Goal: Task Accomplishment & Management: Manage account settings

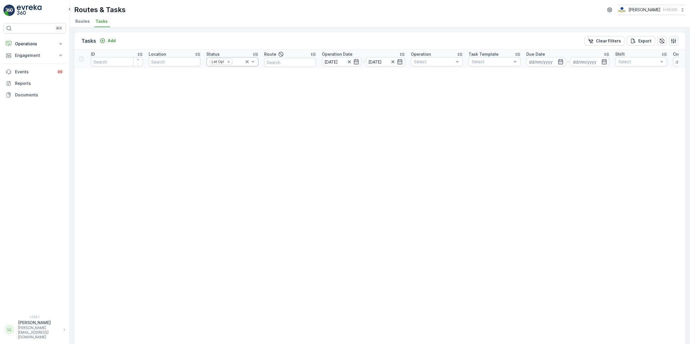
click at [248, 61] on icon at bounding box center [247, 62] width 6 height 6
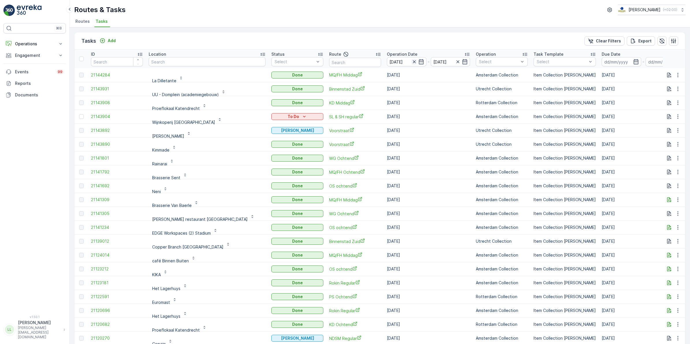
click at [411, 59] on icon "button" at bounding box center [414, 62] width 6 height 6
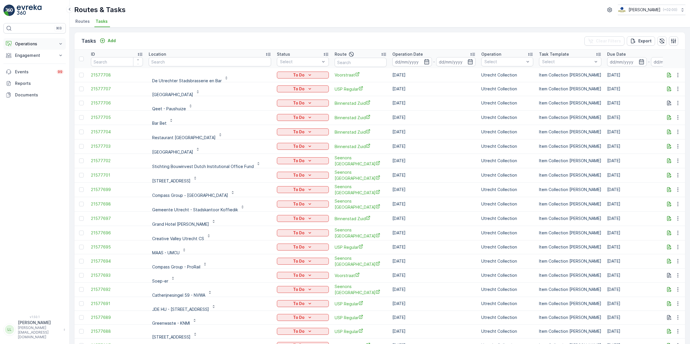
click at [35, 44] on p "Operations" at bounding box center [34, 44] width 39 height 6
click at [22, 76] on p "Cockpit" at bounding box center [22, 78] width 15 height 6
click at [320, 58] on div at bounding box center [323, 61] width 6 height 9
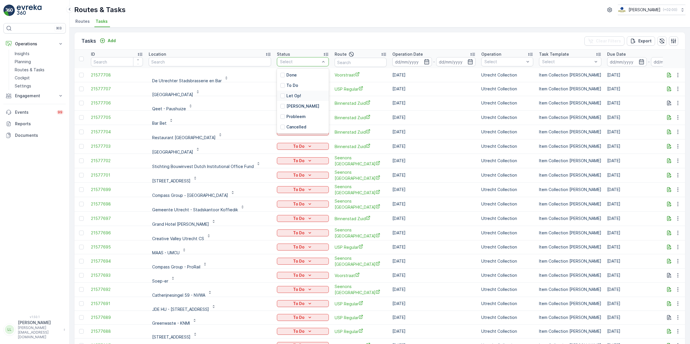
click at [280, 97] on div "Let Op!" at bounding box center [290, 96] width 21 height 6
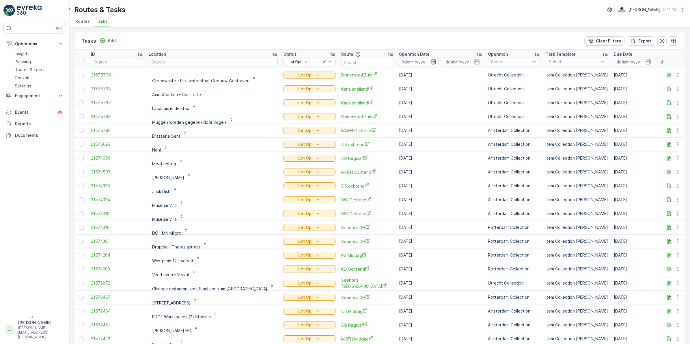
click at [430, 59] on icon "button" at bounding box center [433, 62] width 6 height 6
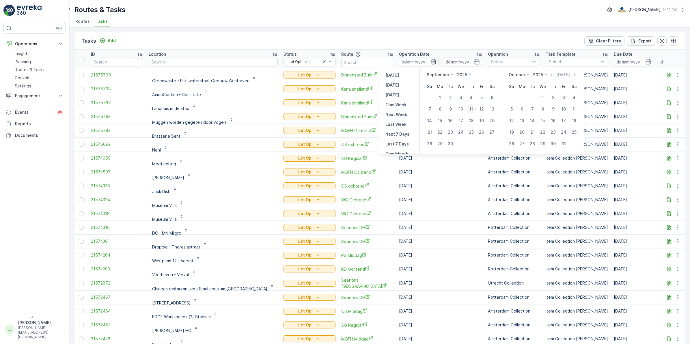
click at [473, 109] on div "11" at bounding box center [470, 108] width 9 height 9
type input "[DATE]"
click at [473, 109] on div "11" at bounding box center [470, 108] width 9 height 9
type input "[DATE]"
click at [473, 109] on div "11" at bounding box center [470, 108] width 9 height 9
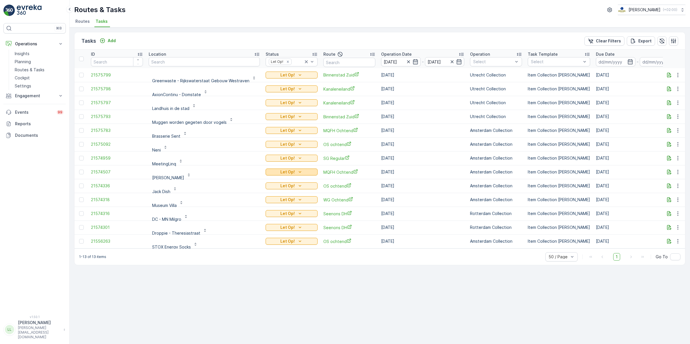
scroll to position [1, 0]
click at [670, 73] on icon "button" at bounding box center [669, 74] width 6 height 6
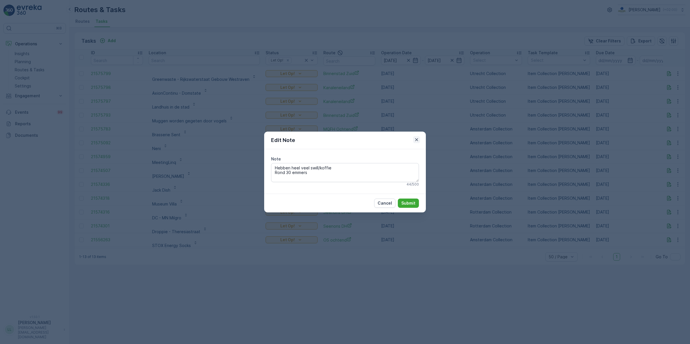
click at [416, 141] on icon "button" at bounding box center [417, 140] width 6 height 6
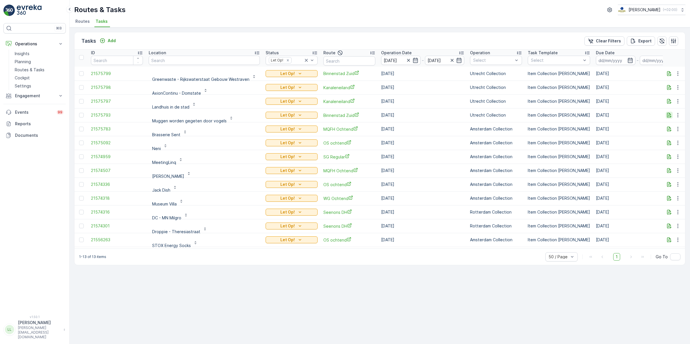
click at [670, 114] on icon "button" at bounding box center [669, 115] width 6 height 6
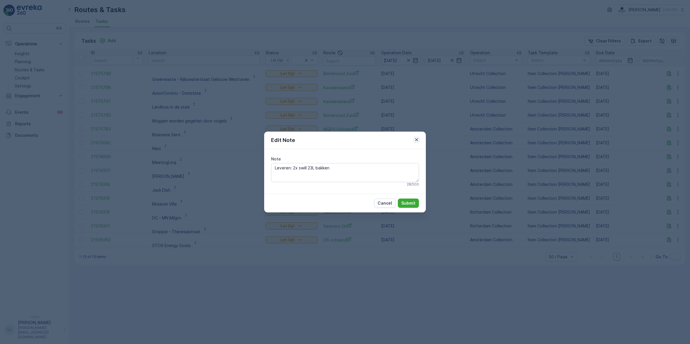
click at [415, 138] on icon "button" at bounding box center [417, 140] width 6 height 6
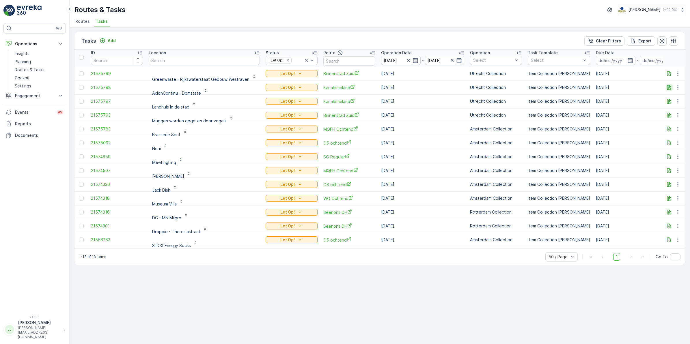
click at [670, 87] on icon "button" at bounding box center [669, 88] width 6 height 6
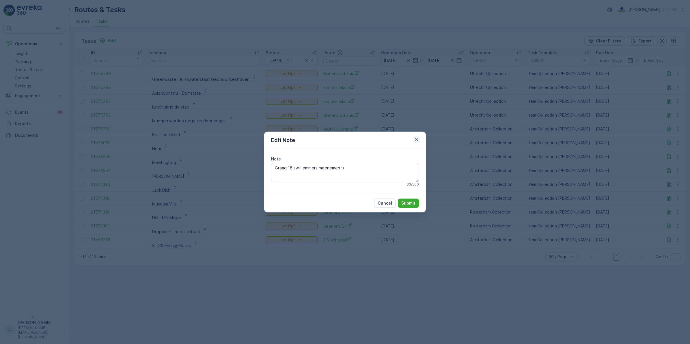
click at [417, 139] on icon "button" at bounding box center [417, 140] width 6 height 6
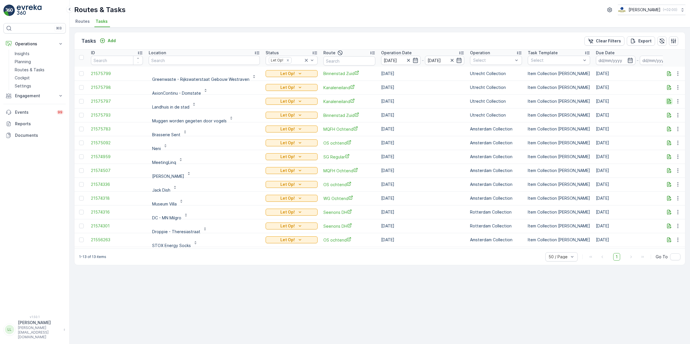
click at [666, 102] on icon "button" at bounding box center [669, 101] width 6 height 6
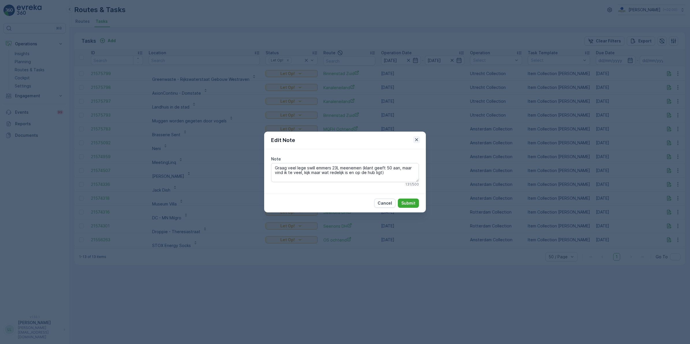
click at [418, 139] on icon "button" at bounding box center [417, 140] width 6 height 6
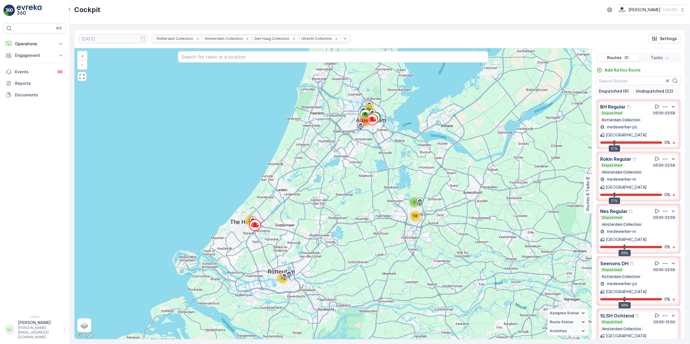
click at [102, 35] on input "[DATE]" at bounding box center [113, 38] width 69 height 9
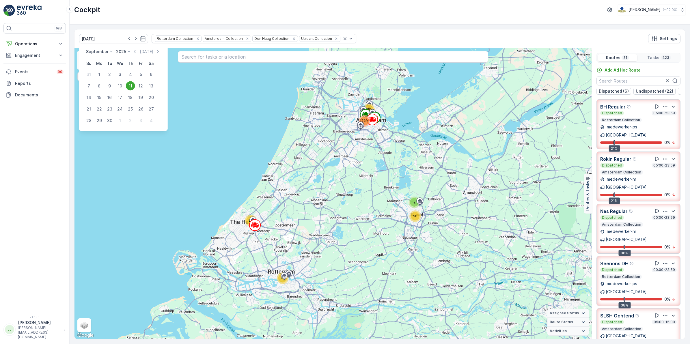
click at [129, 83] on div "11" at bounding box center [130, 85] width 9 height 9
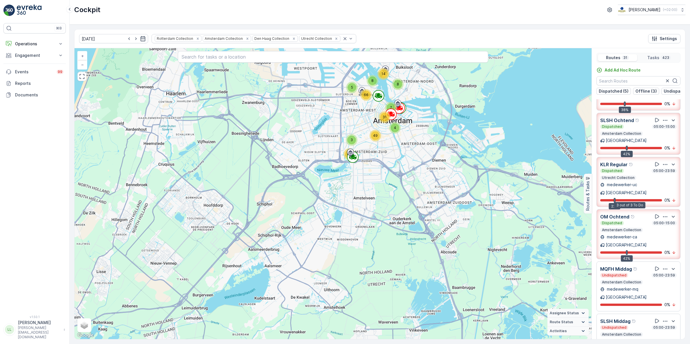
scroll to position [270, 0]
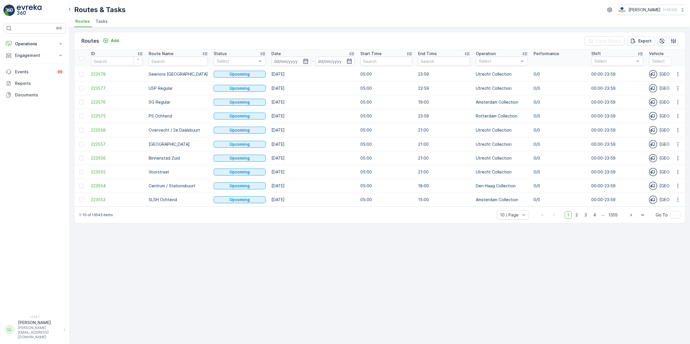
click at [97, 18] on span "Tasks" at bounding box center [102, 21] width 12 height 6
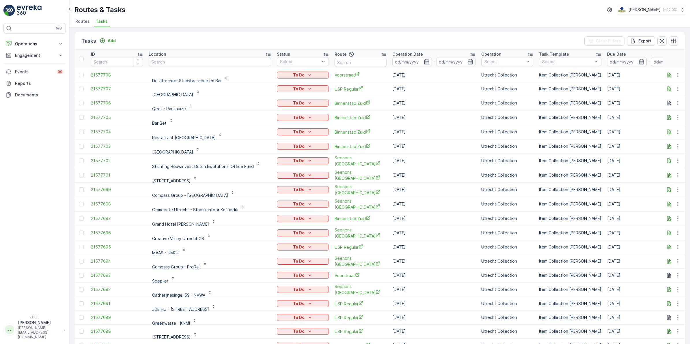
click at [197, 59] on input "text" at bounding box center [210, 61] width 122 height 9
type input "kana"
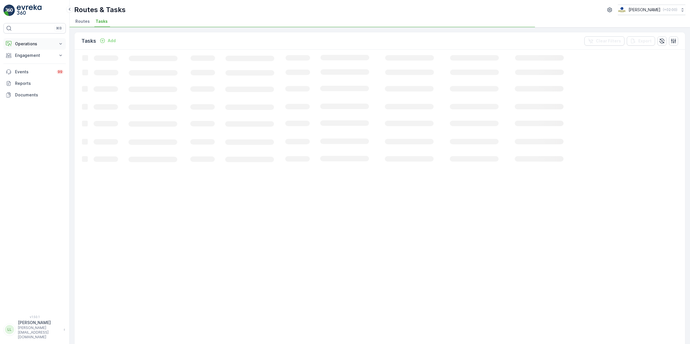
click at [48, 43] on p "Operations" at bounding box center [34, 44] width 39 height 6
click at [103, 21] on span "Tasks" at bounding box center [102, 21] width 12 height 6
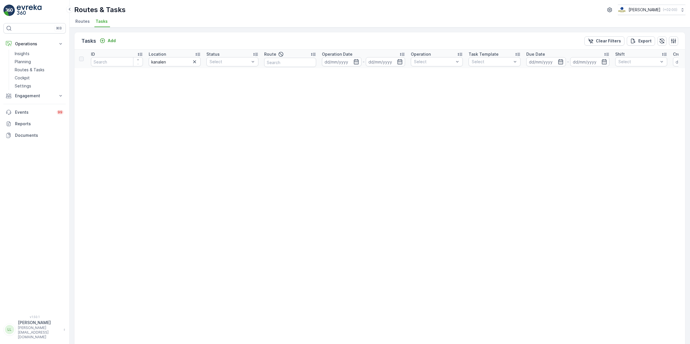
click at [193, 61] on icon "button" at bounding box center [195, 62] width 6 height 6
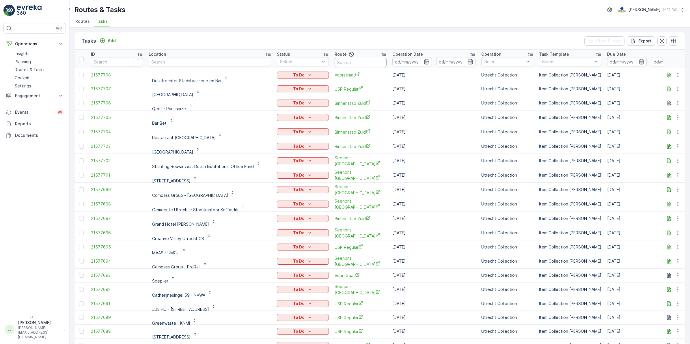
click at [341, 64] on input "text" at bounding box center [361, 62] width 52 height 9
type input "kana"
click at [424, 61] on icon "button" at bounding box center [427, 62] width 6 height 6
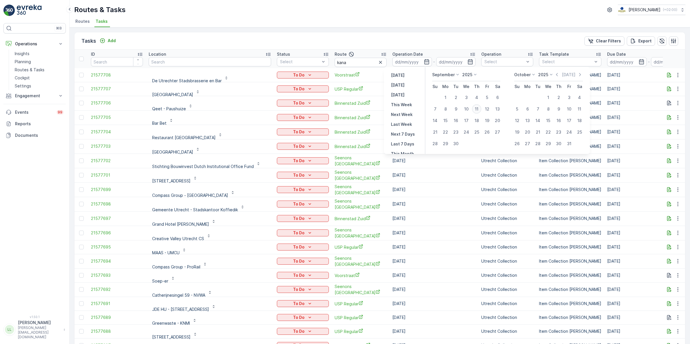
click at [479, 107] on div "11" at bounding box center [476, 108] width 9 height 9
type input "[DATE]"
click at [479, 107] on div "11" at bounding box center [476, 108] width 9 height 9
type input "[DATE]"
click at [479, 107] on div "11" at bounding box center [476, 108] width 9 height 9
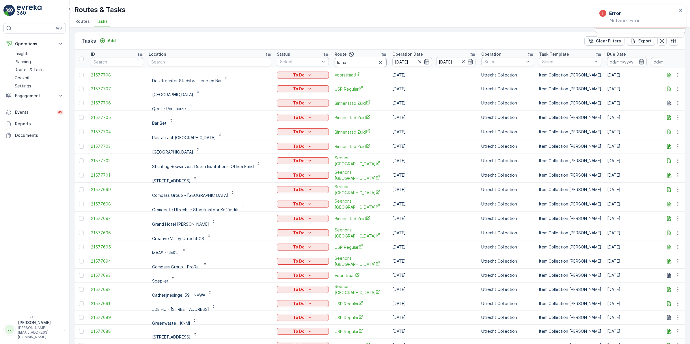
click at [352, 60] on input "kana" at bounding box center [361, 62] width 52 height 9
type input "kanal"
click at [352, 62] on input "kanal" at bounding box center [361, 62] width 52 height 9
click at [353, 64] on input "kanal" at bounding box center [361, 62] width 52 height 9
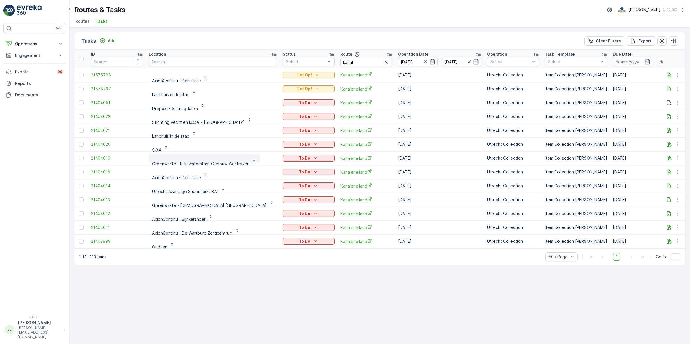
scroll to position [1, 0]
drag, startPoint x: 342, startPoint y: 62, endPoint x: 315, endPoint y: 64, distance: 27.2
click at [315, 64] on tr "ID Location Status Select Route kanal Operation Date [DATE] - [DATE] Operation …" at bounding box center [557, 57] width 967 height 18
type input "over"
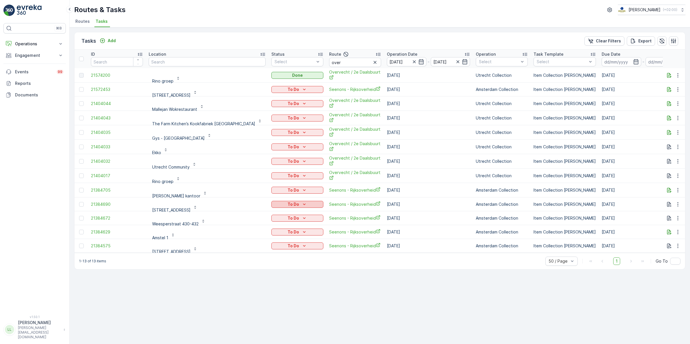
scroll to position [2, 0]
click at [329, 60] on input "over" at bounding box center [355, 60] width 52 height 9
type input "overvecht"
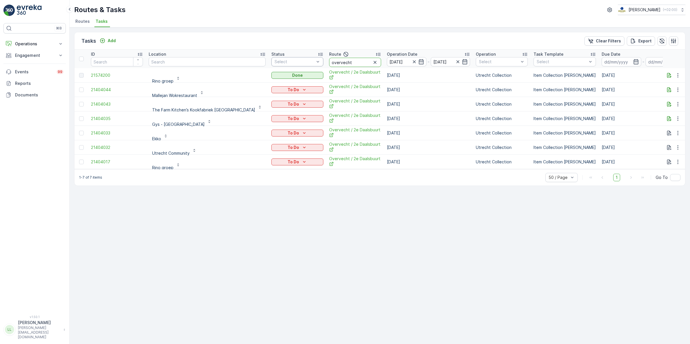
drag, startPoint x: 317, startPoint y: 62, endPoint x: 280, endPoint y: 65, distance: 37.4
click at [280, 65] on tr "ID Location Status Select Route overvecht Operation Date 11.09.2025 - 11.09.202…" at bounding box center [551, 59] width 955 height 18
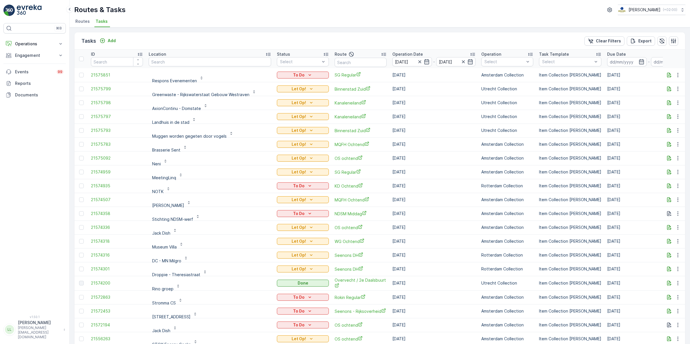
click at [185, 61] on input "text" at bounding box center [210, 61] width 122 height 9
type input "pacific"
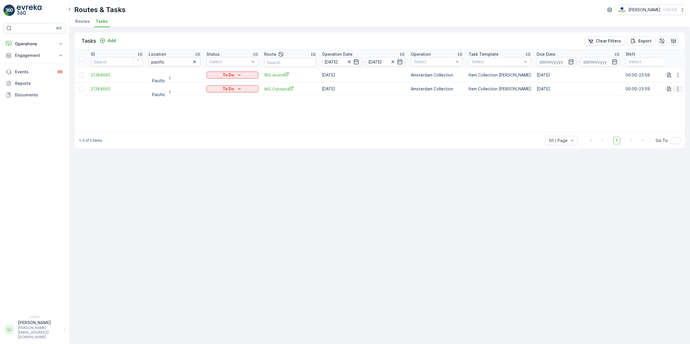
click at [676, 90] on icon "button" at bounding box center [678, 89] width 6 height 6
click at [667, 106] on div "History" at bounding box center [669, 106] width 44 height 8
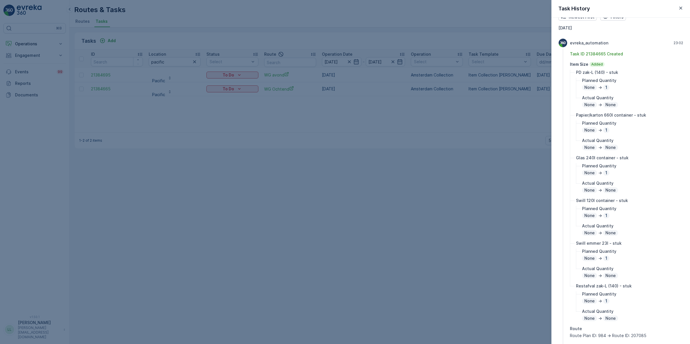
scroll to position [36, 0]
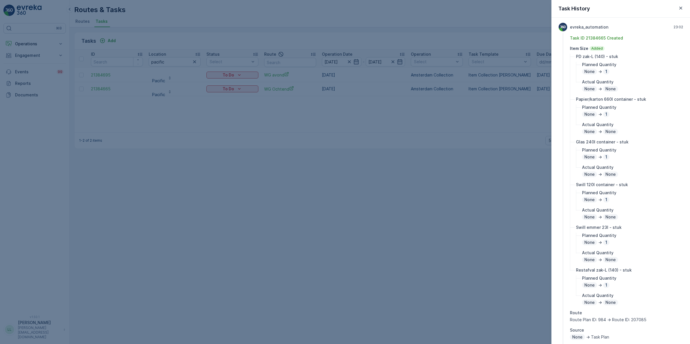
click at [471, 179] on div at bounding box center [345, 172] width 690 height 344
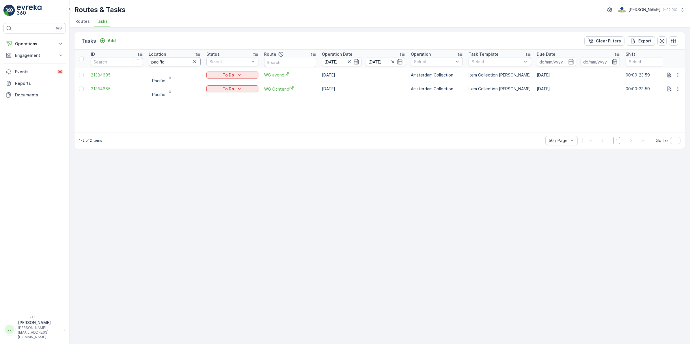
drag, startPoint x: 169, startPoint y: 63, endPoint x: 118, endPoint y: 70, distance: 51.4
click at [118, 70] on table "ID Location pacific Status Select Route Operation Date 11.09.2025 - 11.09.2025 …" at bounding box center [519, 73] width 890 height 46
type input "walha"
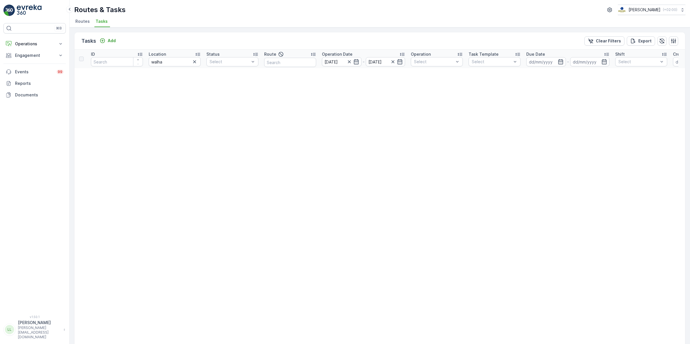
drag, startPoint x: 350, startPoint y: 62, endPoint x: 359, endPoint y: 67, distance: 10.8
click at [350, 62] on icon "button" at bounding box center [349, 62] width 6 height 6
click at [165, 64] on input "walha" at bounding box center [175, 61] width 52 height 9
type input "w"
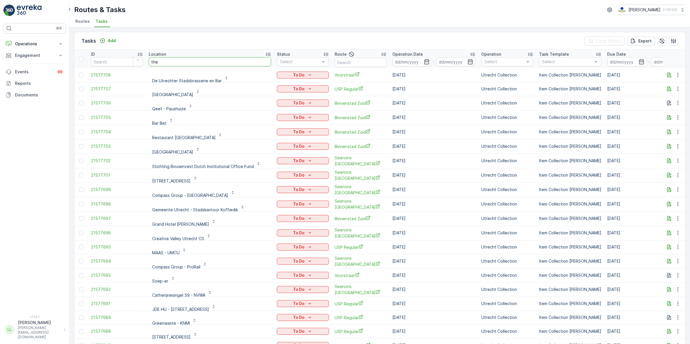
type input "thea"
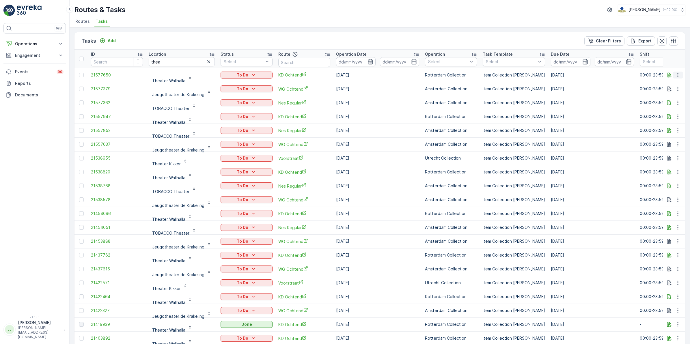
click at [675, 75] on icon "button" at bounding box center [678, 75] width 6 height 6
click at [664, 90] on div "History" at bounding box center [669, 91] width 44 height 8
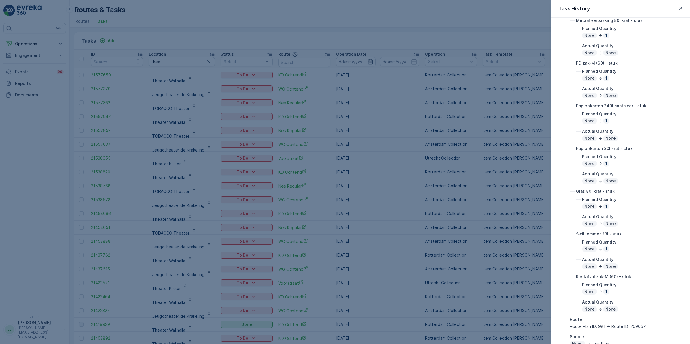
scroll to position [95, 0]
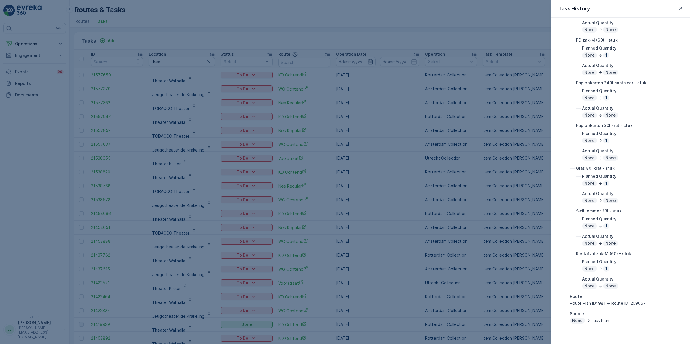
click at [318, 206] on div at bounding box center [345, 172] width 690 height 344
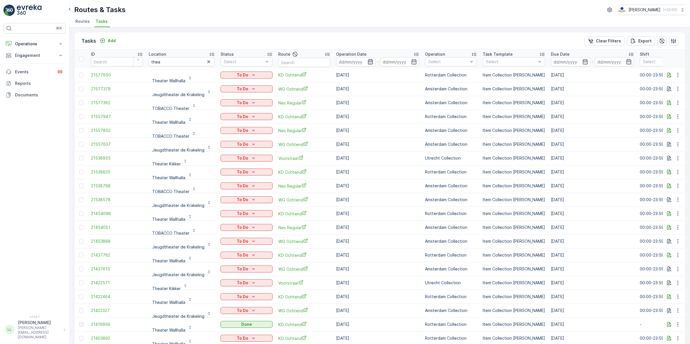
click at [367, 63] on icon "button" at bounding box center [370, 62] width 6 height 6
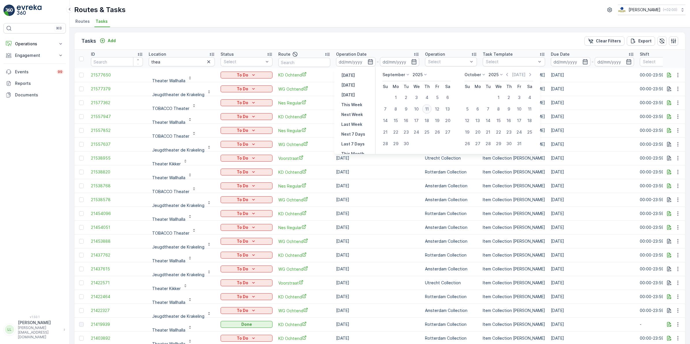
click at [428, 110] on div "11" at bounding box center [426, 108] width 9 height 9
type input "[DATE]"
click at [427, 110] on div "11" at bounding box center [426, 108] width 9 height 9
type input "[DATE]"
click at [427, 110] on div "11" at bounding box center [426, 108] width 9 height 9
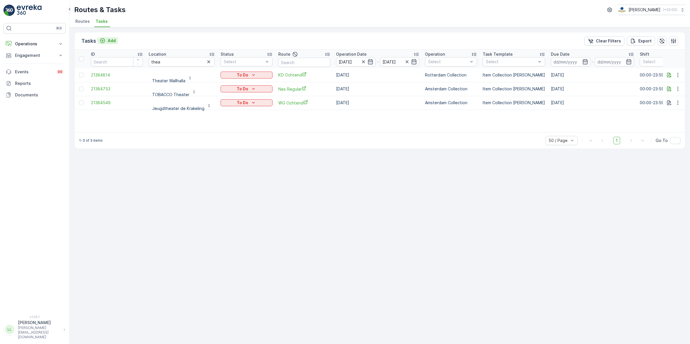
click at [104, 42] on icon "Add" at bounding box center [103, 41] width 6 height 6
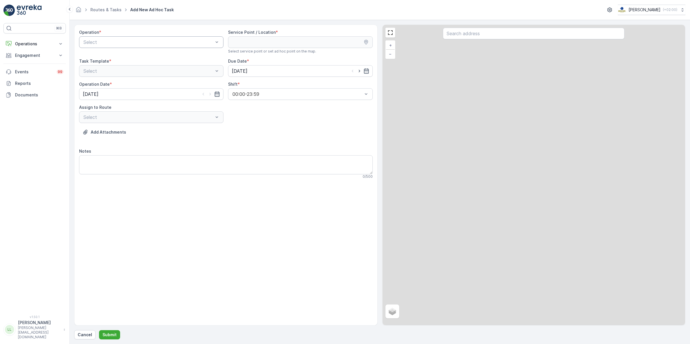
click at [123, 46] on div "Select" at bounding box center [151, 42] width 144 height 12
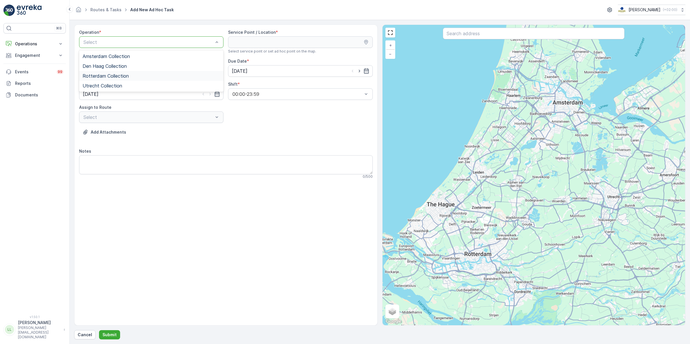
click at [112, 72] on div "Rotterdam Collection" at bounding box center [151, 76] width 144 height 10
click at [468, 38] on input "text" at bounding box center [534, 34] width 182 height 12
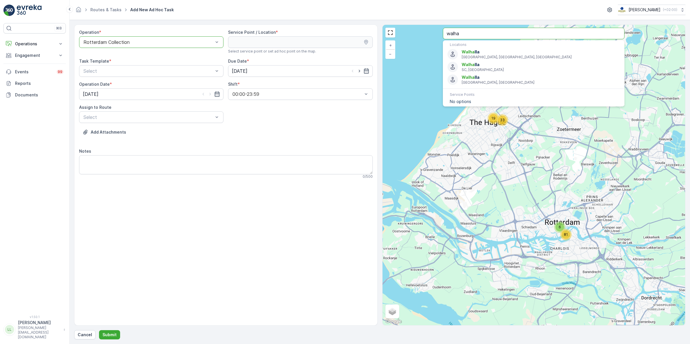
drag, startPoint x: 468, startPoint y: 31, endPoint x: 419, endPoint y: 29, distance: 48.8
click at [419, 29] on div "19 33 6 81 + − Satellite Roadmap Terrain Hybrid Leaflet Keyboard shortcuts Map …" at bounding box center [533, 175] width 303 height 300
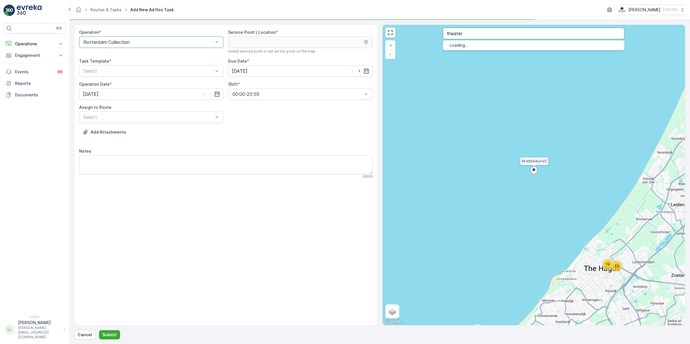
type input "theater"
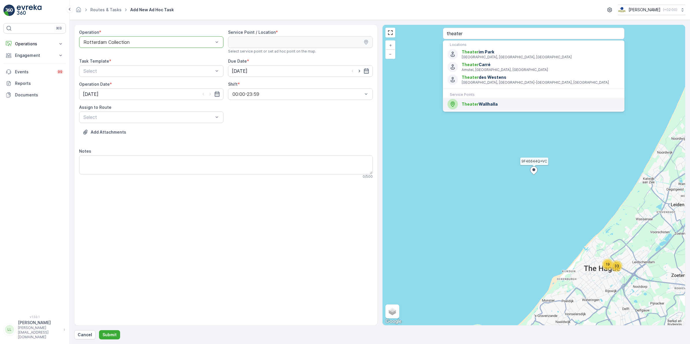
click at [503, 103] on span "Theater Wallhalla" at bounding box center [541, 104] width 158 height 6
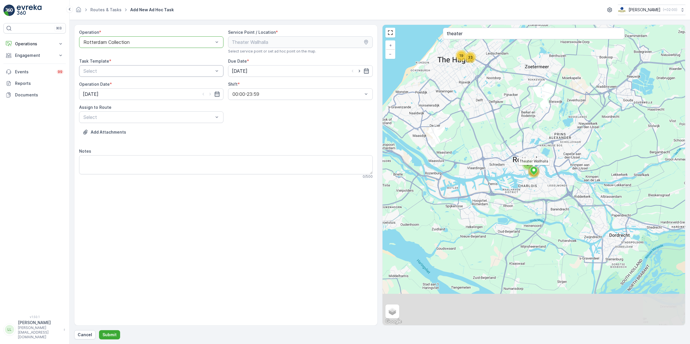
click at [158, 76] on div "Select" at bounding box center [151, 71] width 144 height 12
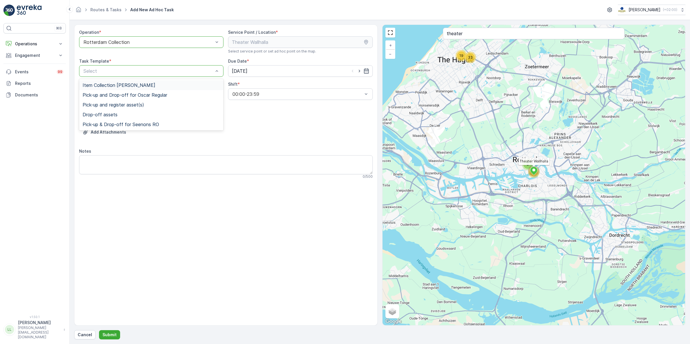
click at [143, 82] on div "Item Collection Oscar Regulier" at bounding box center [151, 85] width 144 height 10
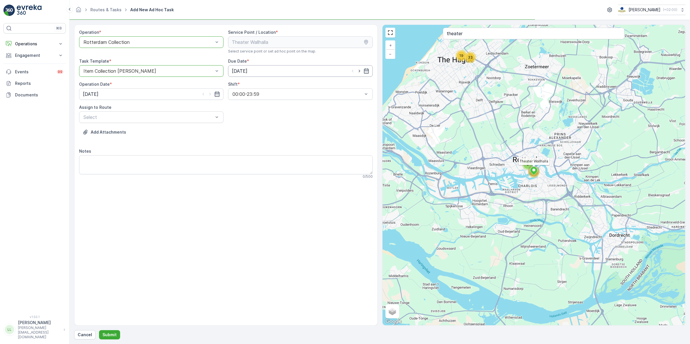
click at [258, 67] on input "[DATE]" at bounding box center [300, 71] width 144 height 12
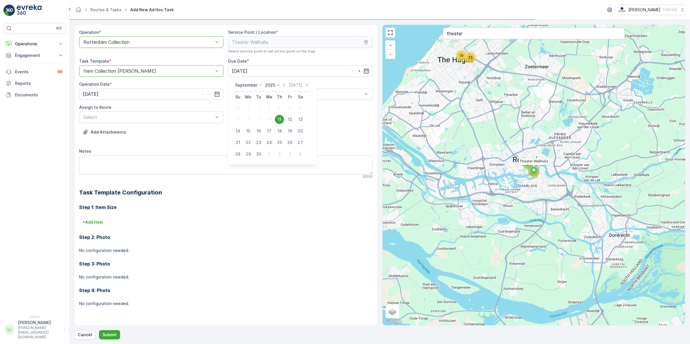
click at [290, 118] on div "12" at bounding box center [289, 119] width 9 height 9
type input "12.09.2025"
click at [176, 96] on input "[DATE]" at bounding box center [151, 94] width 144 height 12
click at [139, 139] on div "12" at bounding box center [140, 142] width 9 height 9
type input "12.09.2025"
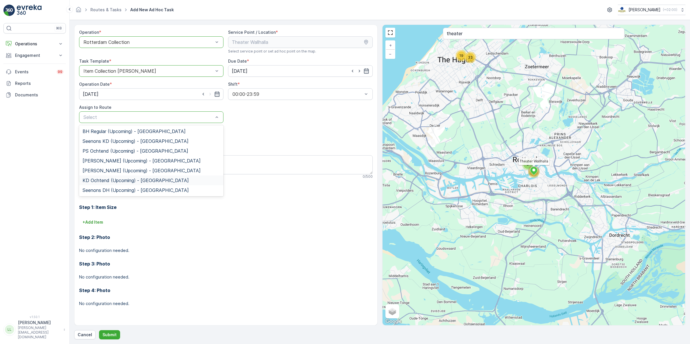
click at [116, 178] on span "KD Ochtend (Upcoming) - Rotterdam" at bounding box center [136, 180] width 106 height 5
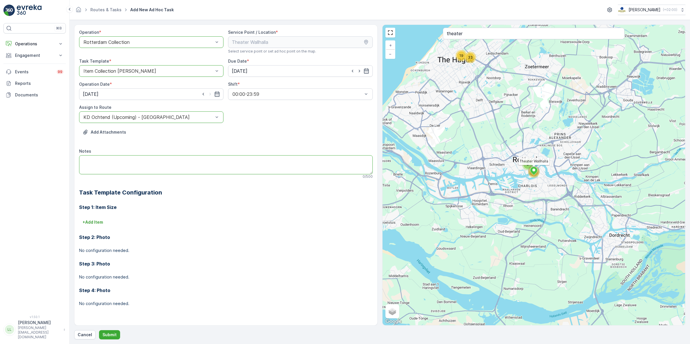
click at [108, 159] on textarea "Notes" at bounding box center [226, 164] width 294 height 19
click at [83, 164] on textarea "Leveren: 60L restzakken" at bounding box center [226, 164] width 294 height 19
click at [84, 166] on textarea "Leveren: 5 rollen 60L restzakken" at bounding box center [226, 164] width 294 height 19
type textarea "Leveren: 6 rollen 60L restzakken"
click at [112, 334] on p "Submit" at bounding box center [109, 335] width 14 height 6
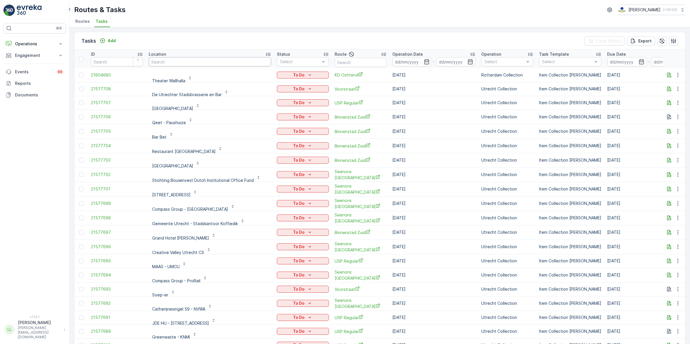
click at [198, 63] on input "text" at bounding box center [210, 61] width 122 height 9
type input "vende"
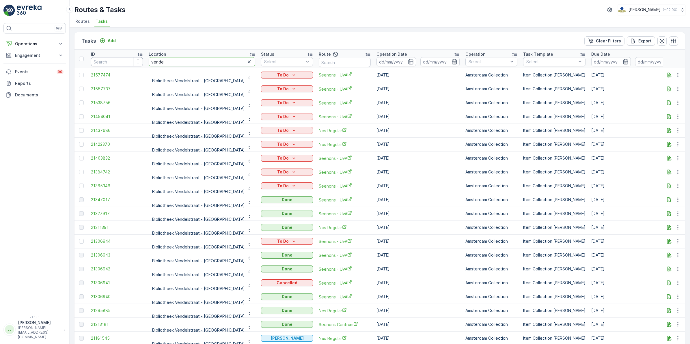
drag, startPoint x: 171, startPoint y: 64, endPoint x: 126, endPoint y: 63, distance: 45.0
click at [126, 63] on tr "ID Location vende Status Select Route Operation Date - Operation Select Task Te…" at bounding box center [546, 59] width 945 height 18
type input "mi"
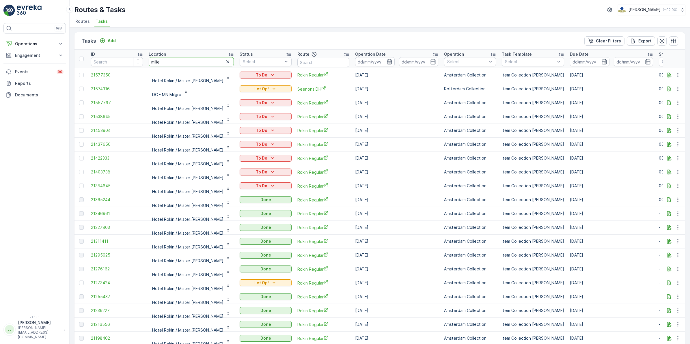
type input "milieu"
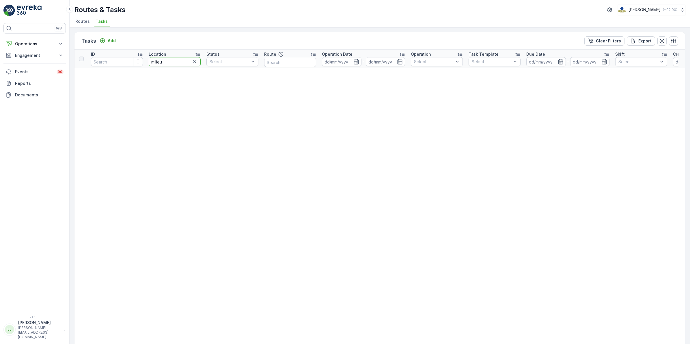
drag, startPoint x: 164, startPoint y: 61, endPoint x: 108, endPoint y: 71, distance: 56.5
type input "milie"
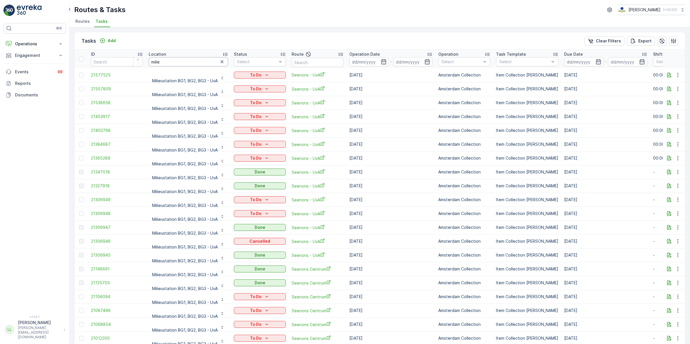
click at [194, 61] on input "milie" at bounding box center [188, 61] width 79 height 9
type input "milieustation"
drag, startPoint x: 179, startPoint y: 66, endPoint x: 124, endPoint y: 63, distance: 55.2
click at [124, 63] on tr "ID Location milieustation Status Select Route Operation Date - Operation Select…" at bounding box center [533, 59] width 918 height 18
click at [311, 61] on input "text" at bounding box center [318, 62] width 52 height 9
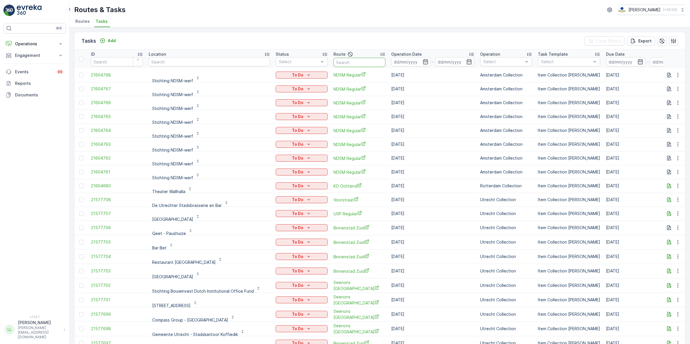
click at [343, 64] on input "text" at bounding box center [359, 62] width 52 height 9
type input "rijks"
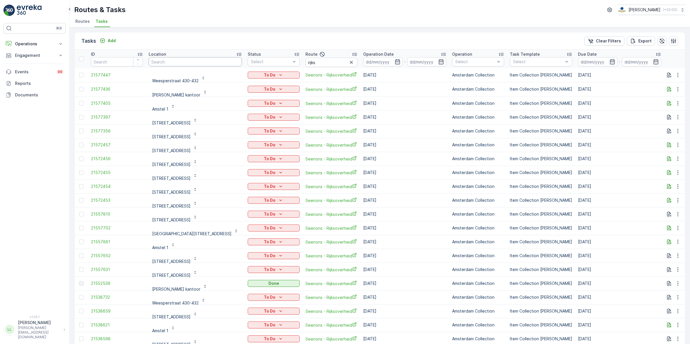
click at [186, 61] on input "text" at bounding box center [195, 61] width 93 height 9
type input "crow"
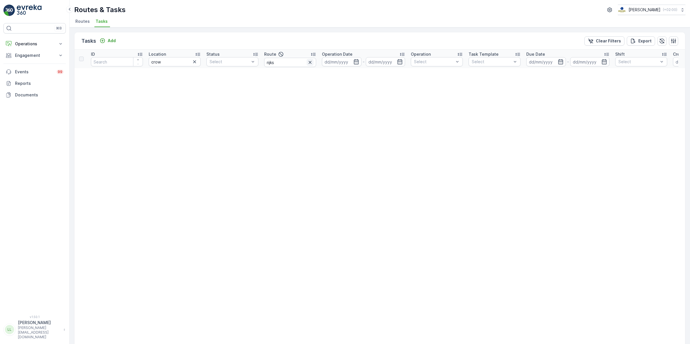
click at [311, 62] on icon "button" at bounding box center [310, 62] width 6 height 6
drag, startPoint x: 168, startPoint y: 61, endPoint x: 149, endPoint y: 69, distance: 20.4
type input "crush"
drag, startPoint x: 151, startPoint y: 65, endPoint x: 108, endPoint y: 65, distance: 43.3
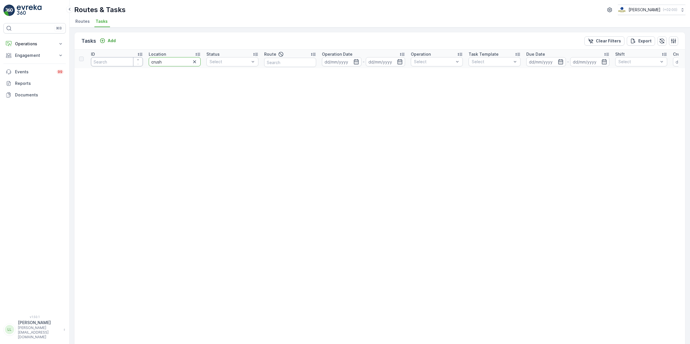
click at [108, 65] on tr "ID Location crush Status Select Route Operation Date - Operation Select Task Te…" at bounding box center [506, 59] width 864 height 18
type input "wake"
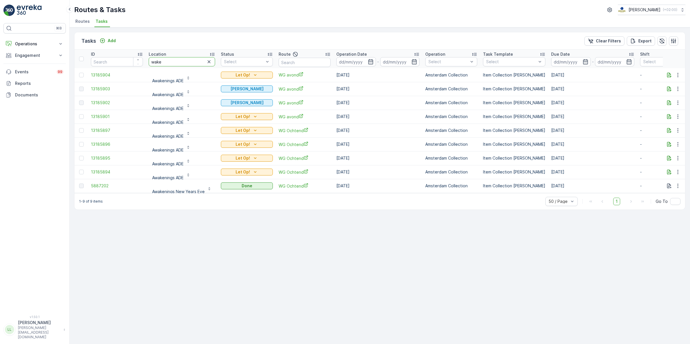
click at [178, 59] on input "wake" at bounding box center [182, 61] width 66 height 9
type input "wakef"
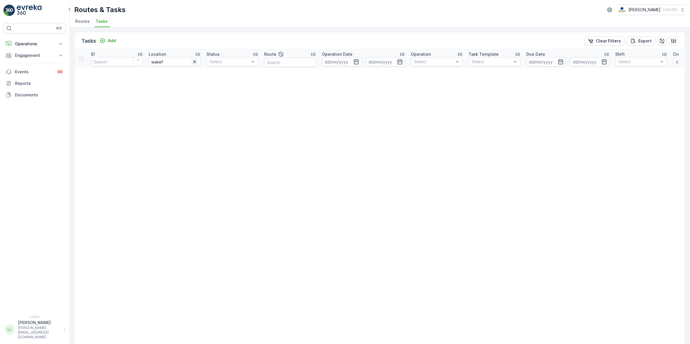
click at [197, 61] on icon "button" at bounding box center [195, 62] width 6 height 6
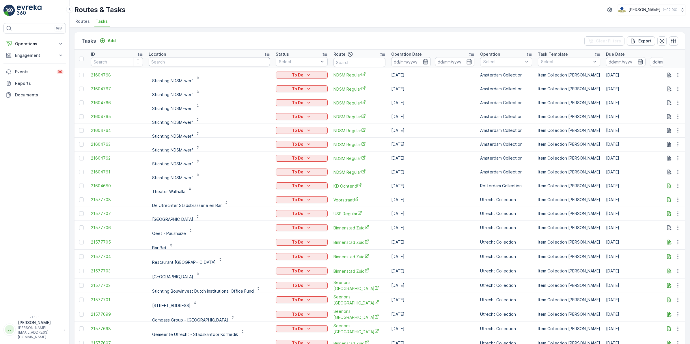
click at [173, 62] on input "text" at bounding box center [209, 61] width 121 height 9
type input "facto"
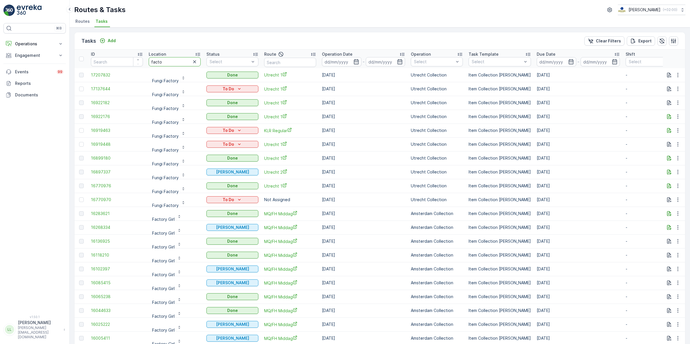
click at [150, 61] on input "facto" at bounding box center [175, 61] width 52 height 9
type input "a -facto"
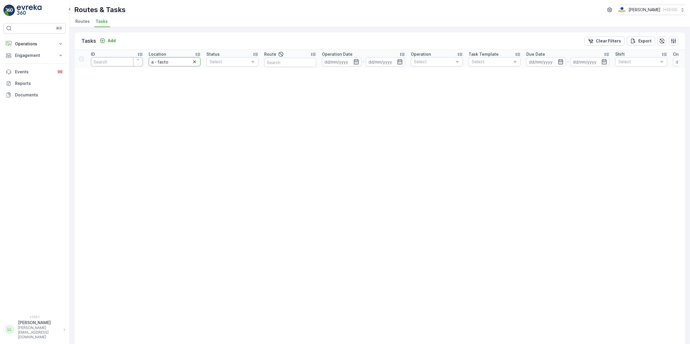
drag, startPoint x: 157, startPoint y: 62, endPoint x: 129, endPoint y: 63, distance: 28.6
click at [129, 63] on tr "ID Location a - facto Status Select Route Operation Date - Operation Select Tas…" at bounding box center [506, 59] width 864 height 18
type input "facto"
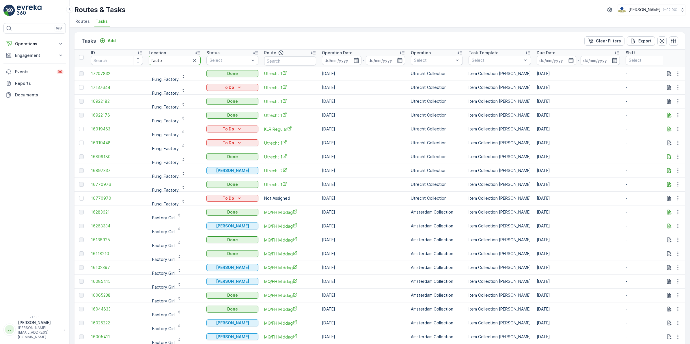
click at [168, 61] on input "facto" at bounding box center [175, 60] width 52 height 9
type input "factory"
click at [137, 64] on tr "ID Location factory Status Select Route Operation Date - Operation Select Task …" at bounding box center [519, 59] width 890 height 18
type input "respond"
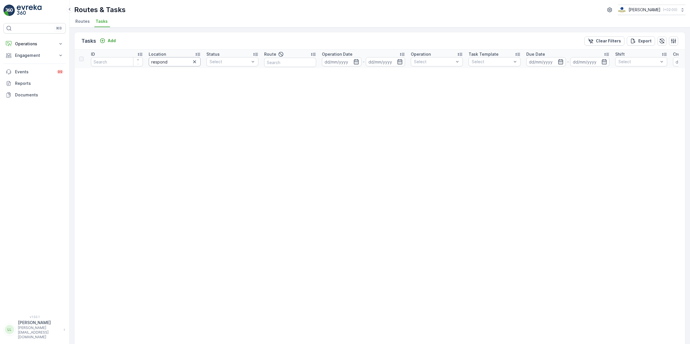
click at [176, 62] on input "respond" at bounding box center [175, 61] width 52 height 9
type input "respons"
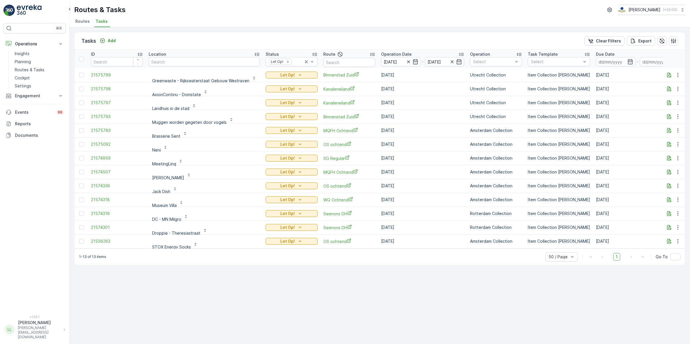
scroll to position [1, 0]
click at [111, 38] on p "Add" at bounding box center [112, 41] width 8 height 6
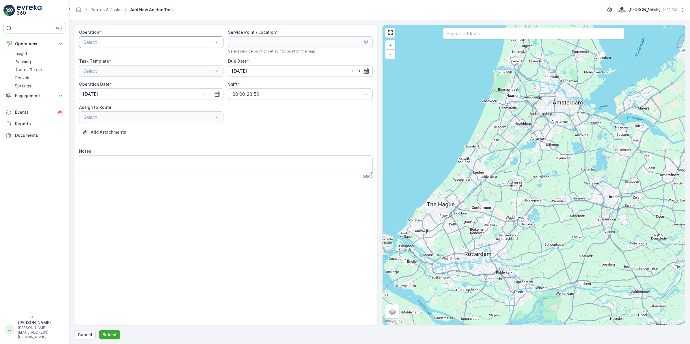
click at [198, 46] on div "Select" at bounding box center [151, 42] width 144 height 12
click at [126, 57] on span "Amsterdam Collection" at bounding box center [106, 56] width 47 height 5
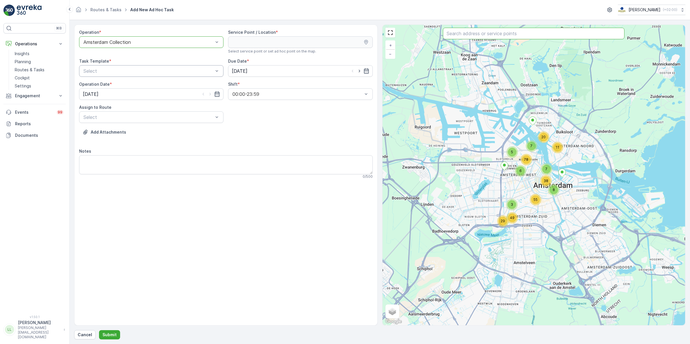
click at [472, 33] on input "text" at bounding box center [534, 34] width 182 height 12
type input "milieu"
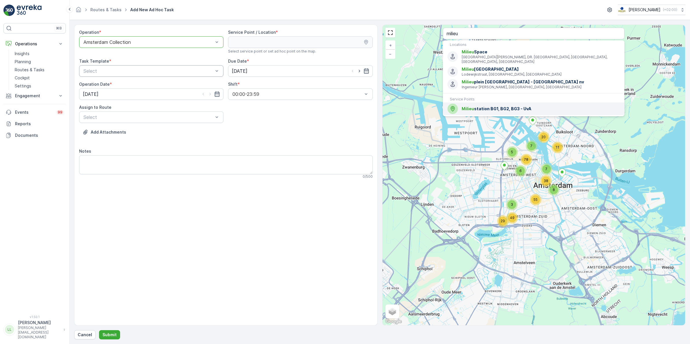
click at [498, 107] on span "[GEOGRAPHIC_DATA] BG1, BG2, BG3 - UvA" at bounding box center [541, 109] width 158 height 6
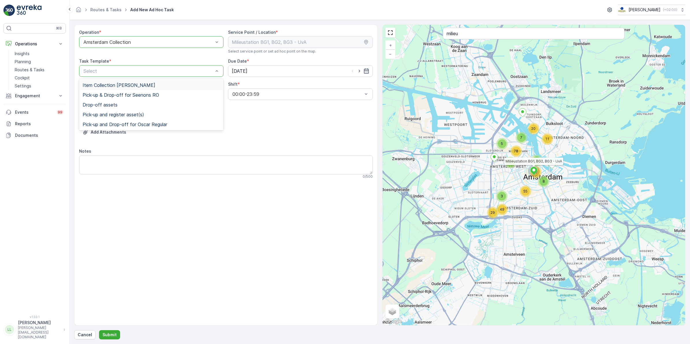
click at [130, 84] on span "Item Collection [PERSON_NAME]" at bounding box center [119, 85] width 73 height 5
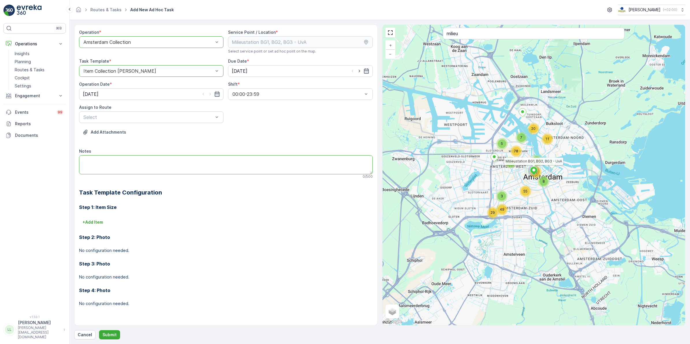
click at [97, 160] on textarea "Notes" at bounding box center [226, 164] width 294 height 19
type textarea "E"
type textarea "Veel afval echt langs vandaag! 2x 240L papier"
click at [487, 38] on input "milieu" at bounding box center [534, 34] width 182 height 12
drag, startPoint x: 460, startPoint y: 31, endPoint x: 431, endPoint y: 32, distance: 29.4
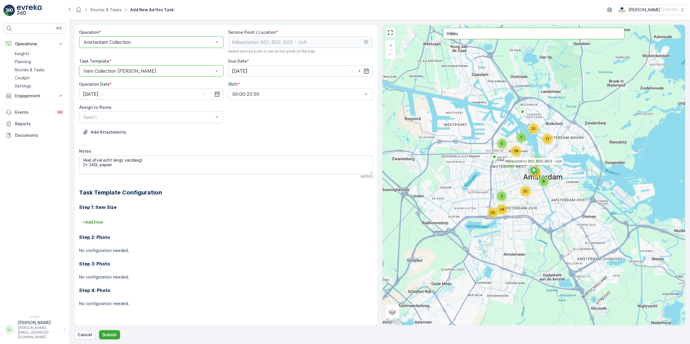
click at [426, 28] on div "8 5 7 6 29 78 11 7 49 55 37 3 20 Milieustation BG1, BG2, BG3 - UvA + − Satellit…" at bounding box center [533, 175] width 303 height 300
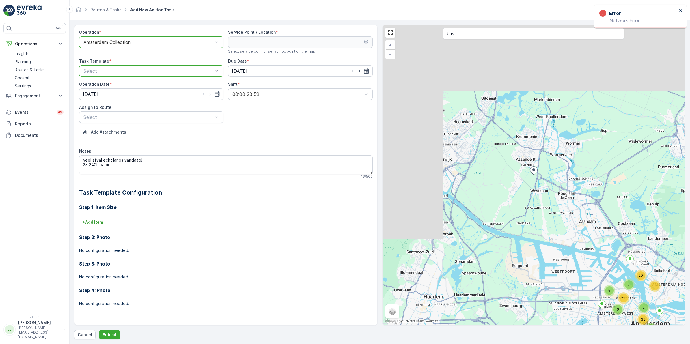
click at [680, 11] on icon "close" at bounding box center [680, 10] width 3 height 3
click at [460, 32] on input "bus" at bounding box center [534, 34] width 182 height 12
type input "b"
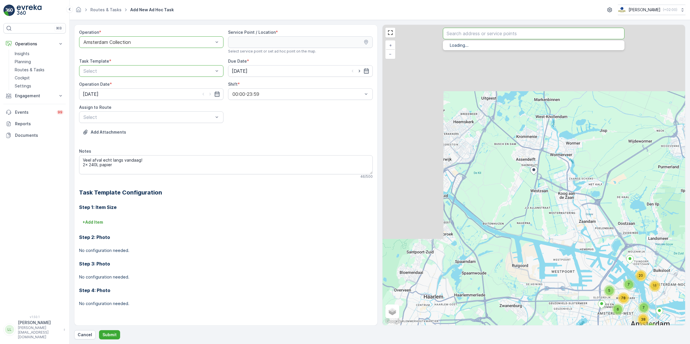
click at [478, 34] on input "text" at bounding box center [534, 34] width 182 height 12
click at [134, 165] on textarea "Veel afval echt langs vandaag! 2x 240L papier" at bounding box center [226, 164] width 294 height 19
click at [483, 33] on input "bus" at bounding box center [534, 34] width 182 height 12
type input "b"
click at [541, 32] on input "text" at bounding box center [534, 34] width 182 height 12
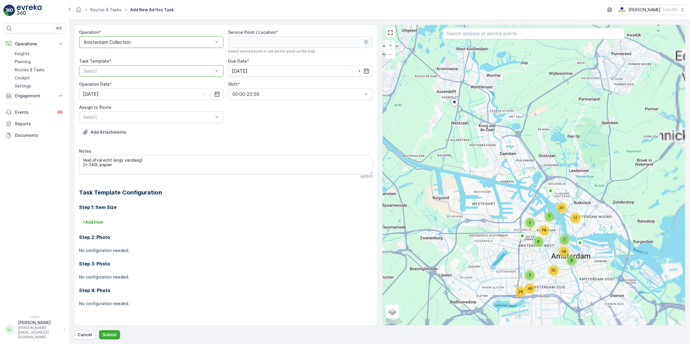
drag, startPoint x: 626, startPoint y: 292, endPoint x: 446, endPoint y: 190, distance: 207.6
click at [447, 190] on div "8 38 55 3 29 49 7 20 11 5 7 6 78 + − Satellite Roadmap Terrain Hybrid Leaflet K…" at bounding box center [533, 175] width 303 height 300
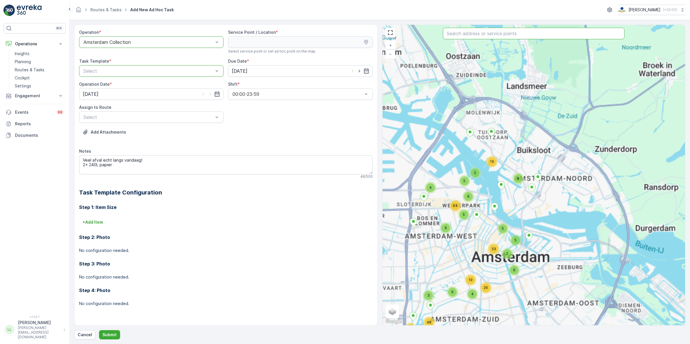
click at [528, 33] on input "text" at bounding box center [534, 34] width 182 height 12
click at [520, 37] on input "bus" at bounding box center [534, 34] width 182 height 12
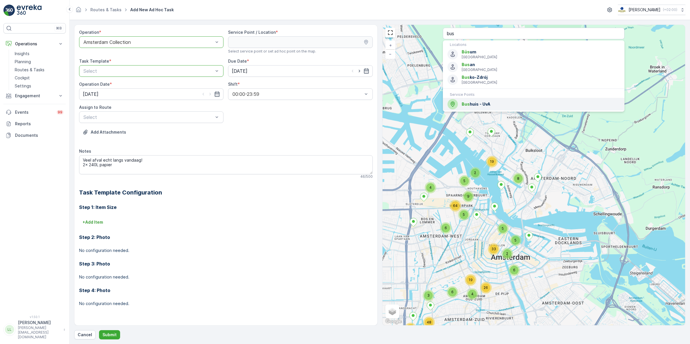
click at [497, 108] on div "Bus huis - UvA" at bounding box center [533, 104] width 172 height 10
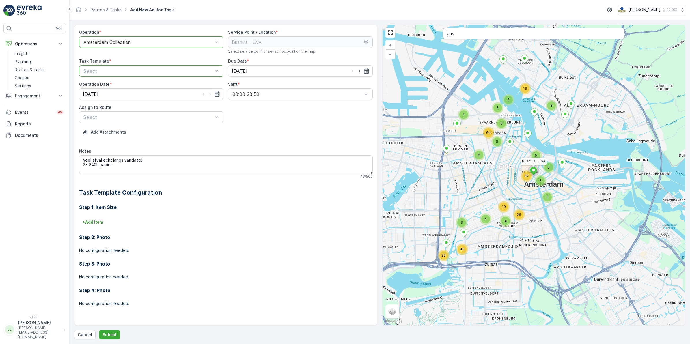
click at [467, 31] on input "bus" at bounding box center [534, 34] width 182 height 12
type input "bu"
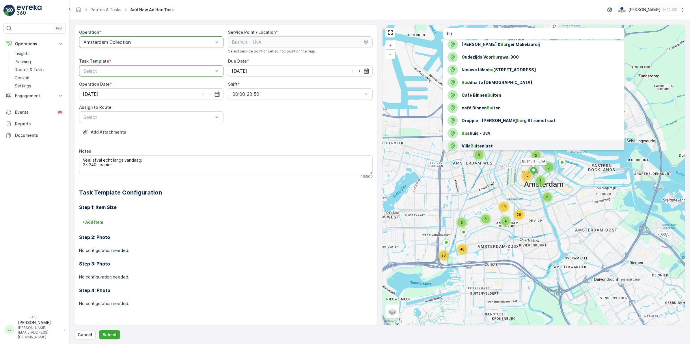
scroll to position [74, 0]
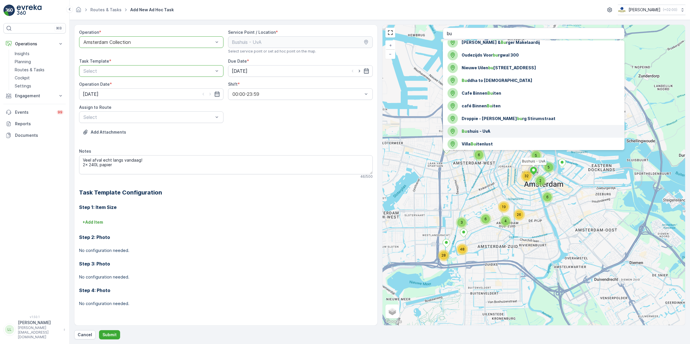
click at [502, 131] on span "Bu shuis - UvA" at bounding box center [541, 131] width 158 height 6
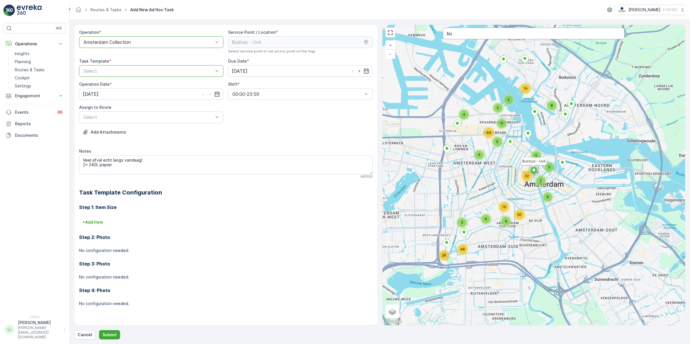
click at [526, 32] on input "bu" at bounding box center [534, 34] width 182 height 12
click at [197, 43] on div at bounding box center [148, 42] width 131 height 5
drag, startPoint x: 171, startPoint y: 54, endPoint x: 195, endPoint y: 51, distance: 23.8
click at [171, 54] on div "Amsterdam Collection" at bounding box center [151, 56] width 137 height 5
click at [505, 35] on input "bu" at bounding box center [534, 34] width 182 height 12
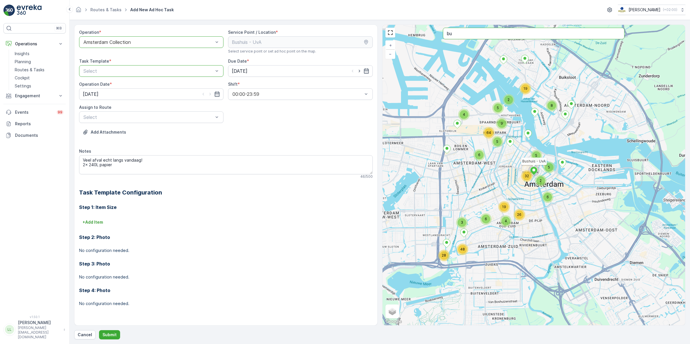
drag, startPoint x: 463, startPoint y: 34, endPoint x: 426, endPoint y: 40, distance: 37.1
click at [427, 35] on div "6 2 6 5 5 9 2 4 6 19 26 28 64 8 5 32 48 4 5 3 19 Bushuis - UvA + − Satellite Ro…" at bounding box center [533, 175] width 303 height 300
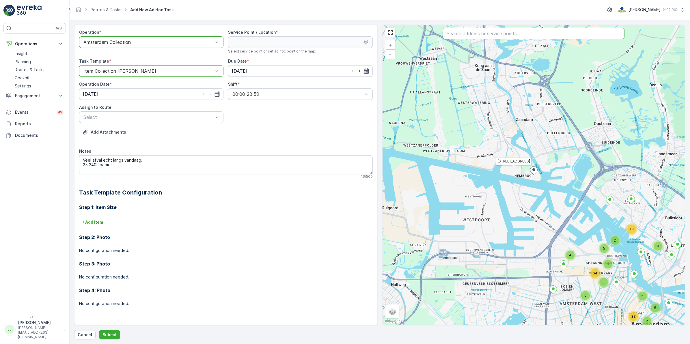
click at [487, 39] on input "text" at bounding box center [534, 34] width 182 height 12
type input "bus"
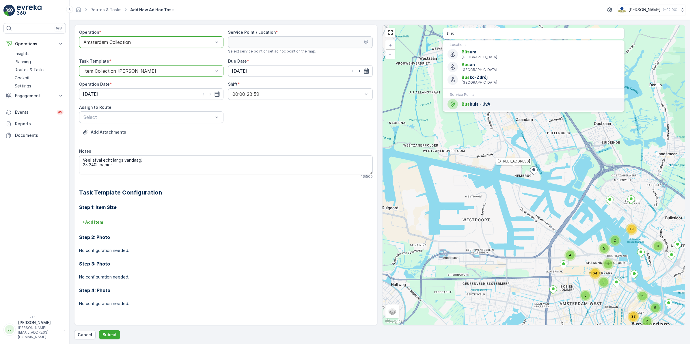
click at [478, 103] on span "Bus huis - UvA" at bounding box center [541, 104] width 158 height 6
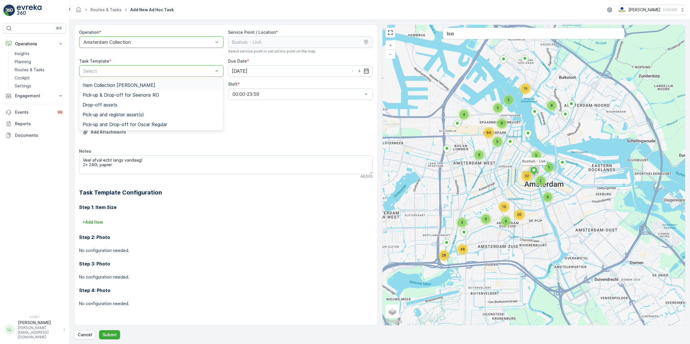
click at [134, 69] on div at bounding box center [148, 70] width 131 height 5
click at [115, 88] on div "Item Collection [PERSON_NAME]" at bounding box center [151, 85] width 144 height 10
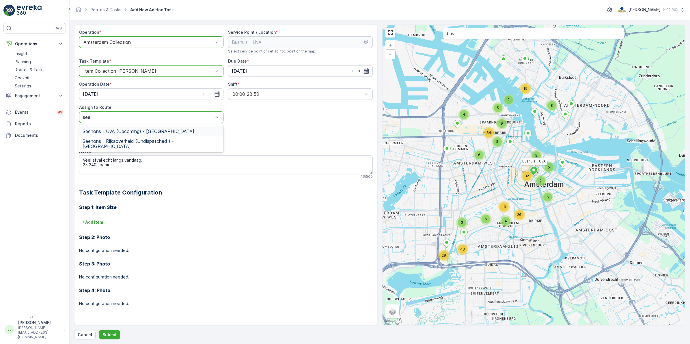
type input "seen"
click at [116, 130] on span "Seenons - UvA (Upcoming) - Amsterdam" at bounding box center [139, 131] width 112 height 5
click at [121, 167] on textarea "Veel afval echt langs vandaag! 2x 240L papier" at bounding box center [226, 164] width 294 height 19
drag, startPoint x: 146, startPoint y: 158, endPoint x: 74, endPoint y: 154, distance: 72.5
click at [74, 154] on form "Operation * option Amsterdam Collection, selected. Amsterdam Collection Service…" at bounding box center [380, 182] width 620 height 324
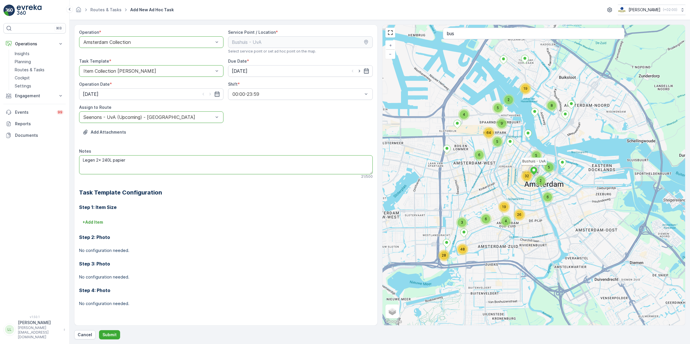
type textarea "Legen 2x 240L papier"
drag, startPoint x: 468, startPoint y: 36, endPoint x: 413, endPoint y: 28, distance: 56.2
click at [413, 28] on div "6 2 6 5 5 9 2 4 6 19 26 28 64 8 5 32 48 4 5 3 19 Bushuis - UvA + − Satellite Ro…" at bounding box center [533, 175] width 303 height 300
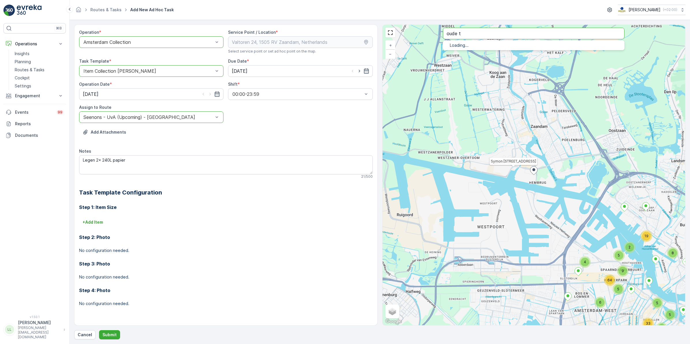
type input "oude t"
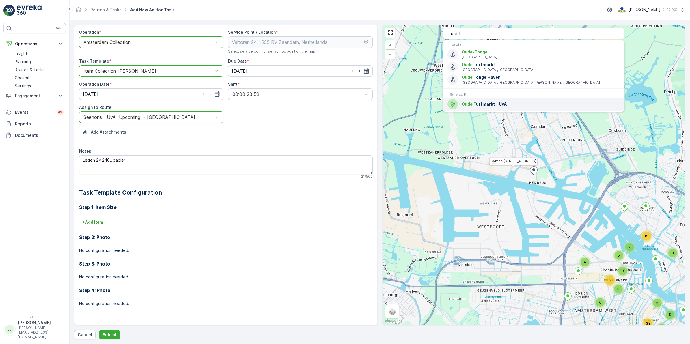
click at [492, 106] on span "Oude T urfmarkt - UvA" at bounding box center [541, 104] width 158 height 6
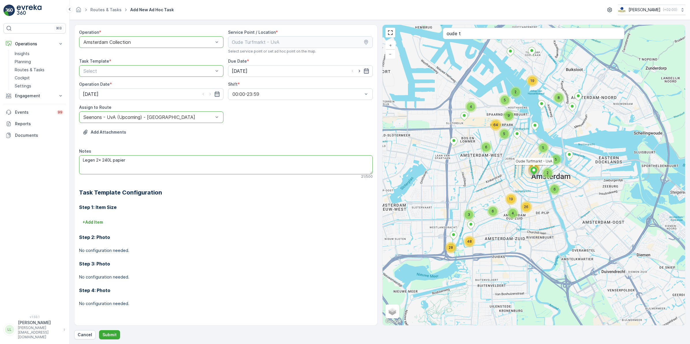
drag, startPoint x: 133, startPoint y: 161, endPoint x: -1, endPoint y: 165, distance: 134.8
click at [0, 165] on html "⌘B Operations Insights Planning Routes & Tasks Cockpit Settings Engagement Insi…" at bounding box center [345, 172] width 690 height 344
click at [80, 159] on textarea "Legen 2x 240L papier" at bounding box center [226, 164] width 294 height 19
click at [130, 164] on textarea "Veel afval! Legen 2x 240L papier" at bounding box center [226, 164] width 294 height 19
click at [94, 165] on textarea "Veel afval! Legen 2x 240L papier" at bounding box center [226, 164] width 294 height 19
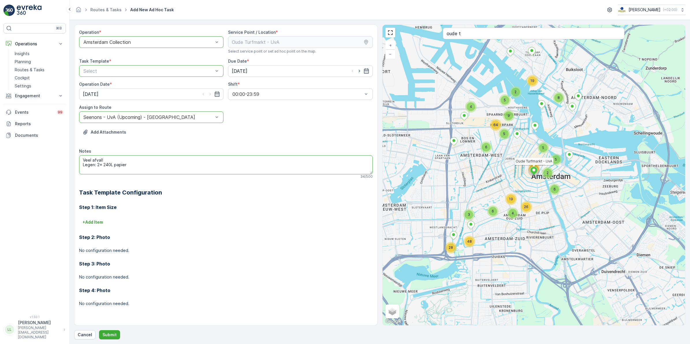
click at [132, 165] on textarea "Veel afval! Legen: 2x 240L papier" at bounding box center [226, 164] width 294 height 19
click at [134, 163] on textarea "Veel afval! Legen: 2x 240L papier" at bounding box center [226, 164] width 294 height 19
drag, startPoint x: 133, startPoint y: 165, endPoint x: 111, endPoint y: 167, distance: 22.3
click at [111, 167] on textarea "Veel afval! Legen: 2x 240L papier" at bounding box center [226, 164] width 294 height 19
click at [99, 165] on textarea "Veel afval! Legen: 2x 240L papier" at bounding box center [226, 164] width 294 height 19
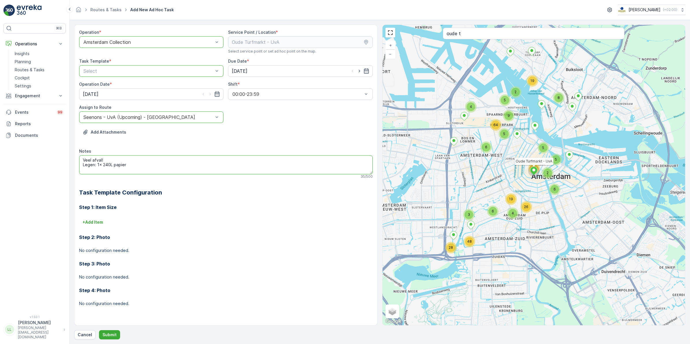
click at [111, 165] on textarea "Veel afval! Legen: 1x 240L papier" at bounding box center [226, 164] width 294 height 19
click at [130, 162] on textarea "Veel afval! Legen: 1x 660L papier" at bounding box center [226, 164] width 294 height 19
click at [89, 171] on textarea "Veel afval! Legen: 1x 660L papier" at bounding box center [226, 164] width 294 height 19
click at [97, 168] on textarea "Veel afval! Legen: 1x 660L papier 2 x 80L glas" at bounding box center [226, 164] width 294 height 19
click at [117, 168] on textarea "Veel afval! Legen: 1x 660L papier 2 x 80L krat glas" at bounding box center [226, 164] width 294 height 19
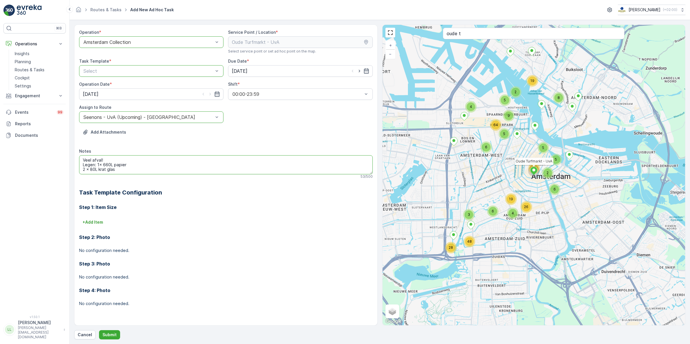
scroll to position [3, 0]
click at [130, 169] on textarea "Veel afval! Legen: 1x 660L papier 2 x 80L krat glas" at bounding box center [226, 164] width 294 height 19
click at [85, 171] on textarea "Veel afval! Legen: 1x 660L papier 2 x 80L krat glas 2 x 120L swill" at bounding box center [226, 164] width 294 height 19
click at [119, 172] on textarea "Veel afval! Legen: 1x 660L papier 2 x 80L krat glas 2 x 120L swill 2 x PD 240L" at bounding box center [226, 164] width 294 height 19
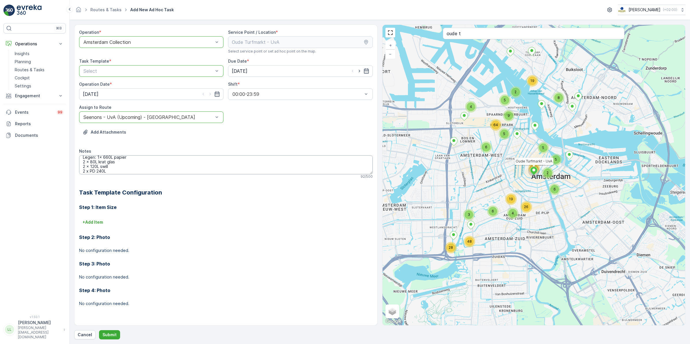
scroll to position [0, 0]
click at [97, 165] on textarea "Veel afval! Legen: 1x 660L papier 2 x 80L krat glas 2 x 120L swill 2 x PD 240L …" at bounding box center [226, 164] width 294 height 19
type textarea "Veel afval! Legen: 8x 240L rest 1x 660L papier 2 x 80L krat glas 2 x 120L swill…"
click at [169, 70] on div at bounding box center [148, 70] width 131 height 5
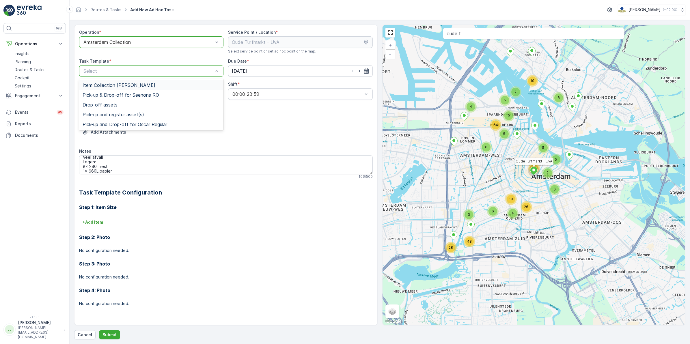
click at [138, 87] on span "Item Collection [PERSON_NAME]" at bounding box center [119, 85] width 73 height 5
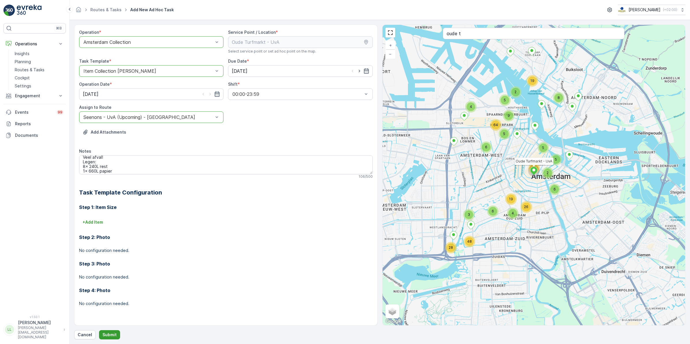
click at [112, 334] on p "Submit" at bounding box center [109, 335] width 14 height 6
click at [111, 334] on p "Submit" at bounding box center [109, 335] width 14 height 6
drag, startPoint x: 83, startPoint y: 159, endPoint x: 136, endPoint y: 186, distance: 59.2
click at [136, 189] on div "Operation * option Amsterdam Collection, selected. Amsterdam Collection Service…" at bounding box center [226, 172] width 294 height 286
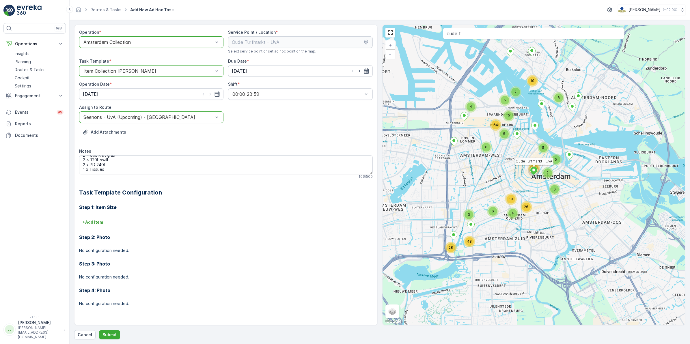
click at [181, 197] on div "Step 1: Item Size + Add Item Step 2: Photo No configuration needed. Step 3: Pho…" at bounding box center [226, 256] width 294 height 119
click at [168, 94] on input "[DATE]" at bounding box center [151, 94] width 144 height 12
click at [133, 144] on div "11" at bounding box center [130, 142] width 9 height 9
click at [106, 335] on p "Submit" at bounding box center [109, 335] width 14 height 6
click at [126, 41] on div at bounding box center [148, 42] width 131 height 5
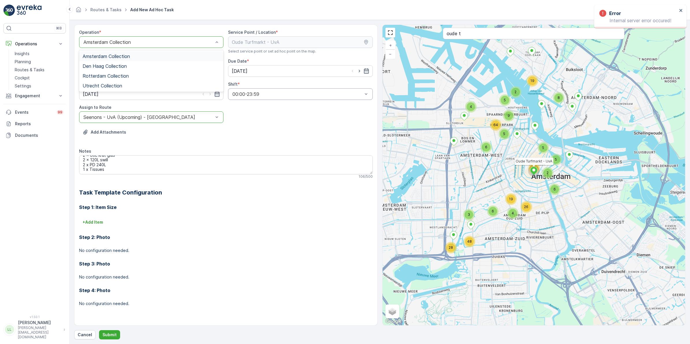
click at [116, 57] on span "Amsterdam Collection" at bounding box center [106, 56] width 47 height 5
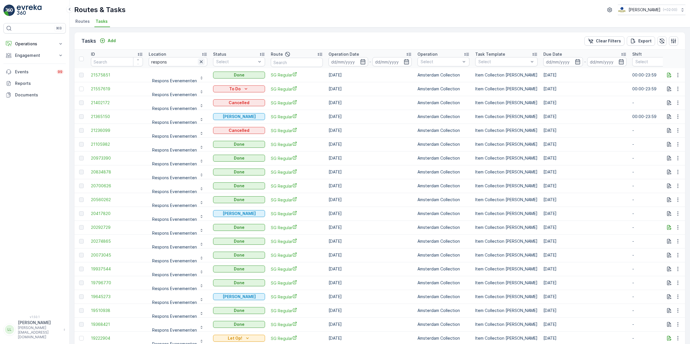
click at [199, 62] on icon "button" at bounding box center [201, 62] width 6 height 6
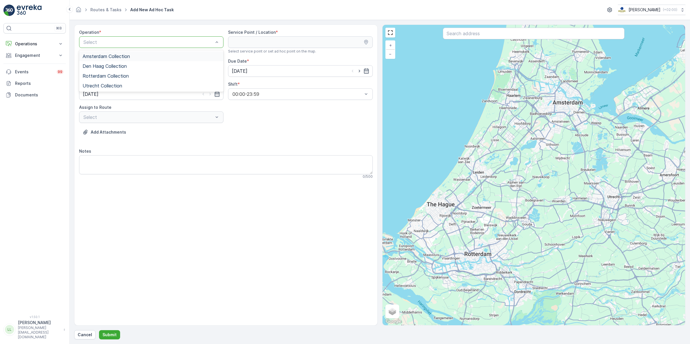
click at [107, 56] on span "Amsterdam Collection" at bounding box center [106, 56] width 47 height 5
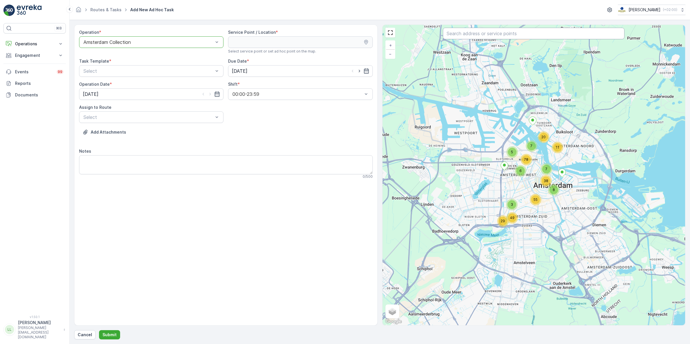
click at [461, 35] on input "text" at bounding box center [534, 34] width 182 height 12
type input "oude"
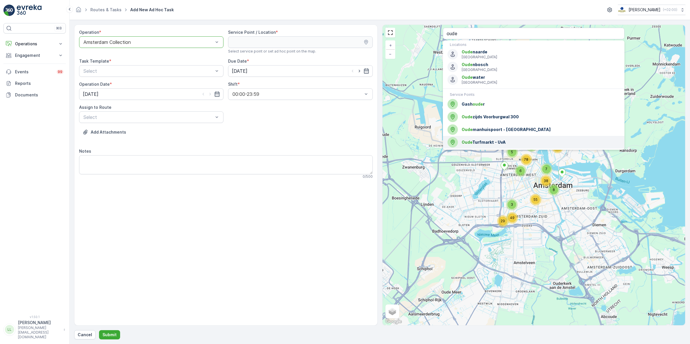
click at [490, 143] on span "Oude Turfmarkt - UvA" at bounding box center [541, 142] width 158 height 6
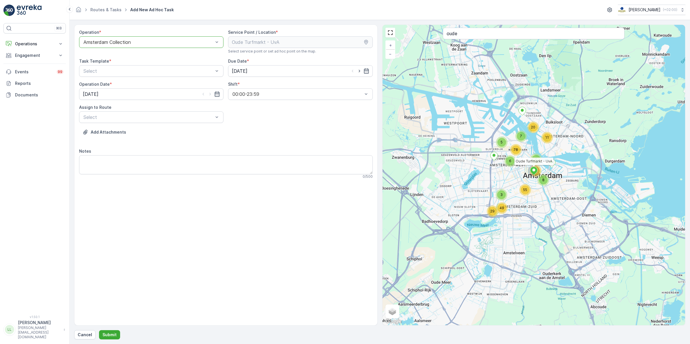
click at [113, 64] on div "Task Template *" at bounding box center [151, 61] width 144 height 6
drag, startPoint x: 114, startPoint y: 84, endPoint x: 133, endPoint y: 80, distance: 19.4
click at [115, 84] on span "Item Collection [PERSON_NAME]" at bounding box center [119, 85] width 73 height 5
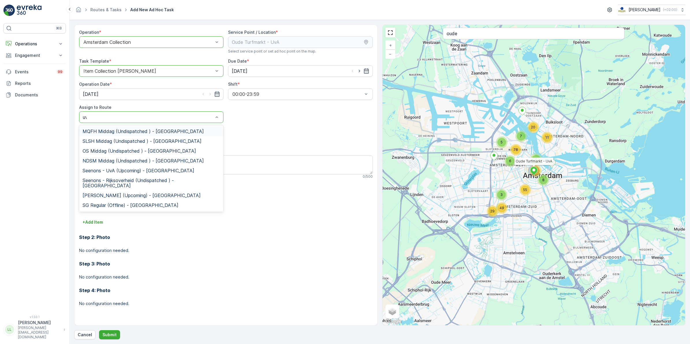
type input "uva"
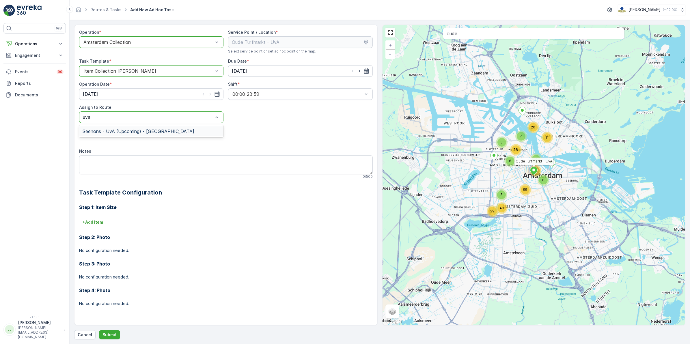
click at [119, 133] on span "Seenons - UvA (Upcoming) - [GEOGRAPHIC_DATA]" at bounding box center [139, 131] width 112 height 5
click at [99, 167] on textarea "Notes" at bounding box center [226, 164] width 294 height 19
paste textarea "Veel afval! Legen: 8x 240L rest 1x 660L papier 2 x 80L krat glas 2 x 120L swill…"
type textarea "Veel afval! Legen: 8x 240L rest 1x 660L papier 2 x 80L krat glas 2 x 120L swill…"
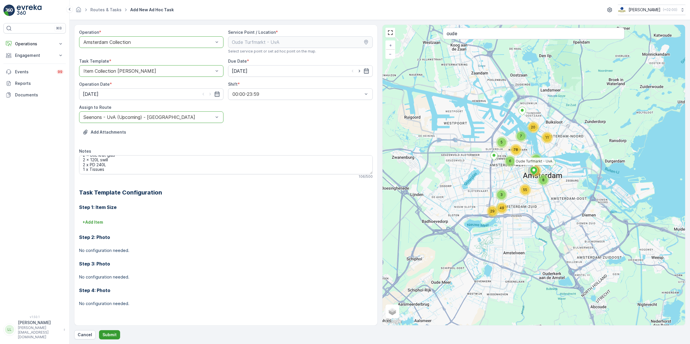
click at [111, 332] on p "Submit" at bounding box center [109, 335] width 14 height 6
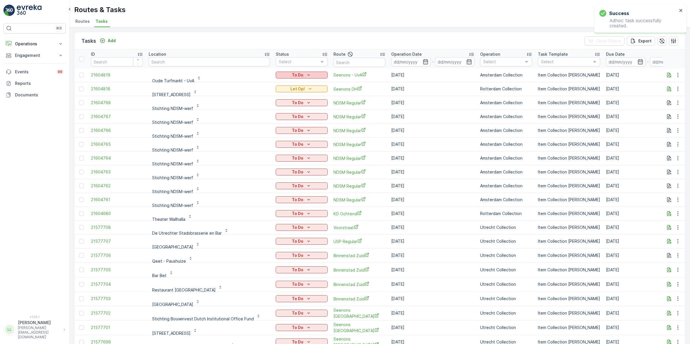
click at [306, 74] on icon "To Do" at bounding box center [309, 75] width 6 height 6
click at [284, 82] on span "Let Op!" at bounding box center [279, 84] width 14 height 6
click at [175, 61] on input "text" at bounding box center [209, 61] width 121 height 9
type input "n"
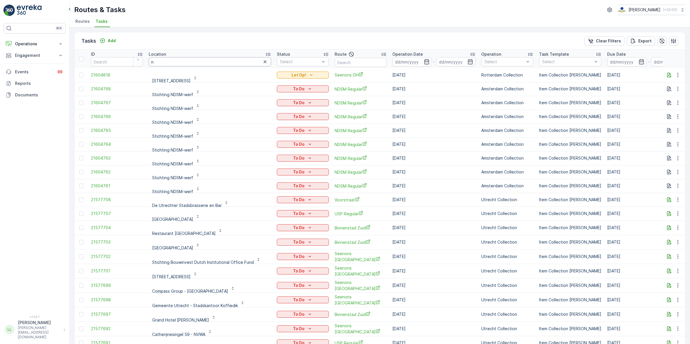
click at [179, 62] on input "n" at bounding box center [210, 61] width 122 height 9
type input "nvw"
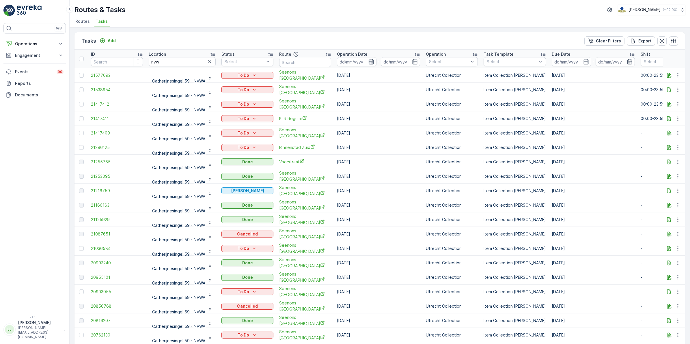
click at [371, 61] on icon "button" at bounding box center [371, 62] width 6 height 6
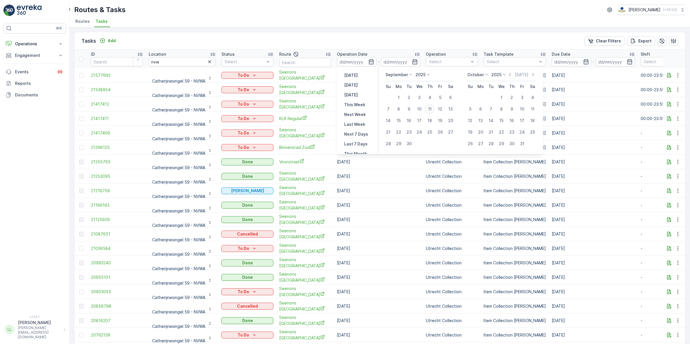
click at [430, 110] on div "11" at bounding box center [429, 108] width 9 height 9
type input "[DATE]"
click at [430, 110] on div "11" at bounding box center [429, 108] width 9 height 9
type input "[DATE]"
click at [430, 110] on div "11" at bounding box center [429, 108] width 9 height 9
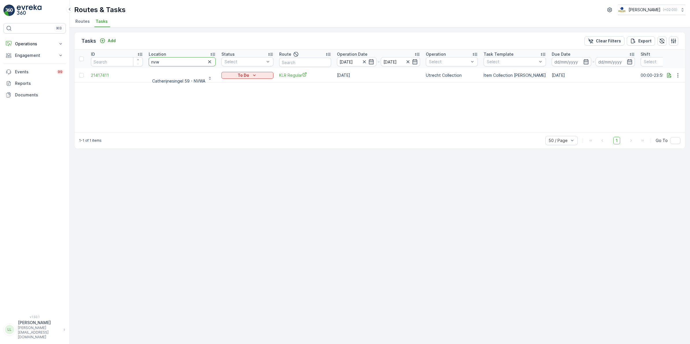
click at [140, 62] on tr "ID Location nvw Status Select Route Operation Date [DATE] - [DATE] Operation Se…" at bounding box center [526, 59] width 905 height 18
type input "bus"
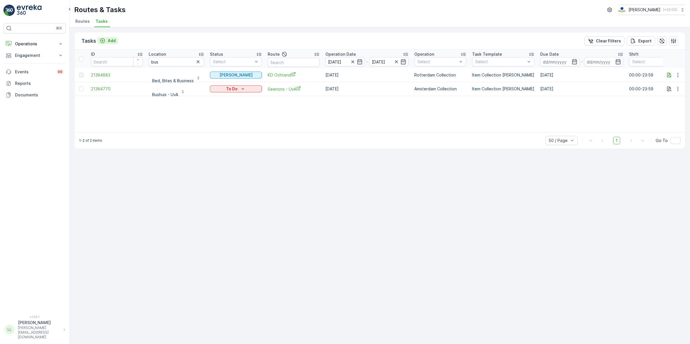
click at [104, 41] on icon "Add" at bounding box center [103, 41] width 6 height 6
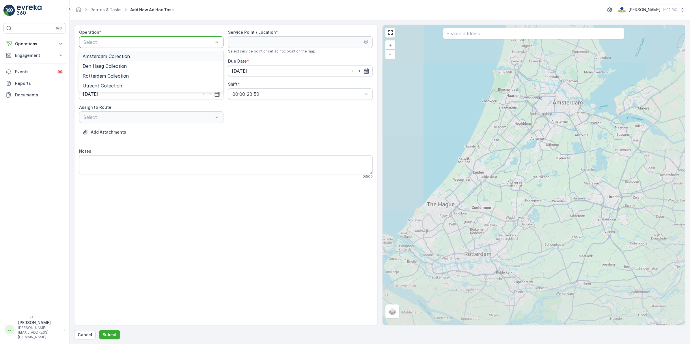
click at [129, 38] on div "Select" at bounding box center [151, 42] width 144 height 12
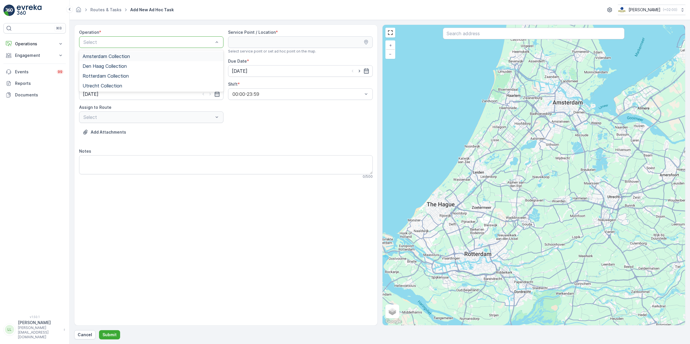
click at [124, 51] on div "Amsterdam Collection Den Haag Collection Rotterdam Collection Utrecht Collection" at bounding box center [151, 71] width 144 height 42
click at [123, 52] on div "Amsterdam Collection" at bounding box center [151, 56] width 144 height 10
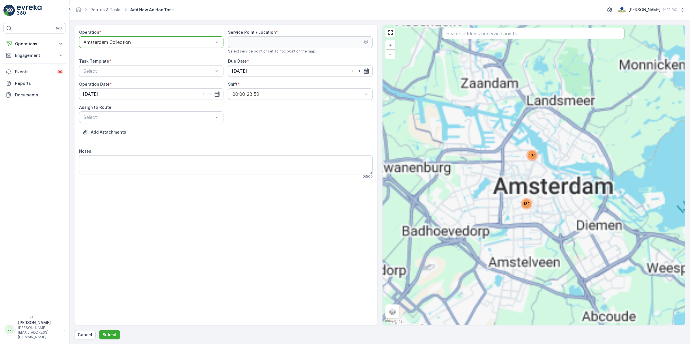
click at [513, 36] on input "text" at bounding box center [534, 34] width 182 height 12
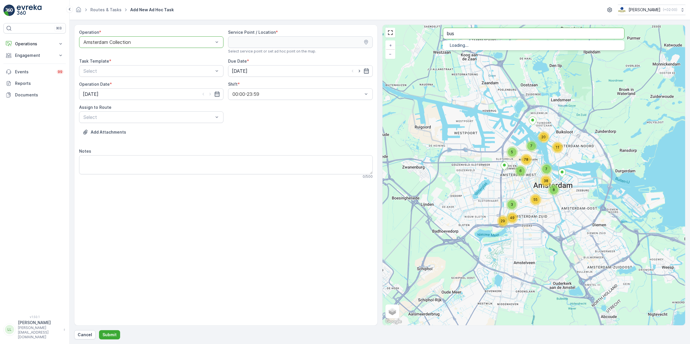
type input "bus"
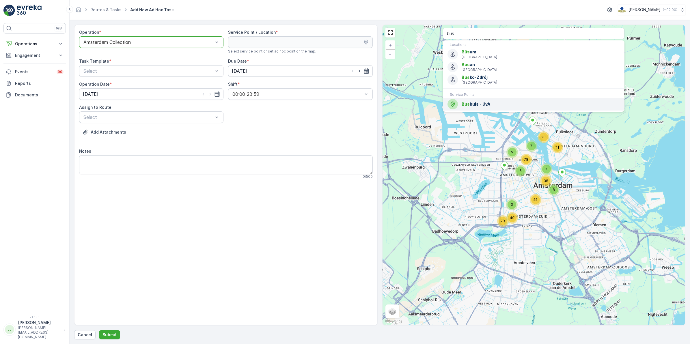
click at [507, 103] on span "Bus huis - UvA" at bounding box center [541, 104] width 158 height 6
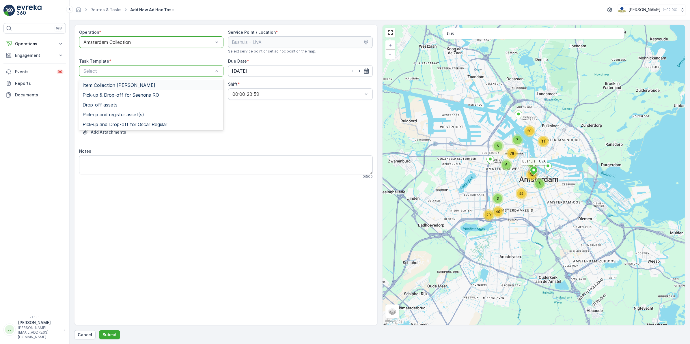
click at [144, 84] on span "Item Collection [PERSON_NAME]" at bounding box center [119, 85] width 73 height 5
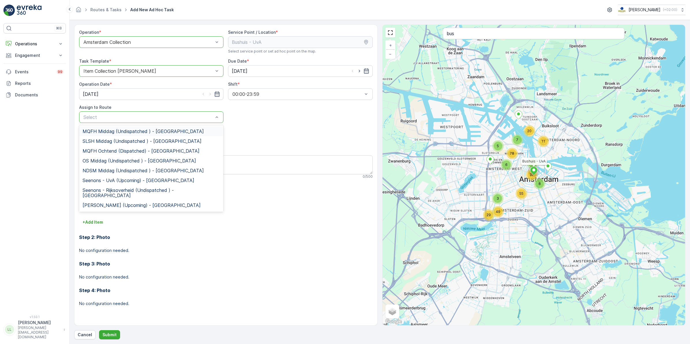
click at [108, 110] on div "Assign to Route 19 results available. Use Up and Down to choose options, press …" at bounding box center [151, 113] width 144 height 18
drag, startPoint x: 108, startPoint y: 110, endPoint x: 107, endPoint y: 118, distance: 8.1
click at [107, 118] on div at bounding box center [148, 117] width 131 height 5
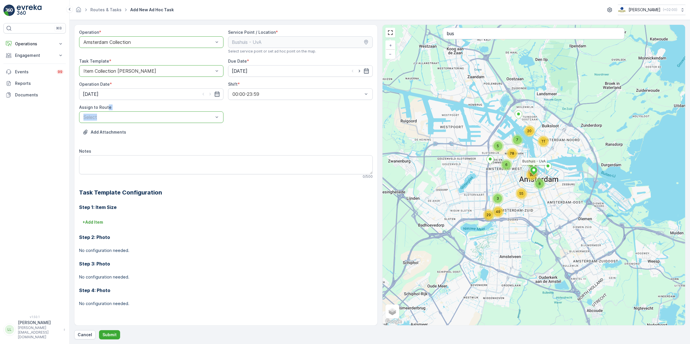
click at [107, 118] on div at bounding box center [148, 117] width 131 height 5
type input "uva"
click at [126, 131] on span "Seenons - UvA (Upcoming) - Amsterdam" at bounding box center [139, 131] width 112 height 5
click at [114, 161] on textarea "Notes" at bounding box center [226, 164] width 294 height 19
type textarea "L"
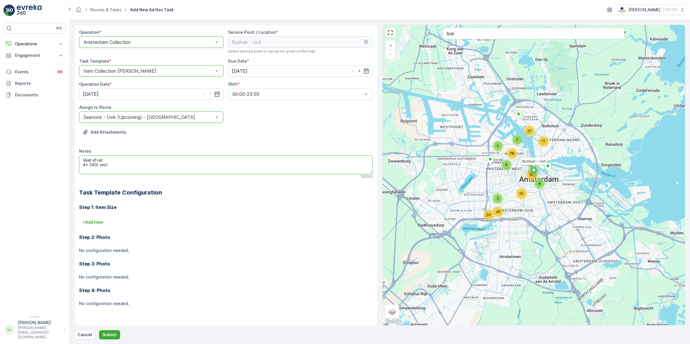
click at [111, 170] on textarea "Veel afval: 4x 240L rest" at bounding box center [226, 164] width 294 height 19
click at [94, 171] on textarea "Veel afval: 4x 240L rest 1x glas krat" at bounding box center [226, 164] width 294 height 19
click at [91, 172] on textarea "Veel afval: 4x 240L rest 1x glas krat 2x 240L PD" at bounding box center [226, 164] width 294 height 19
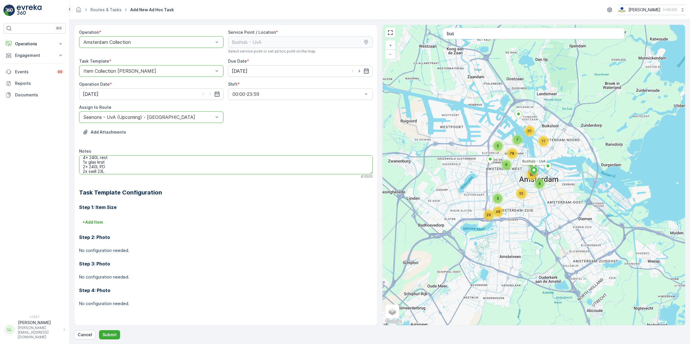
scroll to position [12, 0]
type textarea "Veel afval: 4x 240L rest 1x glas krat 2x 240L PD 2x swill 23L"
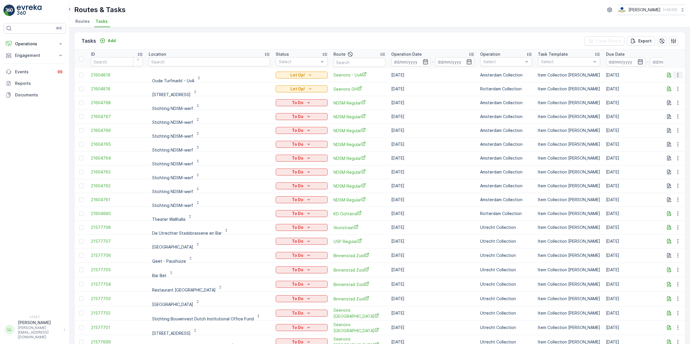
click at [675, 74] on icon "button" at bounding box center [678, 75] width 6 height 6
click at [665, 119] on div "Delete" at bounding box center [669, 118] width 44 height 8
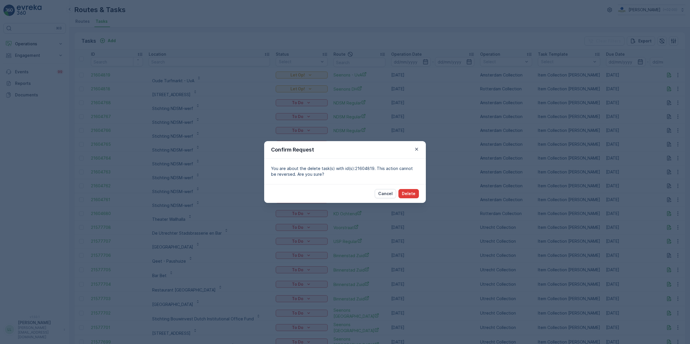
click at [408, 192] on p "Delete" at bounding box center [409, 194] width 14 height 6
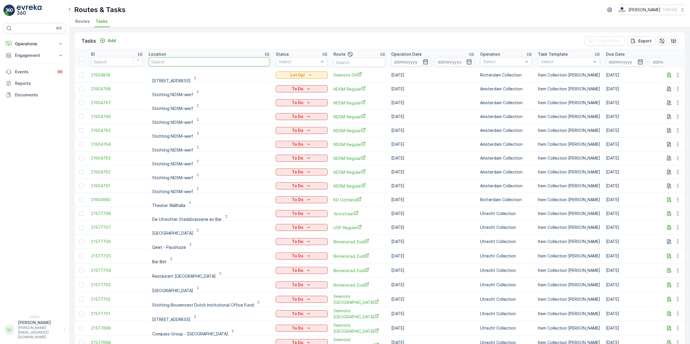
click at [194, 58] on input "text" at bounding box center [209, 61] width 121 height 9
type input "wta"
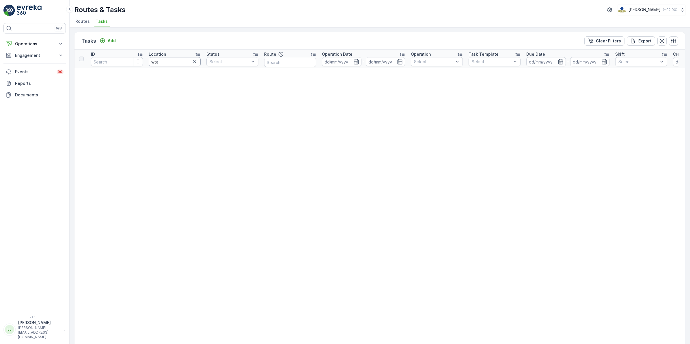
click at [167, 63] on input "wta" at bounding box center [175, 61] width 52 height 9
type input "water"
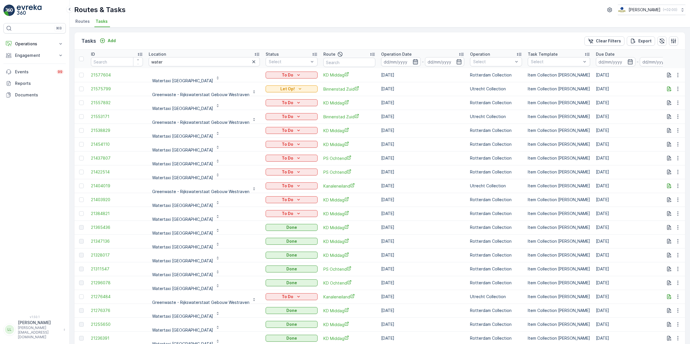
click at [413, 61] on icon "button" at bounding box center [415, 61] width 5 height 5
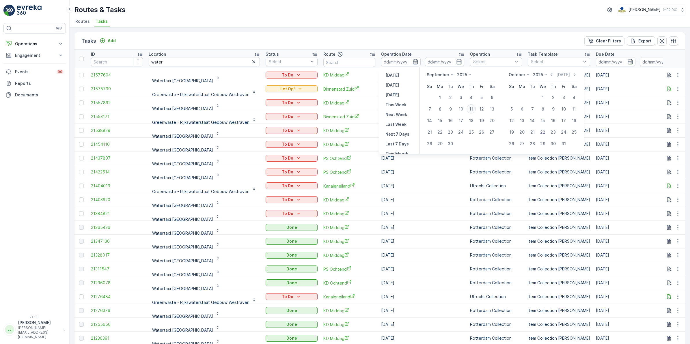
click at [473, 109] on div "11" at bounding box center [470, 108] width 9 height 9
type input "[DATE]"
click at [473, 109] on div "11" at bounding box center [470, 108] width 9 height 9
type input "[DATE]"
click at [473, 109] on div "11" at bounding box center [470, 108] width 9 height 9
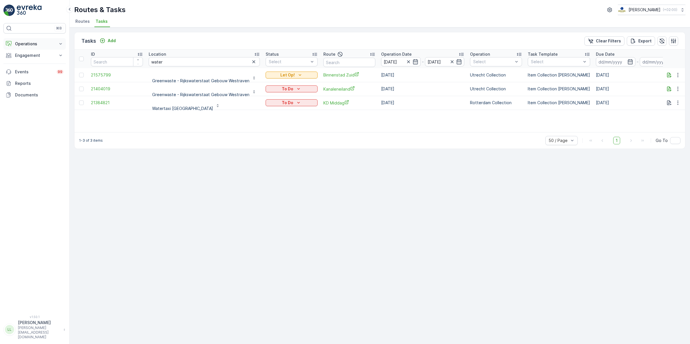
click at [22, 44] on p "Operations" at bounding box center [34, 44] width 39 height 6
click at [26, 76] on p "Cockpit" at bounding box center [22, 78] width 15 height 6
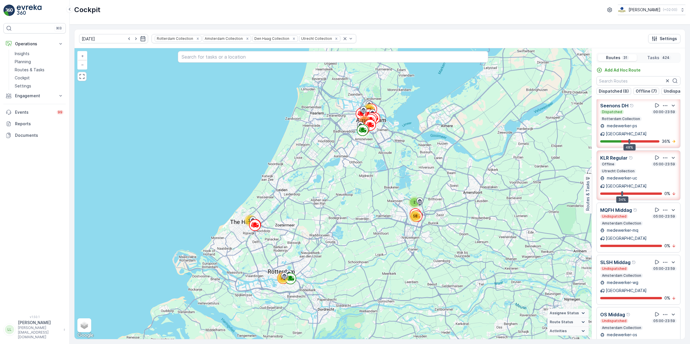
scroll to position [180, 0]
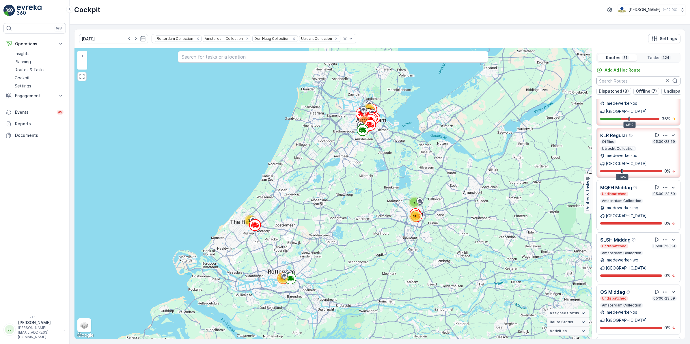
click at [618, 81] on input "text" at bounding box center [638, 80] width 84 height 9
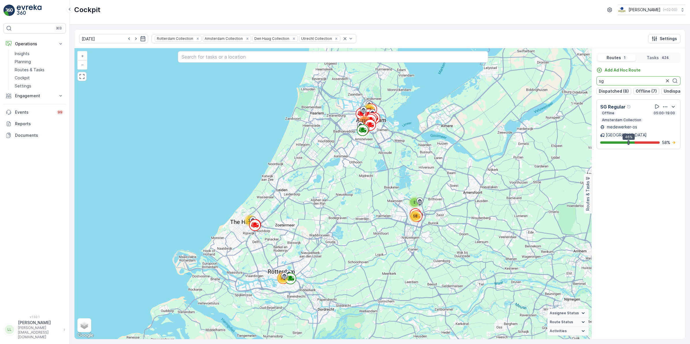
scroll to position [0, 0]
type input "sg"
click at [664, 81] on icon "button" at bounding box center [667, 81] width 6 height 6
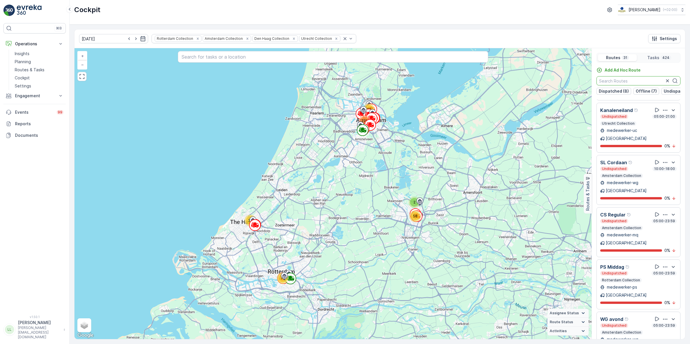
scroll to position [794, 0]
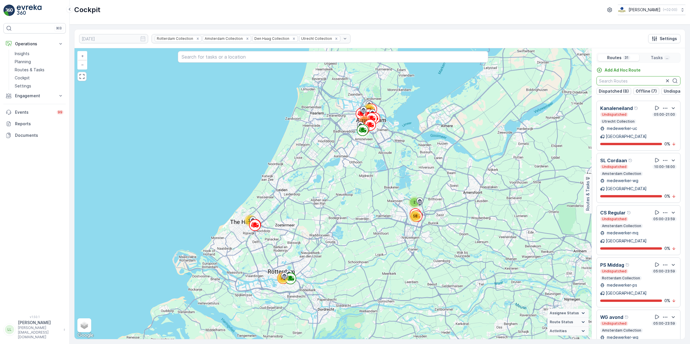
click at [617, 81] on input "text" at bounding box center [638, 80] width 84 height 9
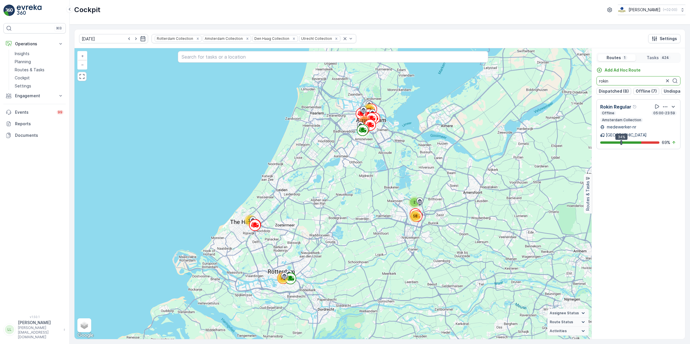
scroll to position [0, 0]
type input "rokin"
click at [667, 82] on icon "button" at bounding box center [667, 81] width 6 height 6
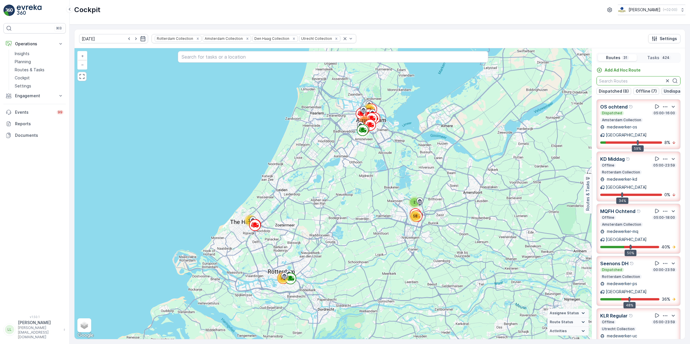
click at [668, 90] on p "Undispatched (13)" at bounding box center [682, 91] width 37 height 6
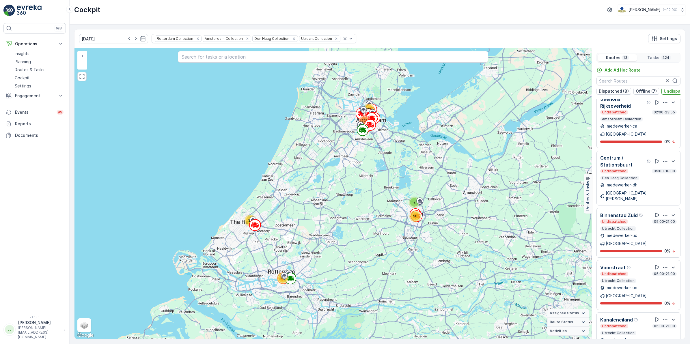
scroll to position [289, 0]
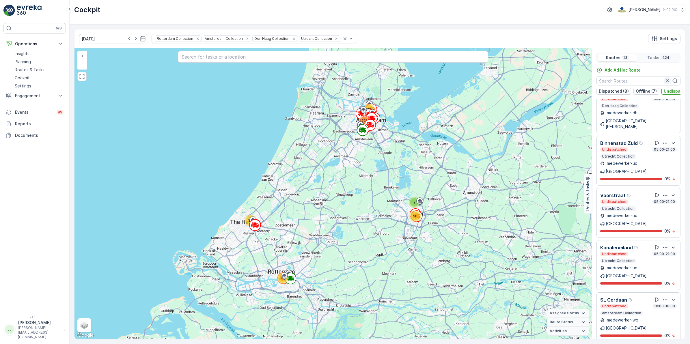
click at [666, 78] on button "button" at bounding box center [667, 80] width 7 height 7
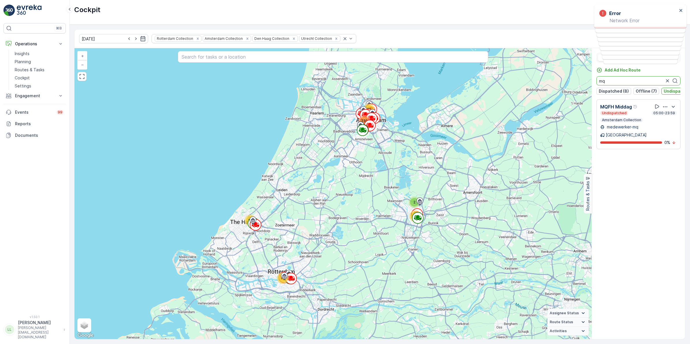
scroll to position [0, 0]
type input "mq"
click at [619, 92] on p "Dispatched (8)" at bounding box center [614, 91] width 30 height 6
click at [668, 80] on icon "button" at bounding box center [667, 81] width 6 height 6
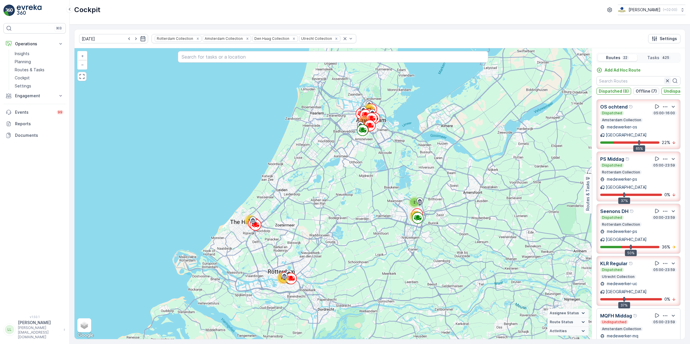
click at [667, 80] on icon "button" at bounding box center [667, 80] width 3 height 3
drag, startPoint x: 667, startPoint y: 92, endPoint x: 662, endPoint y: 91, distance: 5.2
click at [667, 91] on p "Undispatched (14)" at bounding box center [682, 91] width 37 height 6
drag, startPoint x: 647, startPoint y: 90, endPoint x: 623, endPoint y: 91, distance: 23.1
click at [646, 90] on p "Offline (7)" at bounding box center [646, 91] width 21 height 6
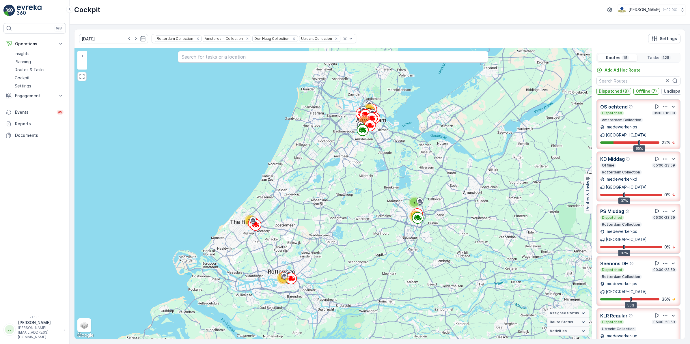
click at [622, 92] on p "Dispatched (8)" at bounding box center [614, 91] width 30 height 6
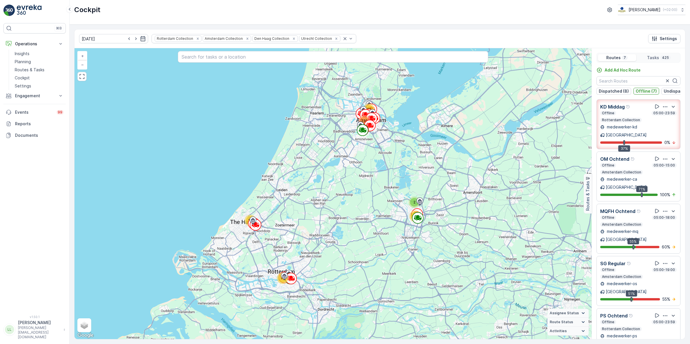
click at [636, 93] on p "Offline (7)" at bounding box center [646, 91] width 21 height 6
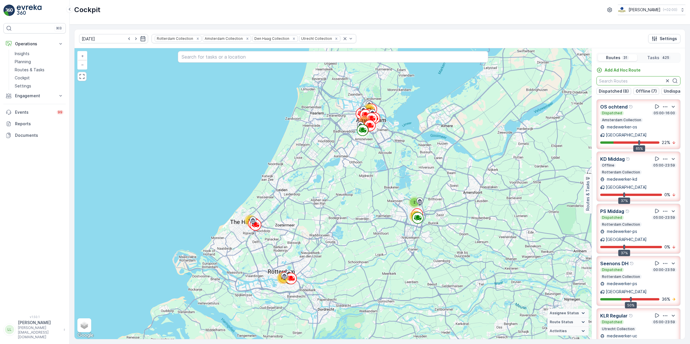
click at [629, 81] on input "text" at bounding box center [638, 80] width 84 height 9
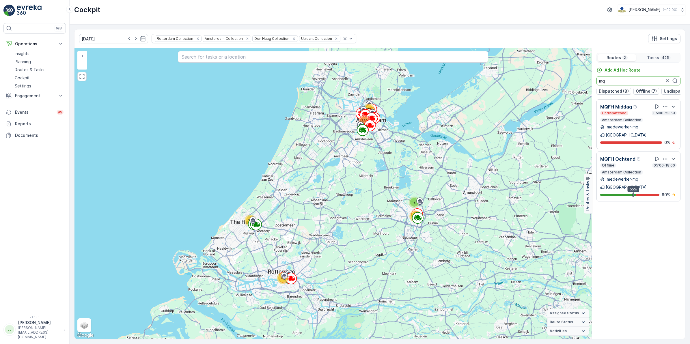
type input "mq"
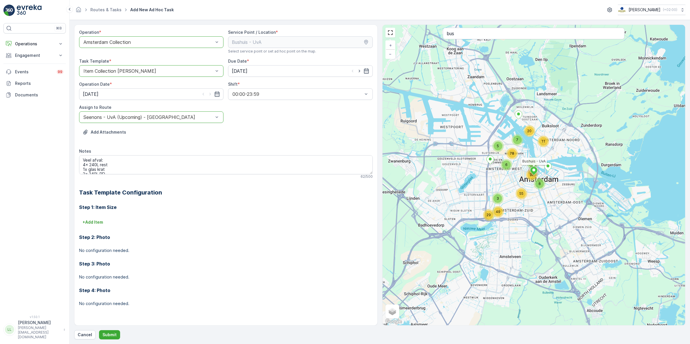
scroll to position [14, 0]
click at [33, 47] on p "Operations" at bounding box center [34, 44] width 39 height 6
click at [33, 68] on p "Routes & Tasks" at bounding box center [30, 70] width 30 height 6
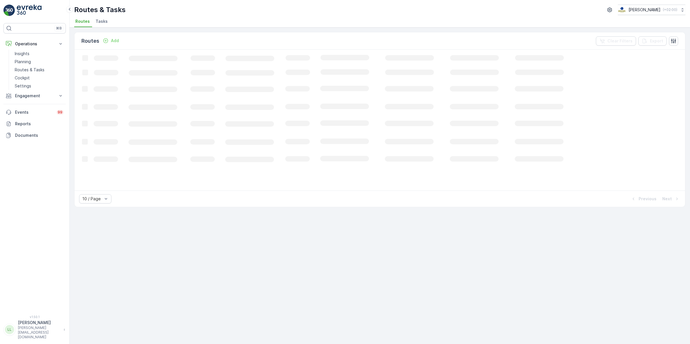
click at [100, 21] on span "Tasks" at bounding box center [102, 21] width 12 height 6
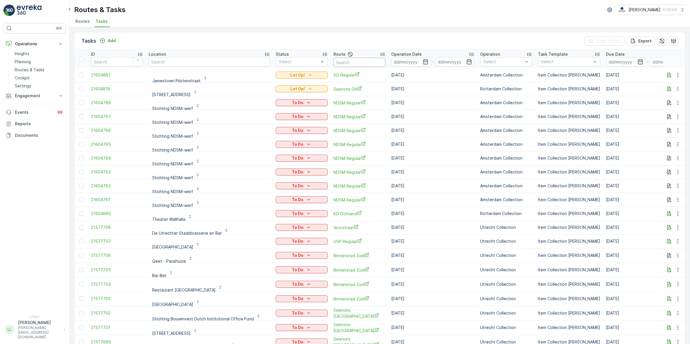
click at [347, 63] on input "text" at bounding box center [359, 62] width 52 height 9
type input "mq mid"
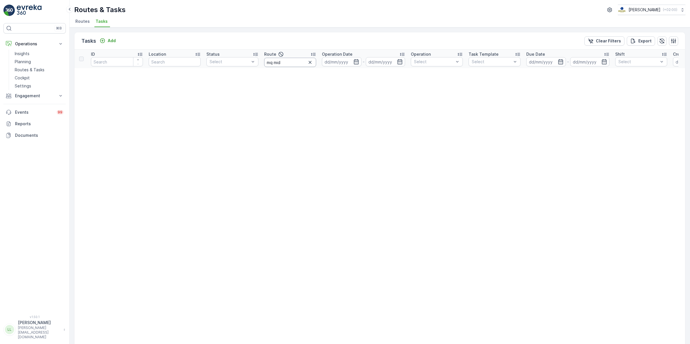
click at [298, 61] on input "mq mid" at bounding box center [290, 62] width 52 height 9
type input "mq"
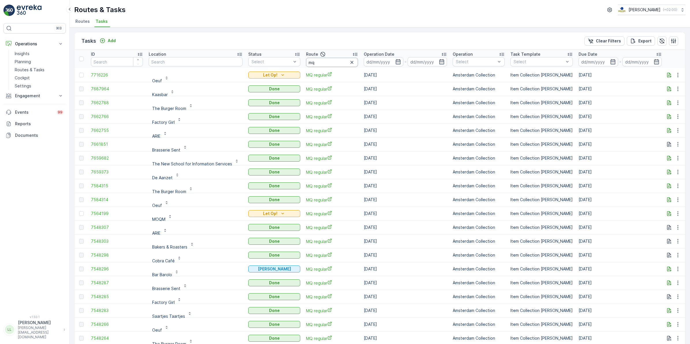
click at [323, 61] on input "mq" at bounding box center [332, 62] width 52 height 9
type input "mq/"
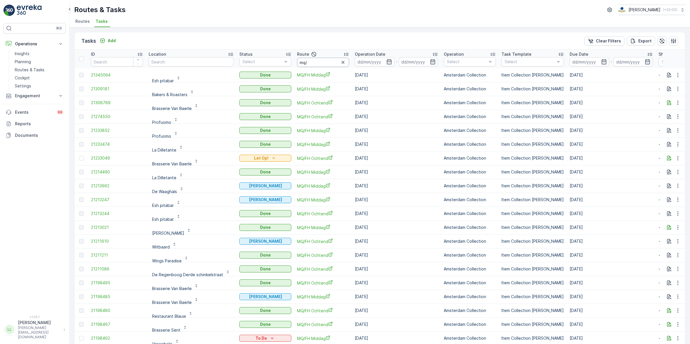
click at [316, 59] on input "mq/" at bounding box center [323, 62] width 52 height 9
type input "mq/fh"
click at [386, 62] on icon "button" at bounding box center [389, 62] width 6 height 6
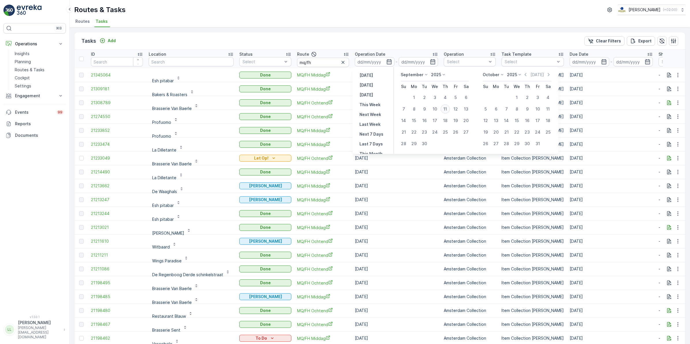
click at [447, 109] on div "11" at bounding box center [444, 108] width 9 height 9
type input "[DATE]"
click at [447, 109] on div "11" at bounding box center [444, 108] width 9 height 9
type input "[DATE]"
click at [447, 109] on div "11" at bounding box center [444, 108] width 9 height 9
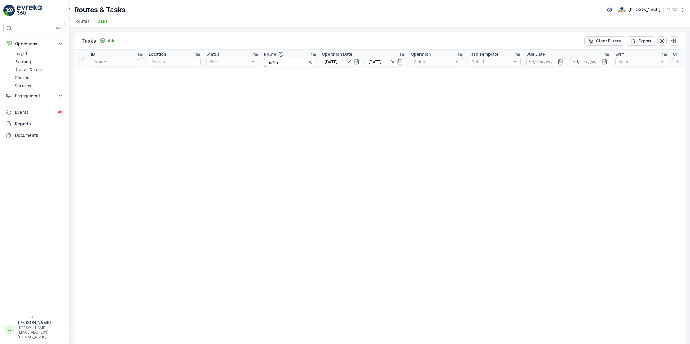
click at [290, 63] on input "mq/fh" at bounding box center [290, 62] width 52 height 9
click at [349, 60] on icon "button" at bounding box center [349, 62] width 6 height 6
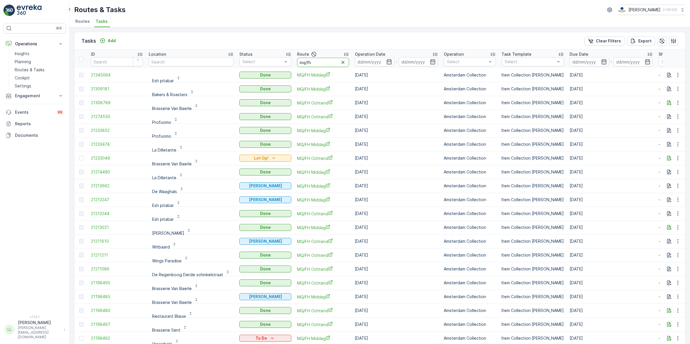
click at [330, 61] on input "mq/fh" at bounding box center [323, 62] width 52 height 9
click at [387, 61] on icon "button" at bounding box center [388, 61] width 5 height 5
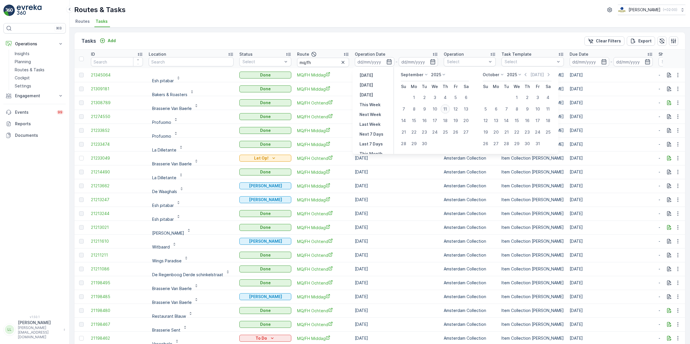
click at [445, 110] on div "11" at bounding box center [444, 108] width 9 height 9
type input "[DATE]"
click at [445, 110] on div "11" at bounding box center [444, 108] width 9 height 9
type input "[DATE]"
click at [445, 110] on div "11" at bounding box center [444, 108] width 9 height 9
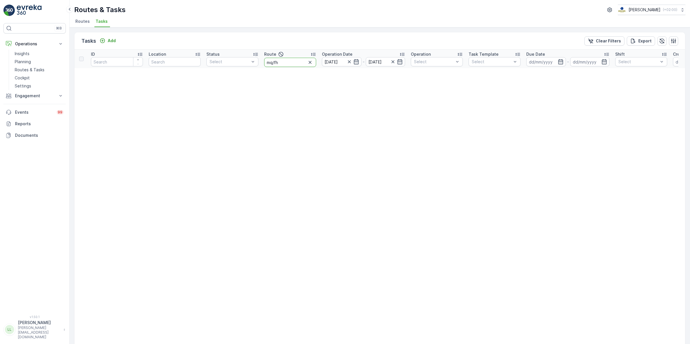
drag, startPoint x: 289, startPoint y: 62, endPoint x: 272, endPoint y: 65, distance: 17.3
click at [272, 65] on input "mq/fh" at bounding box center [290, 62] width 52 height 9
type input "mq"
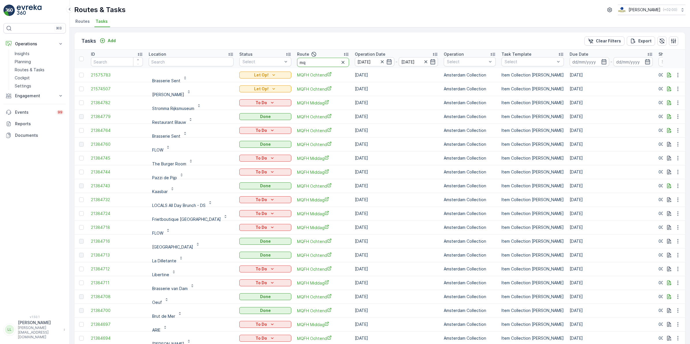
click at [315, 61] on input "mq" at bounding box center [323, 62] width 52 height 9
type input "mqfh"
click at [330, 64] on input "mqfh" at bounding box center [323, 62] width 52 height 9
click at [668, 74] on icon "button" at bounding box center [669, 75] width 6 height 6
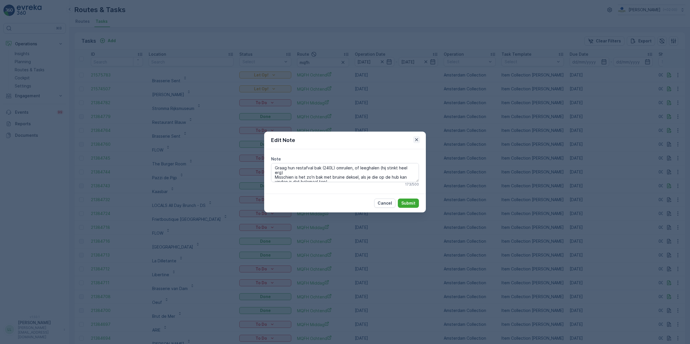
click at [417, 141] on icon "button" at bounding box center [417, 140] width 6 height 6
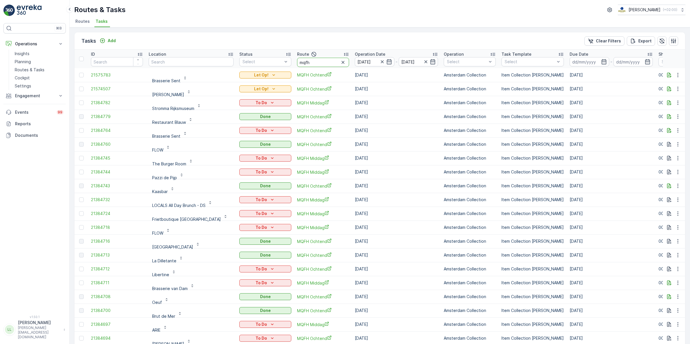
click at [314, 63] on input "mqfh" at bounding box center [323, 62] width 52 height 9
type input "mqfh mid"
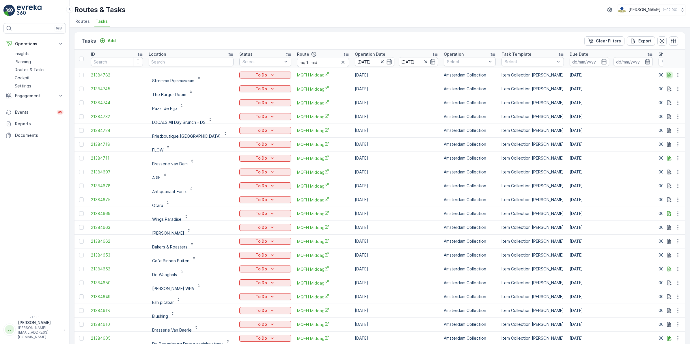
click at [666, 76] on icon "button" at bounding box center [669, 75] width 6 height 6
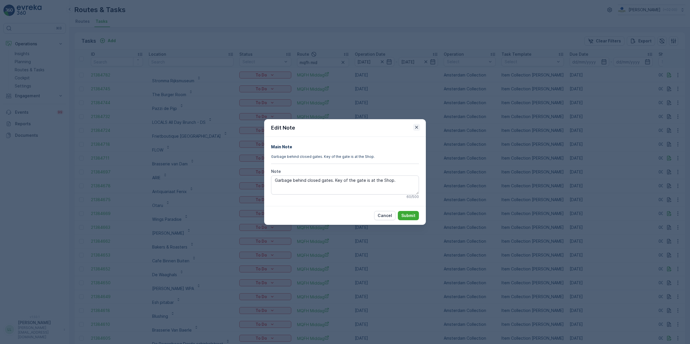
click at [414, 129] on icon "button" at bounding box center [417, 127] width 6 height 6
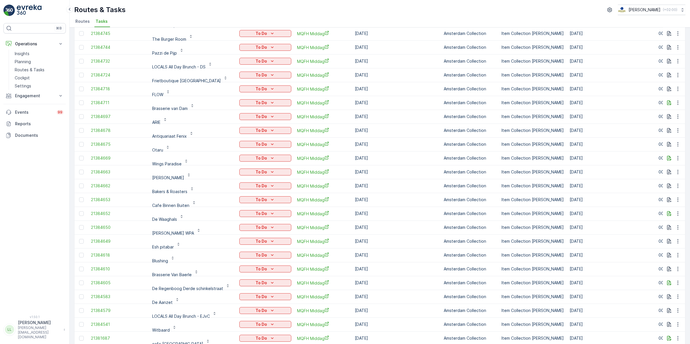
scroll to position [9, 0]
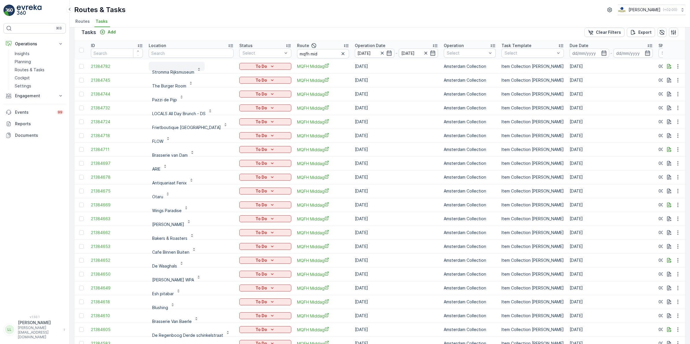
click at [171, 72] on p "Stromma Rijksmuseum" at bounding box center [173, 72] width 42 height 6
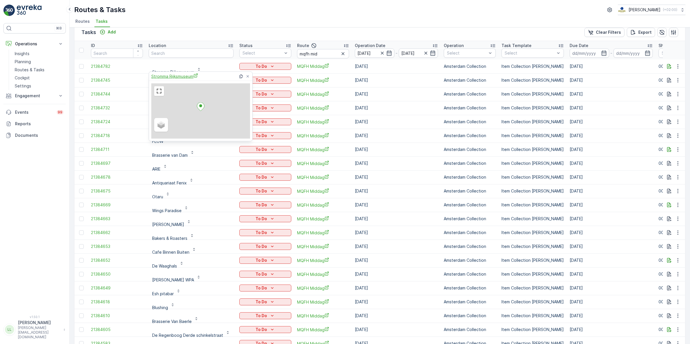
click at [169, 77] on span "Stromma Rijksmuseum" at bounding box center [174, 76] width 47 height 6
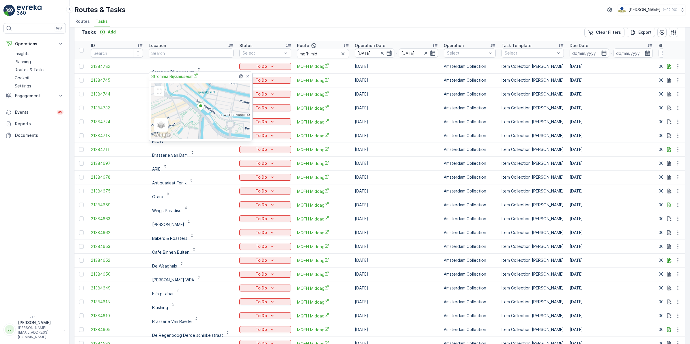
click at [200, 35] on div "Tasks Add Clear Filters Export" at bounding box center [379, 32] width 610 height 17
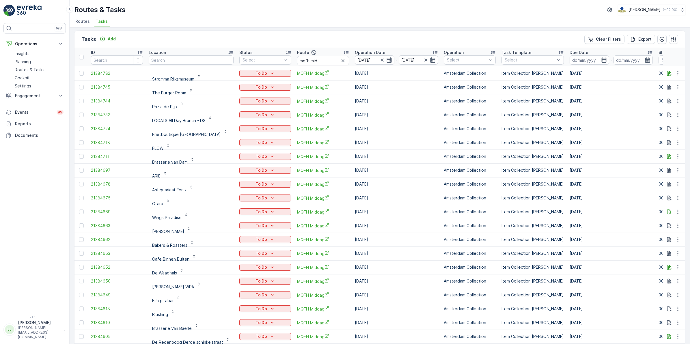
scroll to position [0, 0]
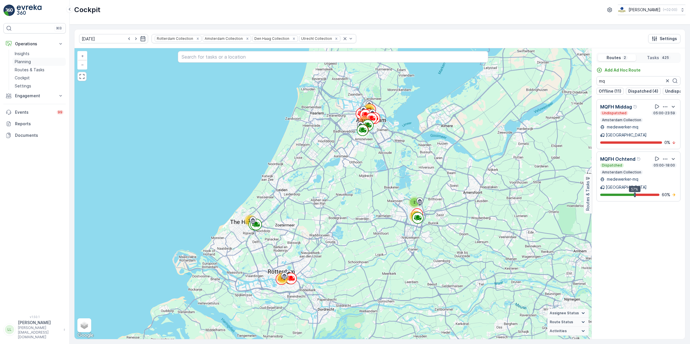
click at [25, 61] on p "Planning" at bounding box center [23, 62] width 16 height 6
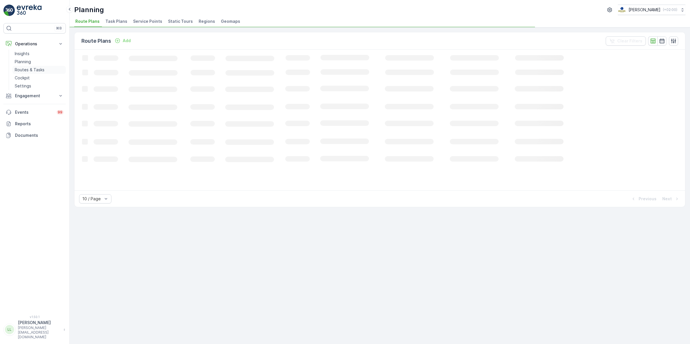
click at [31, 69] on p "Routes & Tasks" at bounding box center [30, 70] width 30 height 6
click at [99, 22] on span "Tasks" at bounding box center [102, 21] width 12 height 6
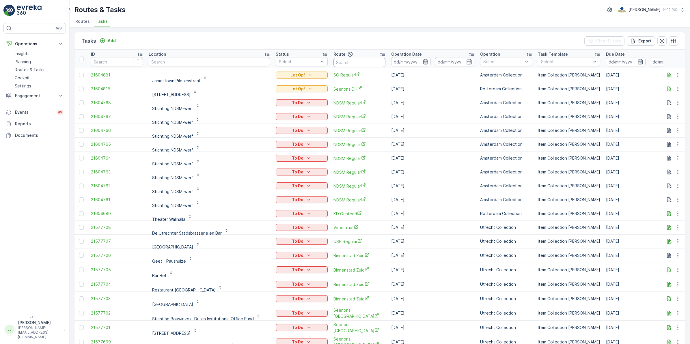
click at [356, 60] on input "text" at bounding box center [359, 62] width 52 height 9
type input "cs"
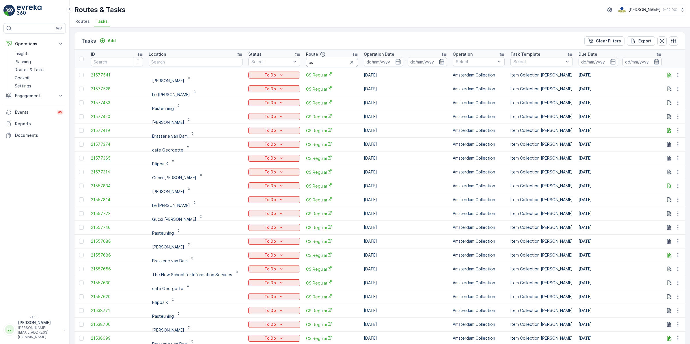
click at [339, 61] on input "cs" at bounding box center [332, 62] width 52 height 9
click at [395, 61] on icon "button" at bounding box center [398, 62] width 6 height 6
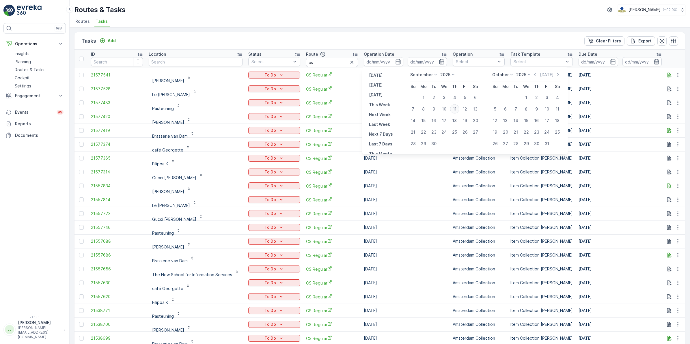
click at [459, 109] on div "11" at bounding box center [454, 108] width 9 height 9
type input "[DATE]"
click at [458, 109] on div "11" at bounding box center [454, 108] width 9 height 9
type input "[DATE]"
click at [458, 109] on div "11" at bounding box center [454, 108] width 9 height 9
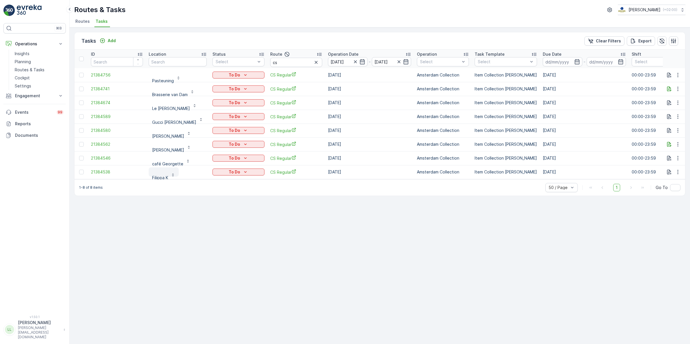
scroll to position [1, 0]
click at [168, 164] on p "café Georgette" at bounding box center [167, 163] width 31 height 6
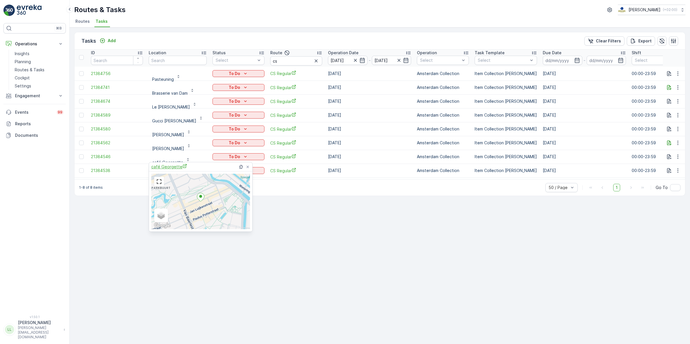
click at [174, 165] on span "café Georgette" at bounding box center [169, 167] width 36 height 6
click at [300, 214] on div "Tasks Add Clear Filters Export ID Location Status Select Route cs Operation Dat…" at bounding box center [380, 185] width 620 height 317
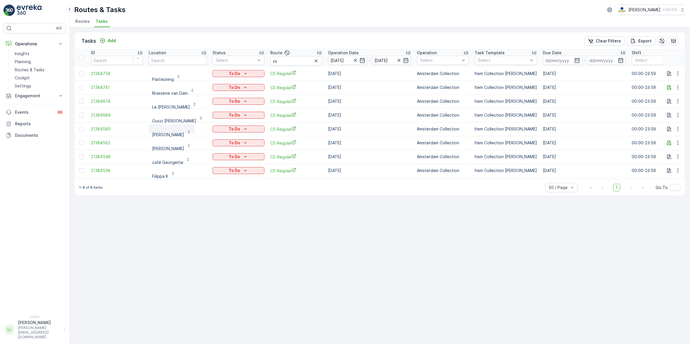
click at [172, 133] on p "Batoni Khinkali" at bounding box center [168, 135] width 32 height 6
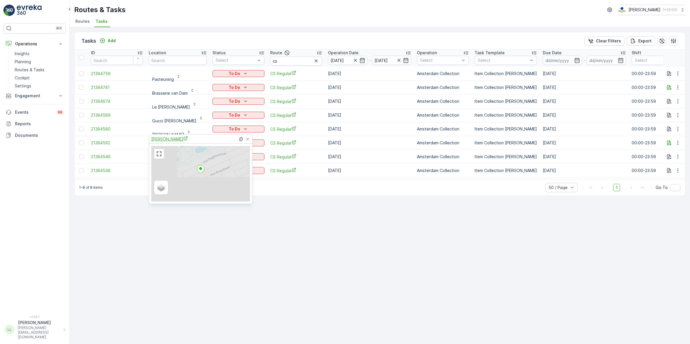
click at [170, 138] on span "[PERSON_NAME]" at bounding box center [169, 139] width 37 height 6
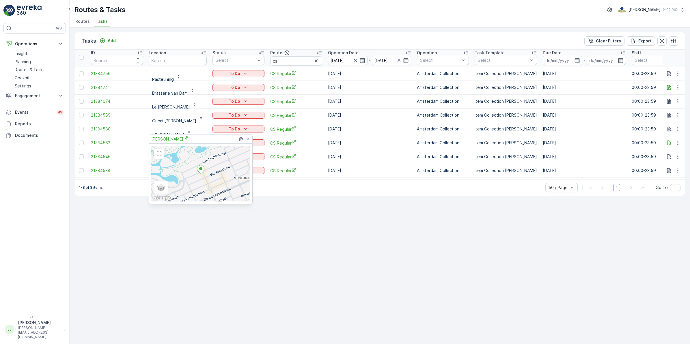
click at [230, 262] on div "Tasks Add Clear Filters Export ID Location Status Select Route cs Operation Dat…" at bounding box center [380, 185] width 620 height 317
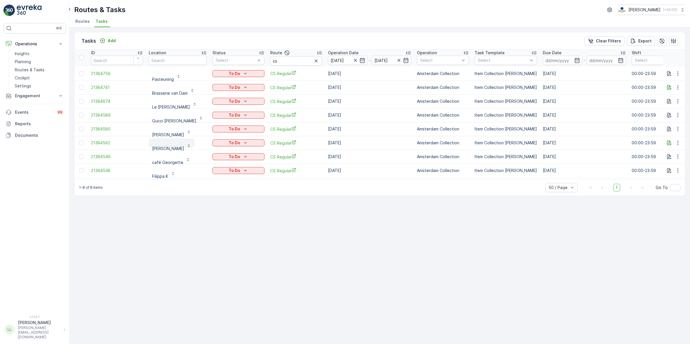
click at [166, 148] on p "[PERSON_NAME]" at bounding box center [168, 149] width 32 height 6
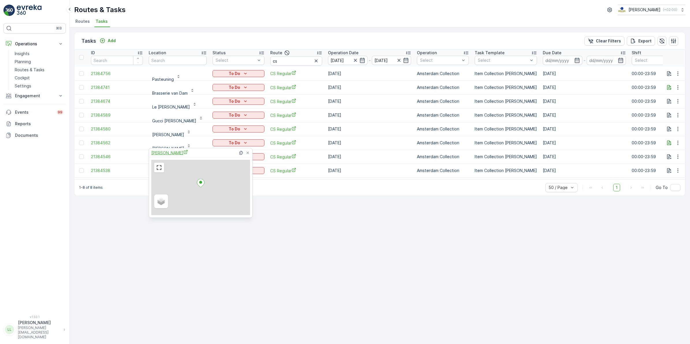
click at [165, 152] on span "[PERSON_NAME]" at bounding box center [169, 153] width 37 height 6
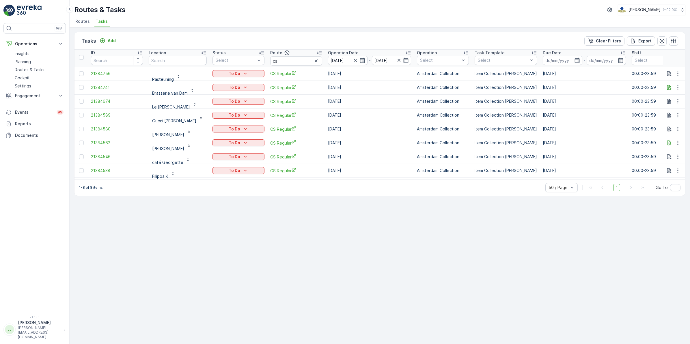
click at [318, 240] on div "Tasks Add Clear Filters Export ID Location Status Select Route cs Operation Dat…" at bounding box center [380, 185] width 620 height 317
click at [172, 165] on p "café Georgette" at bounding box center [167, 163] width 31 height 6
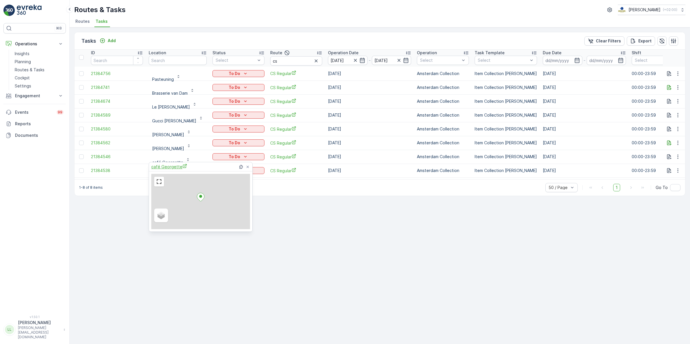
click at [172, 165] on span "café Georgette" at bounding box center [169, 167] width 36 height 6
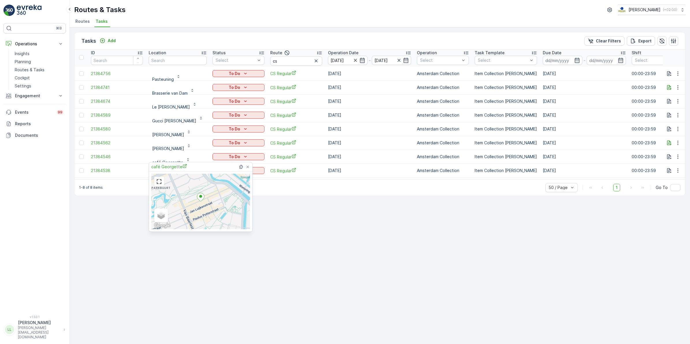
click at [217, 31] on div "Tasks Add Clear Filters Export ID Location Status Select Route cs Operation Dat…" at bounding box center [380, 185] width 620 height 317
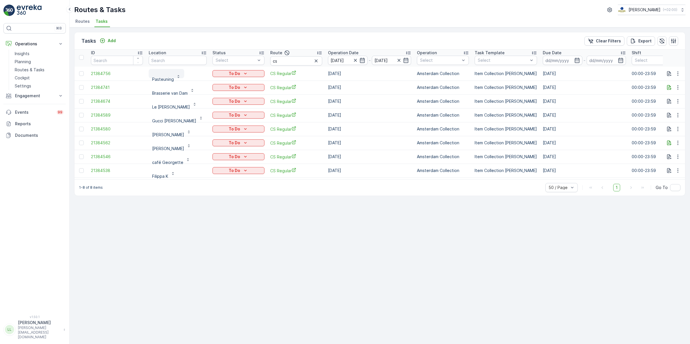
click at [165, 76] on p "Pasteuning" at bounding box center [163, 79] width 22 height 6
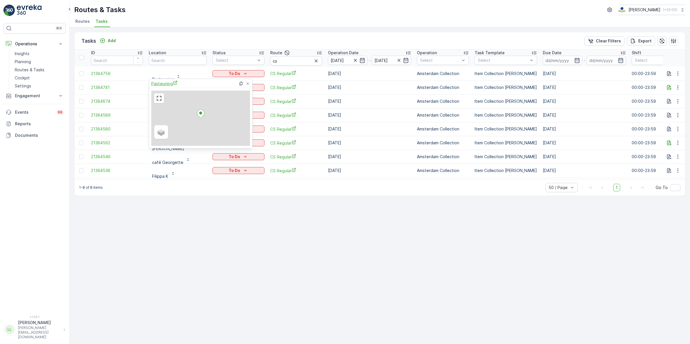
click at [162, 84] on span "Pasteuning" at bounding box center [164, 84] width 26 height 6
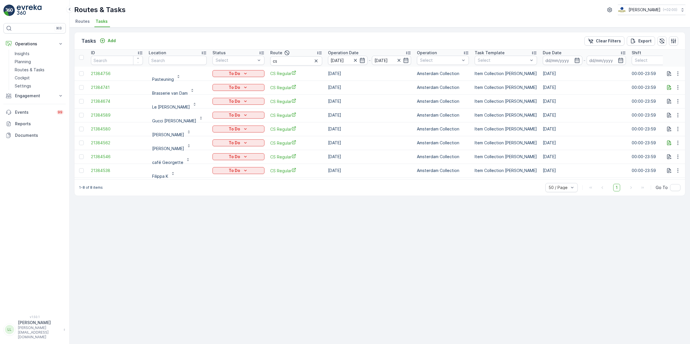
click at [214, 35] on div "Tasks Add Clear Filters Export" at bounding box center [379, 40] width 610 height 17
click at [187, 120] on p "Gucci [PERSON_NAME]" at bounding box center [174, 121] width 44 height 6
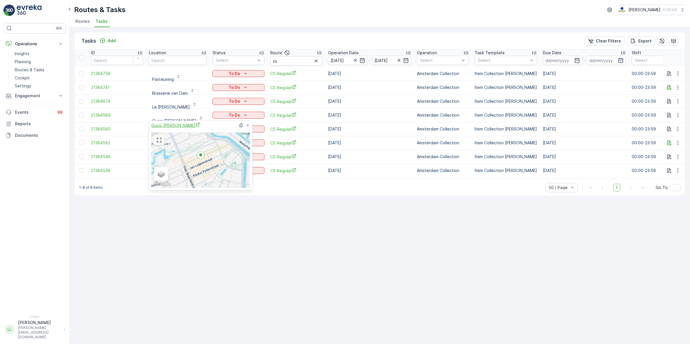
click at [188, 128] on span "Gucci [PERSON_NAME]" at bounding box center [175, 125] width 49 height 6
click at [249, 210] on div "Tasks Add Clear Filters Export ID Location Status Select Route cs Operation Dat…" at bounding box center [380, 185] width 620 height 317
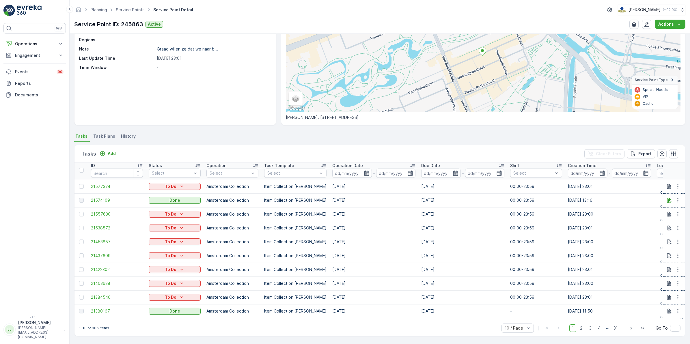
scroll to position [60, 0]
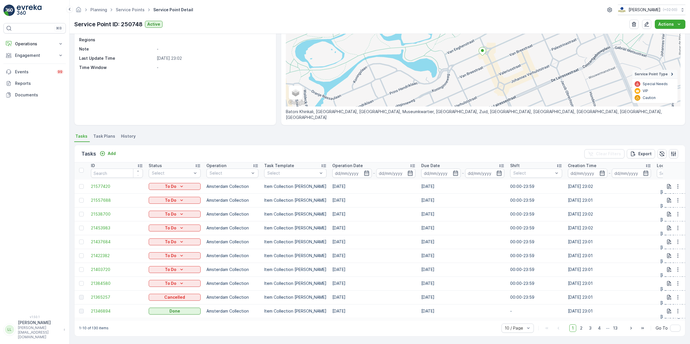
scroll to position [60, 0]
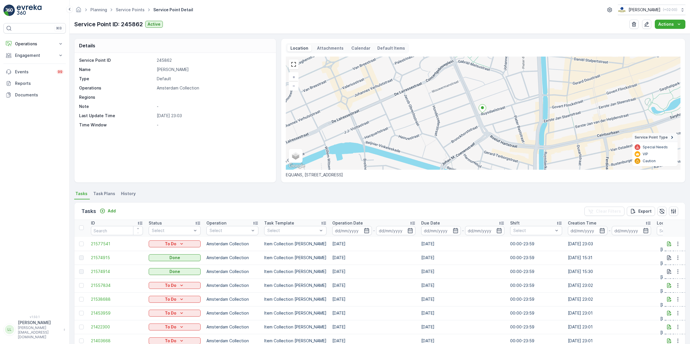
scroll to position [36, 0]
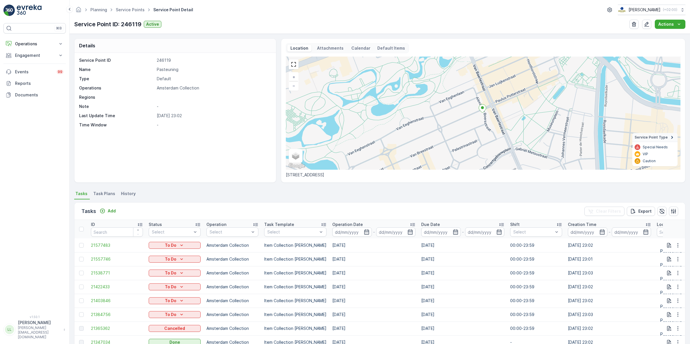
scroll to position [60, 0]
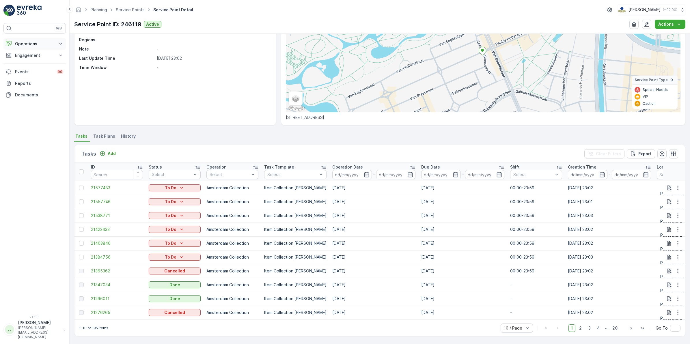
click at [31, 43] on p "Operations" at bounding box center [34, 44] width 39 height 6
click at [28, 78] on p "Cockpit" at bounding box center [22, 78] width 15 height 6
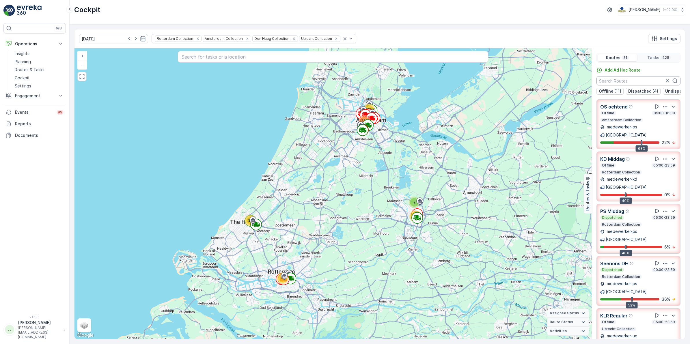
click at [630, 81] on input "text" at bounding box center [638, 80] width 84 height 9
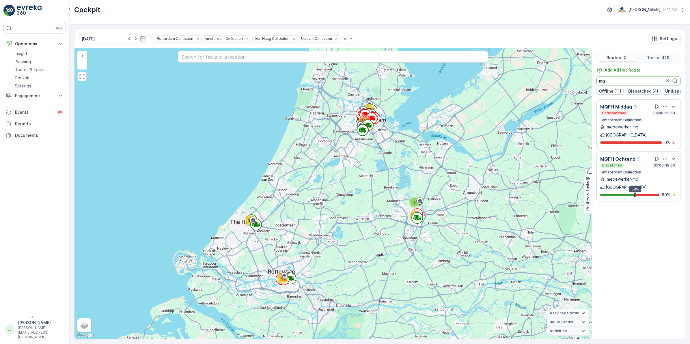
type input "mq"
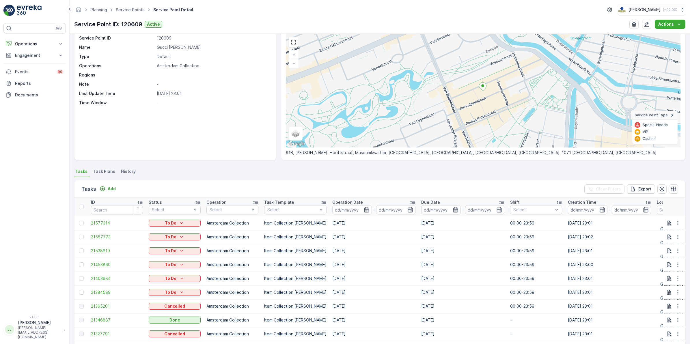
scroll to position [60, 0]
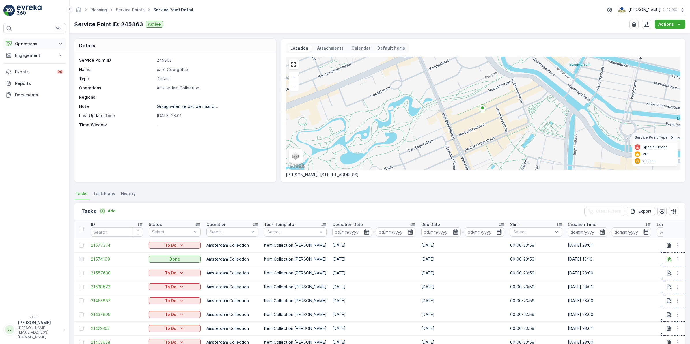
drag, startPoint x: 27, startPoint y: 44, endPoint x: 34, endPoint y: 47, distance: 7.9
click at [27, 43] on p "Operations" at bounding box center [34, 44] width 39 height 6
click at [41, 69] on p "Routes & Tasks" at bounding box center [30, 70] width 30 height 6
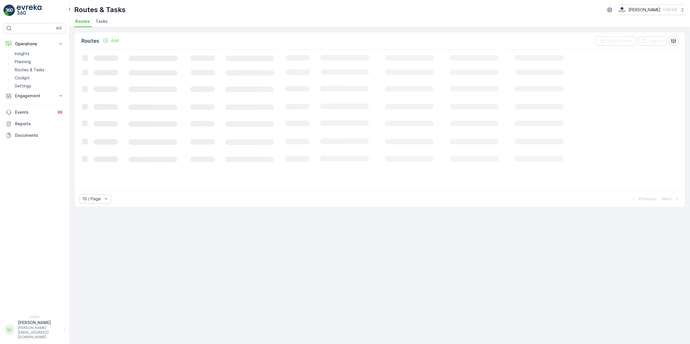
click at [98, 23] on span "Tasks" at bounding box center [102, 21] width 12 height 6
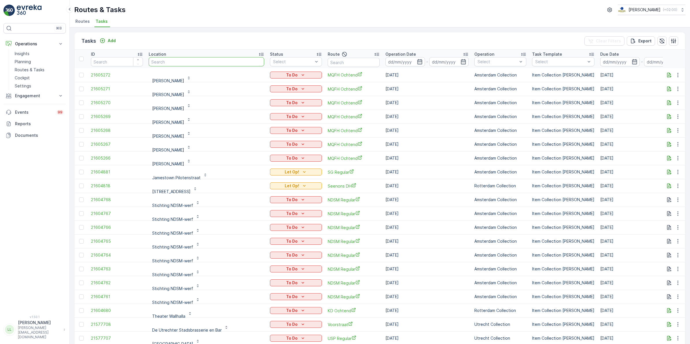
click at [184, 62] on input "text" at bounding box center [206, 61] width 115 height 9
type input "sport"
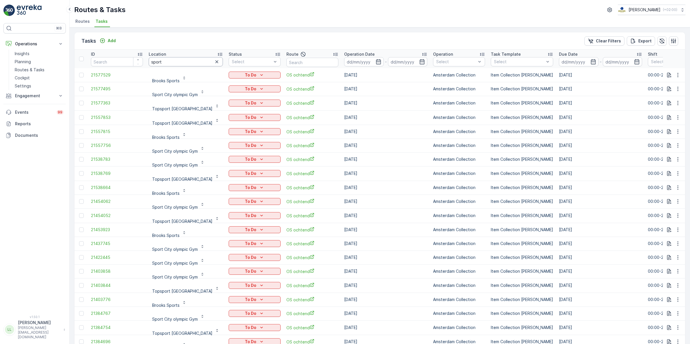
click at [181, 60] on input "sport" at bounding box center [186, 61] width 74 height 9
drag, startPoint x: 369, startPoint y: 58, endPoint x: 366, endPoint y: 59, distance: 3.3
click at [369, 57] on div "-" at bounding box center [385, 61] width 83 height 9
click at [376, 62] on icon "button" at bounding box center [379, 62] width 6 height 6
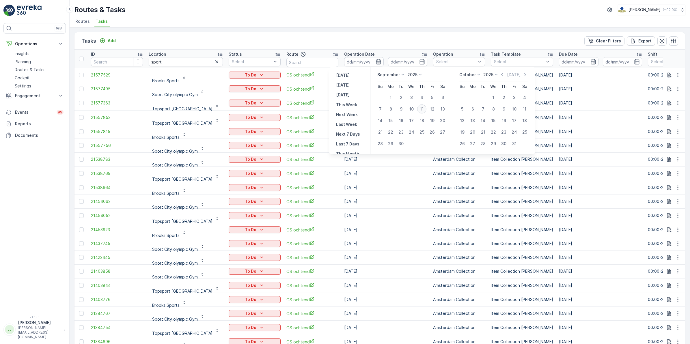
click at [425, 107] on div "11" at bounding box center [421, 108] width 9 height 9
type input "[DATE]"
click at [425, 107] on div "11" at bounding box center [421, 108] width 9 height 9
type input "[DATE]"
click at [425, 107] on div "11" at bounding box center [421, 108] width 9 height 9
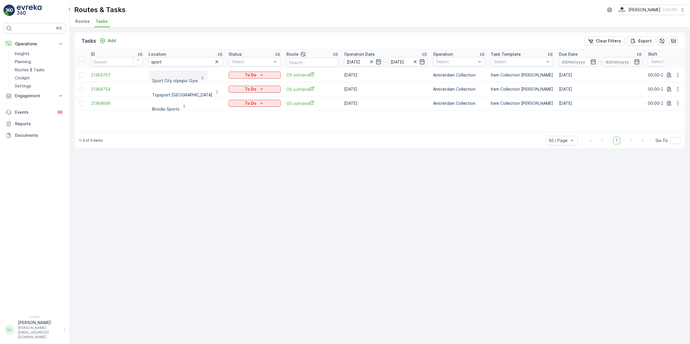
click at [181, 81] on p "Sport City olympic Gym" at bounding box center [175, 81] width 46 height 6
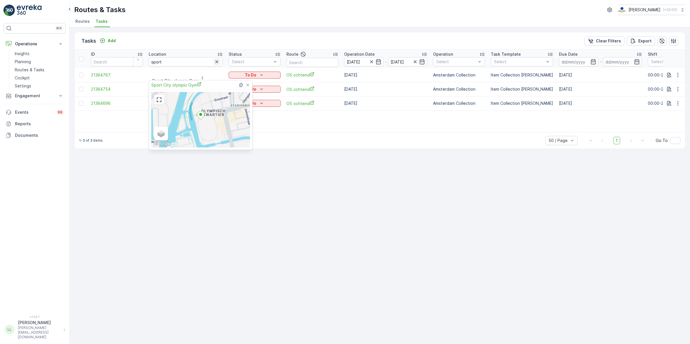
click at [214, 62] on icon "button" at bounding box center [217, 62] width 6 height 6
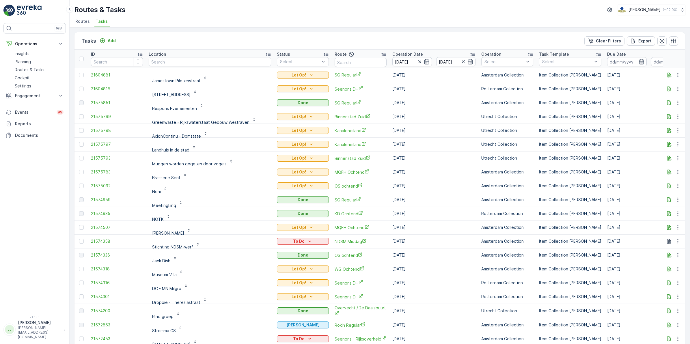
click at [216, 60] on input "text" at bounding box center [210, 61] width 122 height 9
type input "cathe"
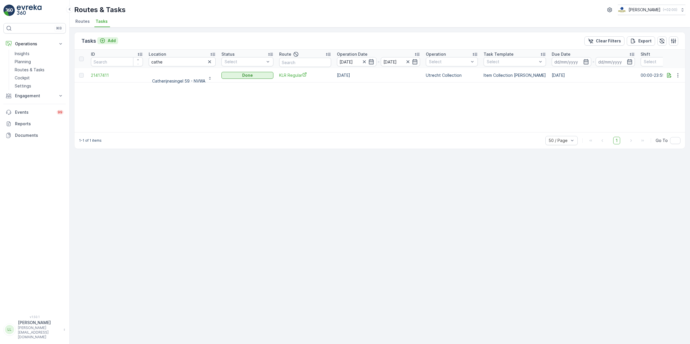
click at [112, 39] on p "Add" at bounding box center [112, 41] width 8 height 6
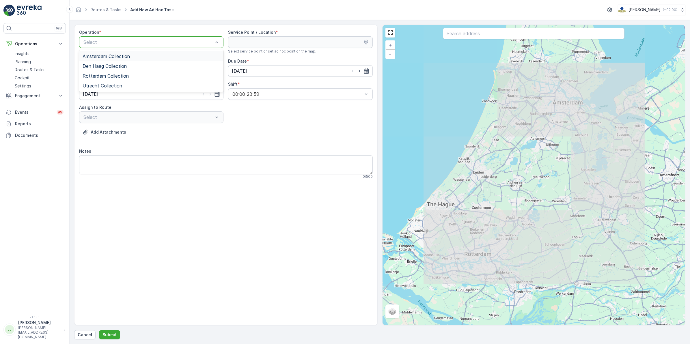
click at [121, 55] on span "Amsterdam Collection" at bounding box center [106, 56] width 47 height 5
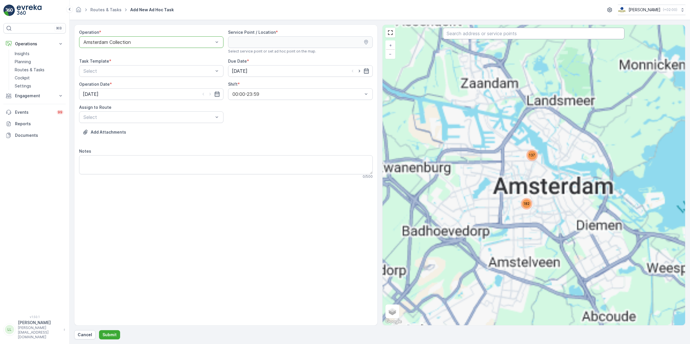
click at [481, 35] on input "text" at bounding box center [534, 34] width 182 height 12
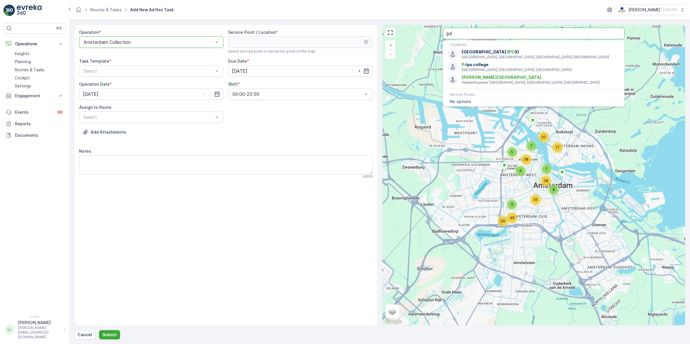
type input "p"
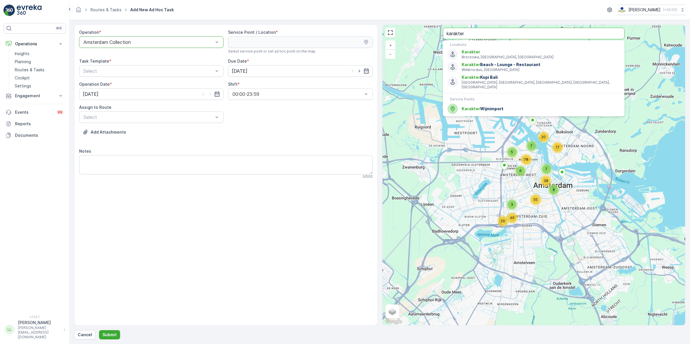
type input "karakter"
click at [485, 108] on div "Karakter Wijnimport" at bounding box center [533, 109] width 172 height 10
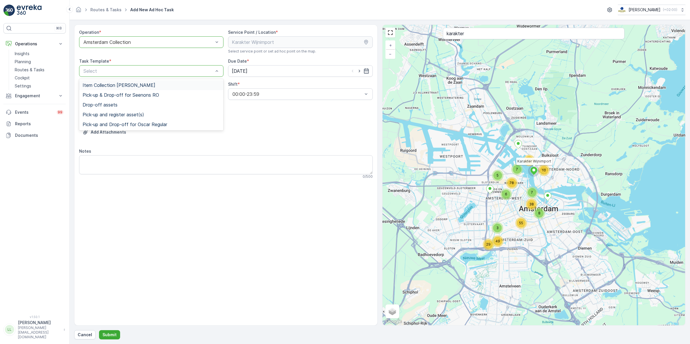
click at [118, 84] on span "Item Collection [PERSON_NAME]" at bounding box center [119, 85] width 73 height 5
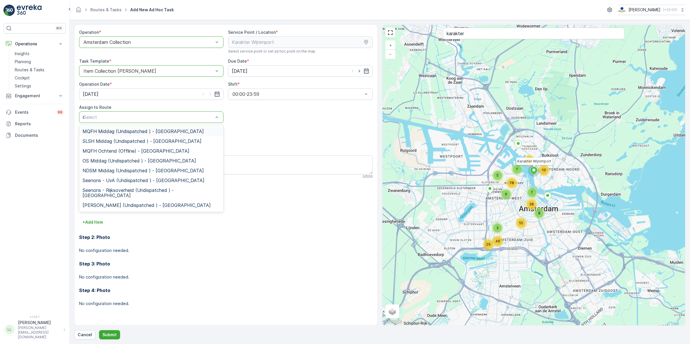
type input "nds"
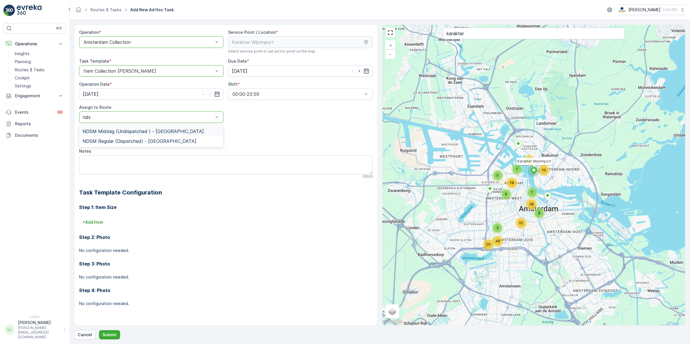
click at [126, 129] on span "NDSM Middag (Undispatched ) - Amsterdam" at bounding box center [143, 131] width 121 height 5
click at [149, 119] on div at bounding box center [148, 117] width 131 height 5
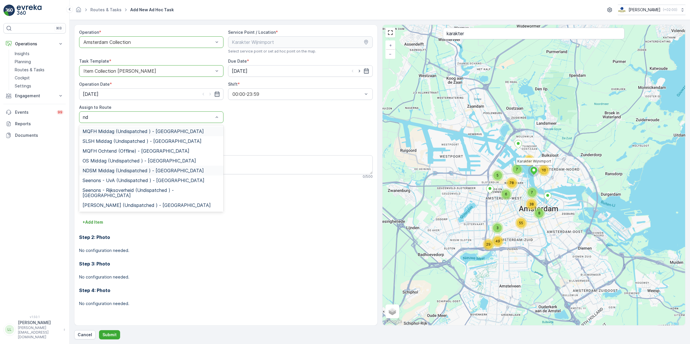
type input "nds"
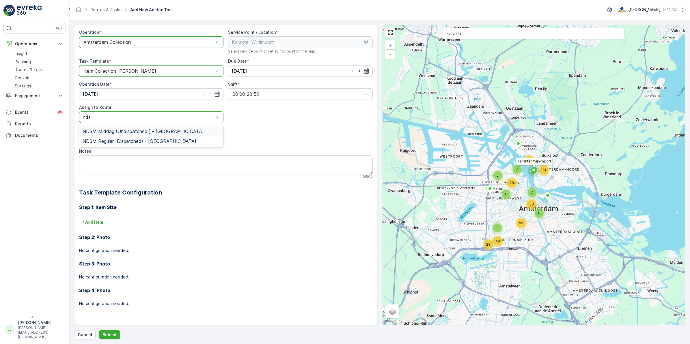
click at [143, 129] on span "NDSM Middag (Undispatched ) - Amsterdam" at bounding box center [143, 131] width 121 height 5
click at [115, 156] on textarea "Notes" at bounding box center [226, 164] width 294 height 19
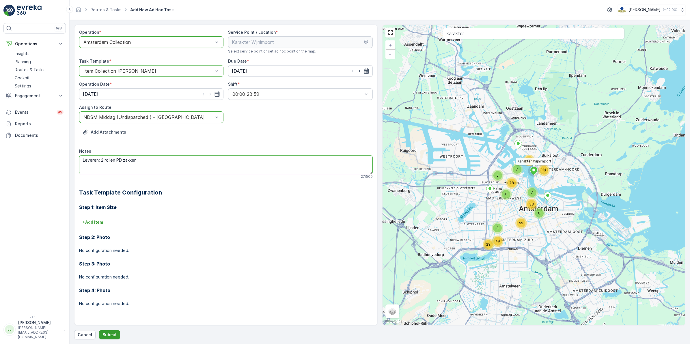
type textarea "Leveren: 2 rollen PD zakken"
click at [115, 332] on p "Submit" at bounding box center [109, 335] width 14 height 6
click at [471, 35] on input "karakter" at bounding box center [534, 34] width 182 height 12
type input "karakter"
click at [229, 129] on div "Add Attachments" at bounding box center [226, 136] width 294 height 16
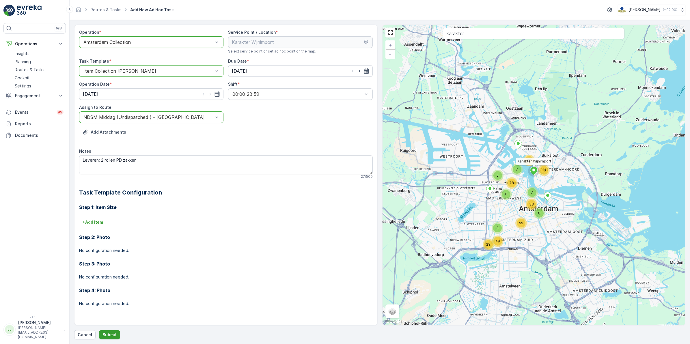
click at [111, 334] on p "Submit" at bounding box center [109, 335] width 14 height 6
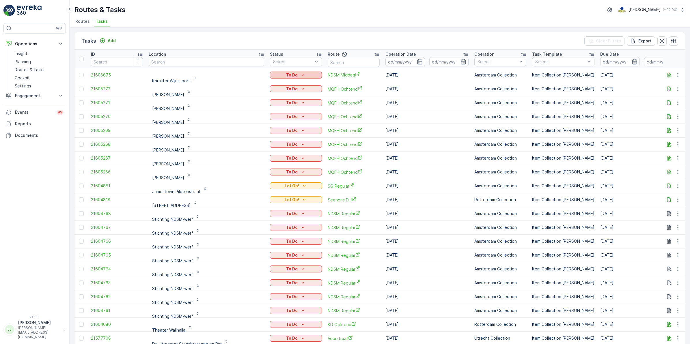
click at [290, 74] on p "To Do" at bounding box center [292, 75] width 12 height 6
click at [288, 83] on div "Let Op!" at bounding box center [288, 83] width 37 height 8
click at [110, 39] on p "Add" at bounding box center [112, 41] width 8 height 6
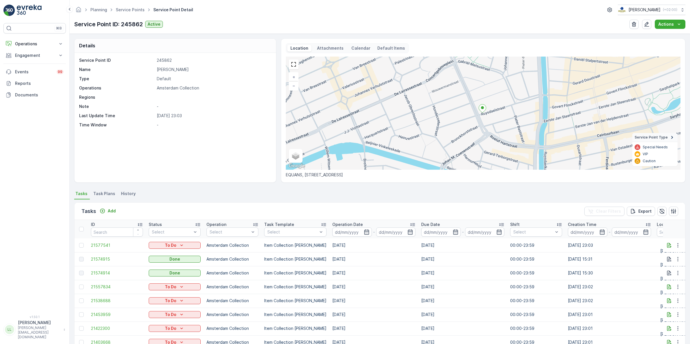
scroll to position [1, 0]
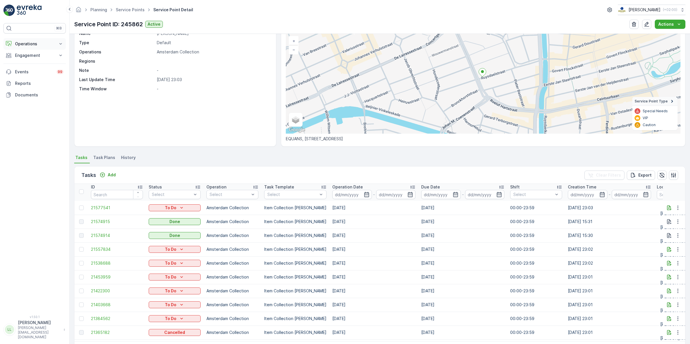
click at [36, 42] on p "Operations" at bounding box center [34, 44] width 39 height 6
drag, startPoint x: 30, startPoint y: 68, endPoint x: 34, endPoint y: 71, distance: 4.7
click at [30, 68] on p "Routes & Tasks" at bounding box center [30, 70] width 30 height 6
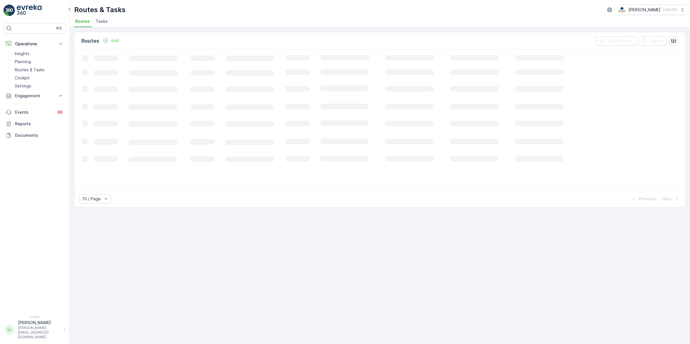
click at [100, 23] on span "Tasks" at bounding box center [102, 21] width 12 height 6
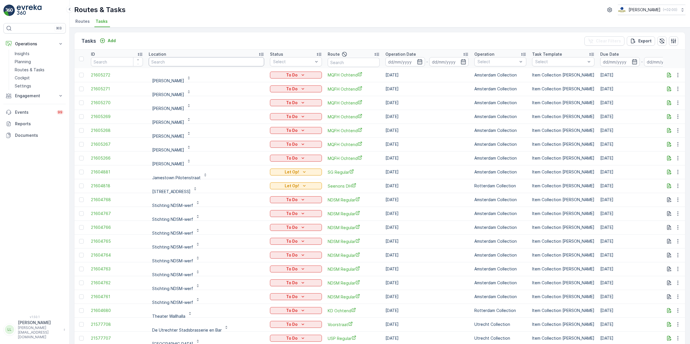
click at [202, 62] on input "text" at bounding box center [206, 61] width 115 height 9
click at [367, 61] on input "text" at bounding box center [354, 62] width 52 height 9
type input "os oc"
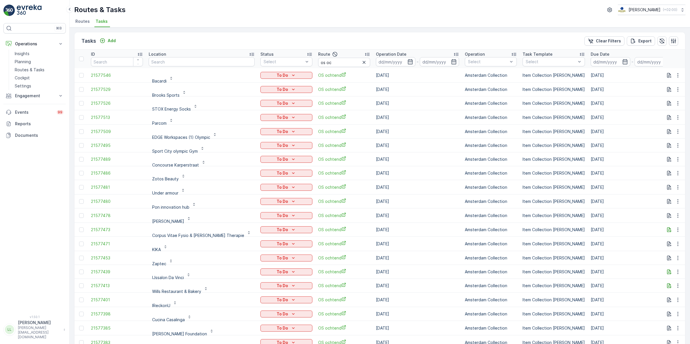
drag, startPoint x: 395, startPoint y: 62, endPoint x: 400, endPoint y: 66, distance: 6.5
click at [407, 61] on icon "button" at bounding box center [410, 62] width 6 height 6
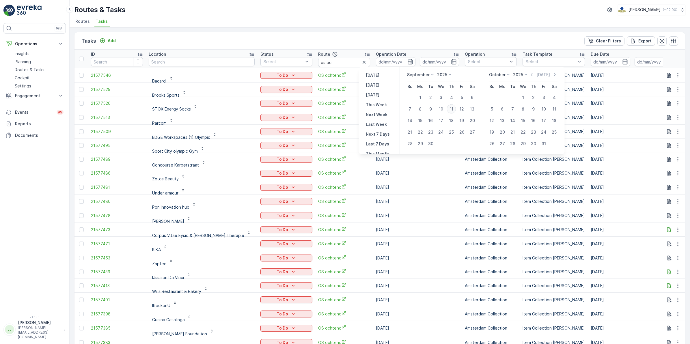
click at [453, 107] on div "11" at bounding box center [451, 108] width 9 height 9
type input "[DATE]"
click at [453, 107] on div "11" at bounding box center [451, 108] width 9 height 9
type input "[DATE]"
click at [453, 107] on div "11" at bounding box center [451, 108] width 9 height 9
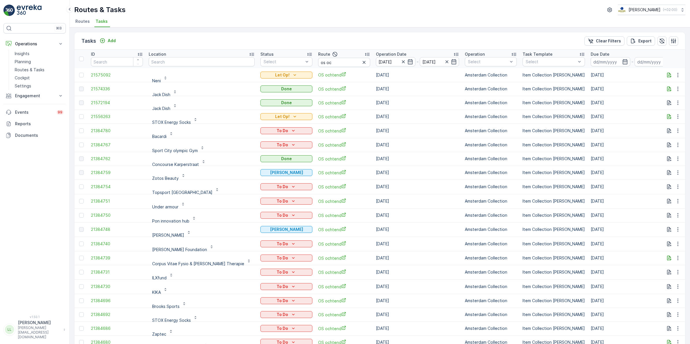
scroll to position [1, 0]
drag, startPoint x: 329, startPoint y: 59, endPoint x: 276, endPoint y: 64, distance: 53.0
click at [276, 64] on tr "ID Location Status Select Route os oc Operation Date [DATE] - [DATE] Operation …" at bounding box center [546, 57] width 944 height 18
type input "sg"
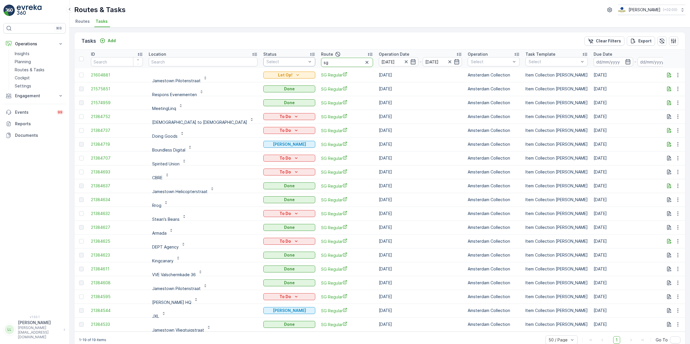
drag, startPoint x: 297, startPoint y: 61, endPoint x: 261, endPoint y: 61, distance: 35.2
click at [261, 61] on tr "ID Location Status Select Route sg Operation Date [DATE] - [DATE] Operation Sel…" at bounding box center [547, 59] width 947 height 18
type input "os och"
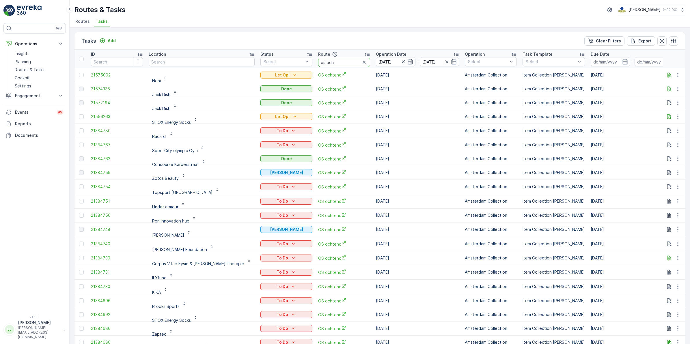
drag, startPoint x: 322, startPoint y: 64, endPoint x: 300, endPoint y: 61, distance: 21.9
click at [315, 61] on th "Route os och" at bounding box center [344, 59] width 58 height 18
type input "cs"
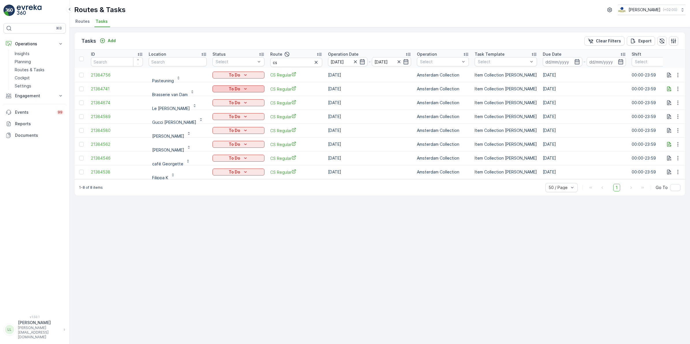
click at [239, 89] on div "To Do" at bounding box center [238, 89] width 47 height 6
click at [226, 111] on div "Done" at bounding box center [230, 113] width 37 height 8
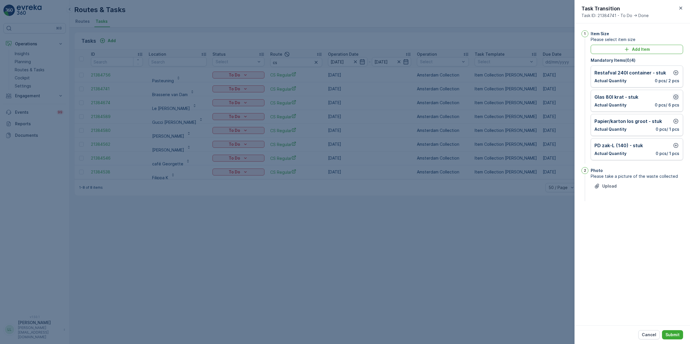
click at [674, 97] on icon "button" at bounding box center [676, 97] width 6 height 6
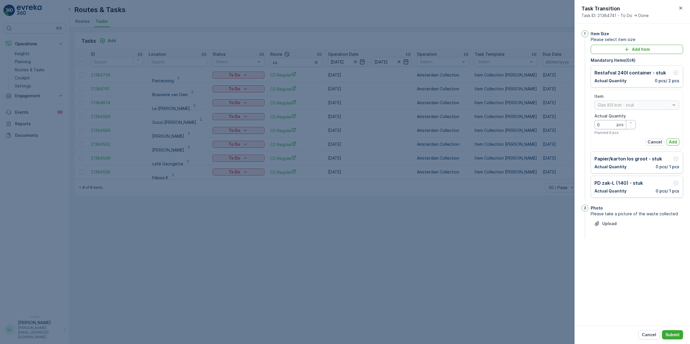
click at [606, 124] on Quantity "0" at bounding box center [614, 124] width 41 height 9
type Quantity "2"
click at [675, 143] on p "Add" at bounding box center [673, 142] width 8 height 6
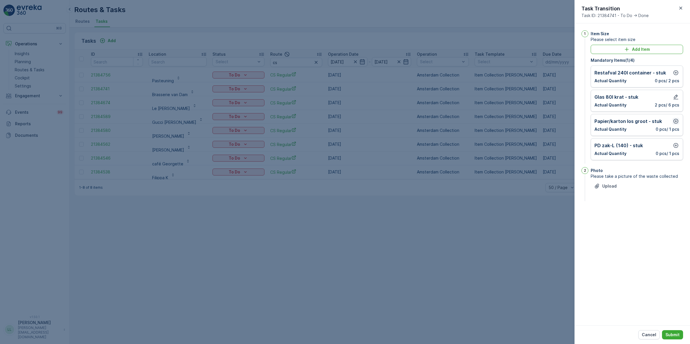
click at [676, 121] on icon "button" at bounding box center [676, 121] width 6 height 6
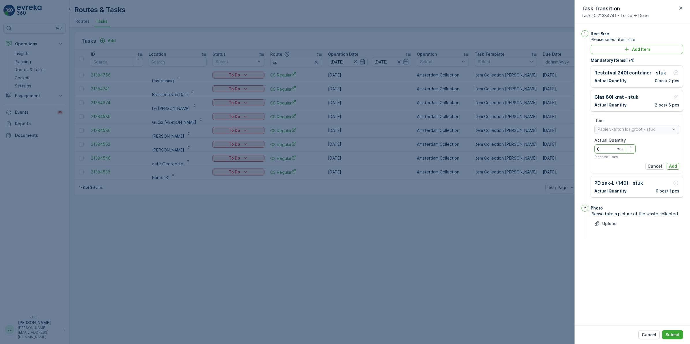
click at [614, 152] on Quantity "0" at bounding box center [614, 148] width 41 height 9
type Quantity "1"
click at [680, 168] on div "Item Papier/karton los groot - stuk Actual Quantity 1 pcs Planned 1 pcs Cancel …" at bounding box center [637, 143] width 92 height 59
click at [675, 167] on p "Add" at bounding box center [673, 166] width 8 height 6
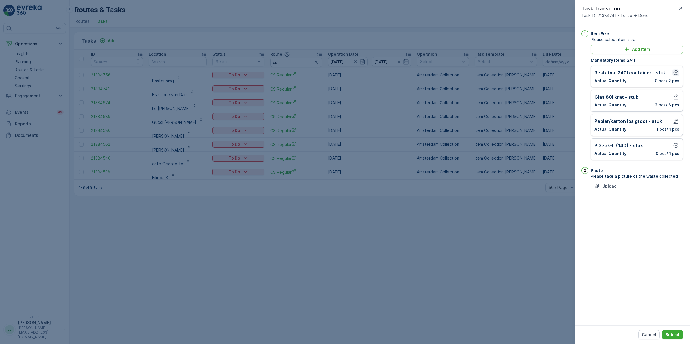
click at [674, 72] on icon "button" at bounding box center [676, 73] width 6 height 6
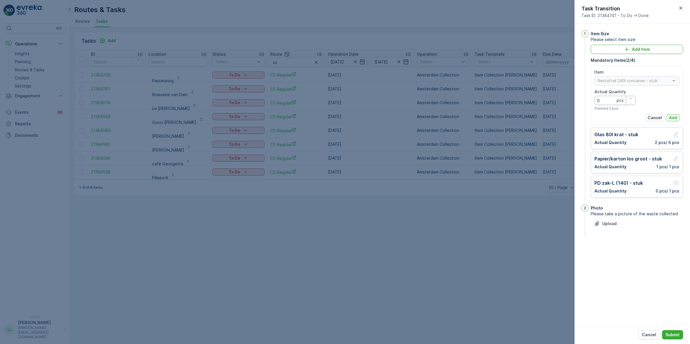
click at [607, 98] on Quantity "0" at bounding box center [614, 100] width 41 height 9
type Quantity "1"
click at [675, 114] on button "Add" at bounding box center [672, 117] width 13 height 7
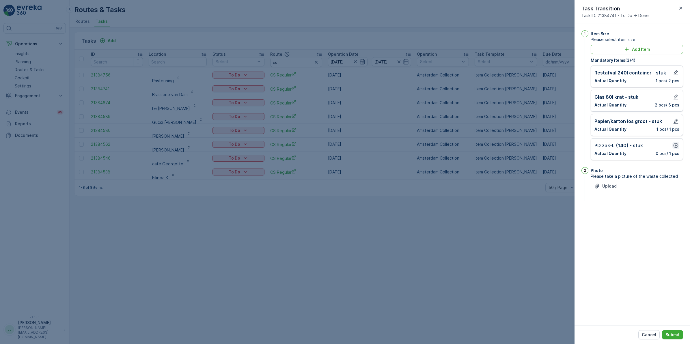
click at [675, 147] on icon "button" at bounding box center [676, 146] width 6 height 6
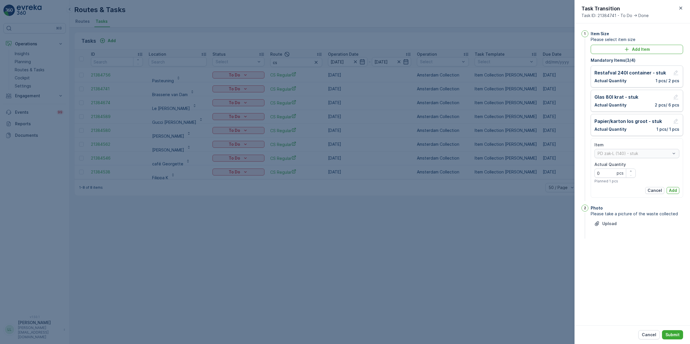
click at [671, 189] on p "Add" at bounding box center [673, 191] width 8 height 6
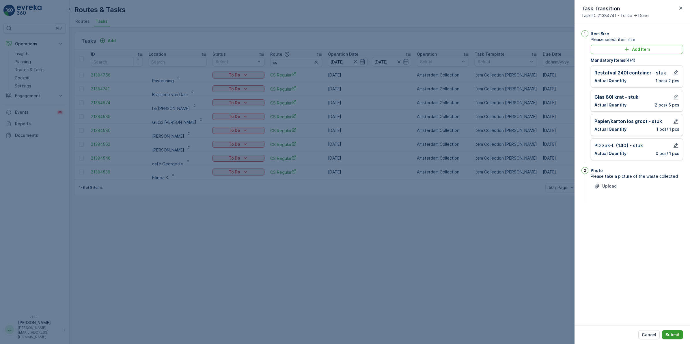
click at [677, 332] on p "Submit" at bounding box center [672, 335] width 14 height 6
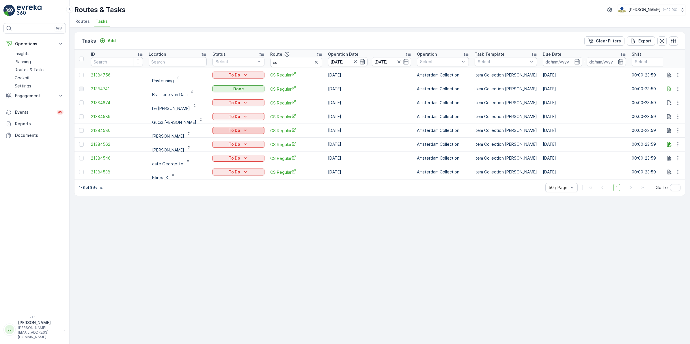
click at [233, 130] on p "To Do" at bounding box center [235, 131] width 12 height 6
click at [221, 154] on span "Done" at bounding box center [219, 155] width 10 height 6
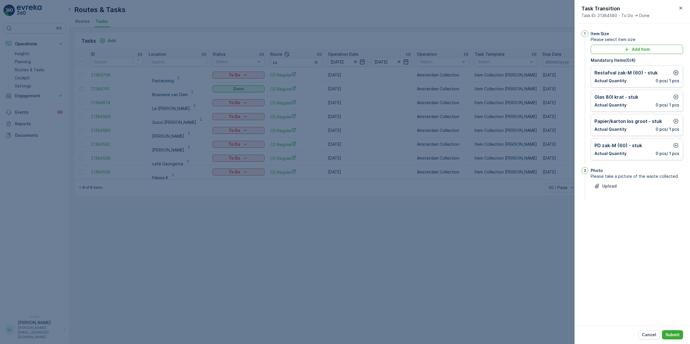
click at [676, 74] on icon "button" at bounding box center [676, 73] width 6 height 6
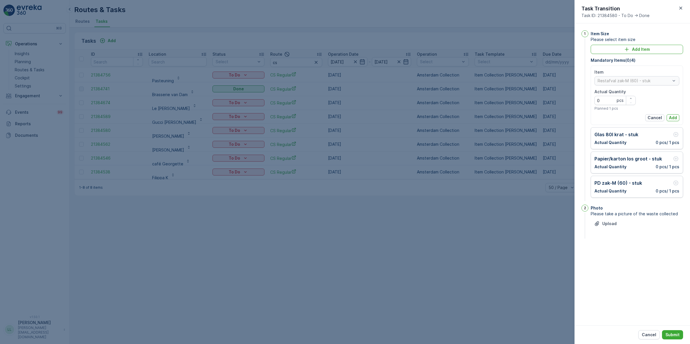
click at [604, 102] on Quantity "0" at bounding box center [614, 100] width 41 height 9
type Quantity "2"
click at [676, 116] on p "Add" at bounding box center [673, 118] width 8 height 6
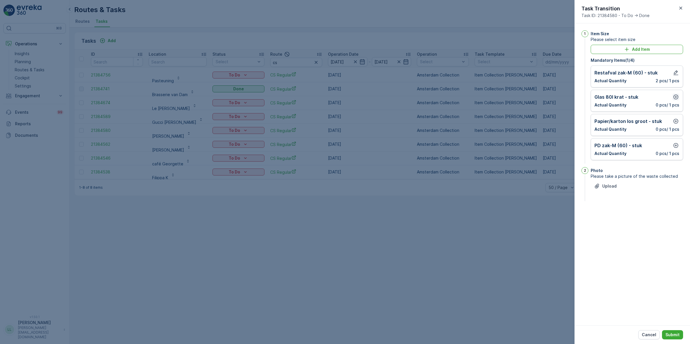
click at [674, 98] on icon "button" at bounding box center [676, 97] width 6 height 6
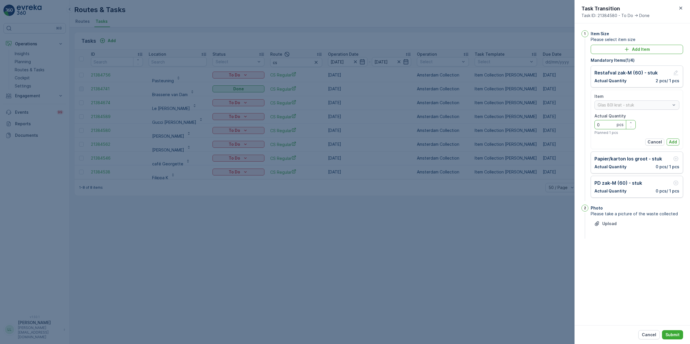
click at [612, 125] on Quantity "0" at bounding box center [614, 124] width 41 height 9
type Quantity "1"
click at [677, 142] on button "Add" at bounding box center [672, 142] width 13 height 7
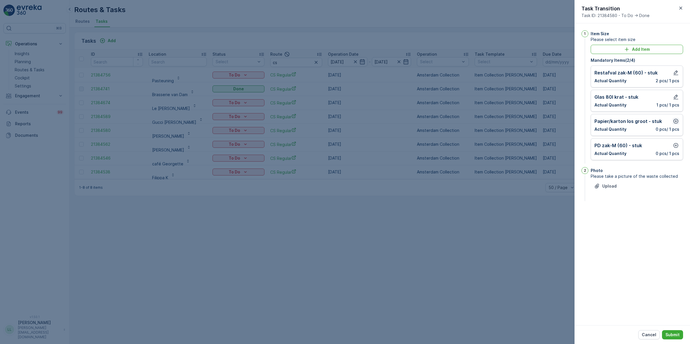
click at [676, 121] on icon "button" at bounding box center [676, 121] width 6 height 6
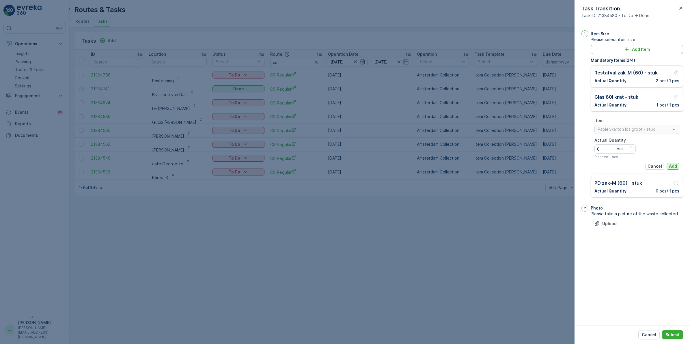
click at [672, 165] on p "Add" at bounding box center [673, 166] width 8 height 6
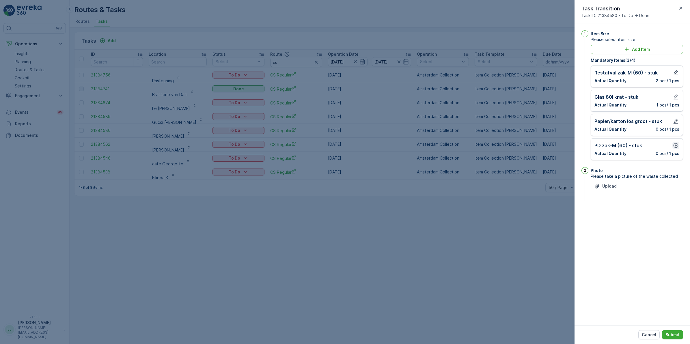
click at [676, 144] on icon "button" at bounding box center [676, 146] width 6 height 6
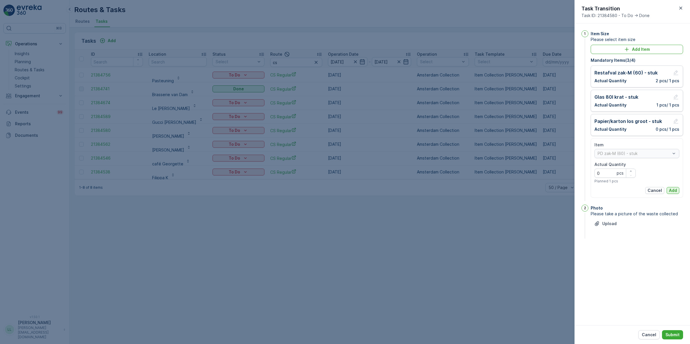
click at [671, 188] on p "Add" at bounding box center [673, 191] width 8 height 6
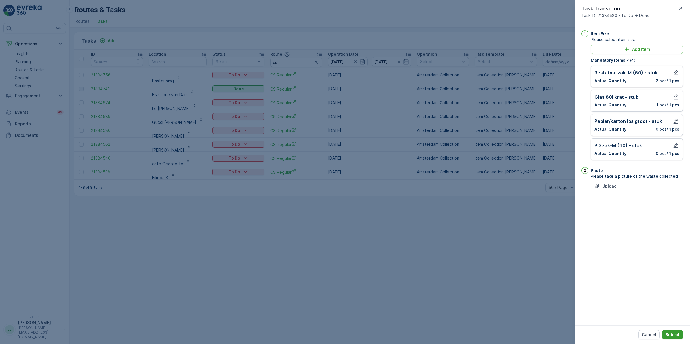
click at [674, 334] on p "Submit" at bounding box center [672, 335] width 14 height 6
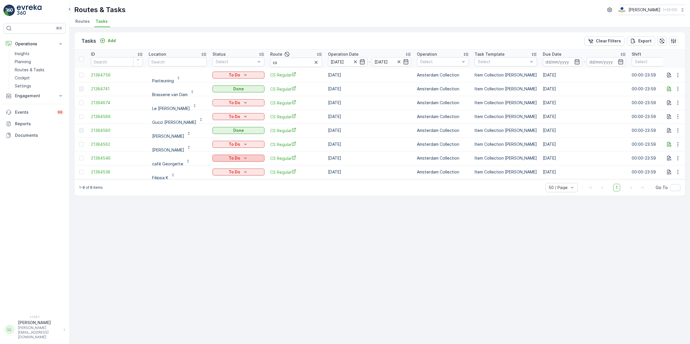
click at [238, 156] on p "To Do" at bounding box center [235, 158] width 12 height 6
click at [224, 182] on div "Done" at bounding box center [230, 183] width 37 height 8
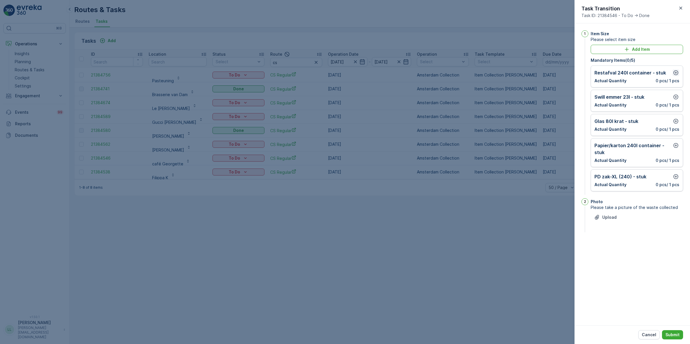
click at [675, 74] on icon "button" at bounding box center [676, 73] width 6 height 6
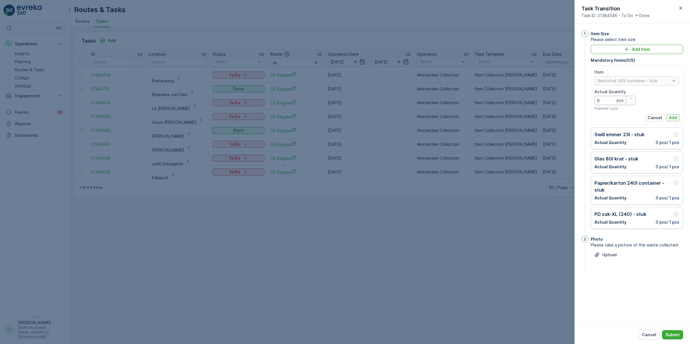
click at [610, 100] on Quantity "0" at bounding box center [614, 100] width 41 height 9
type Quantity "1"
click at [673, 119] on p "Add" at bounding box center [673, 118] width 8 height 6
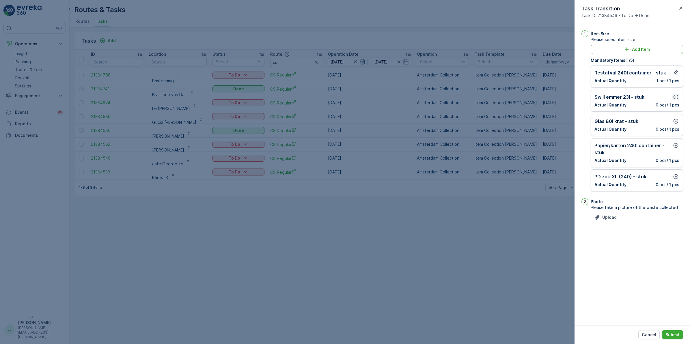
click at [674, 99] on icon "button" at bounding box center [675, 97] width 5 height 5
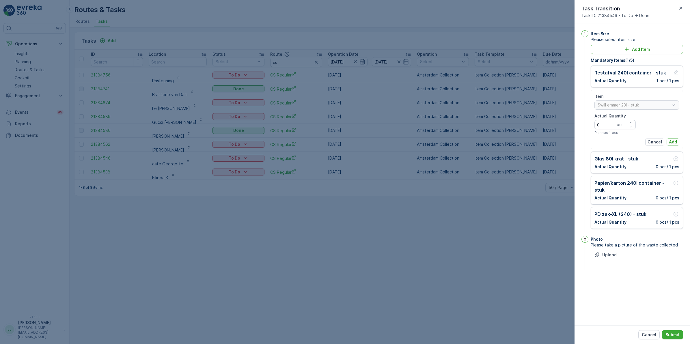
click at [669, 140] on p "Add" at bounding box center [673, 142] width 8 height 6
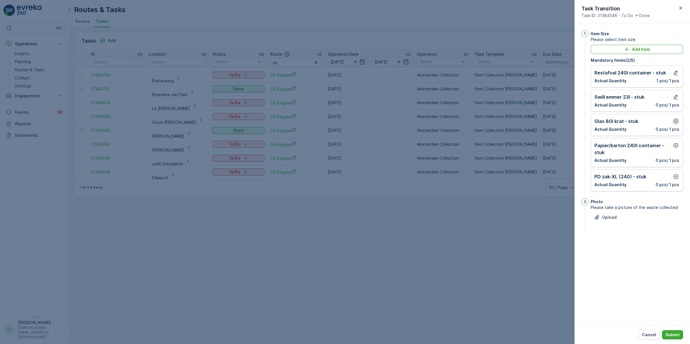
click at [674, 122] on icon "button" at bounding box center [676, 121] width 6 height 6
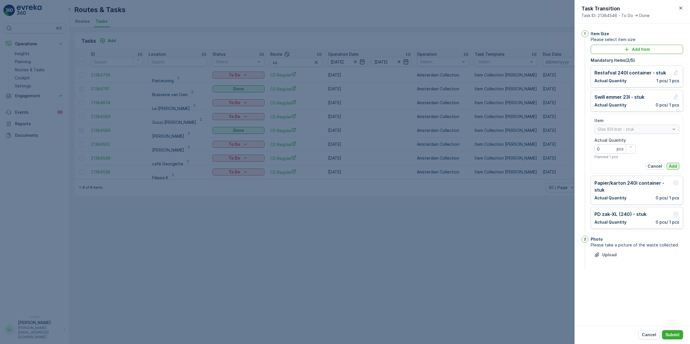
click at [670, 164] on p "Add" at bounding box center [673, 166] width 8 height 6
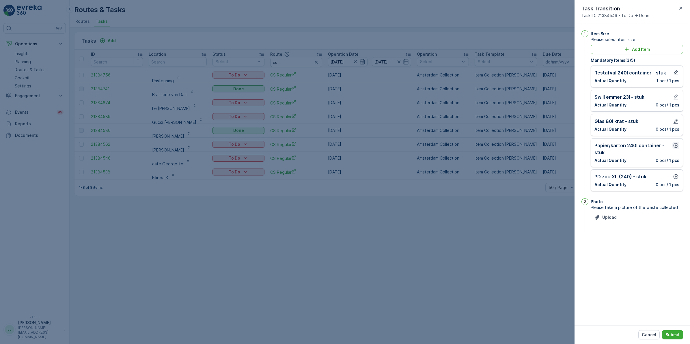
click at [673, 146] on icon "button" at bounding box center [675, 145] width 5 height 5
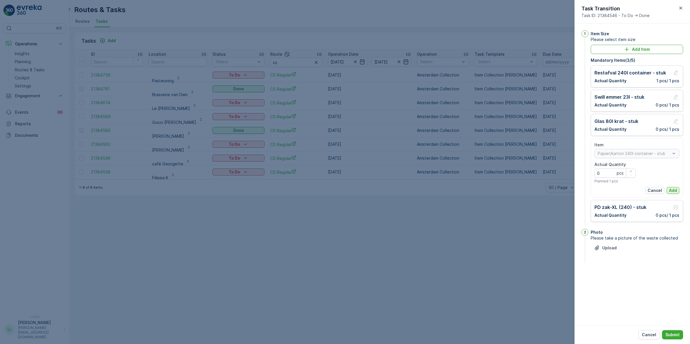
click at [673, 190] on p "Add" at bounding box center [673, 191] width 8 height 6
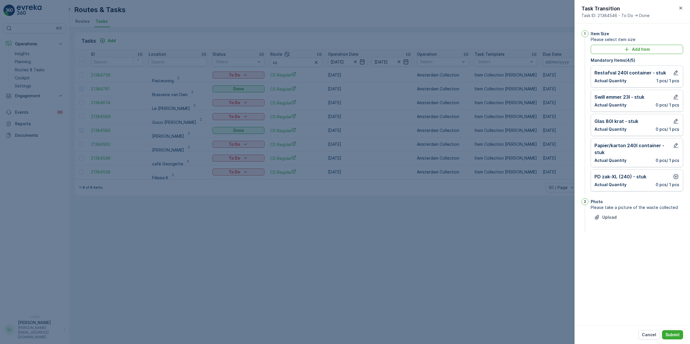
click at [675, 175] on icon "button" at bounding box center [675, 176] width 5 height 5
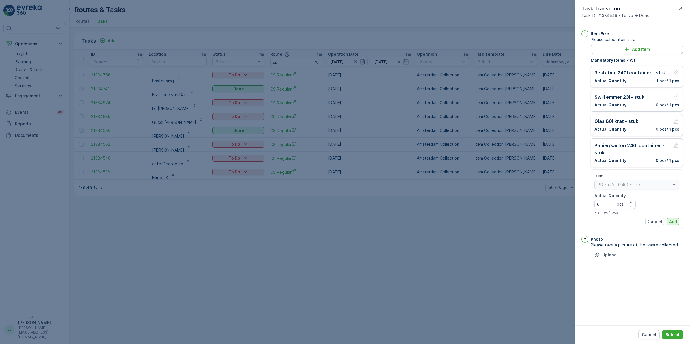
click at [669, 221] on p "Add" at bounding box center [673, 222] width 8 height 6
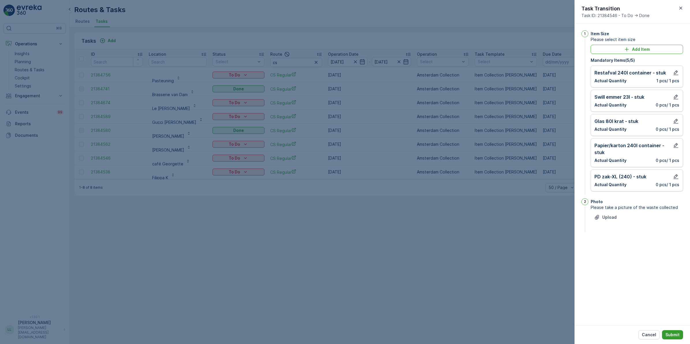
click at [678, 334] on p "Submit" at bounding box center [672, 335] width 14 height 6
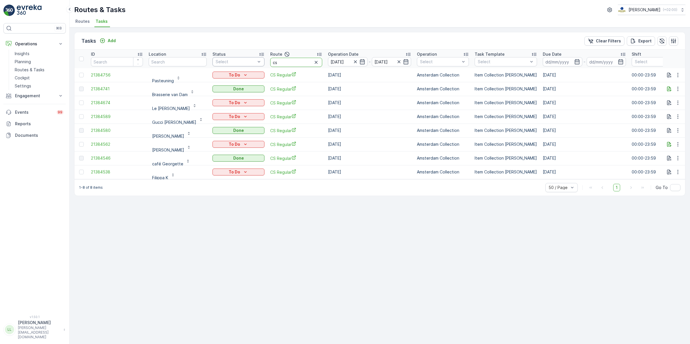
drag, startPoint x: 289, startPoint y: 63, endPoint x: 244, endPoint y: 63, distance: 45.3
click at [244, 63] on tr "ID Location Status Select Route cs Operation Date 11.09.2025 - 11.09.2025 Opera…" at bounding box center [522, 59] width 896 height 18
type input "kanalen"
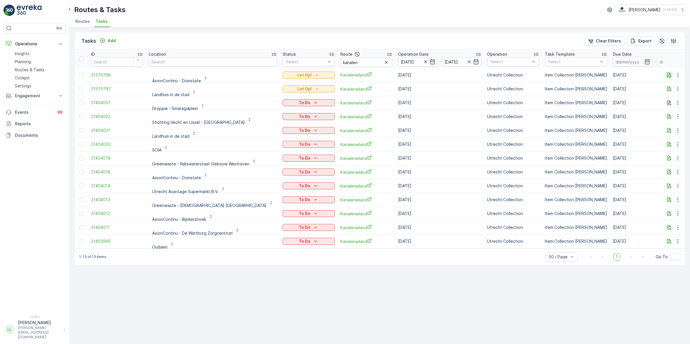
click at [669, 73] on icon "button" at bounding box center [669, 75] width 6 height 6
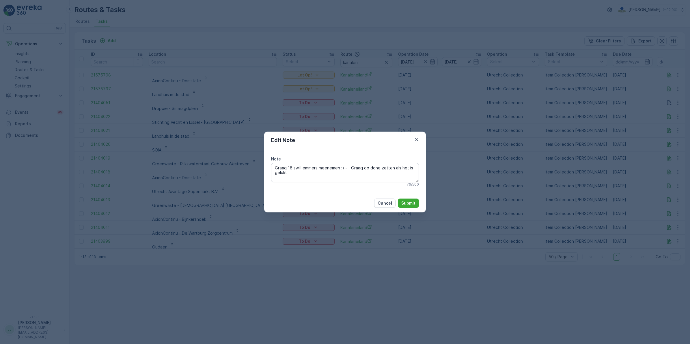
click at [451, 151] on div "Edit Note Note Graag 18 swill emmers meenemen :) - - Graag op done zetten als h…" at bounding box center [345, 172] width 690 height 344
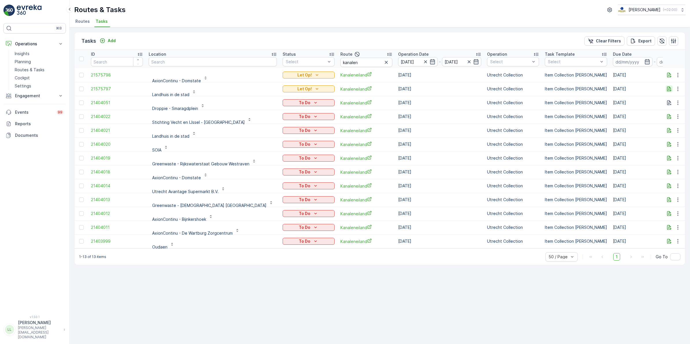
click at [666, 90] on icon "button" at bounding box center [669, 89] width 6 height 6
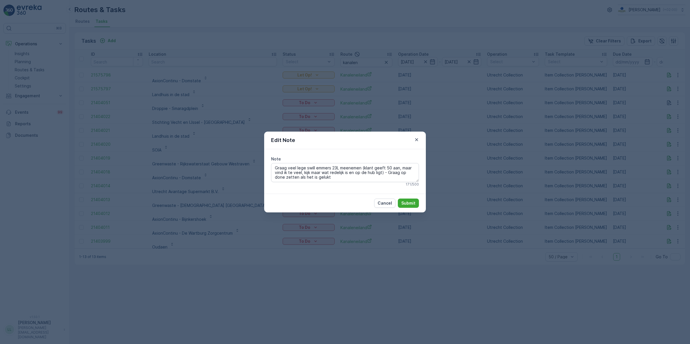
click at [511, 145] on div "Edit Note Note Graag veel lege swill emmers 23L meenemen (klant geeft 50 aan, m…" at bounding box center [345, 172] width 690 height 344
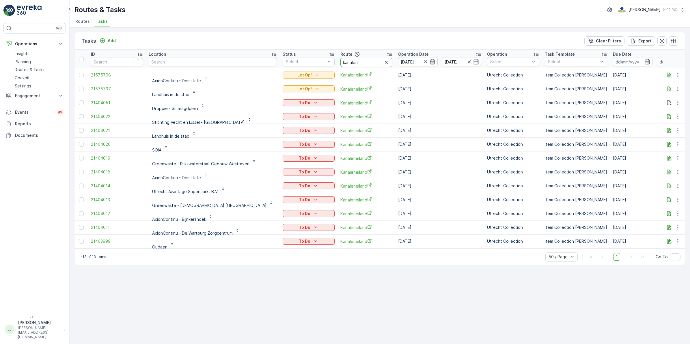
drag, startPoint x: 343, startPoint y: 61, endPoint x: 314, endPoint y: 67, distance: 29.8
click at [314, 67] on tr "ID Location Status Select Route kanalen Operation Date 11.09.2025 - 11.09.2025 …" at bounding box center [557, 59] width 967 height 18
type input "over"
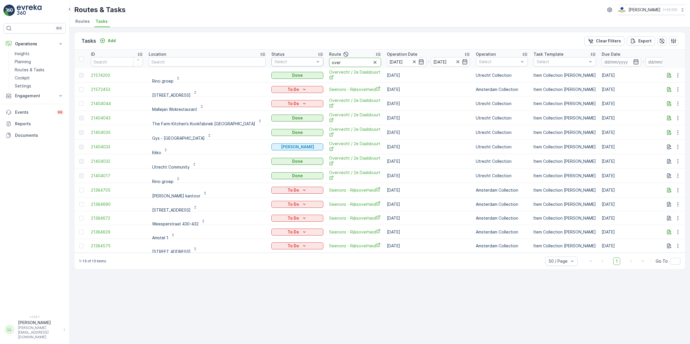
drag, startPoint x: 291, startPoint y: 64, endPoint x: 270, endPoint y: 63, distance: 20.5
click at [270, 63] on tr "ID Location Status Select Route over Operation Date 11.09.2025 - 11.09.2025 Ope…" at bounding box center [551, 59] width 955 height 18
click at [333, 61] on input "over" at bounding box center [355, 62] width 52 height 9
type input "kana"
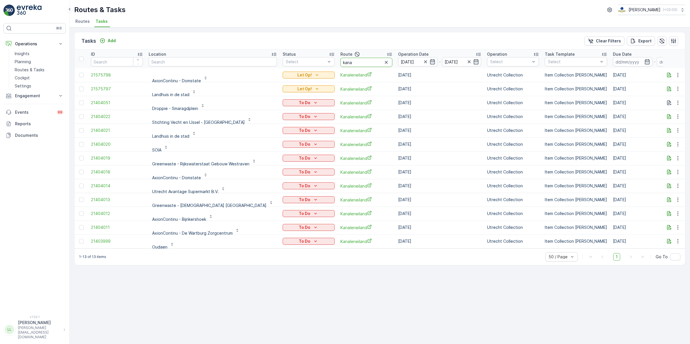
click at [341, 63] on input "kana" at bounding box center [366, 62] width 52 height 9
drag, startPoint x: 332, startPoint y: 62, endPoint x: 305, endPoint y: 59, distance: 26.7
click at [305, 59] on tr "ID Location Status Select Route kana Operation Date 11.09.2025 - 11.09.2025 Ope…" at bounding box center [557, 59] width 967 height 18
type input "mq"
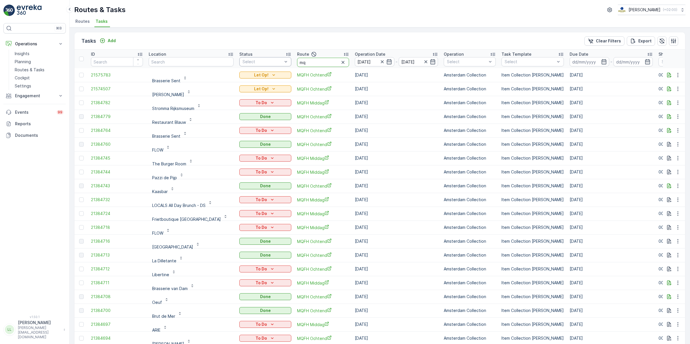
drag, startPoint x: 311, startPoint y: 61, endPoint x: 286, endPoint y: 63, distance: 24.9
click at [286, 63] on tr "ID Location Status Select Route mq Operation Date 11.09.2025 - 11.09.2025 Opera…" at bounding box center [535, 59] width 923 height 18
type input "cs"
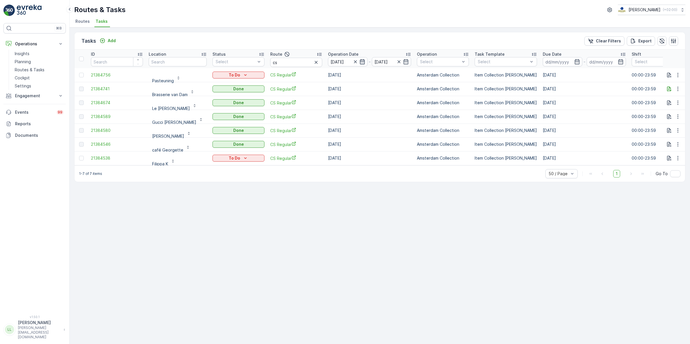
drag, startPoint x: 360, startPoint y: 61, endPoint x: 363, endPoint y: 63, distance: 3.2
click at [360, 61] on icon "button" at bounding box center [362, 62] width 6 height 6
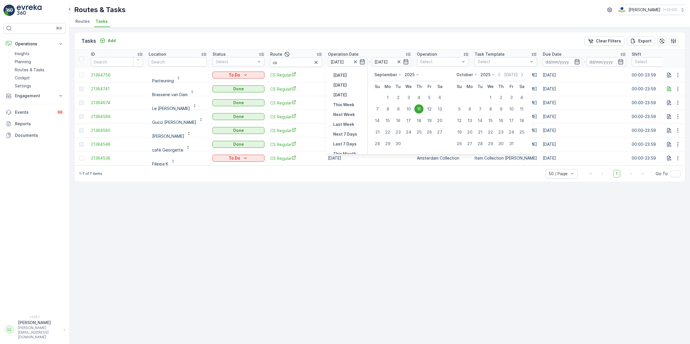
click at [428, 108] on div "12" at bounding box center [429, 108] width 9 height 9
type input "[DATE]"
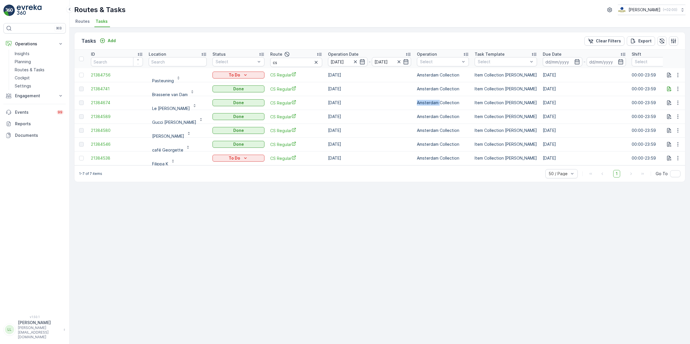
click at [428, 108] on td "Amsterdam Collection" at bounding box center [443, 103] width 58 height 14
drag, startPoint x: 428, startPoint y: 108, endPoint x: 361, endPoint y: 28, distance: 104.7
click at [361, 28] on div "Tasks Add Clear Filters Export ID Location Status Select Route cs Operation Dat…" at bounding box center [380, 185] width 620 height 317
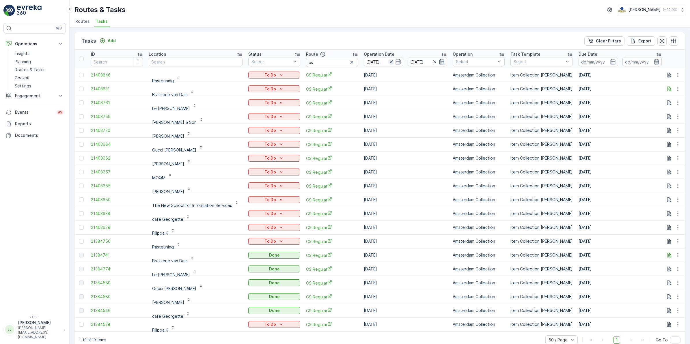
click at [389, 60] on icon "button" at bounding box center [391, 62] width 6 height 6
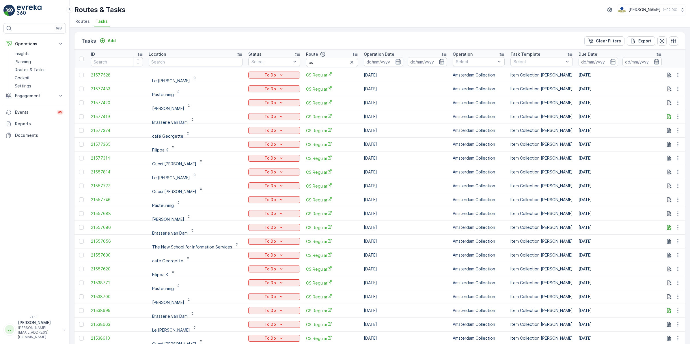
click at [397, 61] on icon "button" at bounding box center [398, 62] width 6 height 6
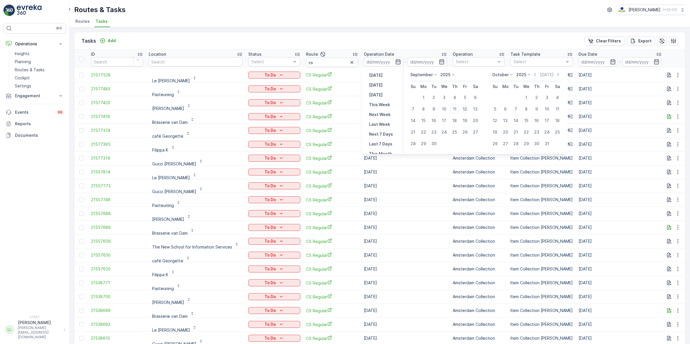
click at [463, 110] on div "12" at bounding box center [464, 108] width 9 height 9
type input "[DATE]"
click at [463, 110] on div "12" at bounding box center [464, 108] width 9 height 9
type input "[DATE]"
click at [463, 110] on div "12" at bounding box center [464, 108] width 9 height 9
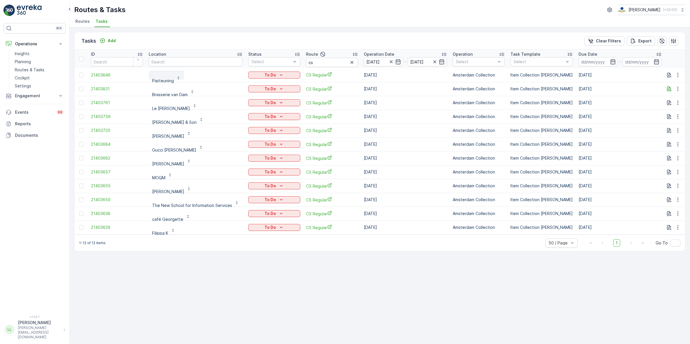
click at [169, 80] on p "Pasteuning" at bounding box center [163, 81] width 22 height 6
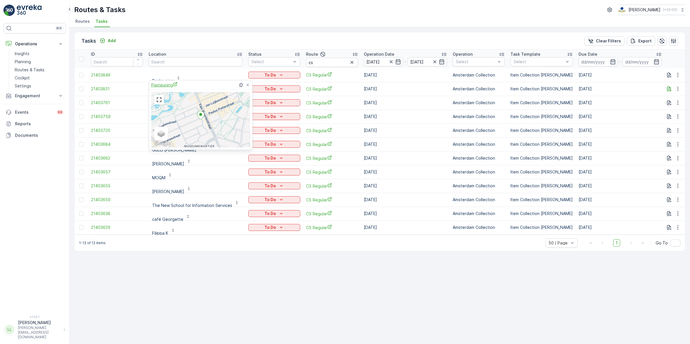
click at [165, 83] on span "Pasteuning" at bounding box center [164, 85] width 26 height 6
click at [276, 41] on div "Tasks Add Clear Filters Export" at bounding box center [379, 40] width 610 height 17
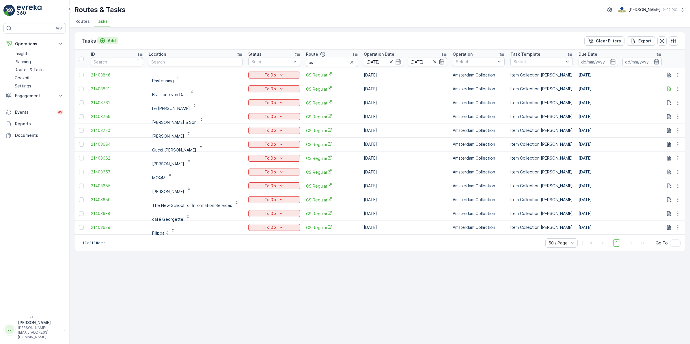
click at [117, 41] on button "Add" at bounding box center [107, 40] width 21 height 7
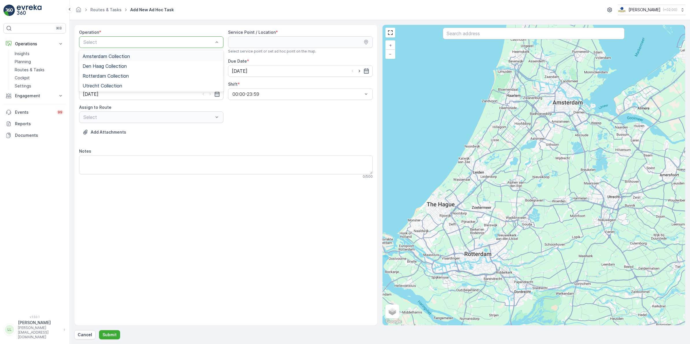
click at [124, 56] on span "Amsterdam Collection" at bounding box center [106, 56] width 47 height 5
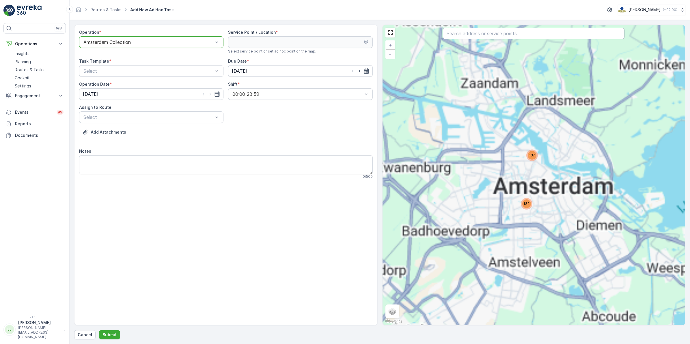
click at [523, 38] on input "text" at bounding box center [534, 34] width 182 height 12
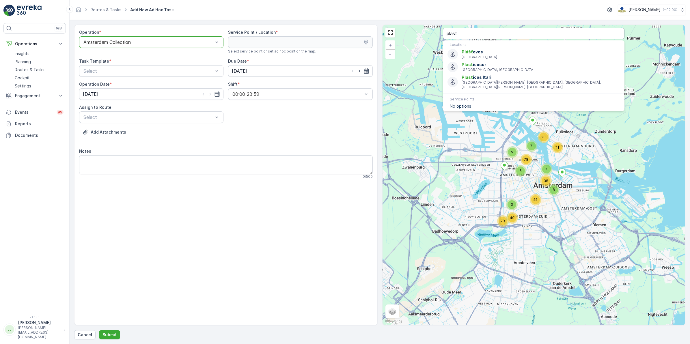
click at [474, 33] on input "plast" at bounding box center [534, 34] width 182 height 12
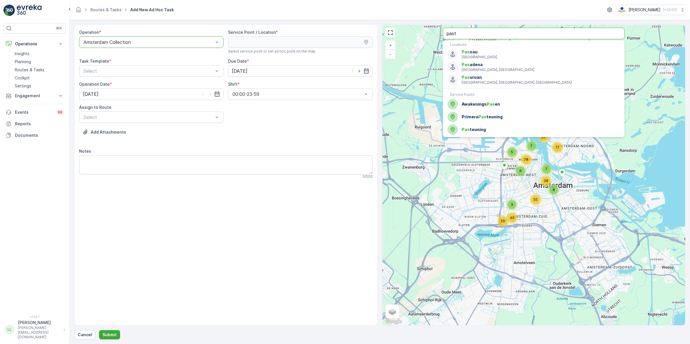
type input "past"
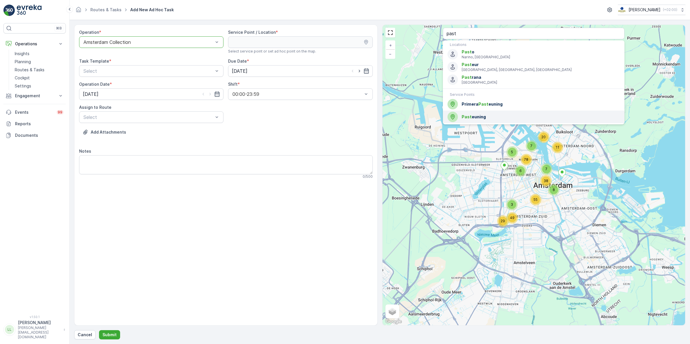
click at [472, 116] on span "Past euning" at bounding box center [541, 117] width 158 height 6
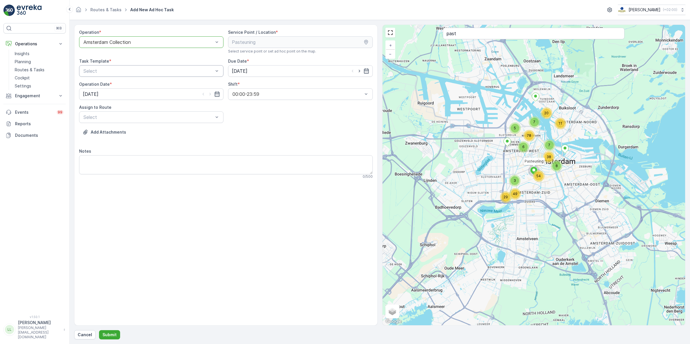
click at [142, 75] on div "Select" at bounding box center [151, 71] width 144 height 12
click at [128, 85] on span "Item Collection [PERSON_NAME]" at bounding box center [119, 85] width 73 height 5
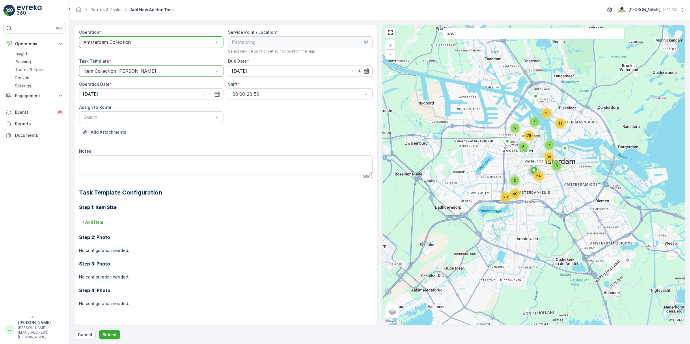
click at [359, 72] on icon "button" at bounding box center [358, 71] width 1 height 3
type input "[DATE]"
click at [210, 94] on icon "button" at bounding box center [210, 94] width 6 height 6
type input "[DATE]"
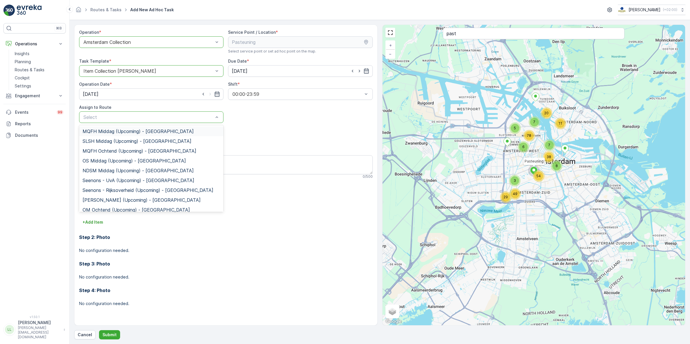
click at [123, 120] on div at bounding box center [148, 117] width 131 height 5
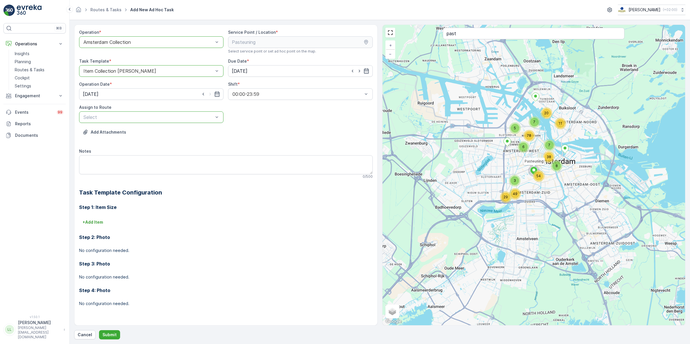
click at [123, 119] on div at bounding box center [148, 117] width 131 height 5
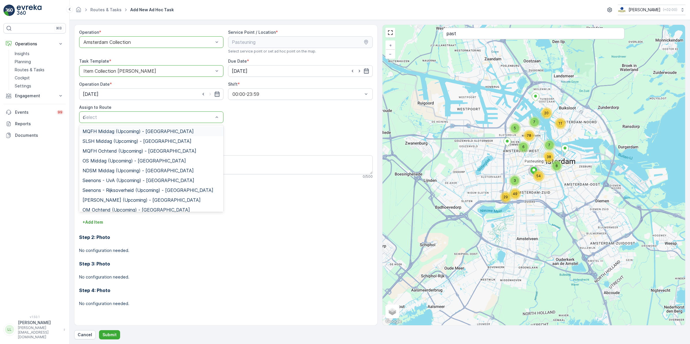
type input "cs"
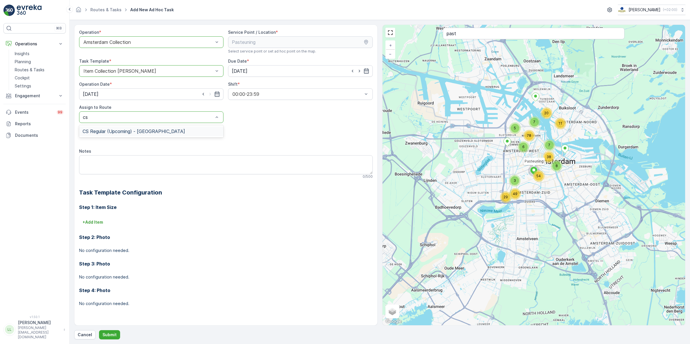
click at [129, 132] on span "CS Regular (Upcoming) - Amsterdam" at bounding box center [134, 131] width 102 height 5
click at [117, 159] on textarea "Notes" at bounding box center [226, 164] width 294 height 19
type textarea "Prio! Al 2 dagen niet langs"
drag, startPoint x: 137, startPoint y: 161, endPoint x: 65, endPoint y: 159, distance: 71.3
click at [65, 159] on div "⌘B Operations Insights Planning Routes & Tasks Cockpit Settings Engagement Insi…" at bounding box center [345, 172] width 690 height 344
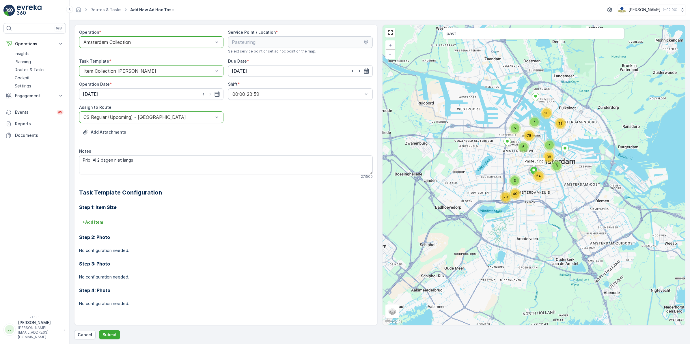
click at [183, 206] on h3 "Step 1: Item Size" at bounding box center [226, 207] width 294 height 7
click at [113, 331] on button "Submit" at bounding box center [109, 334] width 21 height 9
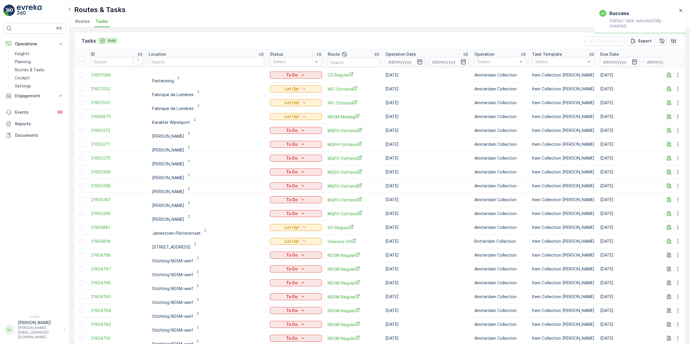
click at [105, 41] on icon "Add" at bounding box center [103, 41] width 6 height 6
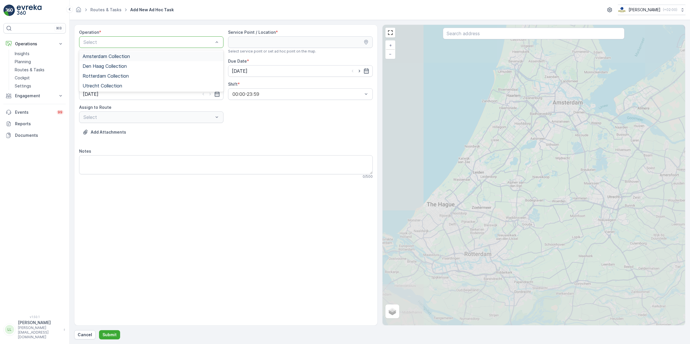
click at [144, 38] on div "Select" at bounding box center [151, 42] width 144 height 12
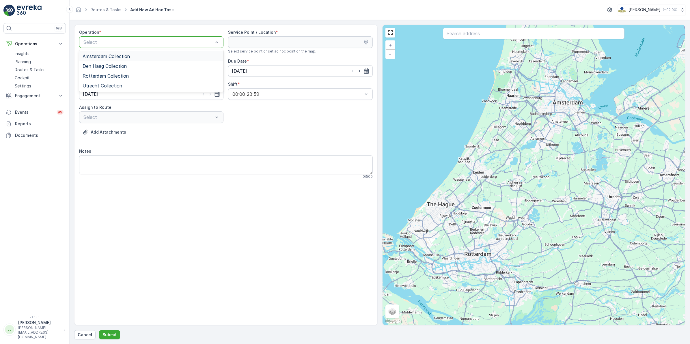
click at [123, 54] on span "Amsterdam Collection" at bounding box center [106, 56] width 47 height 5
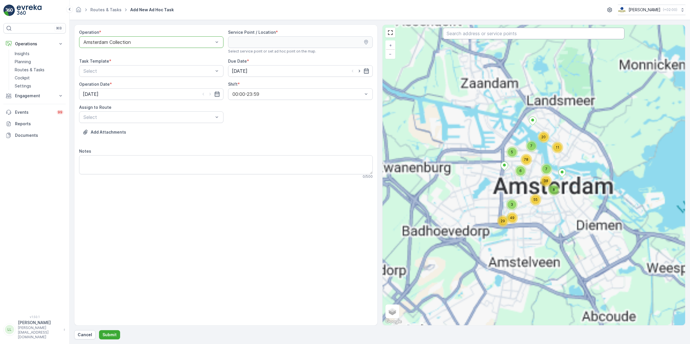
click at [493, 36] on input "text" at bounding box center [534, 34] width 182 height 12
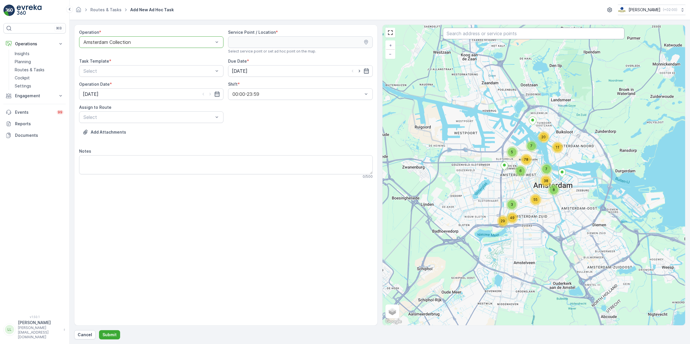
click at [486, 29] on input "text" at bounding box center [534, 34] width 182 height 12
type input "fili"
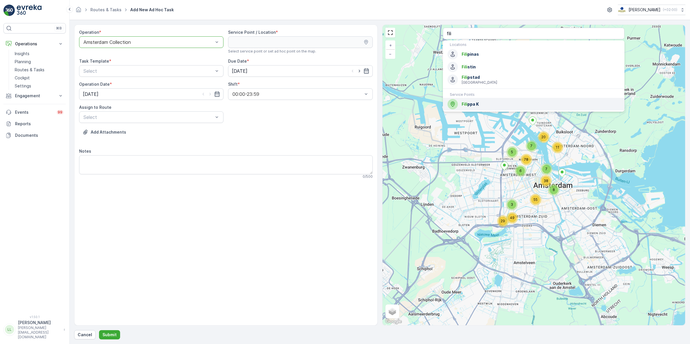
click at [474, 105] on span "Fili ppa K" at bounding box center [541, 104] width 158 height 6
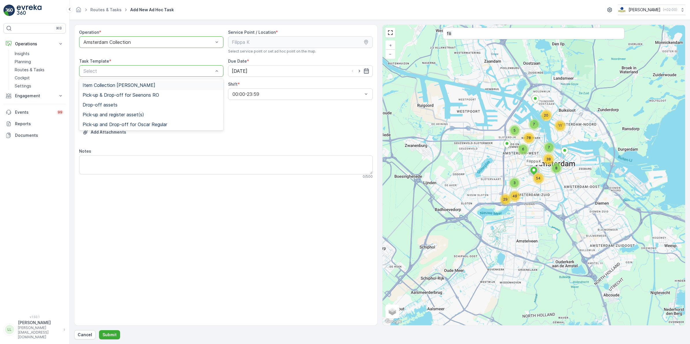
click at [128, 81] on div "Item Collection [PERSON_NAME]" at bounding box center [151, 85] width 144 height 10
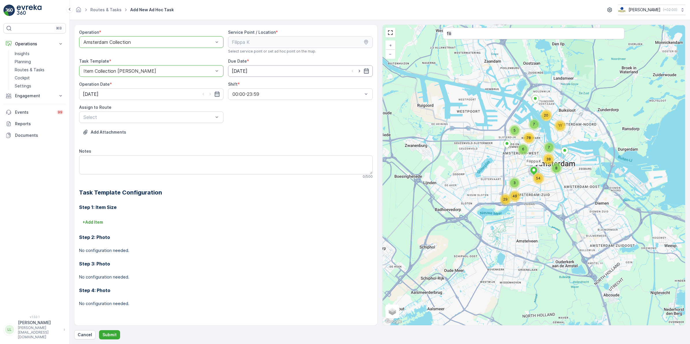
click at [316, 72] on input "[DATE]" at bounding box center [300, 71] width 144 height 12
drag, startPoint x: 360, startPoint y: 71, endPoint x: 355, endPoint y: 71, distance: 4.6
click at [360, 71] on icon "button" at bounding box center [358, 71] width 1 height 3
type input "[DATE]"
click at [210, 96] on icon "button" at bounding box center [210, 94] width 6 height 6
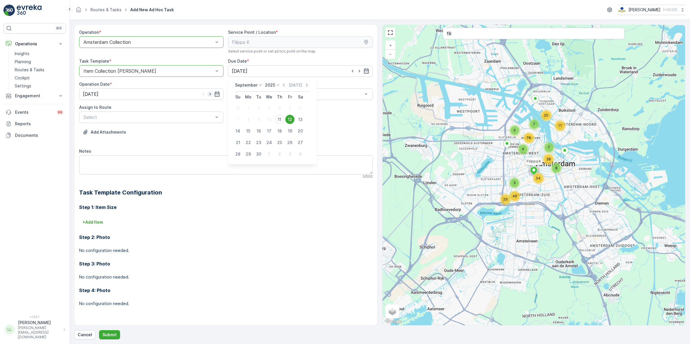
type input "[DATE]"
click at [167, 109] on div "Assign to Route" at bounding box center [151, 107] width 144 height 6
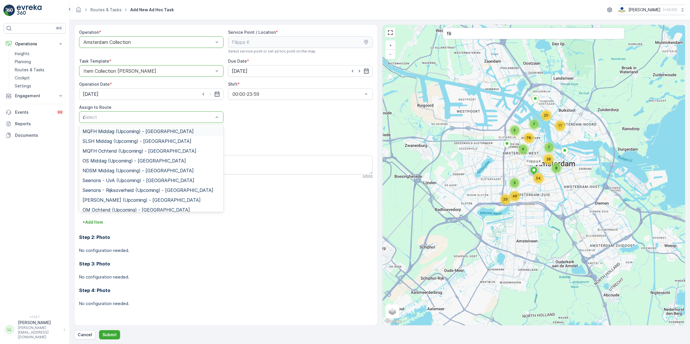
type input "cs"
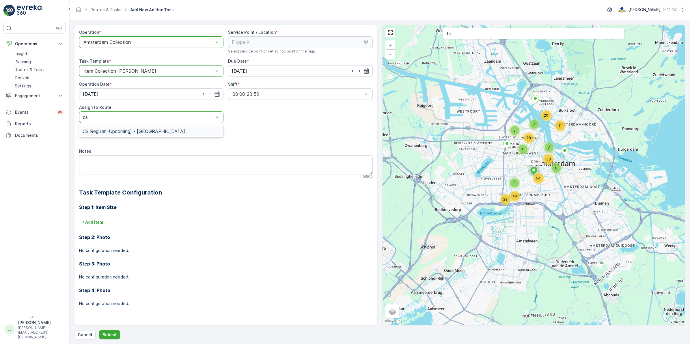
click at [136, 128] on div "CS Regular (Upcoming) - Amsterdam" at bounding box center [151, 131] width 144 height 10
click at [109, 168] on textarea "Notes" at bounding box center [226, 164] width 294 height 19
paste textarea "Prio! Al 2 dagen niet langs"
type textarea "Prio! Al 2 dagen niet langs"
click at [107, 332] on p "Submit" at bounding box center [109, 335] width 14 height 6
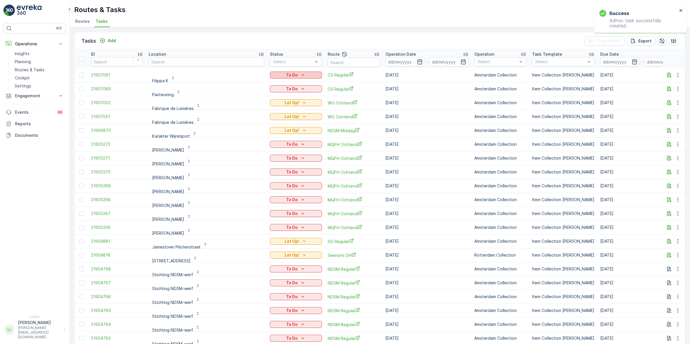
click at [302, 76] on icon "To Do" at bounding box center [303, 75] width 6 height 6
click at [284, 81] on span "Let Op!" at bounding box center [279, 84] width 14 height 6
click at [306, 90] on div "To Do" at bounding box center [295, 89] width 47 height 6
click at [285, 98] on span "Let Op!" at bounding box center [279, 97] width 14 height 6
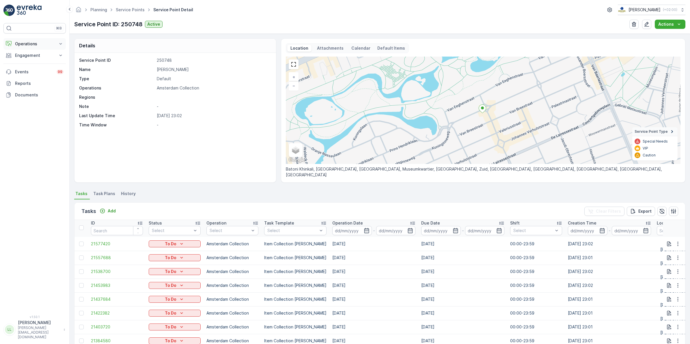
click at [33, 41] on p "Operations" at bounding box center [34, 44] width 39 height 6
click at [36, 68] on p "Routes & Tasks" at bounding box center [30, 70] width 30 height 6
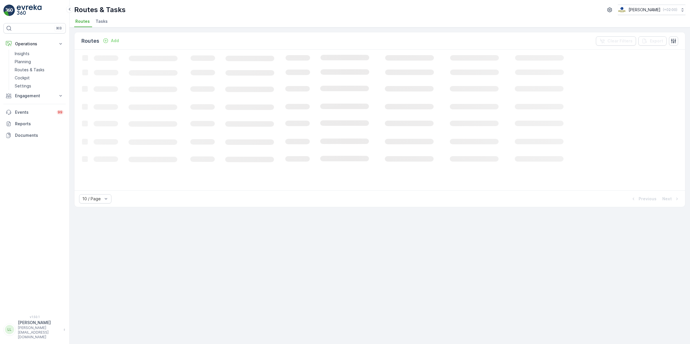
click at [101, 22] on span "Tasks" at bounding box center [102, 21] width 12 height 6
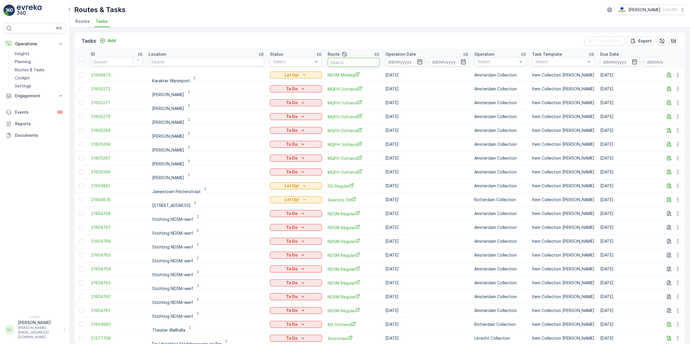
click at [344, 64] on input "text" at bounding box center [354, 62] width 52 height 9
type input "nes"
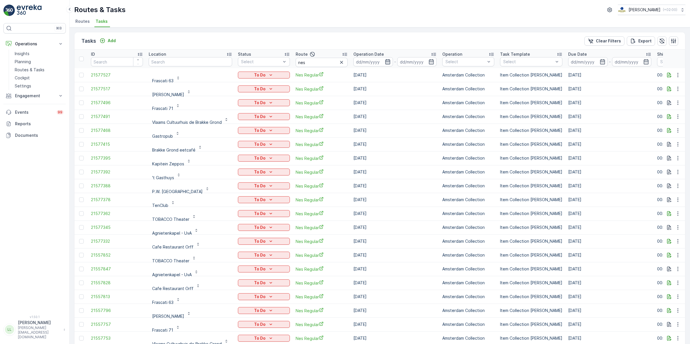
click at [390, 60] on icon "button" at bounding box center [388, 62] width 6 height 6
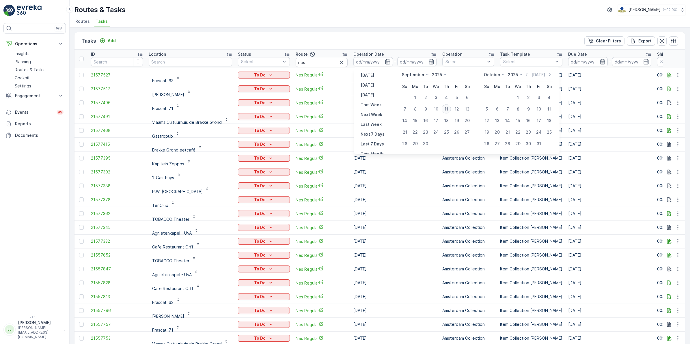
click at [445, 108] on div "11" at bounding box center [446, 108] width 9 height 9
type input "[DATE]"
click at [445, 108] on div "11" at bounding box center [446, 108] width 9 height 9
type input "[DATE]"
click at [445, 108] on div "11" at bounding box center [446, 108] width 9 height 9
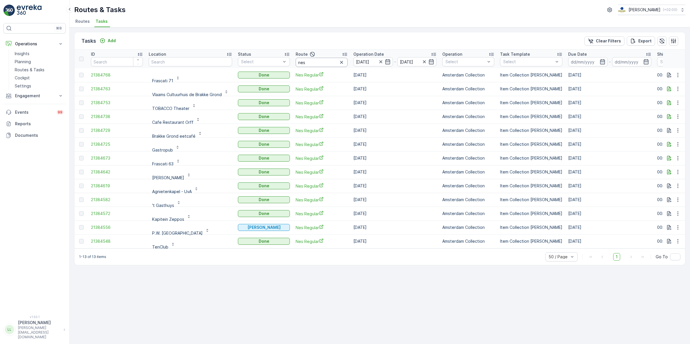
click at [328, 60] on input "nes" at bounding box center [322, 62] width 52 height 9
drag, startPoint x: 310, startPoint y: 61, endPoint x: 289, endPoint y: 64, distance: 21.3
click at [289, 64] on tr "ID Location Status Select Route nes Operation Date 11.09.2025 - 11.09.2025 Oper…" at bounding box center [535, 59] width 922 height 18
type input "cs"
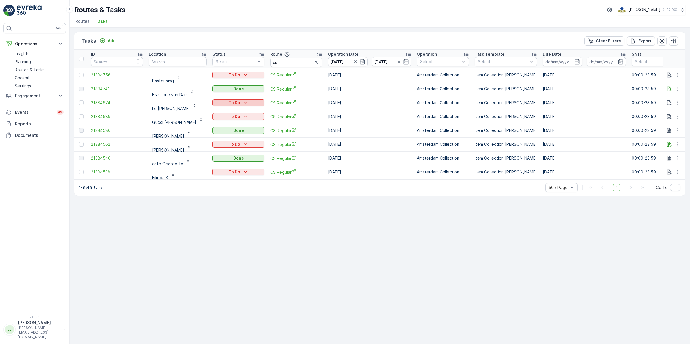
click at [236, 103] on p "To Do" at bounding box center [235, 103] width 12 height 6
click at [232, 126] on div "Done" at bounding box center [230, 127] width 37 height 8
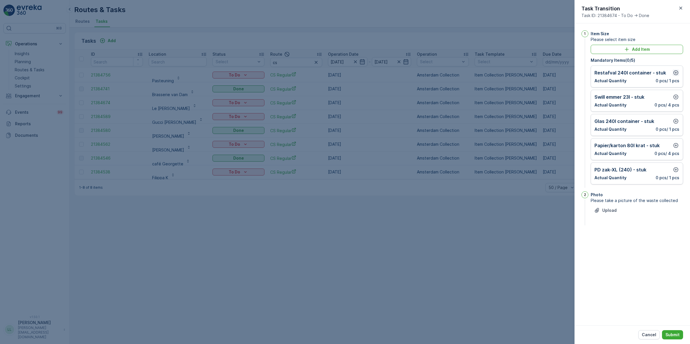
click at [675, 73] on icon "button" at bounding box center [676, 73] width 6 height 6
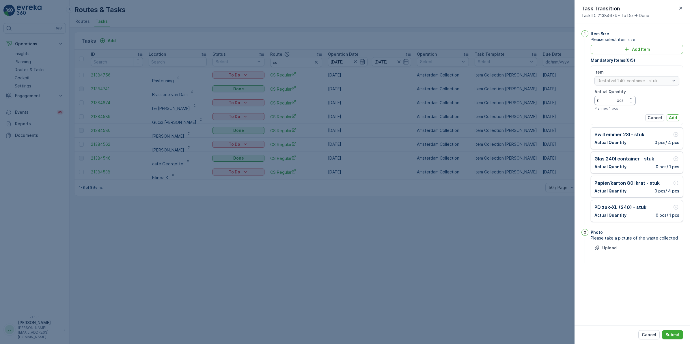
click at [601, 102] on Quantity "0" at bounding box center [614, 100] width 41 height 9
type Quantity "1"
click at [671, 121] on button "Add" at bounding box center [672, 117] width 13 height 7
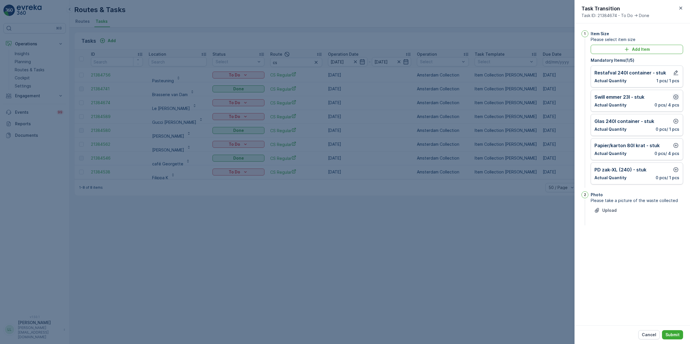
click at [675, 98] on icon "button" at bounding box center [676, 97] width 6 height 6
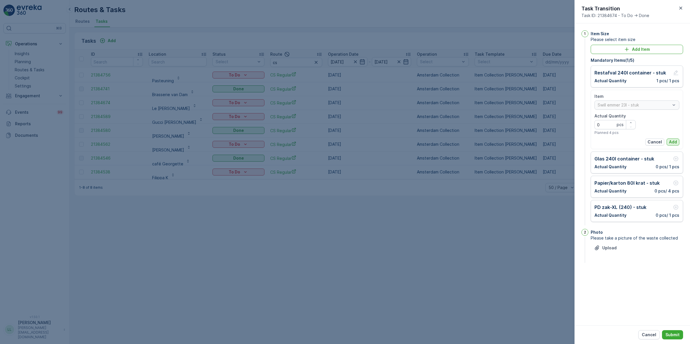
click at [670, 139] on p "Add" at bounding box center [673, 142] width 8 height 6
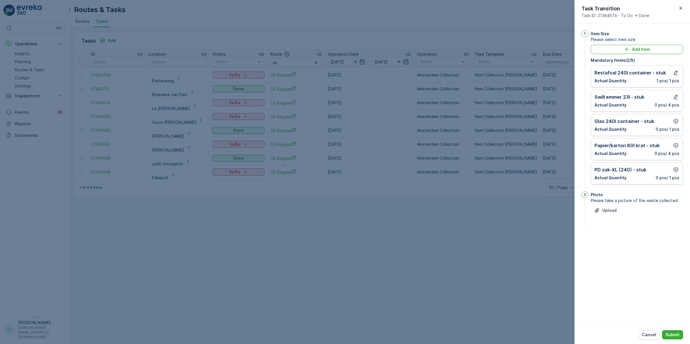
click at [676, 126] on div "Glas 240l container - stuk Actual Quantity 0 pcs / 1 pcs" at bounding box center [636, 125] width 85 height 14
click at [676, 121] on icon "button" at bounding box center [676, 121] width 6 height 6
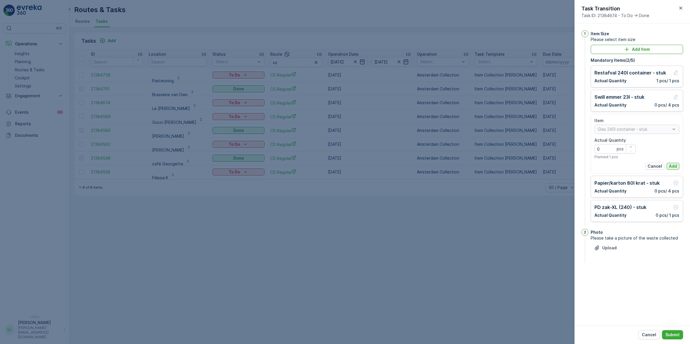
click at [672, 164] on p "Add" at bounding box center [673, 166] width 8 height 6
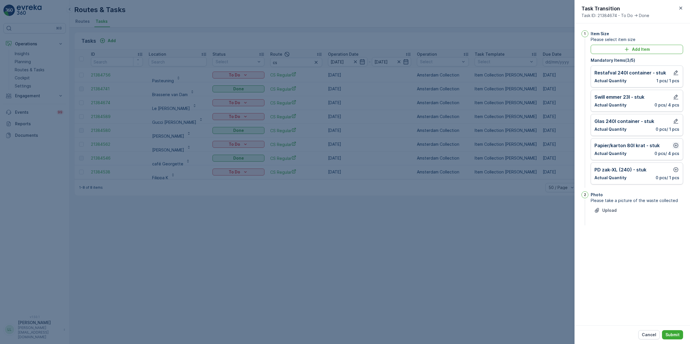
click at [675, 146] on icon "button" at bounding box center [676, 146] width 6 height 6
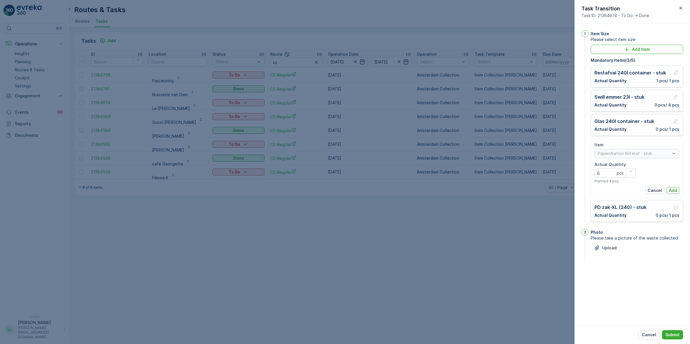
click at [676, 185] on div "Item Papier/karton 80l krat - stuk Actual Quantity 0 pcs Planned 4 pcs Cancel A…" at bounding box center [636, 168] width 85 height 52
drag, startPoint x: 674, startPoint y: 188, endPoint x: 677, endPoint y: 185, distance: 3.5
click at [674, 188] on button "Add" at bounding box center [672, 190] width 13 height 7
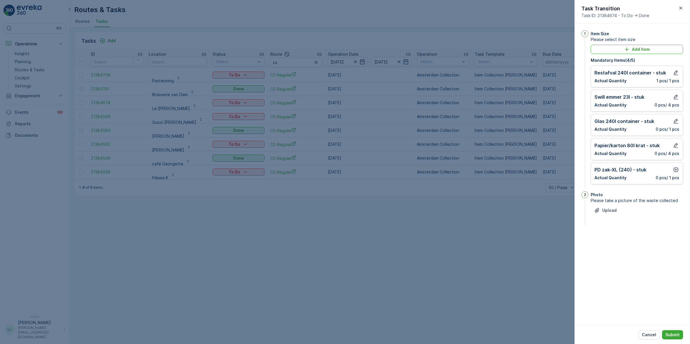
click at [674, 173] on icon "button" at bounding box center [676, 170] width 6 height 6
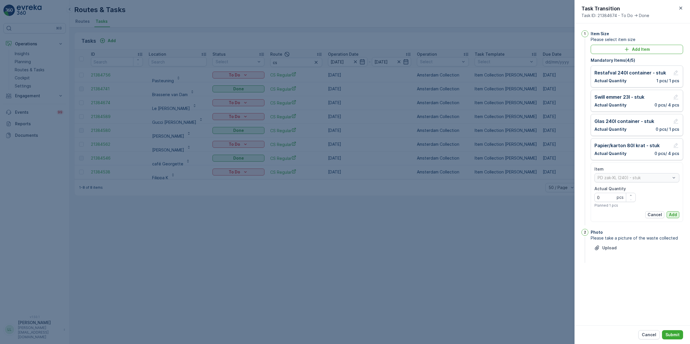
click at [671, 214] on p "Add" at bounding box center [673, 215] width 8 height 6
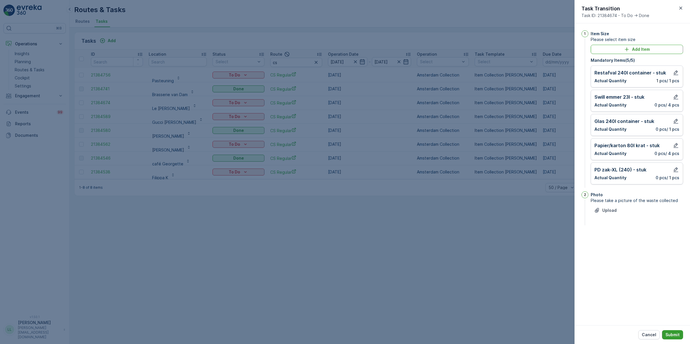
click at [673, 331] on button "Submit" at bounding box center [672, 334] width 21 height 9
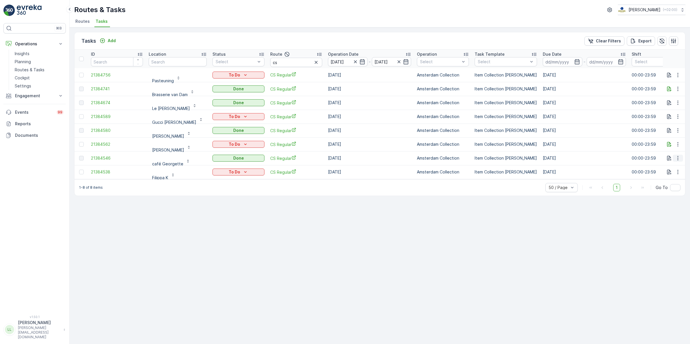
click at [675, 158] on icon "button" at bounding box center [678, 158] width 6 height 6
click at [676, 167] on span "See More Details" at bounding box center [670, 167] width 33 height 6
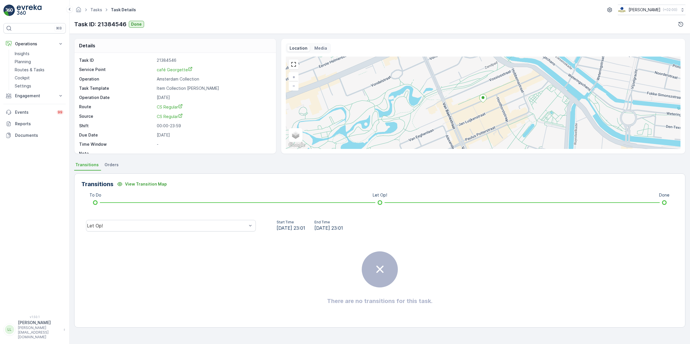
click at [112, 169] on li "Orders" at bounding box center [112, 166] width 18 height 10
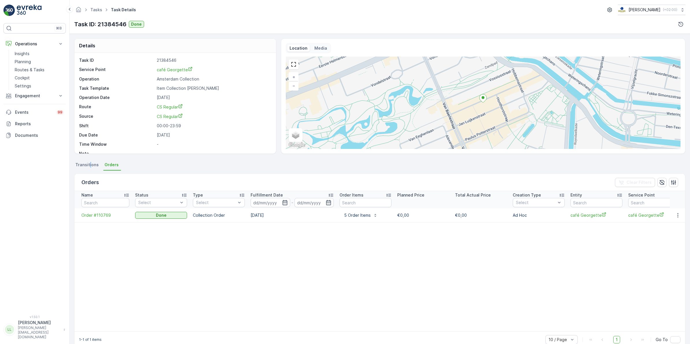
click at [89, 169] on li "Transitions" at bounding box center [87, 166] width 27 height 10
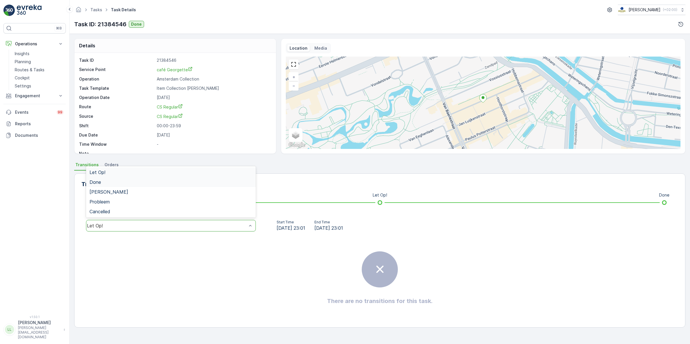
click at [119, 184] on div "Done" at bounding box center [170, 182] width 163 height 5
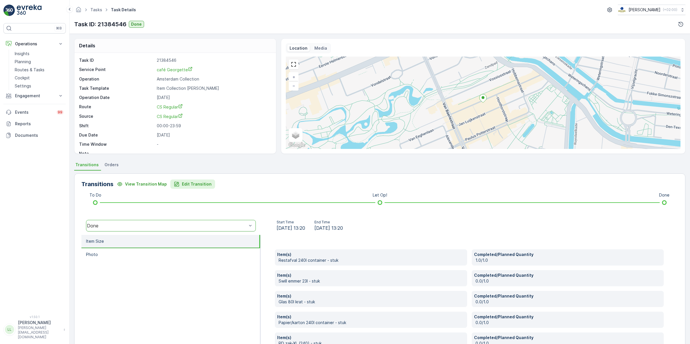
click at [206, 182] on p "Edit Transition" at bounding box center [197, 184] width 30 height 6
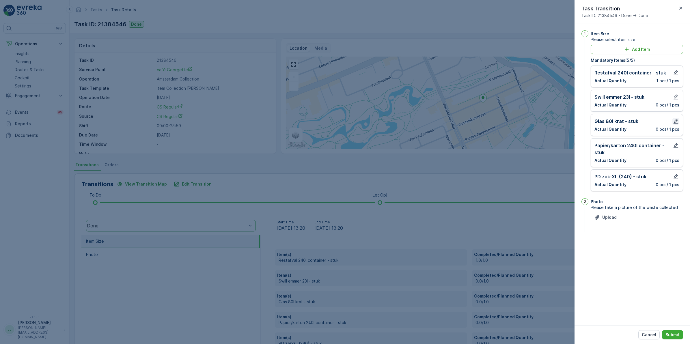
click at [676, 122] on icon "button" at bounding box center [675, 121] width 5 height 5
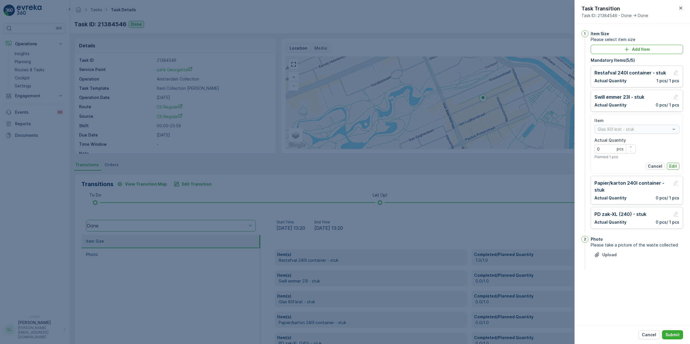
click at [617, 151] on p "pcs" at bounding box center [620, 149] width 7 height 6
click at [605, 146] on Quantity "0" at bounding box center [614, 148] width 41 height 9
type Quantity "1"
click at [674, 164] on p "Edit" at bounding box center [673, 166] width 8 height 6
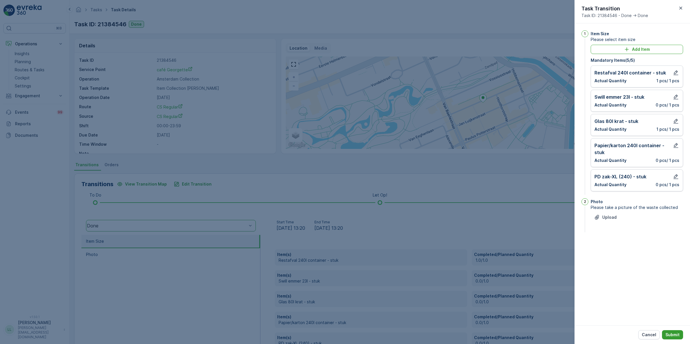
click at [668, 335] on p "Submit" at bounding box center [672, 335] width 14 height 6
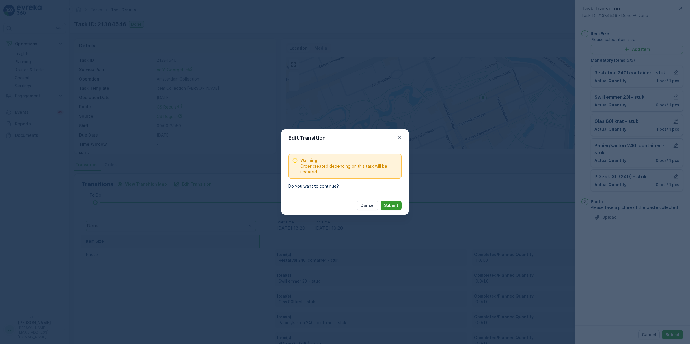
click at [394, 206] on p "Submit" at bounding box center [391, 206] width 14 height 6
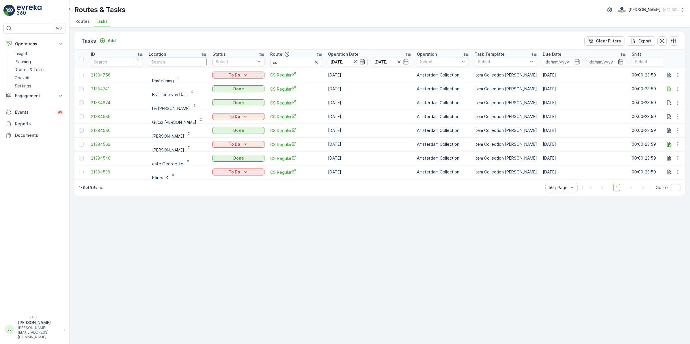
click at [169, 60] on input "text" at bounding box center [178, 61] width 58 height 9
click at [242, 118] on icon "To Do" at bounding box center [245, 117] width 6 height 6
click at [222, 140] on span "Done" at bounding box center [219, 141] width 10 height 6
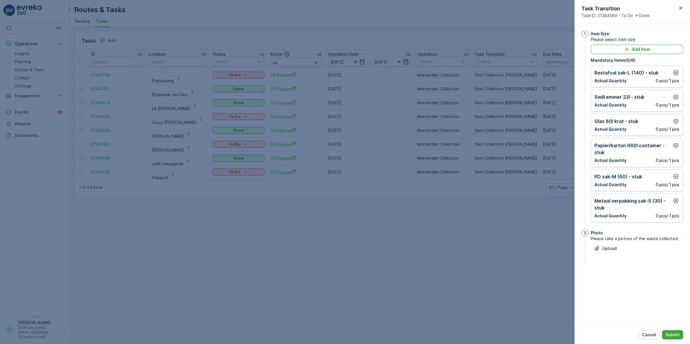
click at [673, 71] on icon "button" at bounding box center [676, 73] width 6 height 6
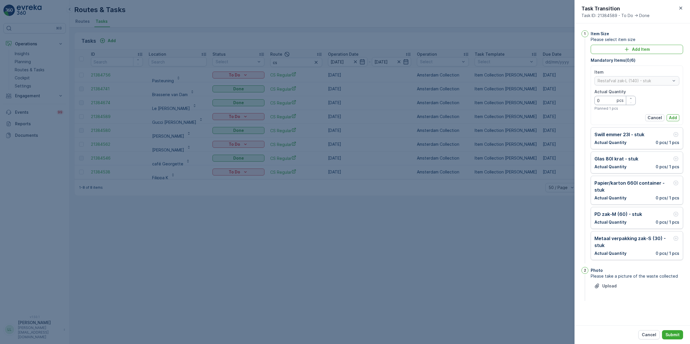
click at [604, 102] on Quantity "0" at bounding box center [614, 100] width 41 height 9
type Quantity "1"
click at [674, 116] on p "Add" at bounding box center [673, 118] width 8 height 6
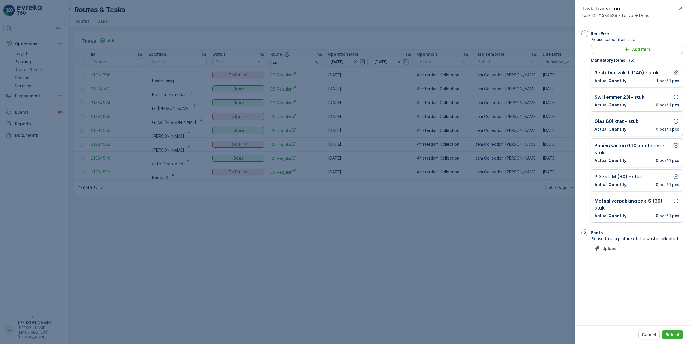
click at [675, 146] on icon "button" at bounding box center [676, 146] width 6 height 6
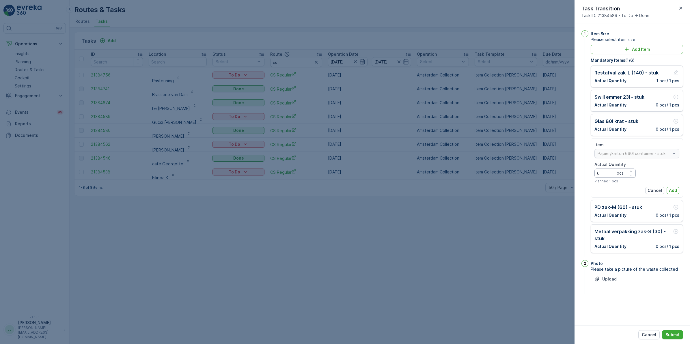
click at [610, 175] on Quantity "0" at bounding box center [614, 173] width 41 height 9
type Quantity "2"
click at [673, 190] on p "Add" at bounding box center [673, 191] width 8 height 6
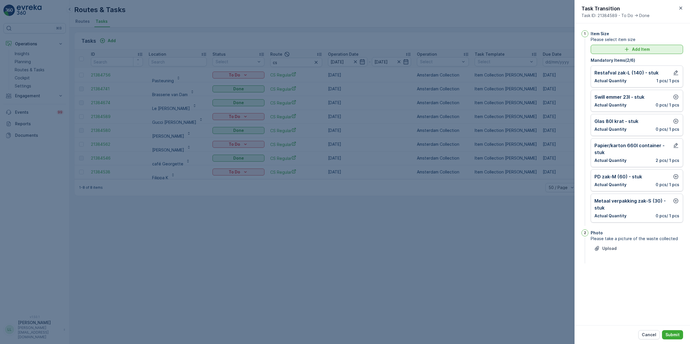
click at [637, 52] on p "Add Item" at bounding box center [641, 49] width 18 height 6
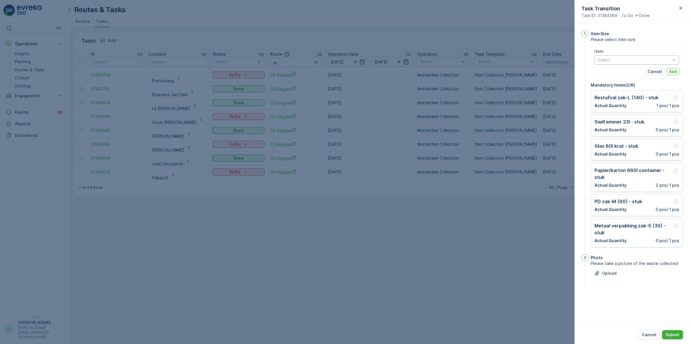
click at [628, 64] on div "Select" at bounding box center [636, 59] width 85 height 9
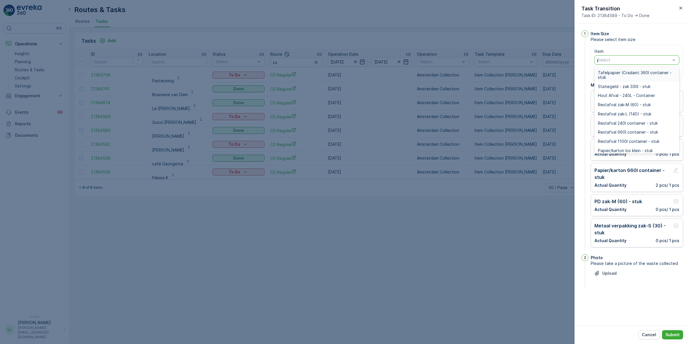
type input "pd"
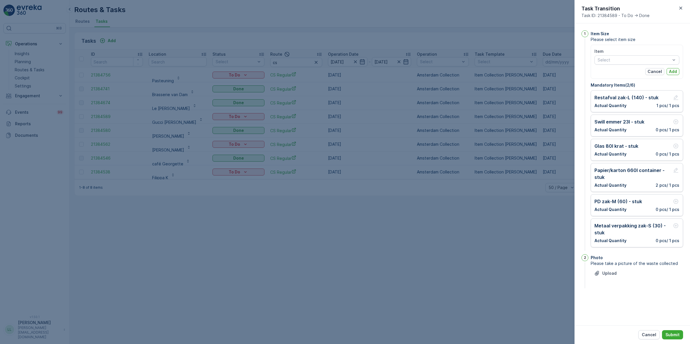
click at [621, 297] on div "1 Item Size Please select item size Item Select Cancel Add Mandatory Items ( 2 …" at bounding box center [631, 174] width 115 height 302
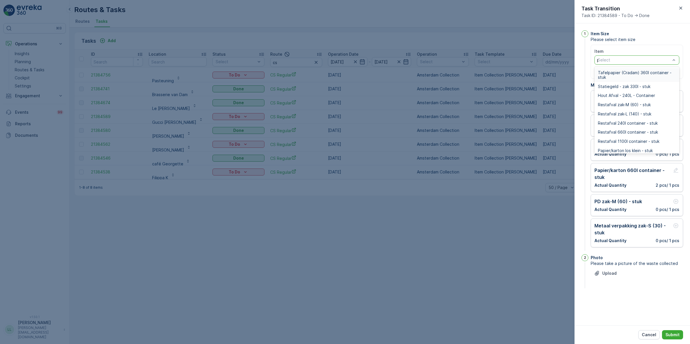
type input "pd"
click at [643, 99] on div "PD zak-XL (240) - stuk" at bounding box center [637, 100] width 78 height 5
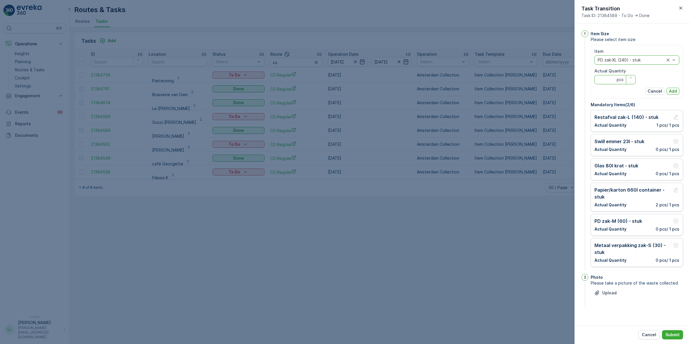
click at [604, 80] on Quantity "Actual Quantity" at bounding box center [614, 79] width 41 height 9
type Quantity "1"
click at [680, 91] on div "Item option PD zak-XL (240) - stuk, selected. PD zak-XL (240) - stuk Actual Qua…" at bounding box center [637, 72] width 92 height 54
click at [673, 89] on p "Add" at bounding box center [673, 91] width 8 height 6
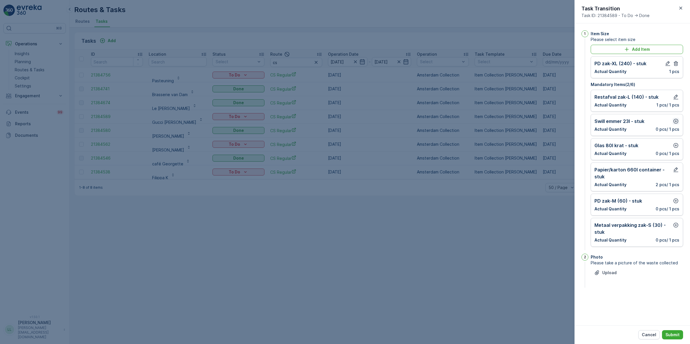
click at [673, 121] on icon "button" at bounding box center [676, 121] width 6 height 6
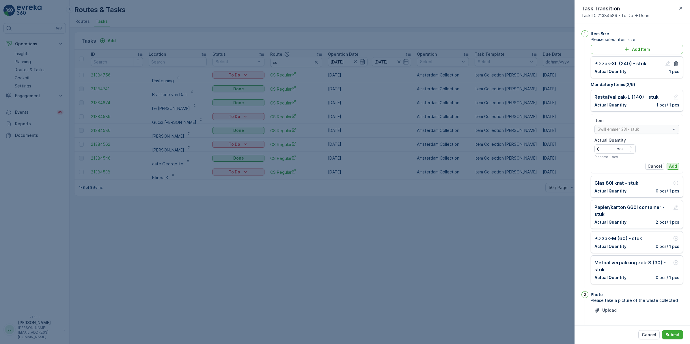
click at [675, 166] on button "Add" at bounding box center [672, 166] width 13 height 7
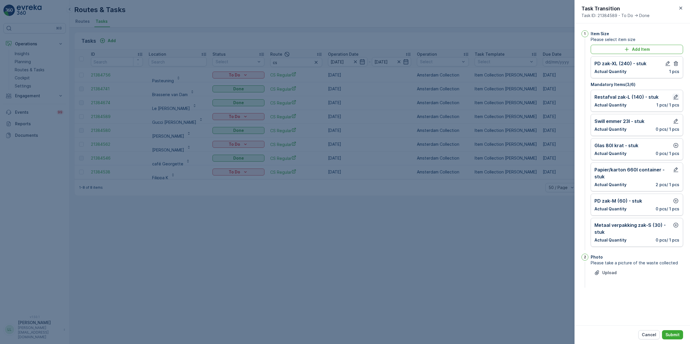
click at [674, 99] on icon "button" at bounding box center [675, 97] width 5 height 5
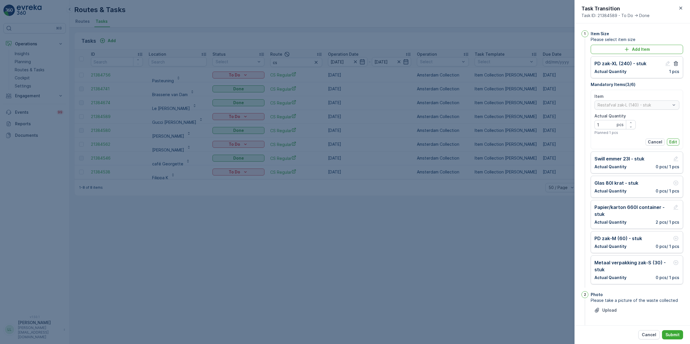
click at [650, 103] on div "Restafval zak-L (140) - stuk" at bounding box center [636, 104] width 85 height 9
click at [611, 124] on Quantity "1" at bounding box center [614, 124] width 41 height 9
type Quantity "0"
click at [673, 141] on p "Edit" at bounding box center [673, 142] width 8 height 6
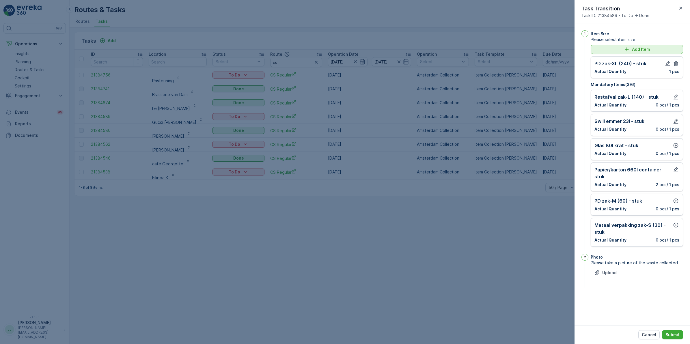
click at [655, 50] on div "Add Item" at bounding box center [636, 49] width 85 height 6
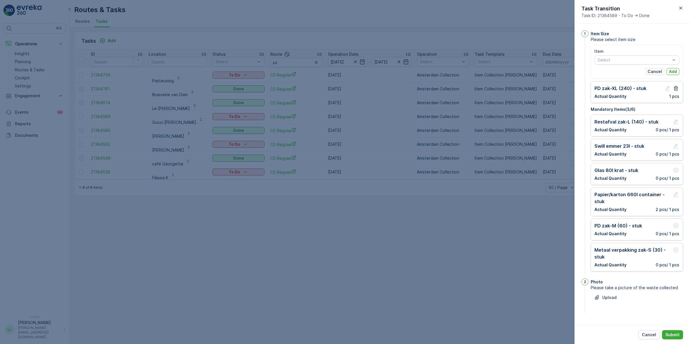
click at [632, 54] on div "Item" at bounding box center [636, 51] width 85 height 6
click at [634, 57] on div "Select" at bounding box center [636, 59] width 85 height 9
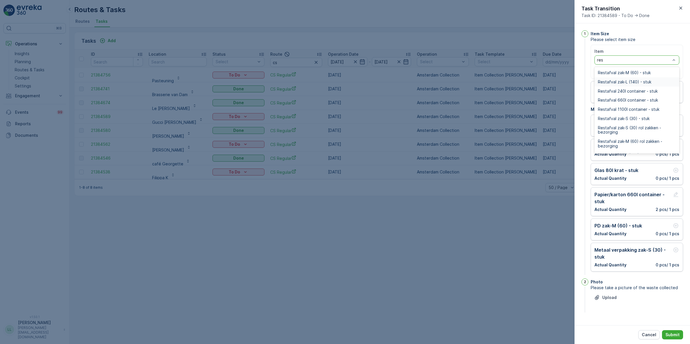
type input "rest"
click at [646, 90] on span "Restafval 240l container - stuk" at bounding box center [628, 91] width 60 height 5
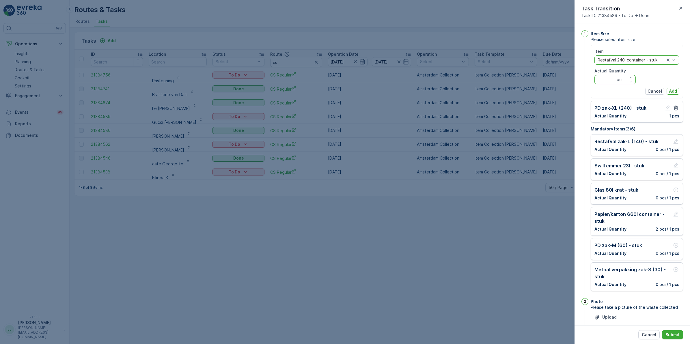
click at [611, 81] on Quantity "Actual Quantity" at bounding box center [614, 79] width 41 height 9
type Quantity "1"
click at [674, 92] on p "Add" at bounding box center [673, 91] width 8 height 6
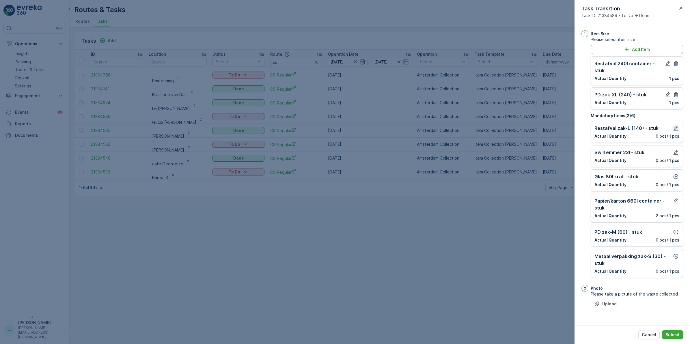
click at [673, 129] on icon "button" at bounding box center [676, 128] width 6 height 6
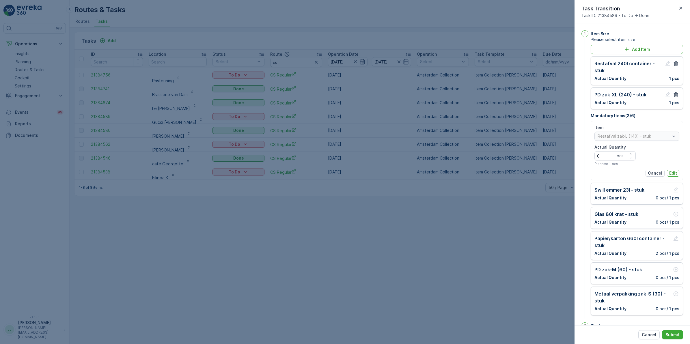
click at [672, 175] on p "Edit" at bounding box center [673, 173] width 8 height 6
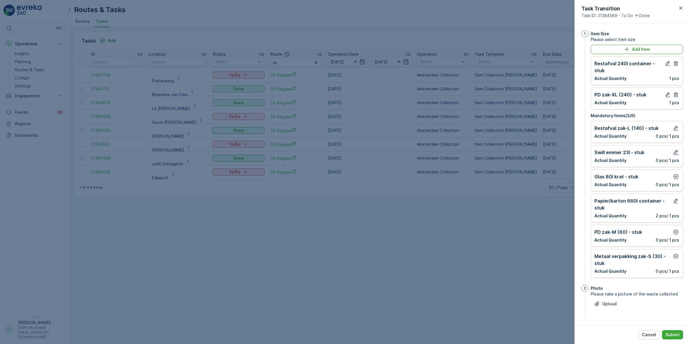
click at [675, 154] on icon "button" at bounding box center [676, 153] width 6 height 6
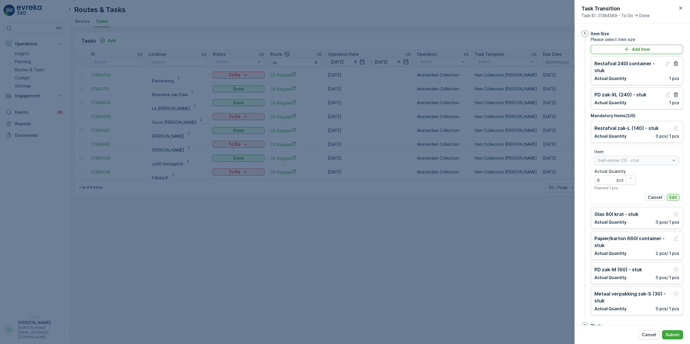
click at [672, 195] on p "Edit" at bounding box center [673, 198] width 8 height 6
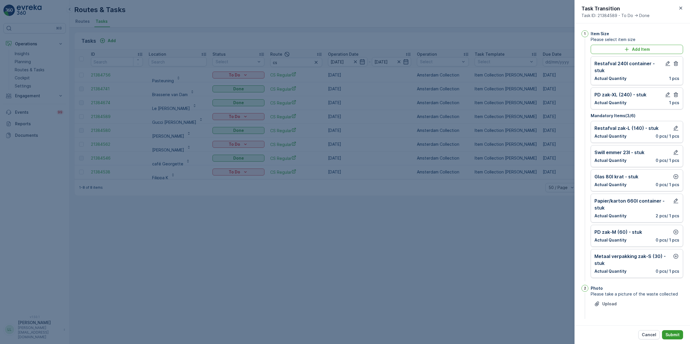
click at [678, 334] on p "Submit" at bounding box center [672, 335] width 14 height 6
click at [673, 179] on icon "button" at bounding box center [676, 177] width 6 height 6
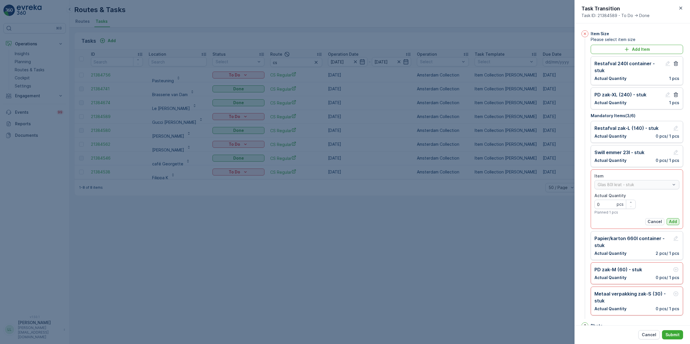
click at [673, 220] on p "Add" at bounding box center [673, 222] width 8 height 6
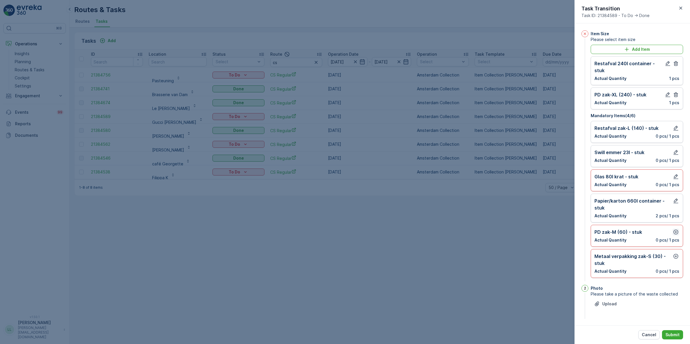
click at [674, 234] on icon "button" at bounding box center [675, 232] width 5 height 5
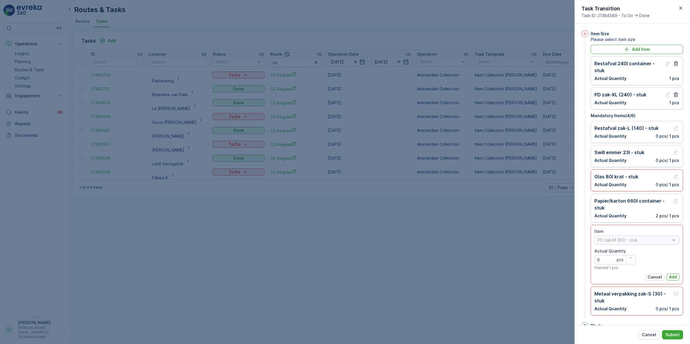
click at [672, 279] on p "Add" at bounding box center [673, 277] width 8 height 6
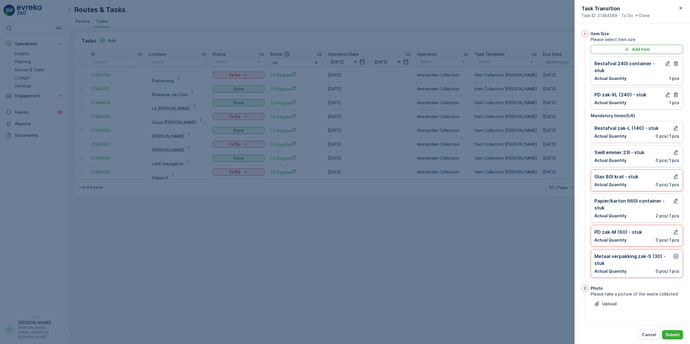
click at [673, 257] on icon "button" at bounding box center [675, 256] width 5 height 5
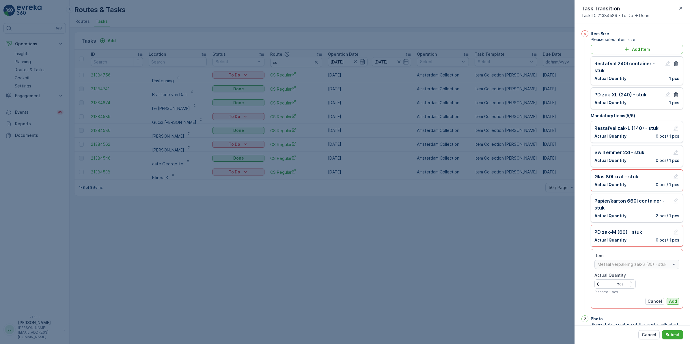
click at [669, 301] on p "Add" at bounding box center [673, 301] width 8 height 6
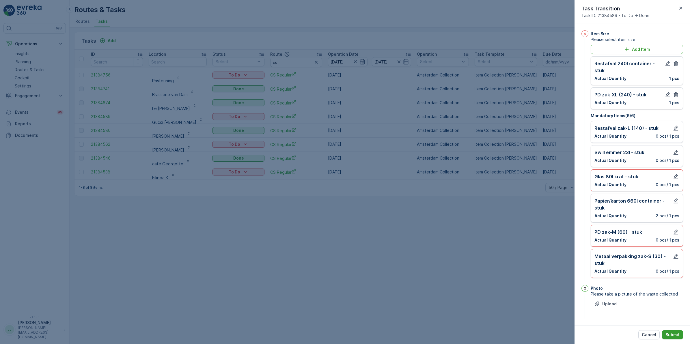
click at [676, 333] on p "Submit" at bounding box center [672, 335] width 14 height 6
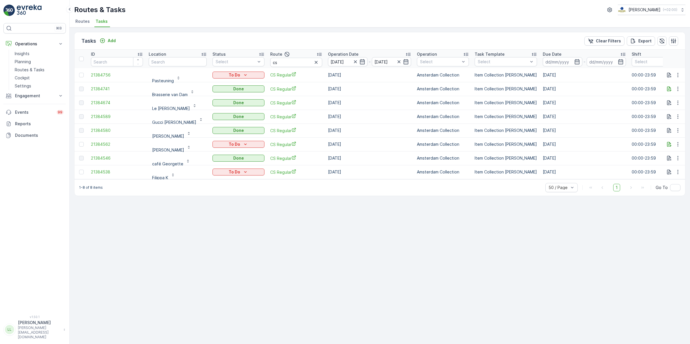
scroll to position [1, 0]
click at [676, 145] on button "button" at bounding box center [678, 142] width 10 height 7
click at [664, 157] on div "History" at bounding box center [669, 160] width 44 height 8
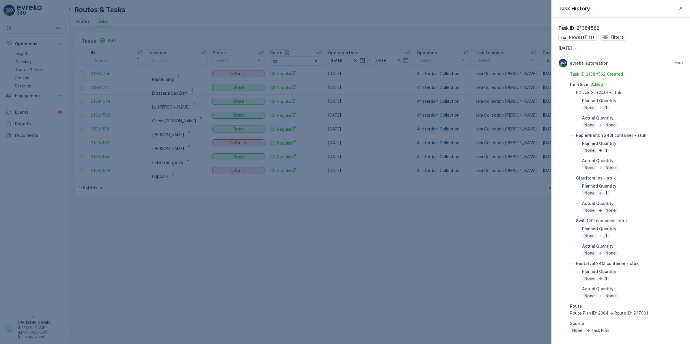
click at [508, 244] on div at bounding box center [345, 172] width 690 height 344
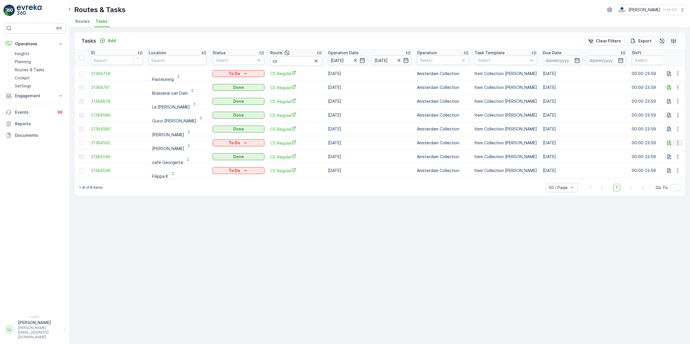
click at [675, 143] on icon "button" at bounding box center [678, 143] width 6 height 6
click at [667, 168] on span "Change Route" at bounding box center [663, 168] width 28 height 6
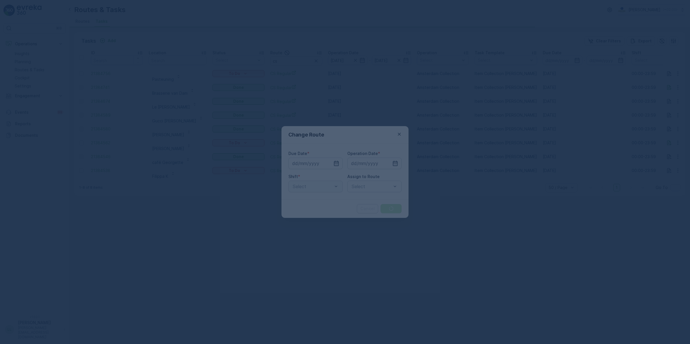
type input "[DATE]"
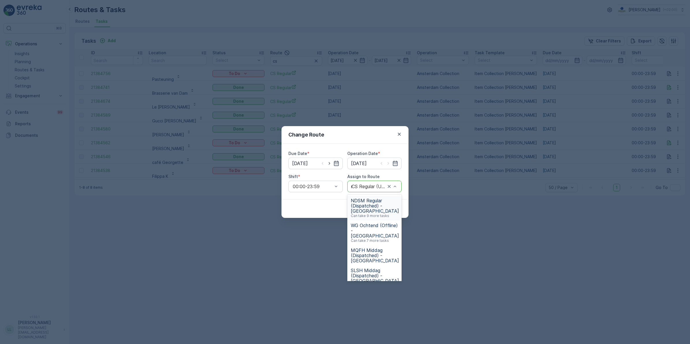
type input "mq"
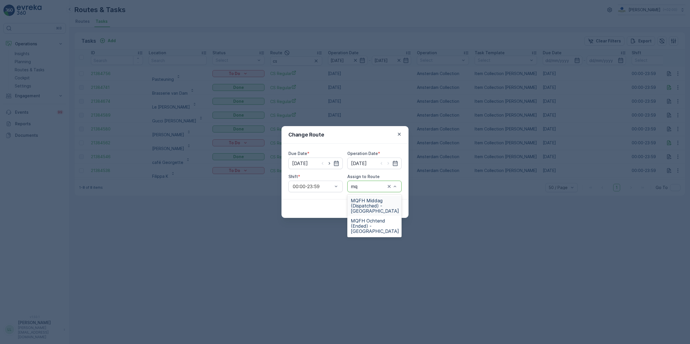
click at [380, 206] on span "MQFH Middag (Dispatched) - Amsterdam" at bounding box center [375, 206] width 48 height 16
click at [396, 211] on p "Submit" at bounding box center [391, 209] width 14 height 6
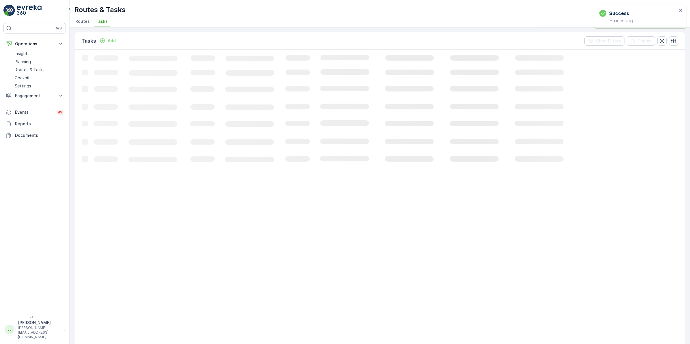
scroll to position [0, 0]
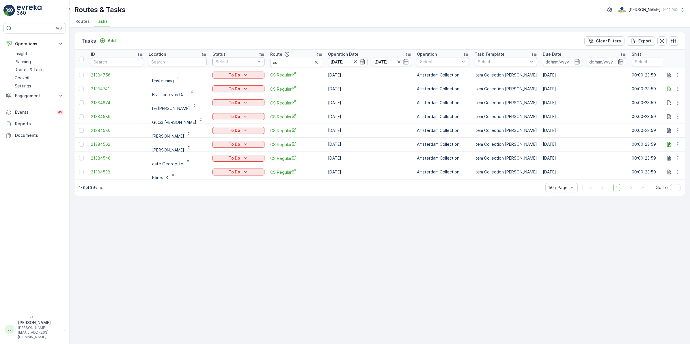
scroll to position [1, 0]
click at [243, 63] on div "Select" at bounding box center [238, 60] width 52 height 9
drag, startPoint x: 312, startPoint y: 59, endPoint x: 282, endPoint y: 59, distance: 30.3
click at [313, 59] on icon "button" at bounding box center [316, 61] width 6 height 6
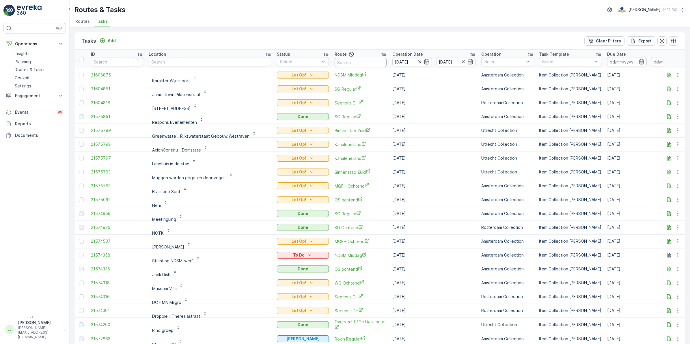
click at [335, 62] on input "text" at bounding box center [361, 62] width 52 height 9
type input "mq"
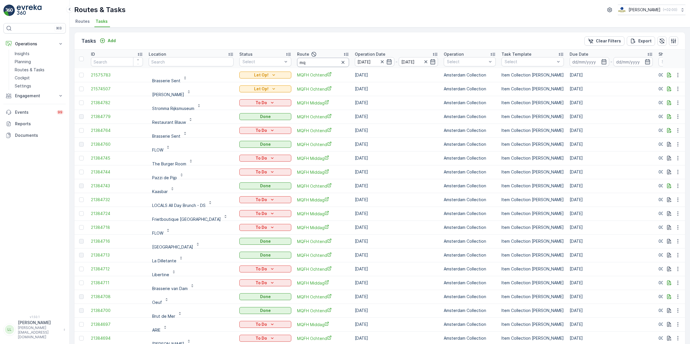
click at [313, 61] on input "mq" at bounding box center [323, 62] width 52 height 9
click at [666, 74] on icon "button" at bounding box center [669, 75] width 6 height 6
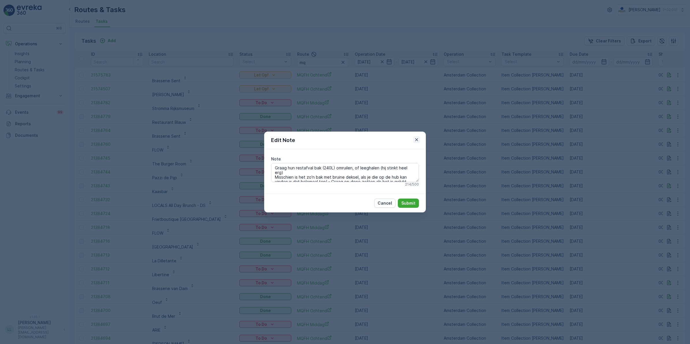
click at [418, 139] on icon "button" at bounding box center [417, 140] width 6 height 6
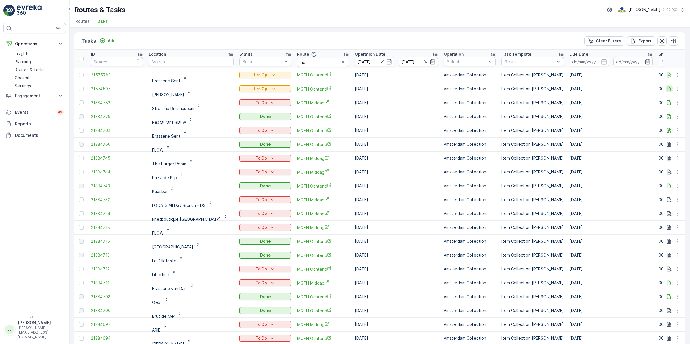
click at [666, 89] on icon "button" at bounding box center [669, 89] width 6 height 6
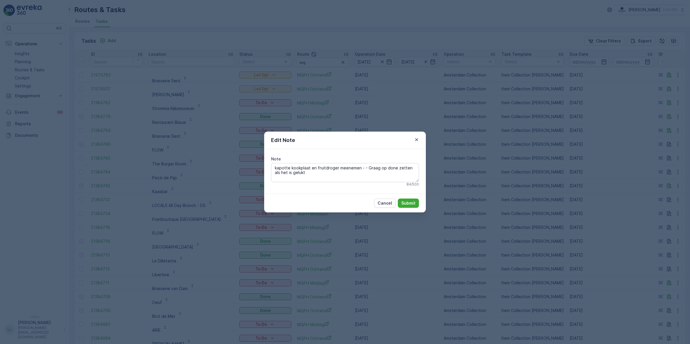
drag, startPoint x: 417, startPoint y: 141, endPoint x: 411, endPoint y: 138, distance: 7.4
click at [417, 141] on icon "button" at bounding box center [417, 140] width 6 height 6
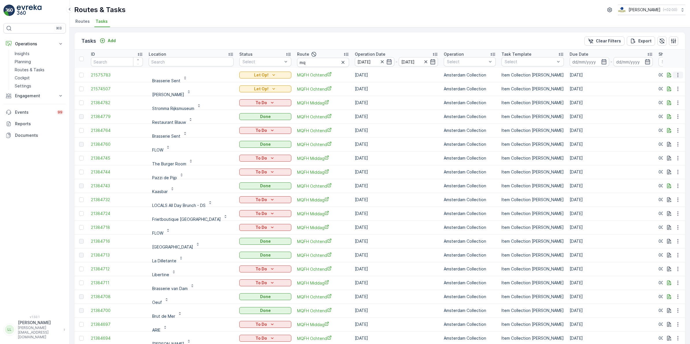
click at [676, 77] on icon "button" at bounding box center [678, 75] width 6 height 6
click at [325, 48] on div "Tasks Add Clear Filters Export" at bounding box center [379, 40] width 610 height 17
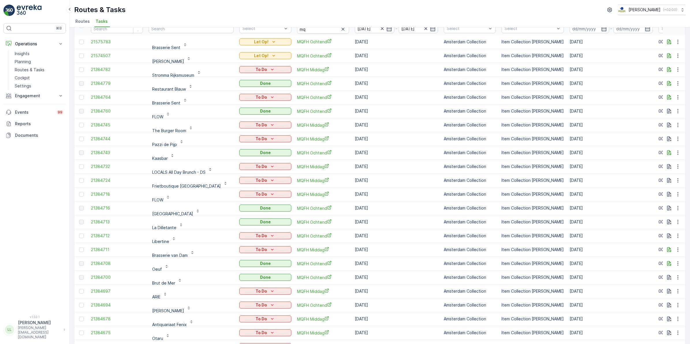
scroll to position [0, 0]
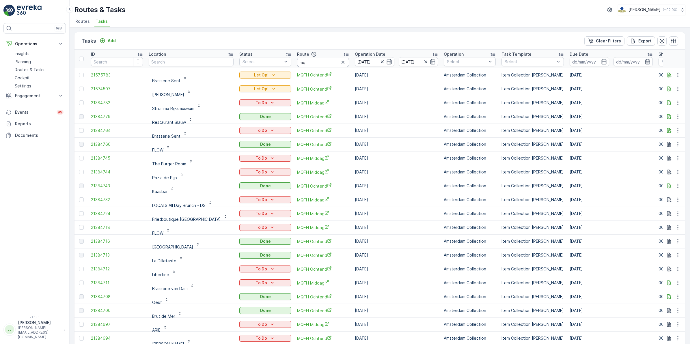
click at [309, 60] on input "mq" at bounding box center [323, 62] width 52 height 9
type input "mqfh mid"
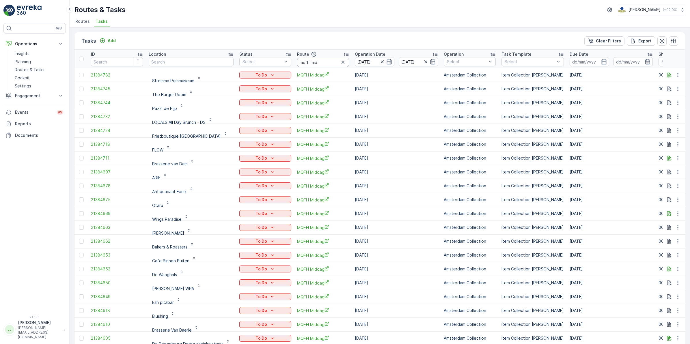
click at [319, 64] on input "mqfh mid" at bounding box center [323, 62] width 52 height 9
type input "mqfh"
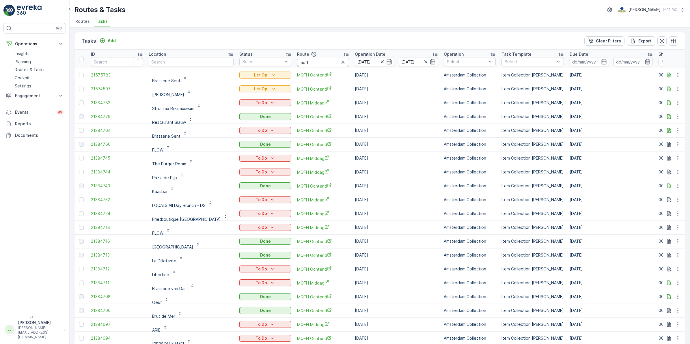
click at [320, 66] on input "mqfh" at bounding box center [323, 62] width 52 height 9
type input "mqfh och"
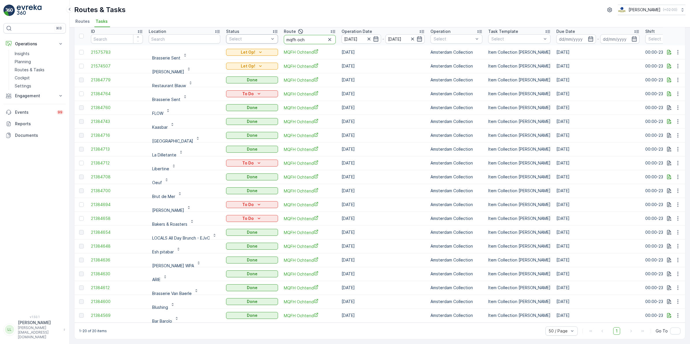
drag, startPoint x: 314, startPoint y: 36, endPoint x: 273, endPoint y: 35, distance: 41.0
click at [273, 35] on tr "ID Location Status Select Route mqfh och Operation Date 11.09.2025 - 11.09.2025…" at bounding box center [529, 36] width 910 height 18
click at [312, 36] on input "mqfh och" at bounding box center [310, 39] width 52 height 9
click at [314, 12] on div "Routes & Tasks Oscar Circulair ( +02:00 )" at bounding box center [379, 10] width 611 height 10
drag, startPoint x: 311, startPoint y: 38, endPoint x: 276, endPoint y: 38, distance: 35.5
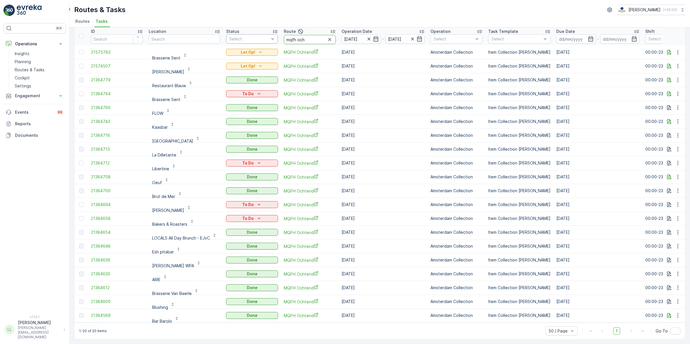
click at [276, 38] on tr "ID Location Status Select Route mqfh och Operation Date 11.09.2025 - 11.09.2025…" at bounding box center [529, 36] width 910 height 18
type input "sg"
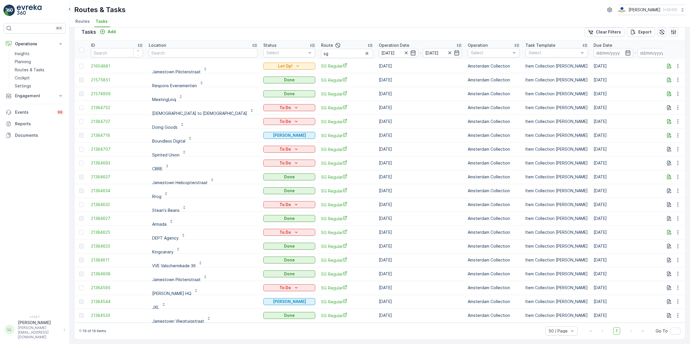
scroll to position [12, 0]
drag, startPoint x: 311, startPoint y: 54, endPoint x: 279, endPoint y: 57, distance: 32.7
click at [279, 57] on table "ID Location Status Select Route sg Operation Date 11.09.2025 - 11.09.2025 Opera…" at bounding box center [547, 182] width 947 height 282
type input "os"
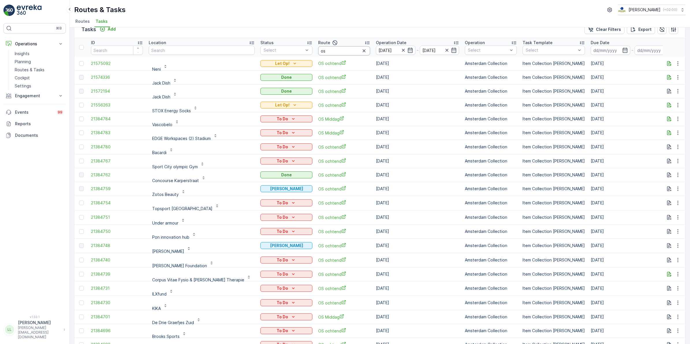
click at [318, 50] on input "os" at bounding box center [344, 50] width 52 height 9
type input "os och"
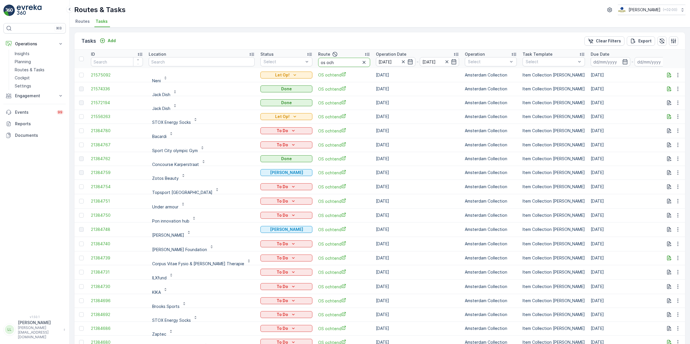
click at [328, 59] on input "os och" at bounding box center [344, 62] width 52 height 9
drag, startPoint x: 324, startPoint y: 64, endPoint x: 292, endPoint y: 80, distance: 36.0
click at [279, 68] on table "ID Location Status Select Route os och Operation Date 11.09.2025 - 11.09.2025 O…" at bounding box center [546, 314] width 944 height 528
type input "sg"
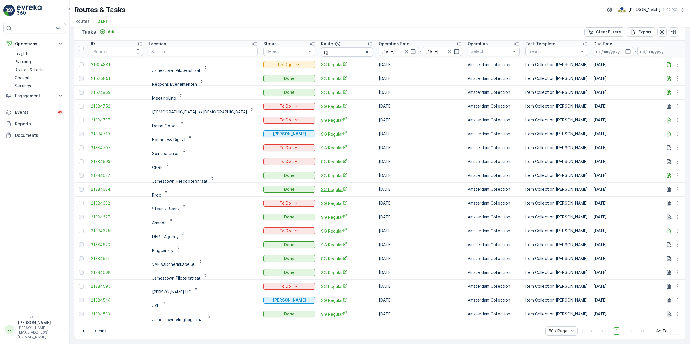
scroll to position [12, 0]
click at [321, 48] on input "sg" at bounding box center [347, 51] width 52 height 9
drag, startPoint x: 281, startPoint y: 51, endPoint x: 271, endPoint y: 51, distance: 9.5
click at [271, 51] on tr "ID Location Status Select Route sg Operation Date 11.09.2025 - 11.09.2025 Opera…" at bounding box center [547, 48] width 947 height 18
click at [335, 44] on icon "button" at bounding box center [338, 44] width 6 height 6
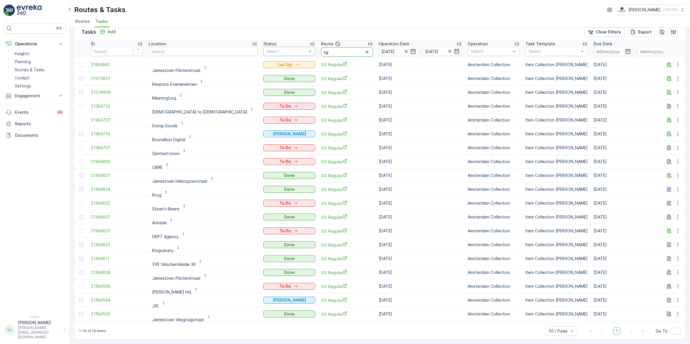
click at [270, 51] on tr "ID Location Status Select Route sg Operation Date 11.09.2025 - 11.09.2025 Opera…" at bounding box center [547, 48] width 947 height 18
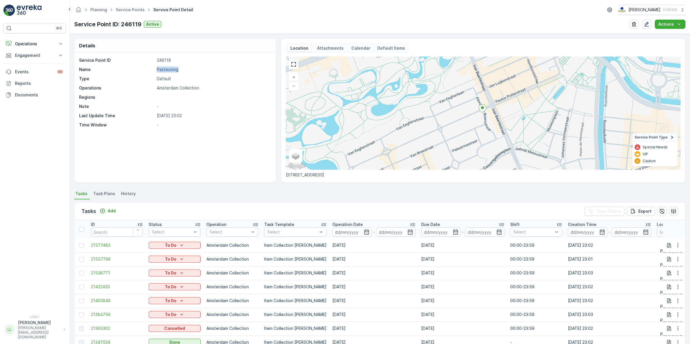
drag, startPoint x: 156, startPoint y: 70, endPoint x: 180, endPoint y: 70, distance: 23.4
click at [180, 70] on div "Name Pasteuning" at bounding box center [174, 70] width 191 height 6
copy p "Pasteuning"
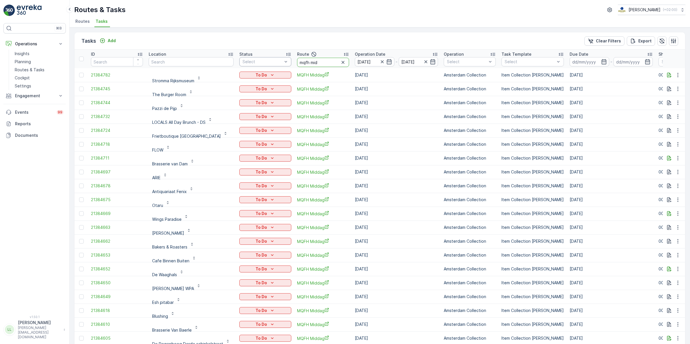
drag, startPoint x: 319, startPoint y: 58, endPoint x: 278, endPoint y: 65, distance: 42.2
click at [278, 65] on tr "ID Location Status Select Route mqfh mid Operation Date [DATE] - [DATE] Operati…" at bounding box center [535, 59] width 923 height 18
type input "ps mid"
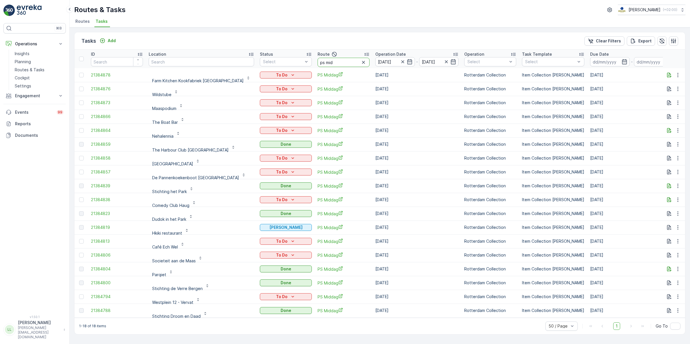
click at [317, 61] on input "ps mid" at bounding box center [343, 62] width 52 height 9
type input "ps"
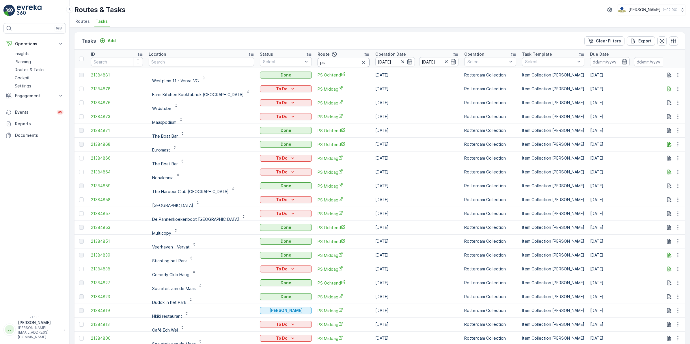
click at [317, 59] on input "ps" at bounding box center [343, 62] width 52 height 9
type input "ps ocht"
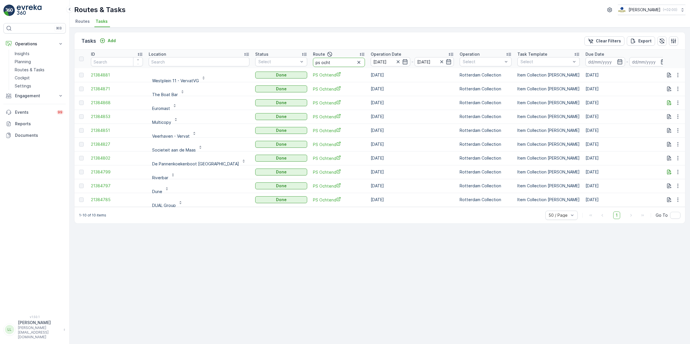
drag, startPoint x: 313, startPoint y: 60, endPoint x: 299, endPoint y: 61, distance: 13.9
click at [313, 61] on input "ps ocht" at bounding box center [339, 62] width 52 height 9
type input "ps midd"
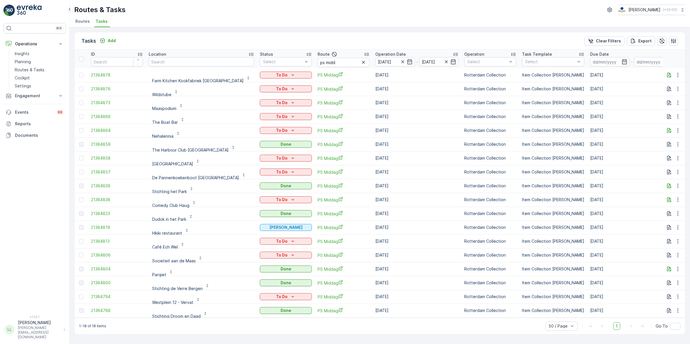
scroll to position [1, 0]
drag, startPoint x: 322, startPoint y: 60, endPoint x: 203, endPoint y: 78, distance: 120.9
click at [211, 68] on table "ID Location Status Select Route ps midd Operation Date [DATE] - [DATE] Operatio…" at bounding box center [546, 182] width 944 height 268
type input "kanal"
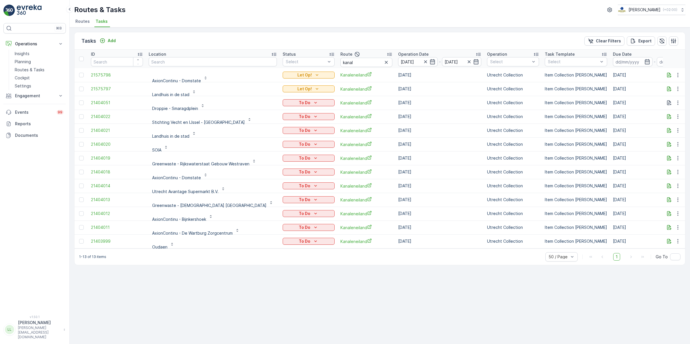
scroll to position [1, 0]
click at [668, 87] on icon "button" at bounding box center [669, 88] width 6 height 6
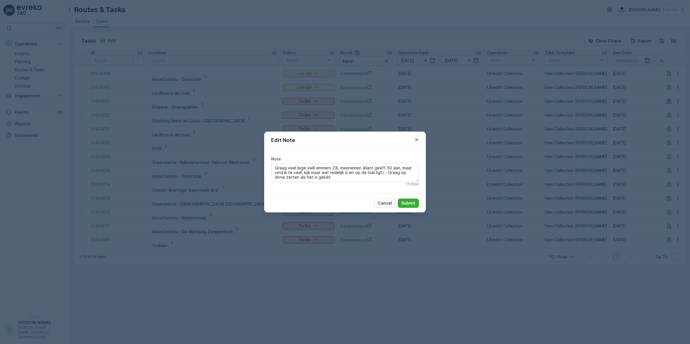
click at [472, 142] on div "Edit Note Note Graag veel lege swill emmers 23L meenemen (klant geeft 50 aan, m…" at bounding box center [345, 172] width 690 height 344
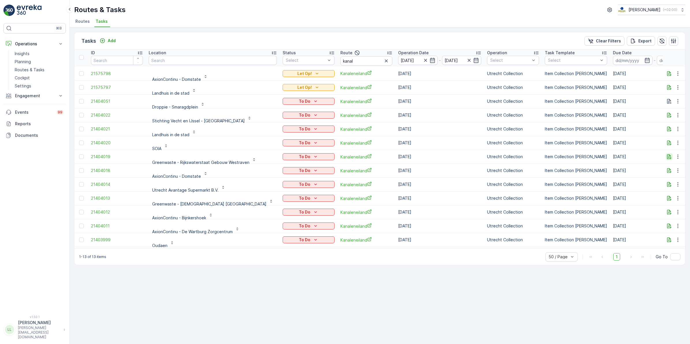
click at [670, 156] on icon "button" at bounding box center [669, 157] width 6 height 6
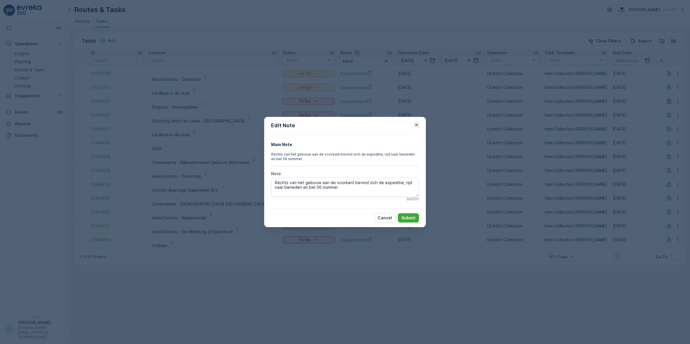
click at [419, 125] on icon "button" at bounding box center [417, 125] width 6 height 6
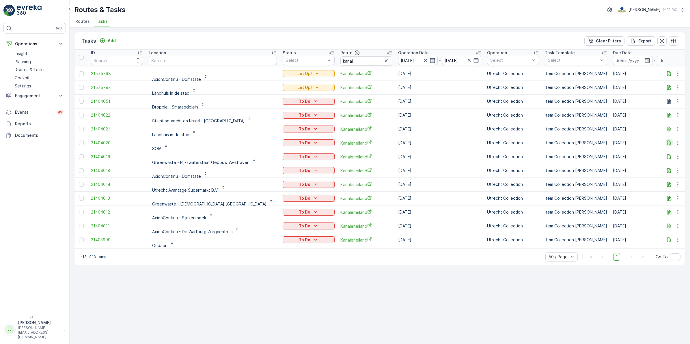
click at [668, 145] on icon "button" at bounding box center [669, 143] width 4 height 5
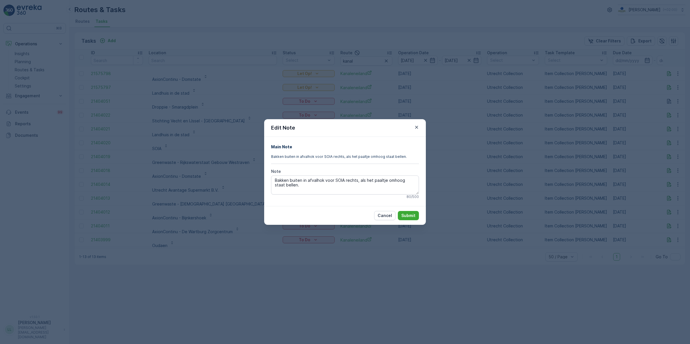
click at [453, 141] on div "Edit Note Main Note Bakken buiten in afvalhok voor SOIA rechts, als het paaltje…" at bounding box center [345, 172] width 690 height 344
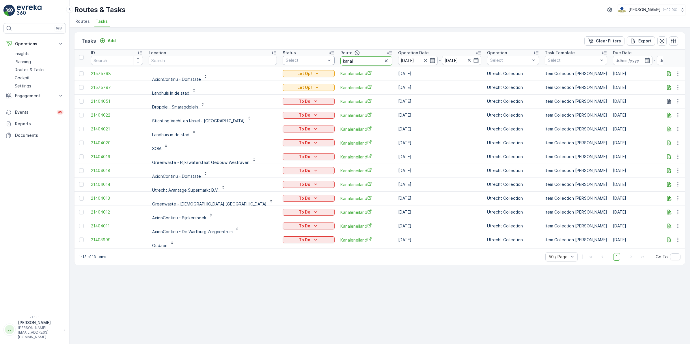
drag, startPoint x: 343, startPoint y: 58, endPoint x: 305, endPoint y: 64, distance: 38.6
click at [305, 64] on tr "ID Location Status Select Route kanal Operation Date [DATE] - [DATE] Operation …" at bounding box center [557, 57] width 967 height 18
type input "seenons"
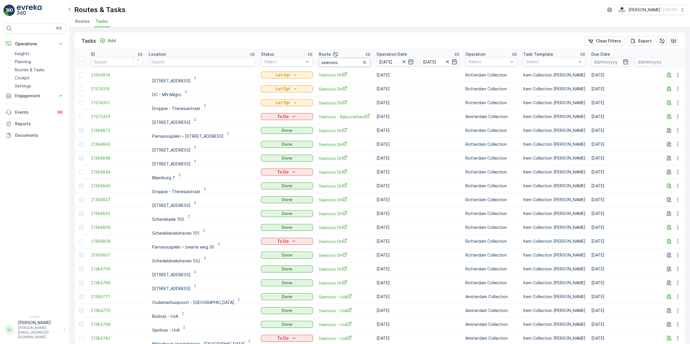
click at [321, 61] on input "seenons" at bounding box center [345, 62] width 52 height 9
type input "seenons -u"
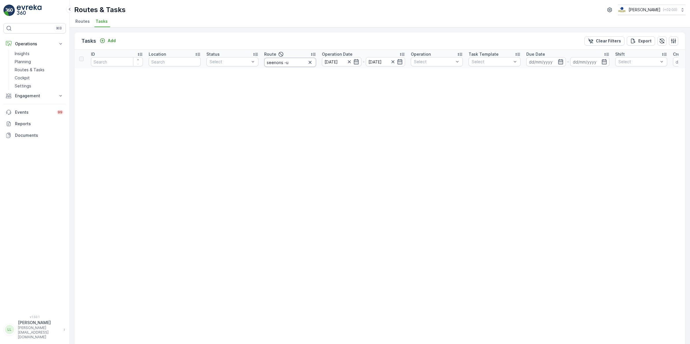
click at [295, 64] on input "seenons -u" at bounding box center [290, 62] width 52 height 9
type input "seenons - u"
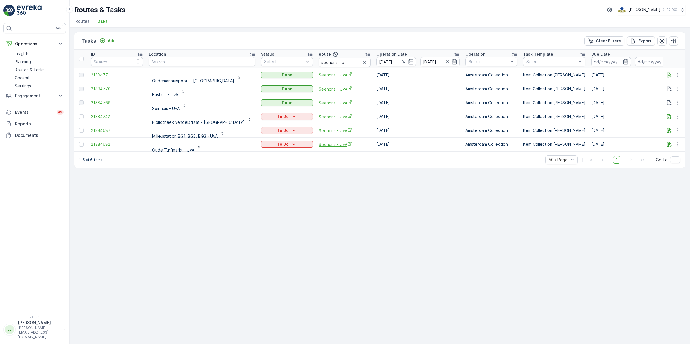
scroll to position [1, 0]
drag, startPoint x: 323, startPoint y: 63, endPoint x: 314, endPoint y: 64, distance: 8.7
click at [319, 64] on input "seenons - u" at bounding box center [345, 60] width 52 height 9
type input "seenons - rijk"
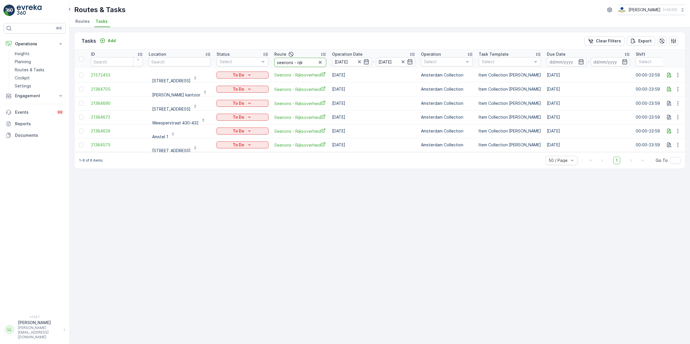
drag, startPoint x: 310, startPoint y: 61, endPoint x: 302, endPoint y: 63, distance: 8.0
click at [302, 63] on input "seenons - rijk" at bounding box center [300, 62] width 52 height 9
type input "seenons - uva"
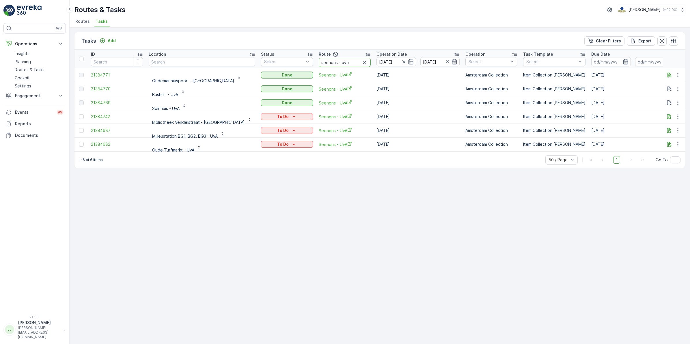
click at [326, 62] on input "seenons - uva" at bounding box center [345, 62] width 52 height 9
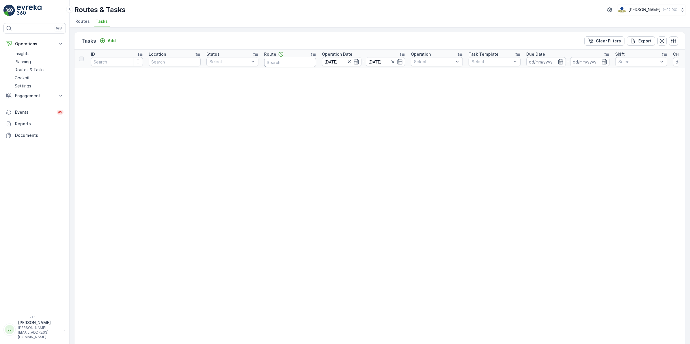
click at [300, 61] on input "text" at bounding box center [290, 62] width 52 height 9
click at [290, 63] on input "text" at bounding box center [290, 62] width 52 height 9
type input "os"
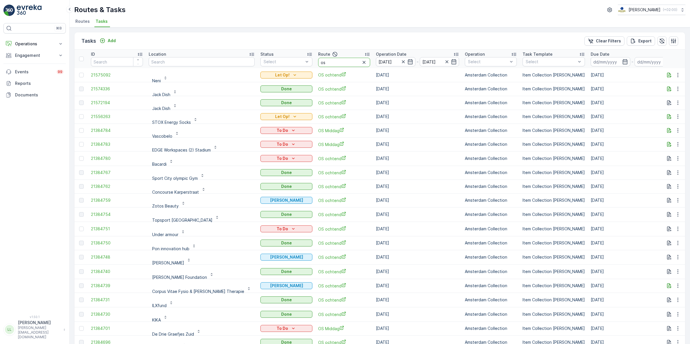
click at [318, 61] on input "os" at bounding box center [344, 62] width 52 height 9
type input "os och"
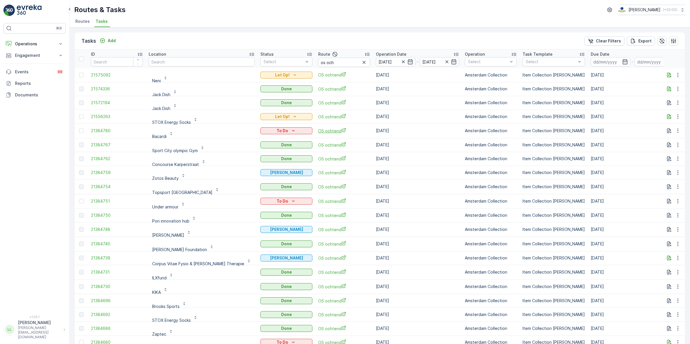
scroll to position [1, 0]
click at [667, 113] on icon "button" at bounding box center [669, 115] width 4 height 5
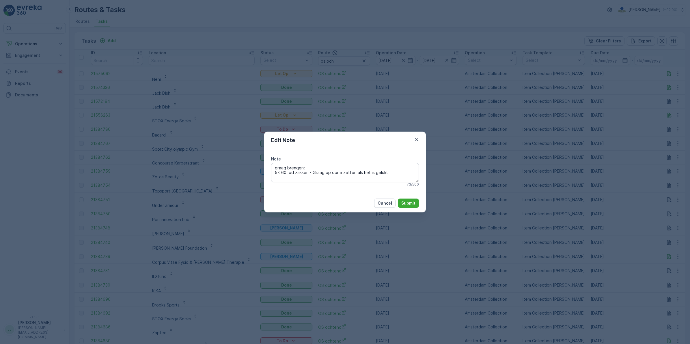
click at [444, 139] on div "Edit Note Note graag brengen: 5x 60: pd zakken - Graag op done zetten als het i…" at bounding box center [345, 172] width 690 height 344
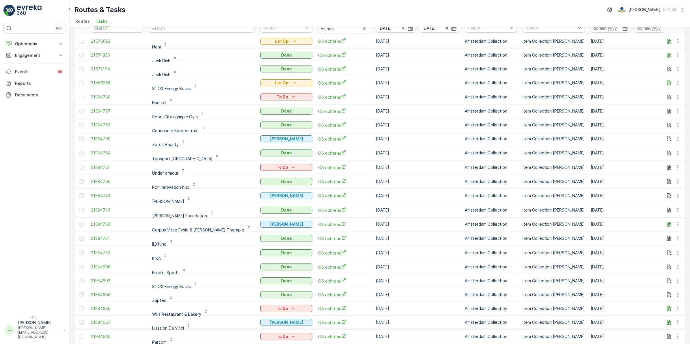
scroll to position [0, 0]
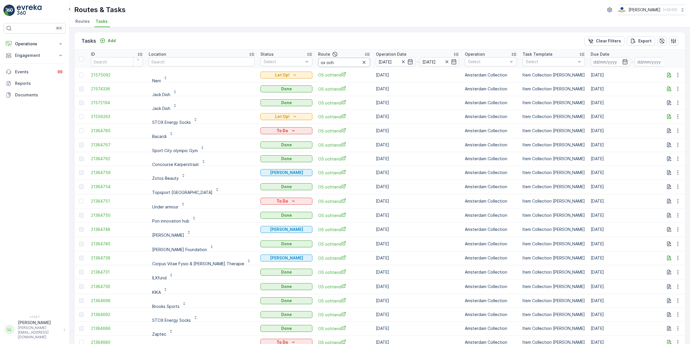
click at [334, 65] on input "os och" at bounding box center [344, 62] width 52 height 9
drag, startPoint x: 319, startPoint y: 62, endPoint x: 309, endPoint y: 63, distance: 9.8
click at [318, 63] on input "os och" at bounding box center [344, 62] width 52 height 9
type input "os avond"
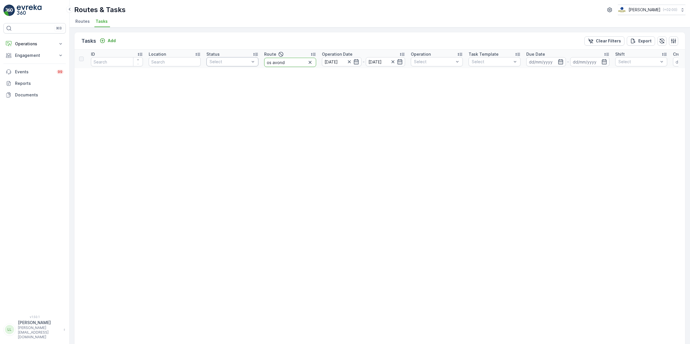
drag, startPoint x: 289, startPoint y: 63, endPoint x: 253, endPoint y: 64, distance: 36.1
click at [253, 64] on tr "ID Location Status Select Route os avond Operation Date [DATE] - [DATE] Operati…" at bounding box center [506, 59] width 864 height 18
click at [347, 62] on icon "button" at bounding box center [349, 62] width 6 height 6
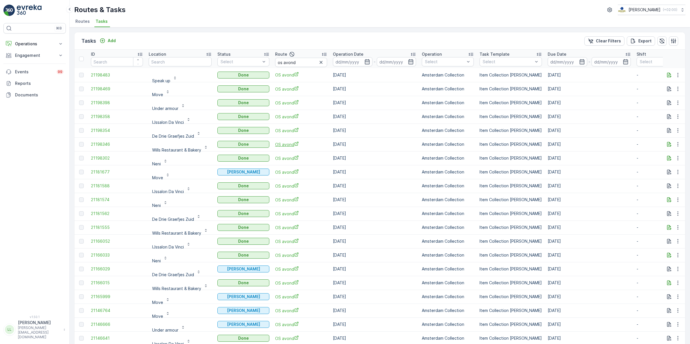
scroll to position [1, 0]
click at [365, 61] on icon "button" at bounding box center [367, 60] width 6 height 6
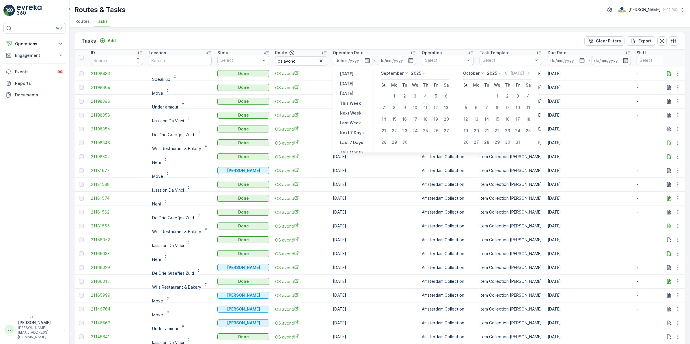
click at [390, 110] on div "8" at bounding box center [394, 107] width 9 height 9
type input "[DATE]"
click at [439, 107] on div "12" at bounding box center [435, 107] width 9 height 9
type input "[DATE]"
click at [396, 108] on div "8" at bounding box center [394, 107] width 9 height 9
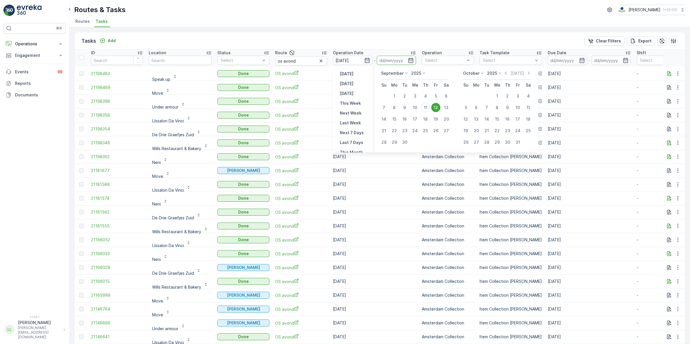
type input "[DATE]"
click at [434, 107] on div "12" at bounding box center [435, 107] width 9 height 9
type input "[DATE]"
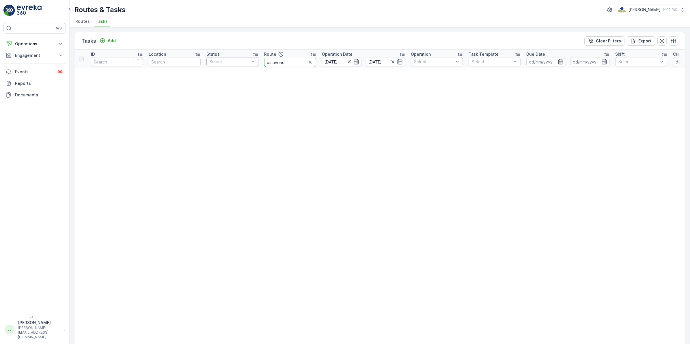
drag, startPoint x: 274, startPoint y: 65, endPoint x: 233, endPoint y: 62, distance: 41.7
click at [250, 65] on tr "ID Location Status Select Route os avond Operation Date [DATE] - [DATE] Operati…" at bounding box center [506, 59] width 864 height 18
type input "os"
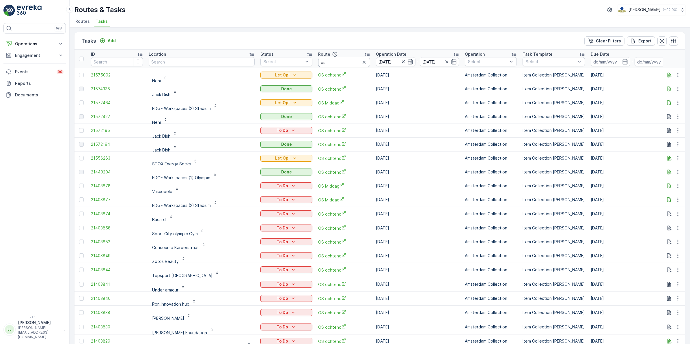
click at [334, 64] on input "os" at bounding box center [344, 62] width 52 height 9
type input "os A"
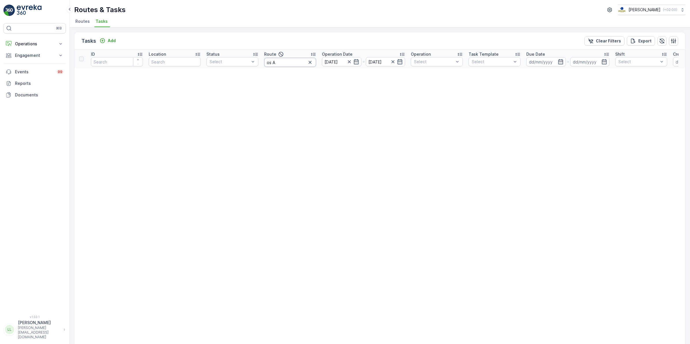
click at [297, 61] on input "os A" at bounding box center [290, 62] width 52 height 9
type input "os avond"
drag, startPoint x: 294, startPoint y: 64, endPoint x: 225, endPoint y: 67, distance: 68.2
click at [225, 67] on tr "ID Location Status Select Route os avond Operation Date 08.09.2025 - 12.09.2025…" at bounding box center [506, 59] width 864 height 18
click at [39, 44] on p "Operations" at bounding box center [34, 44] width 39 height 6
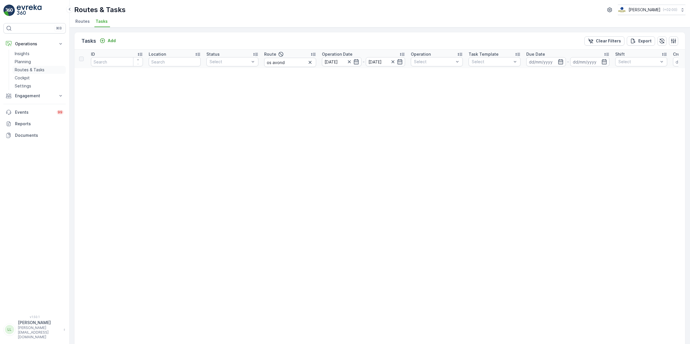
click at [38, 67] on p "Routes & Tasks" at bounding box center [30, 70] width 30 height 6
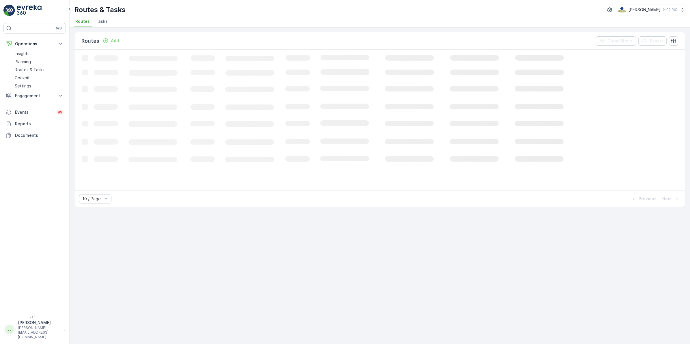
click at [100, 20] on span "Tasks" at bounding box center [102, 21] width 12 height 6
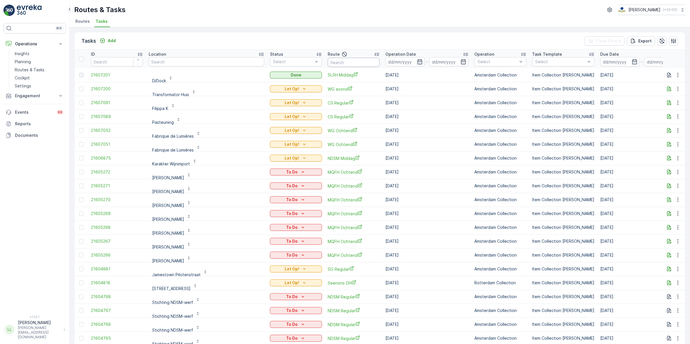
click at [363, 59] on input "text" at bounding box center [354, 62] width 52 height 9
type input "os avond"
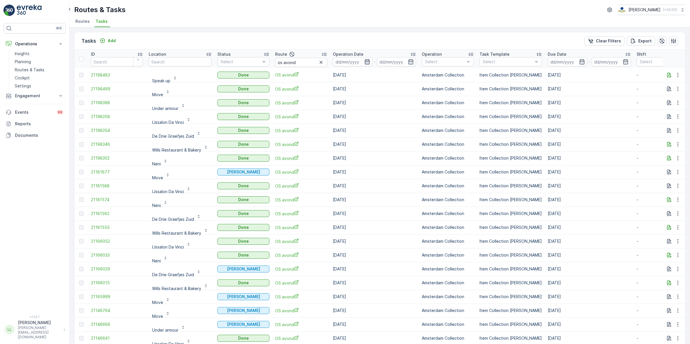
click at [365, 62] on icon "button" at bounding box center [367, 61] width 5 height 5
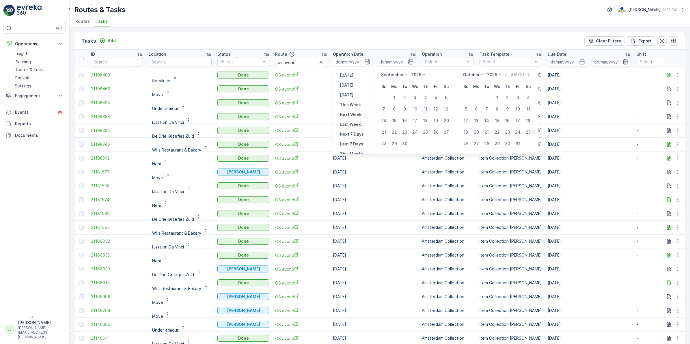
click at [427, 110] on div "11" at bounding box center [425, 108] width 9 height 9
type input "[DATE]"
click at [427, 110] on div "11" at bounding box center [425, 108] width 9 height 9
type input "[DATE]"
click at [427, 110] on div "11" at bounding box center [425, 108] width 9 height 9
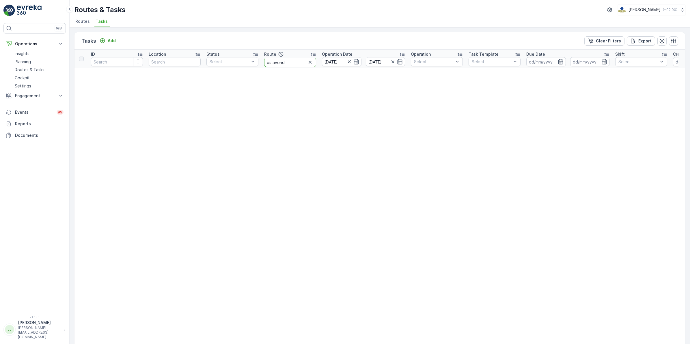
click at [267, 63] on input "os avond" at bounding box center [290, 62] width 52 height 9
click at [294, 62] on input "os avond" at bounding box center [290, 62] width 52 height 9
drag, startPoint x: 295, startPoint y: 62, endPoint x: 272, endPoint y: 68, distance: 23.7
type input "os middag"
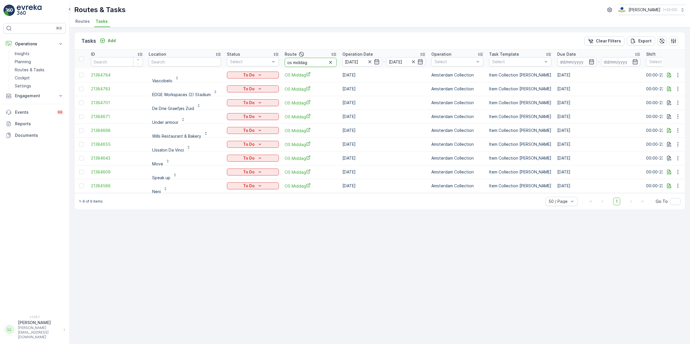
drag, startPoint x: 314, startPoint y: 61, endPoint x: 294, endPoint y: 64, distance: 20.7
click at [294, 64] on input "os middag" at bounding box center [311, 62] width 52 height 9
type input "os ochte"
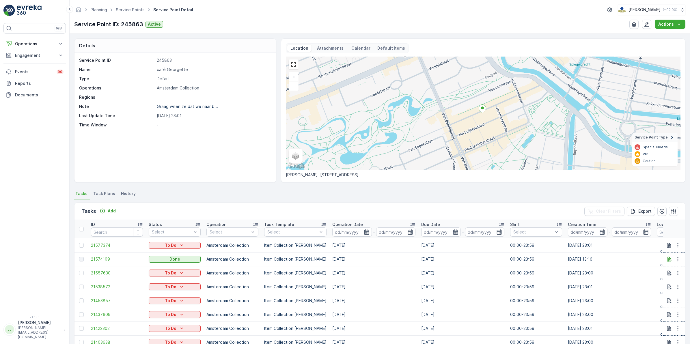
scroll to position [1, 0]
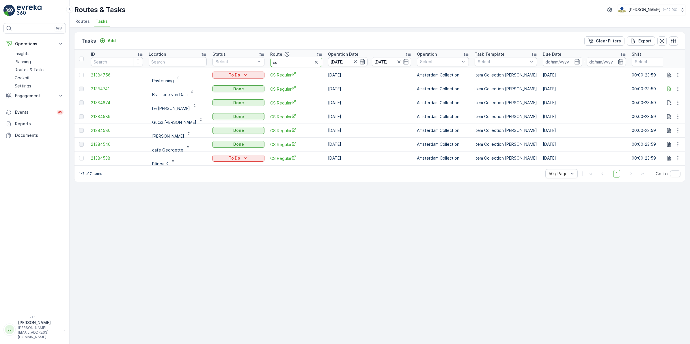
drag, startPoint x: 287, startPoint y: 61, endPoint x: 270, endPoint y: 62, distance: 17.1
click at [270, 62] on input "cs" at bounding box center [296, 62] width 52 height 9
type input "os"
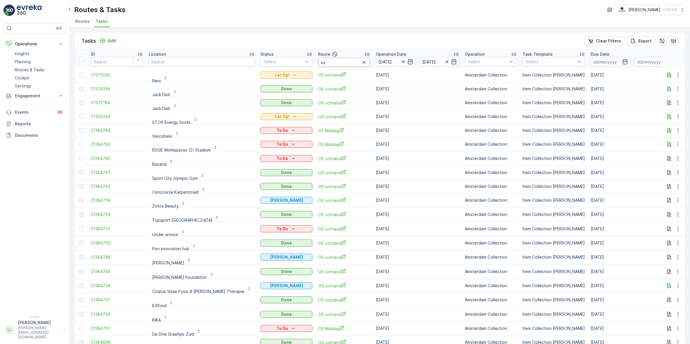
click at [318, 61] on input "os" at bounding box center [344, 62] width 52 height 9
click at [666, 74] on icon "button" at bounding box center [669, 75] width 6 height 6
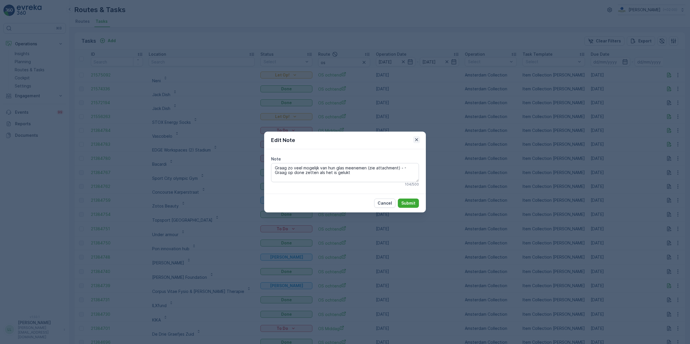
click at [416, 141] on icon "button" at bounding box center [417, 140] width 6 height 6
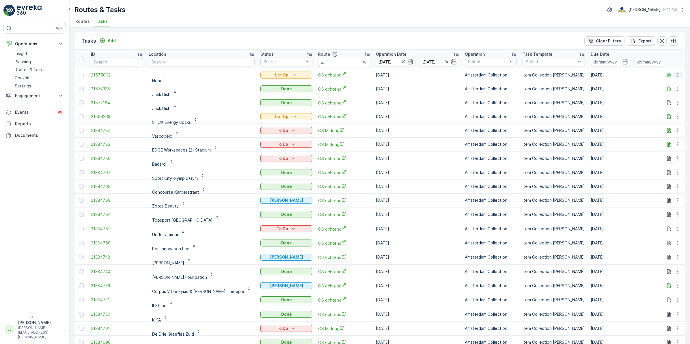
click at [677, 75] on icon "button" at bounding box center [677, 75] width 1 height 4
click at [664, 100] on span "Change Route" at bounding box center [663, 100] width 28 height 6
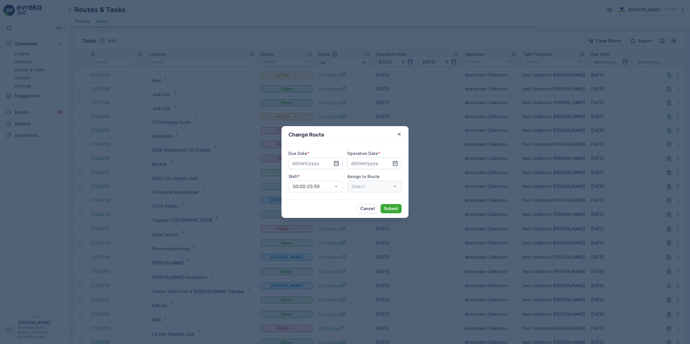
type input "[DATE]"
click at [366, 185] on div "Select" at bounding box center [374, 187] width 54 height 12
type input "os mid"
click at [369, 211] on span "OS Middag (Undispatched ) - [GEOGRAPHIC_DATA]" at bounding box center [375, 206] width 48 height 16
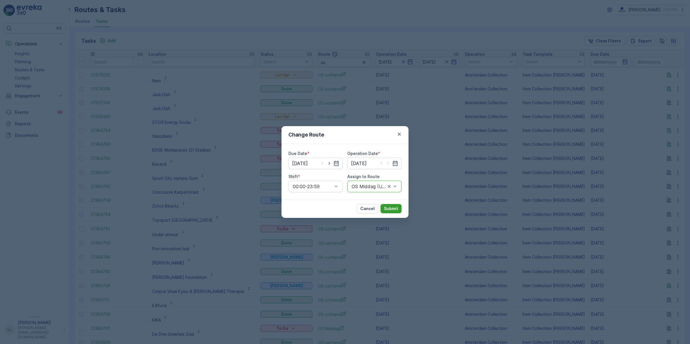
click at [388, 205] on button "Submit" at bounding box center [390, 208] width 21 height 9
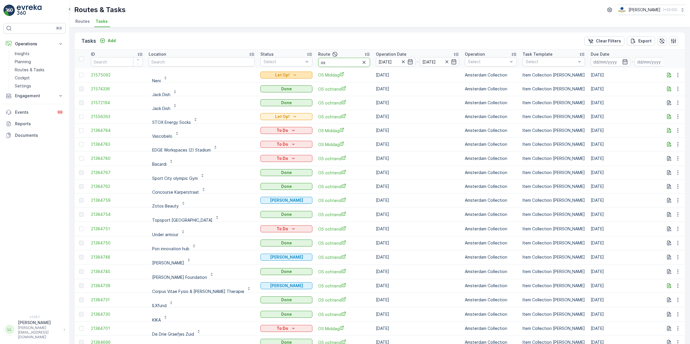
drag, startPoint x: 311, startPoint y: 65, endPoint x: 287, endPoint y: 76, distance: 25.7
type input "sl"
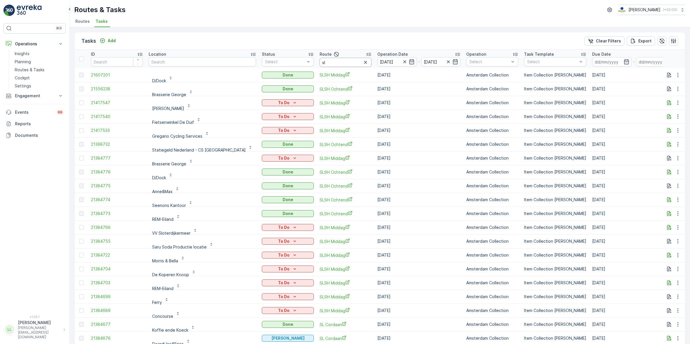
click at [321, 62] on input "sl" at bounding box center [346, 62] width 52 height 9
type input "slsh"
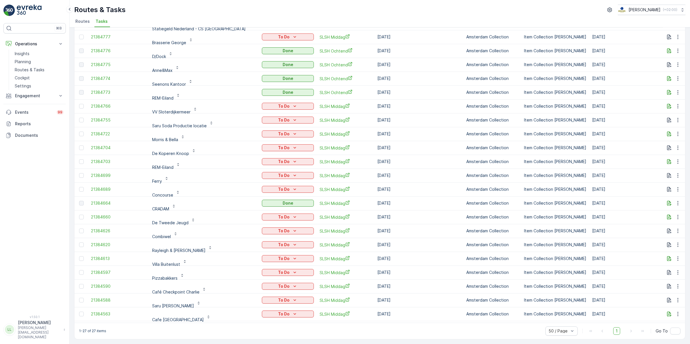
scroll to position [123, 0]
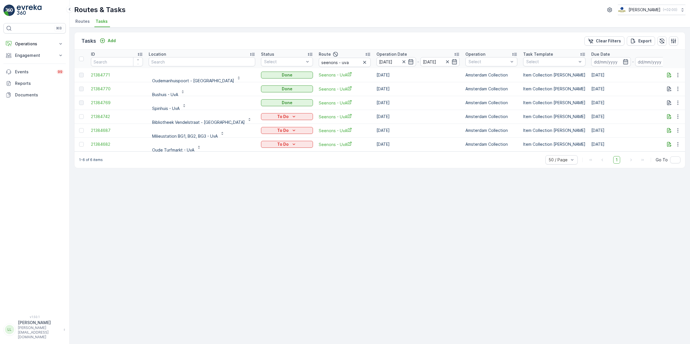
click at [666, 149] on td at bounding box center [674, 144] width 23 height 14
click at [666, 146] on icon "button" at bounding box center [669, 144] width 6 height 6
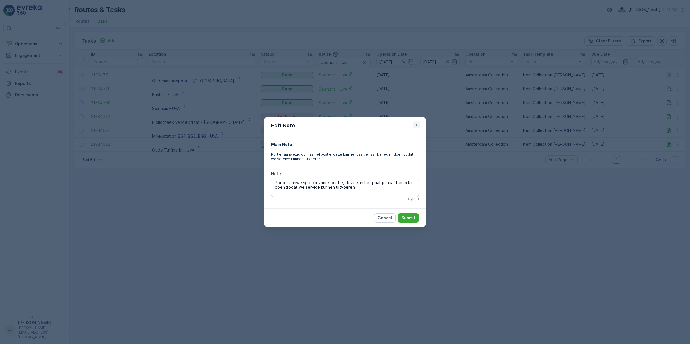
click at [415, 126] on icon "button" at bounding box center [417, 125] width 6 height 6
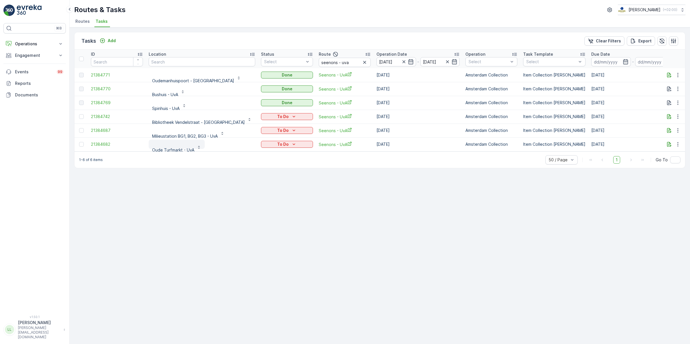
click at [184, 148] on p "Oude Turfmarkt - UvA" at bounding box center [173, 150] width 42 height 6
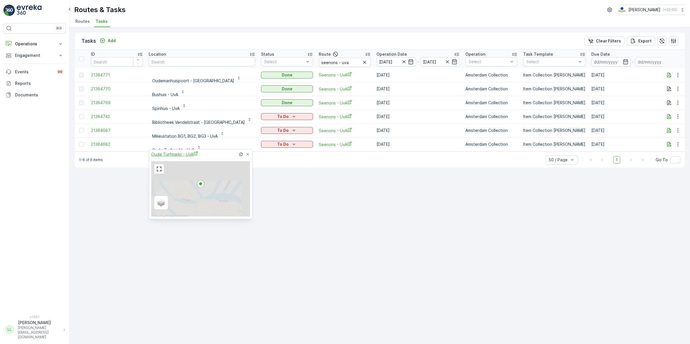
click at [184, 154] on span "Oude Turfmarkt - UvA" at bounding box center [174, 154] width 47 height 6
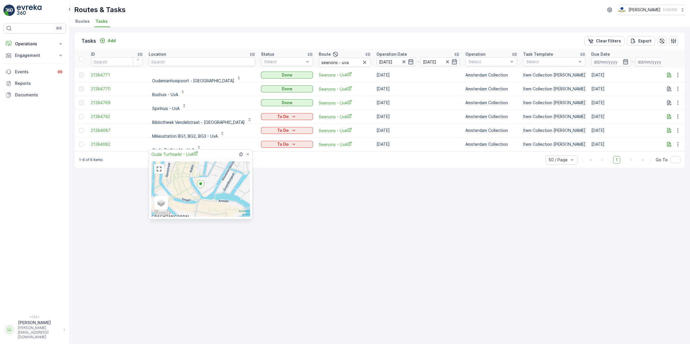
click at [295, 276] on div "Tasks Add Clear Filters Export ID Location Status Select Route seenons - uva Op…" at bounding box center [380, 185] width 620 height 317
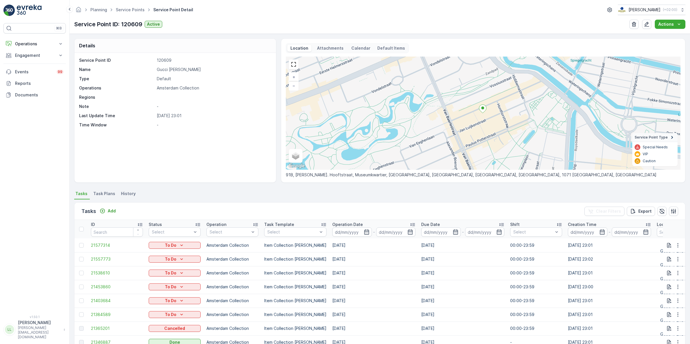
scroll to position [60, 0]
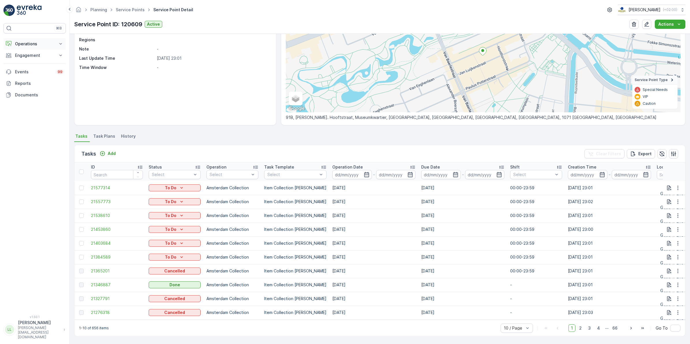
click at [46, 41] on button "Operations" at bounding box center [34, 44] width 62 height 12
click at [32, 71] on p "Routes & Tasks" at bounding box center [30, 70] width 30 height 6
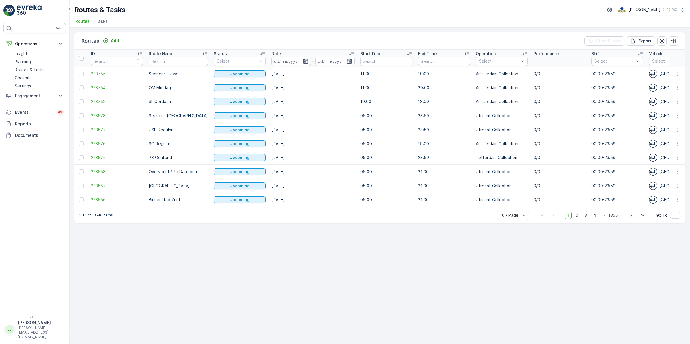
click at [104, 19] on span "Tasks" at bounding box center [102, 21] width 12 height 6
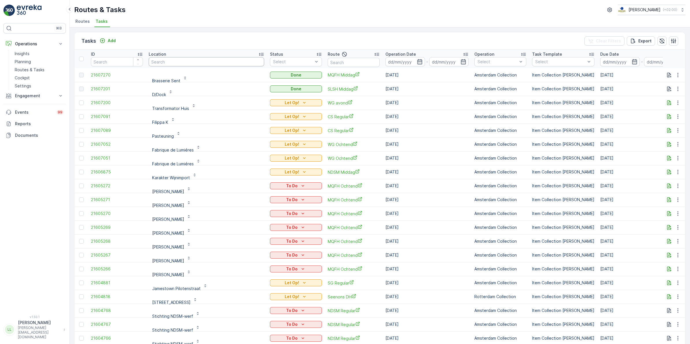
click at [212, 62] on input "text" at bounding box center [206, 61] width 115 height 9
type input "wings"
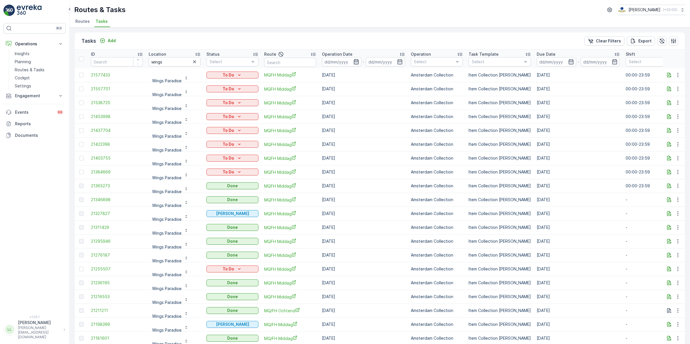
click at [357, 63] on icon "button" at bounding box center [356, 62] width 6 height 6
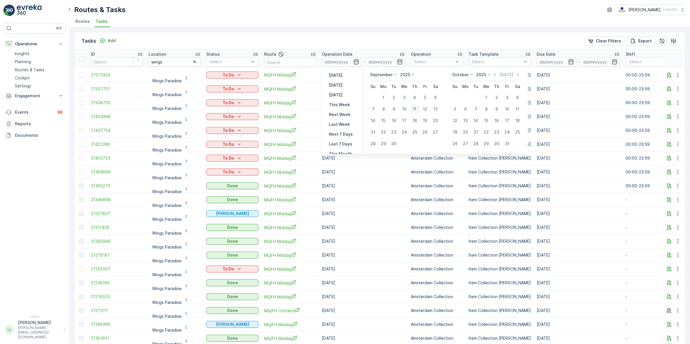
click at [416, 111] on div "11" at bounding box center [414, 108] width 9 height 9
type input "[DATE]"
click at [416, 111] on div "11" at bounding box center [414, 108] width 9 height 9
type input "[DATE]"
click at [416, 111] on div "11" at bounding box center [414, 108] width 9 height 9
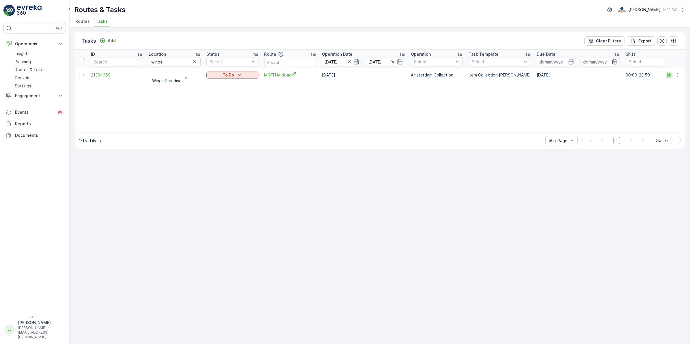
click at [668, 74] on icon "button" at bounding box center [669, 74] width 4 height 5
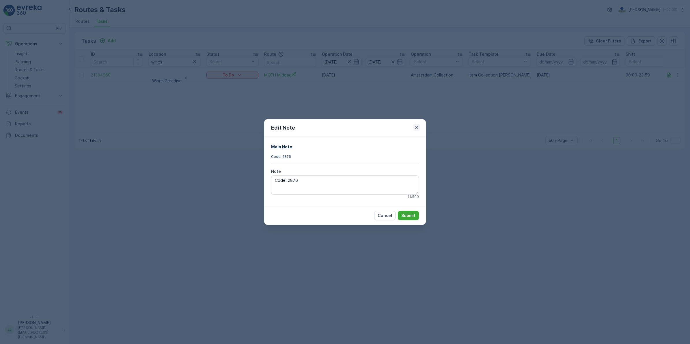
click at [415, 128] on icon "button" at bounding box center [417, 127] width 6 height 6
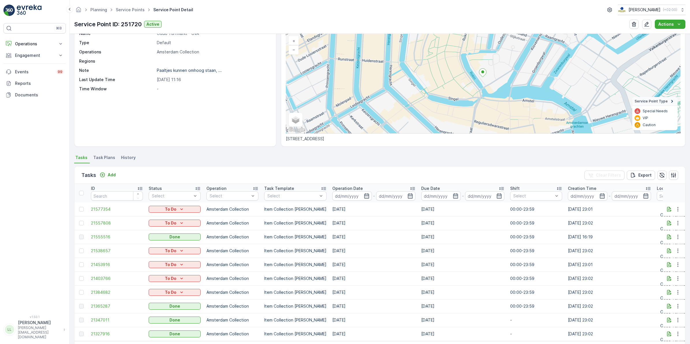
scroll to position [1, 0]
drag, startPoint x: 25, startPoint y: 43, endPoint x: 28, endPoint y: 43, distance: 3.5
click at [25, 43] on p "Operations" at bounding box center [34, 44] width 39 height 6
click at [35, 70] on p "Routes & Tasks" at bounding box center [30, 70] width 30 height 6
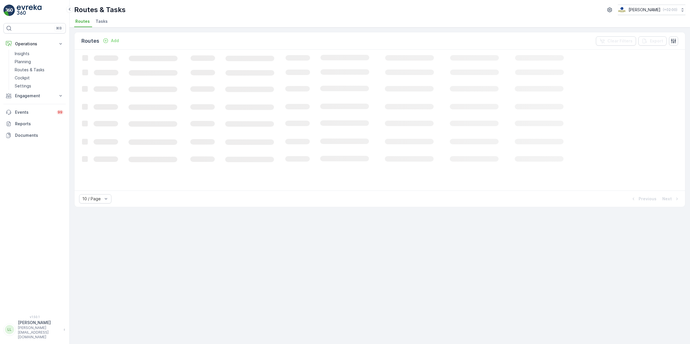
click at [96, 23] on span "Tasks" at bounding box center [102, 21] width 12 height 6
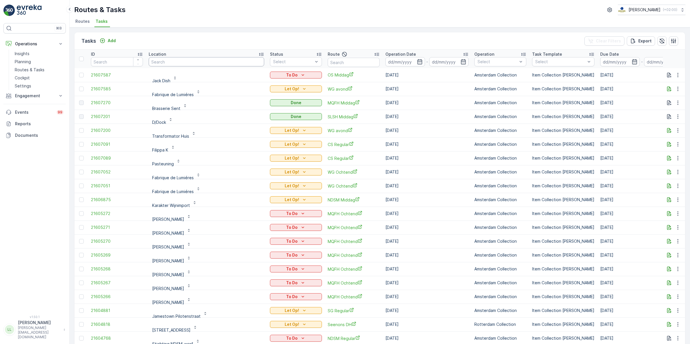
click at [169, 64] on input "text" at bounding box center [206, 61] width 115 height 9
type input "sar"
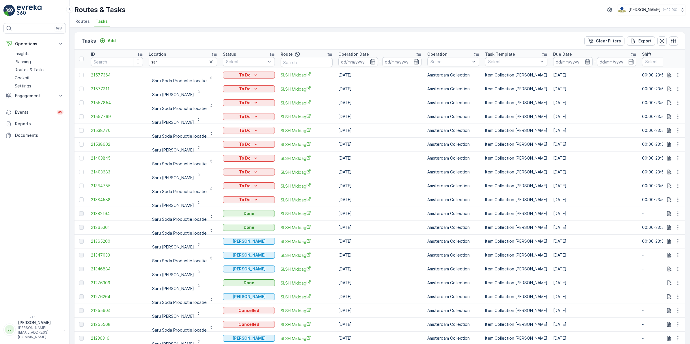
click at [179, 63] on input "sar" at bounding box center [183, 61] width 68 height 9
click at [370, 61] on icon "button" at bounding box center [373, 62] width 6 height 6
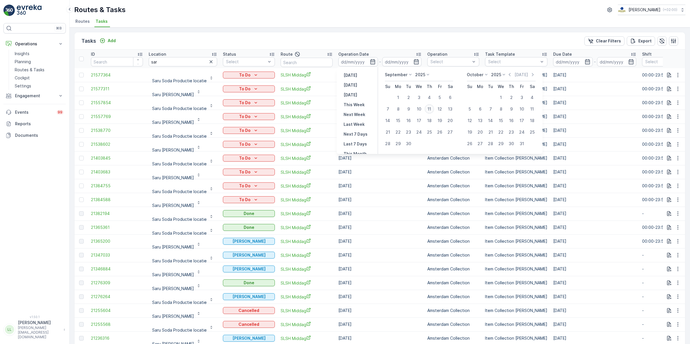
click at [432, 111] on div "11" at bounding box center [429, 108] width 9 height 9
type input "[DATE]"
click at [432, 111] on div "11" at bounding box center [429, 108] width 9 height 9
type input "[DATE]"
click at [432, 111] on div "11" at bounding box center [429, 108] width 9 height 9
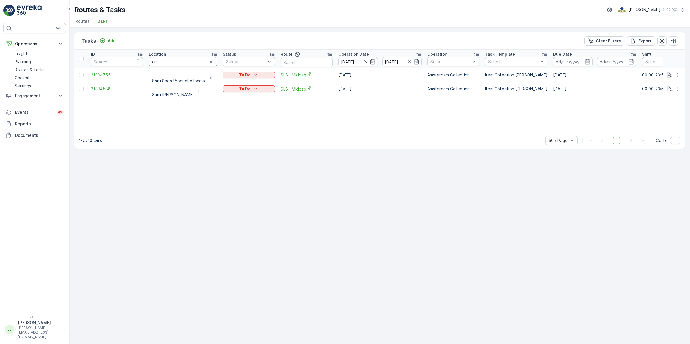
drag, startPoint x: 169, startPoint y: 60, endPoint x: 147, endPoint y: 62, distance: 21.8
click at [147, 62] on th "Location [GEOGRAPHIC_DATA]" at bounding box center [183, 59] width 74 height 18
type input "tweede"
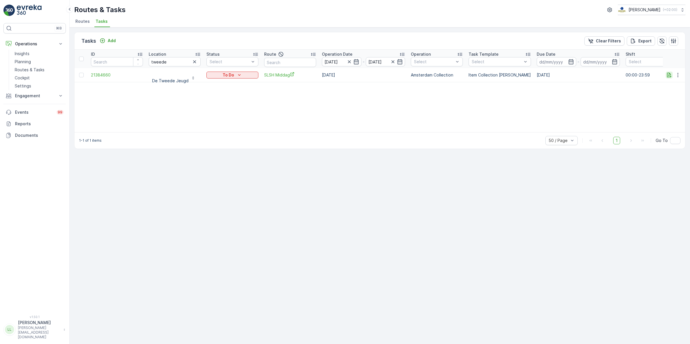
click at [668, 76] on icon "button" at bounding box center [669, 75] width 6 height 6
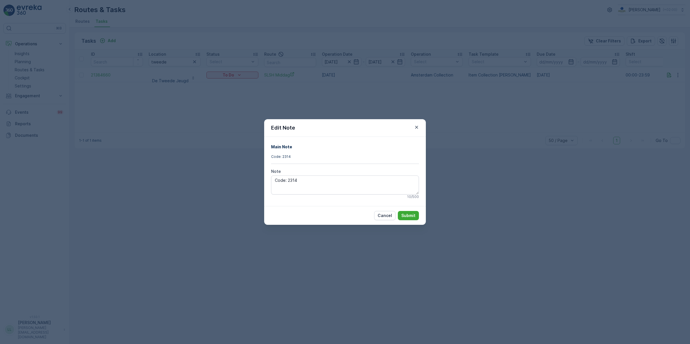
click at [470, 152] on div "Edit Note Main Note Code: 2314 Note Code: 2314 10 / 500 Cancel Submit" at bounding box center [345, 172] width 690 height 344
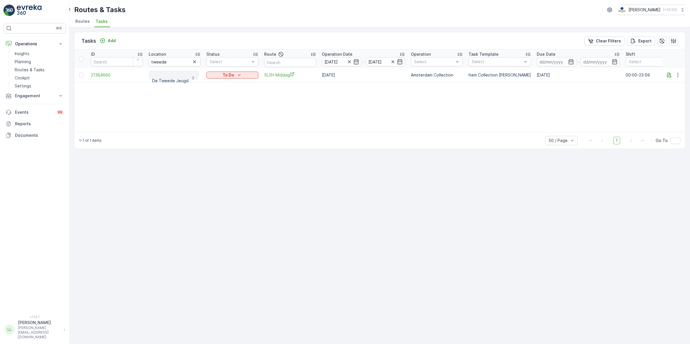
click at [172, 83] on p "De Tweede Jeugd" at bounding box center [170, 81] width 36 height 6
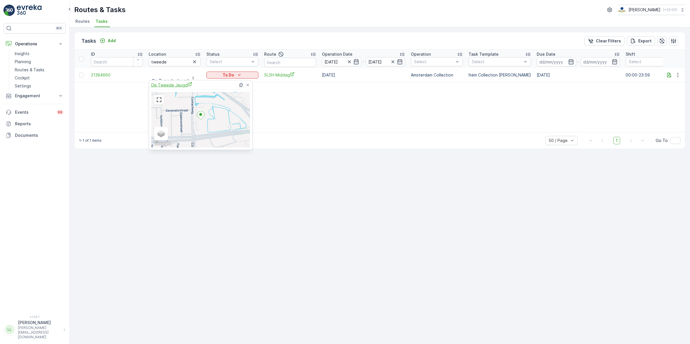
click at [173, 83] on span "De Tweede Jeugd" at bounding box center [171, 85] width 41 height 6
click at [284, 103] on div "ID Location tweede Status Select Route Operation Date [DATE] - [DATE] Operation…" at bounding box center [379, 91] width 610 height 83
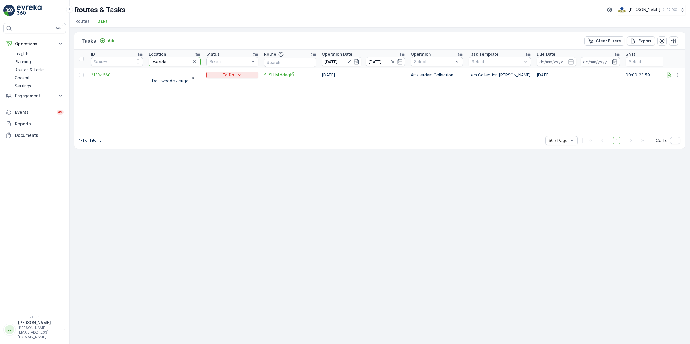
click at [175, 64] on input "tweede" at bounding box center [175, 61] width 52 height 9
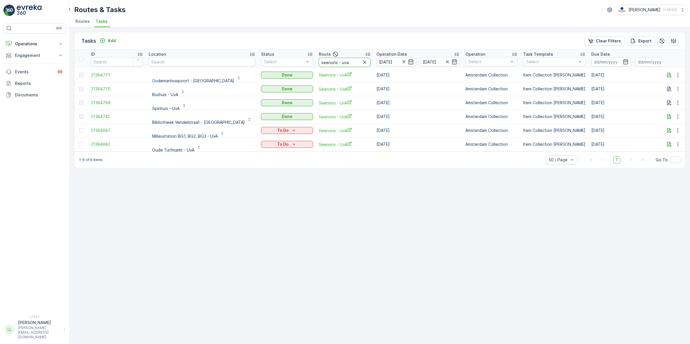
drag, startPoint x: 327, startPoint y: 64, endPoint x: 292, endPoint y: 63, distance: 35.2
click at [319, 63] on input "seenons - uva" at bounding box center [345, 62] width 52 height 9
type input "binnne"
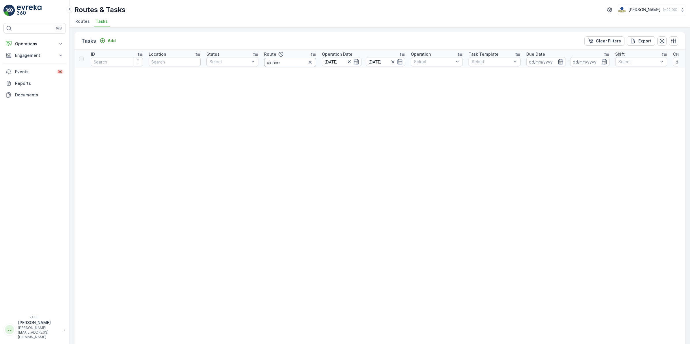
click at [286, 62] on input "binnne" at bounding box center [290, 62] width 52 height 9
type input "binnen"
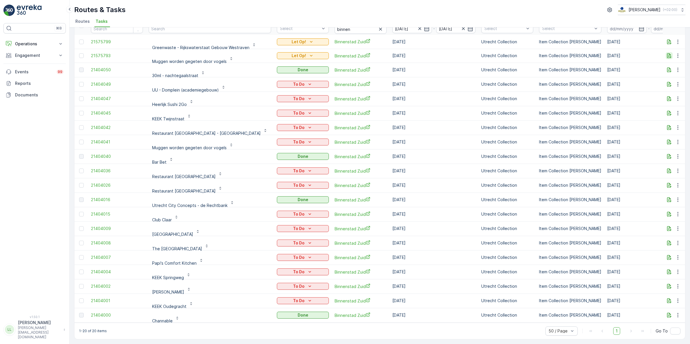
click at [667, 53] on icon "button" at bounding box center [669, 55] width 4 height 5
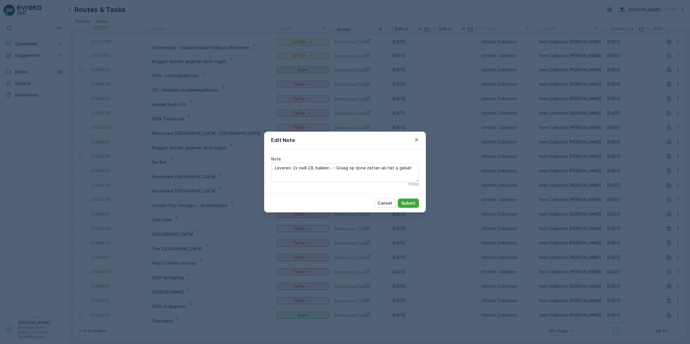
click at [458, 175] on div "Edit Note Note Leveren: 2x swill 23L bakken - - Graag op done zetten als het is…" at bounding box center [345, 172] width 690 height 344
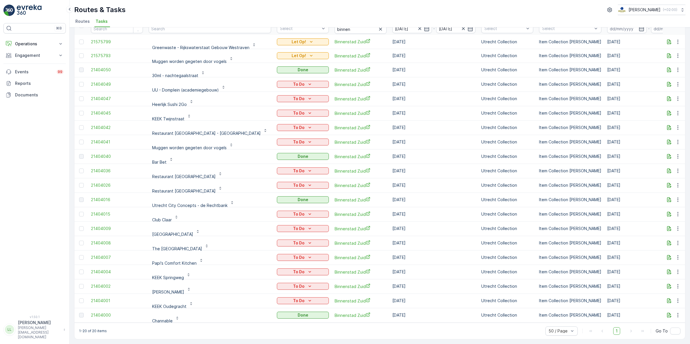
scroll to position [1, 0]
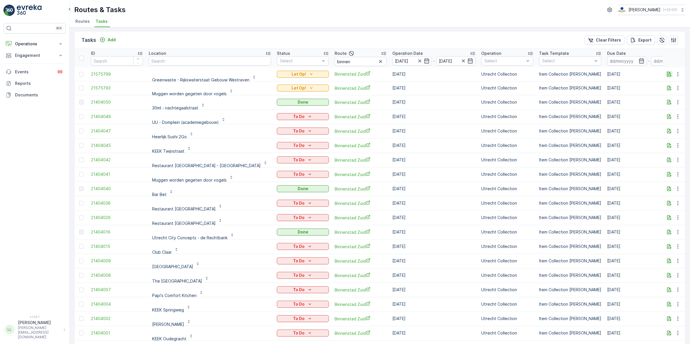
click at [668, 72] on icon "button" at bounding box center [669, 74] width 6 height 6
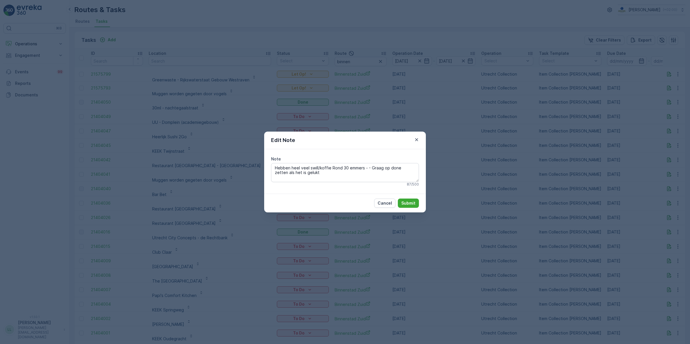
click at [463, 152] on div "Edit Note Note Hebben heel veel swill/koffie Rond 30 emmers - - Graag op done z…" at bounding box center [345, 172] width 690 height 344
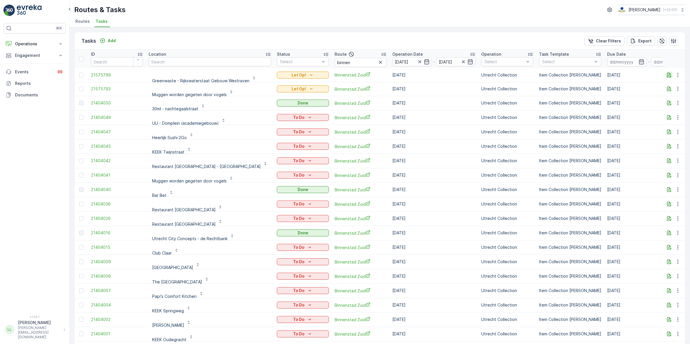
click at [667, 75] on icon "button" at bounding box center [669, 74] width 4 height 5
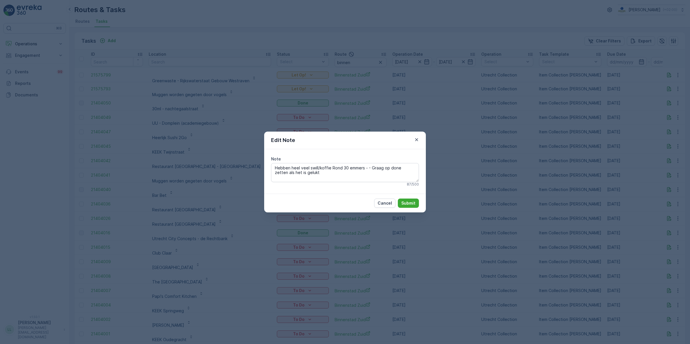
click at [414, 137] on icon "button" at bounding box center [417, 140] width 6 height 6
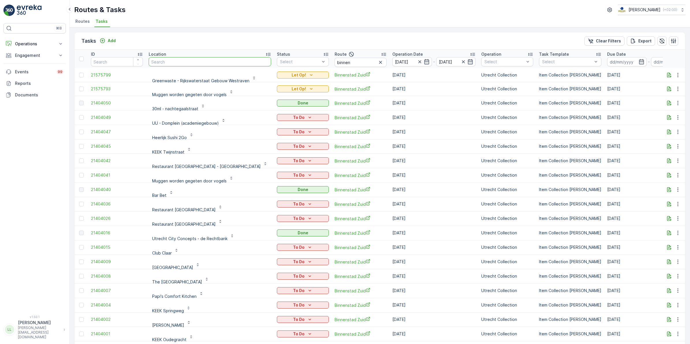
drag, startPoint x: 222, startPoint y: 61, endPoint x: 212, endPoint y: 61, distance: 9.3
click at [212, 61] on input "text" at bounding box center [210, 61] width 122 height 9
drag, startPoint x: 368, startPoint y: 61, endPoint x: 321, endPoint y: 62, distance: 47.6
click at [378, 61] on icon "button" at bounding box center [381, 62] width 6 height 6
click at [190, 62] on input "text" at bounding box center [210, 61] width 122 height 9
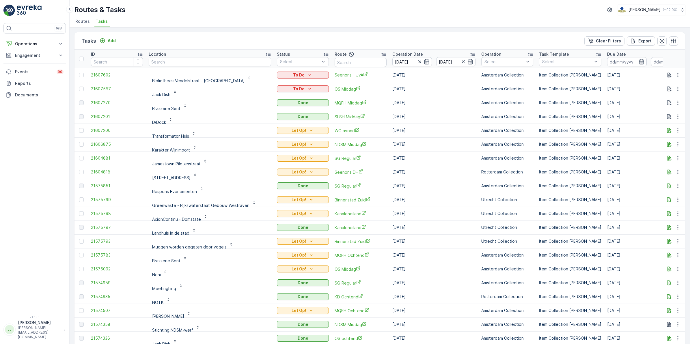
click at [192, 57] on input "text" at bounding box center [210, 61] width 122 height 9
type input "lumie"
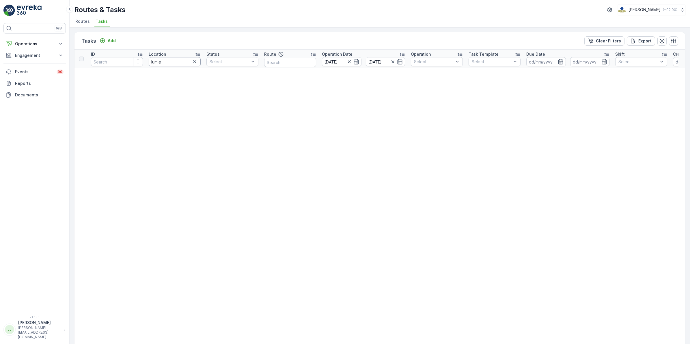
click at [171, 61] on input "lumie" at bounding box center [175, 61] width 52 height 9
click at [351, 61] on icon "button" at bounding box center [349, 62] width 6 height 6
click at [169, 61] on input "lumie" at bounding box center [175, 61] width 52 height 9
type input "l"
type input "fabr"
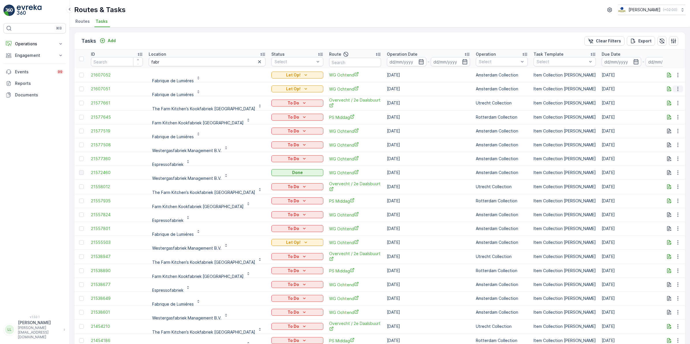
click at [673, 89] on button "button" at bounding box center [678, 88] width 10 height 7
click at [667, 89] on icon "button" at bounding box center [669, 89] width 4 height 5
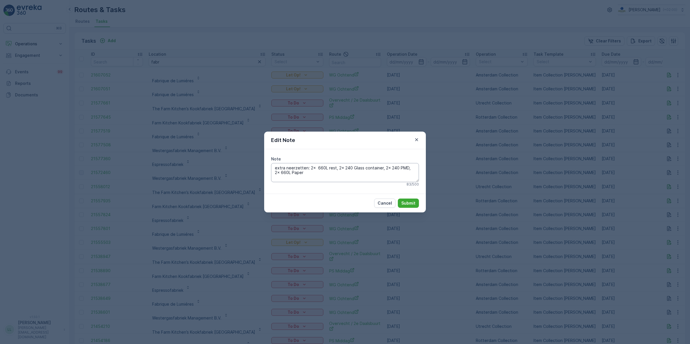
click at [369, 173] on textarea "extra neerzetten: 2x 660L rest, 2x 240 Glass container, 2x 240 PMD, 2x 660L Pap…" at bounding box center [345, 172] width 148 height 19
click at [416, 139] on icon "button" at bounding box center [416, 139] width 3 height 3
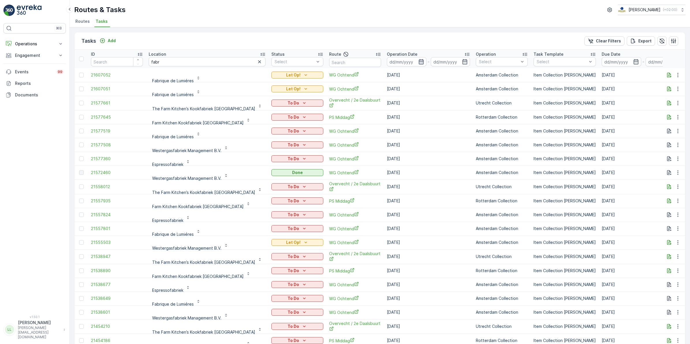
click at [419, 61] on icon "button" at bounding box center [421, 61] width 5 height 5
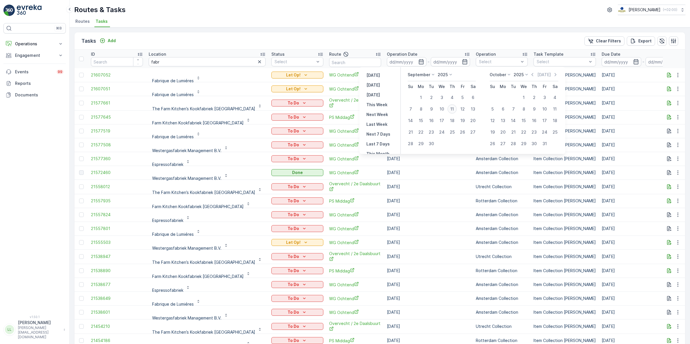
click at [453, 109] on div "11" at bounding box center [451, 108] width 9 height 9
type input "[DATE]"
click at [453, 109] on div "11" at bounding box center [451, 108] width 9 height 9
type input "[DATE]"
click at [453, 109] on div "11" at bounding box center [451, 108] width 9 height 9
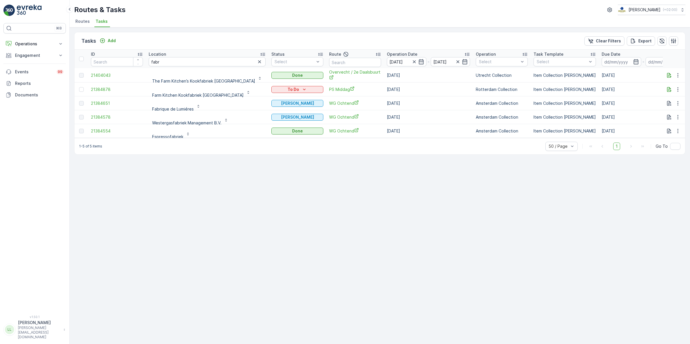
scroll to position [1, 0]
drag, startPoint x: 172, startPoint y: 59, endPoint x: 110, endPoint y: 75, distance: 63.7
click at [112, 68] on table "ID Location fabr Status Select Route Operation Date 11.09.2025 - 11.09.2025 Ope…" at bounding box center [551, 92] width 955 height 88
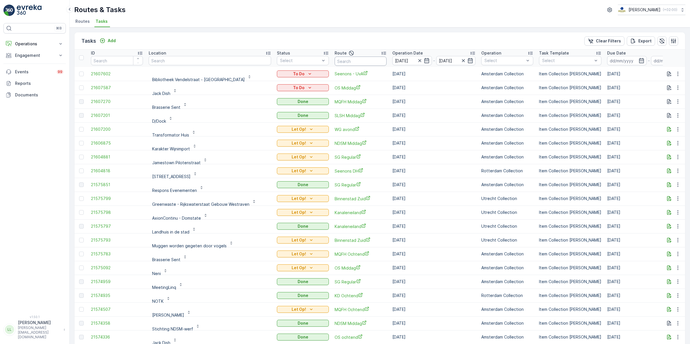
scroll to position [1, 0]
click at [341, 61] on input "text" at bounding box center [361, 61] width 52 height 9
type input "wg a"
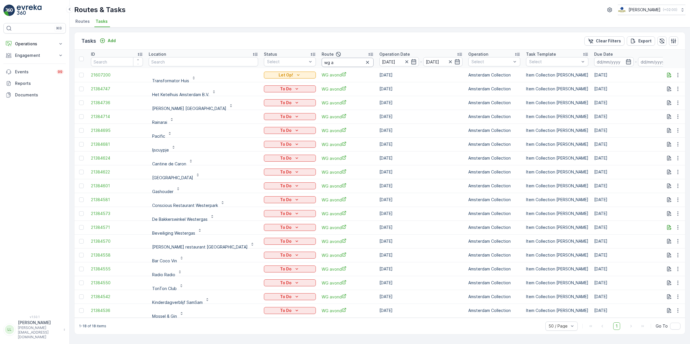
click at [322, 61] on input "wg a" at bounding box center [348, 62] width 52 height 9
type input "wg avond"
click at [327, 61] on input "wg avond" at bounding box center [348, 62] width 52 height 9
click at [195, 61] on input "text" at bounding box center [203, 61] width 109 height 9
type input "favb"
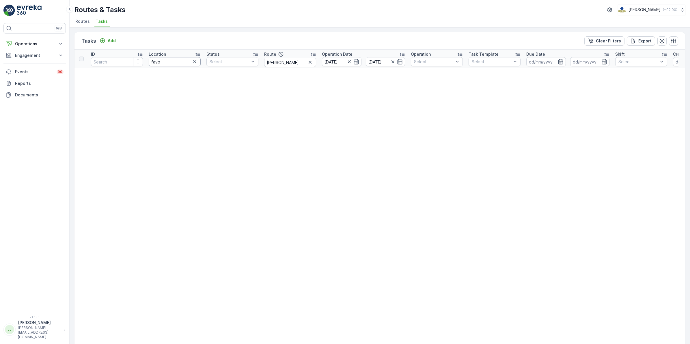
click at [168, 63] on input "favb" at bounding box center [175, 61] width 52 height 9
type input "fab"
click at [310, 64] on icon "button" at bounding box center [310, 62] width 6 height 6
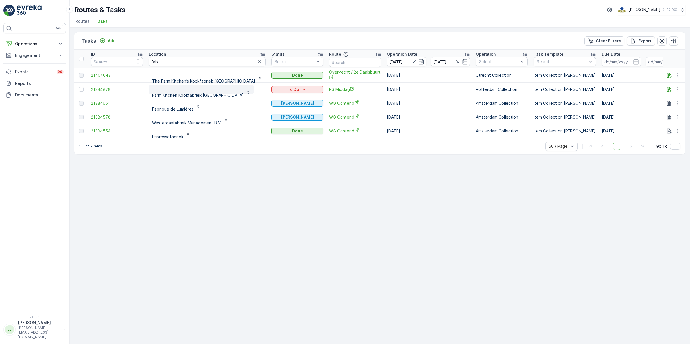
scroll to position [1, 0]
click at [186, 58] on input "fab" at bounding box center [207, 60] width 117 height 9
type input "fabrique"
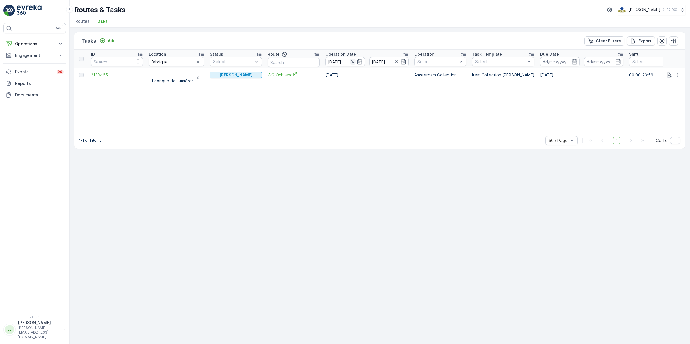
click at [351, 62] on icon "button" at bounding box center [353, 62] width 6 height 6
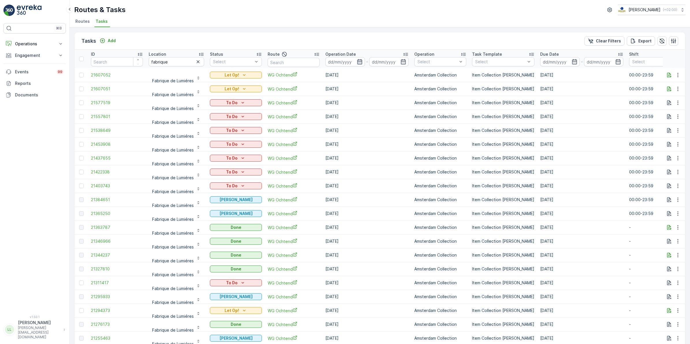
click at [359, 62] on icon "button" at bounding box center [359, 61] width 5 height 5
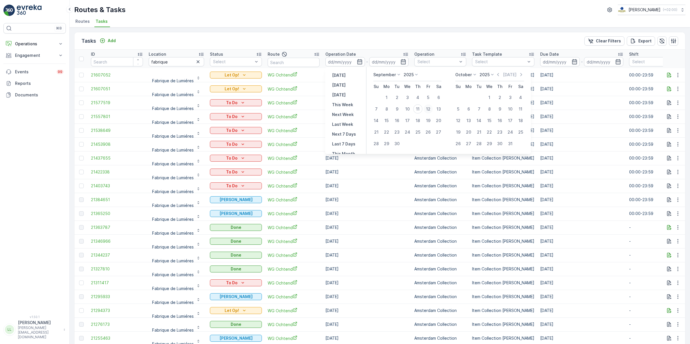
click at [429, 110] on div "12" at bounding box center [427, 108] width 9 height 9
type input "[DATE]"
click at [429, 110] on div "12" at bounding box center [427, 108] width 9 height 9
type input "[DATE]"
click at [429, 110] on div "12" at bounding box center [427, 108] width 9 height 9
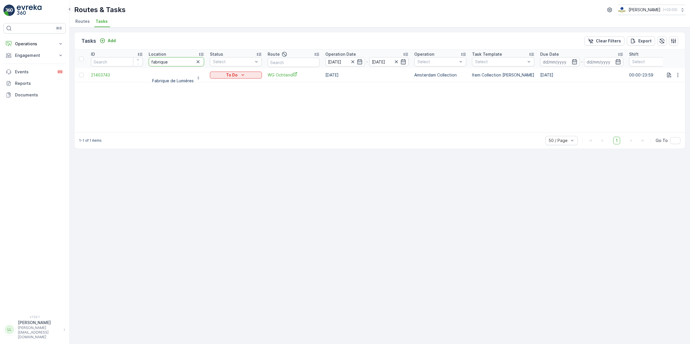
click at [138, 66] on tr "ID Location fabrique Status Select Route Operation Date 12.09.2025 - 12.09.2025…" at bounding box center [521, 59] width 894 height 18
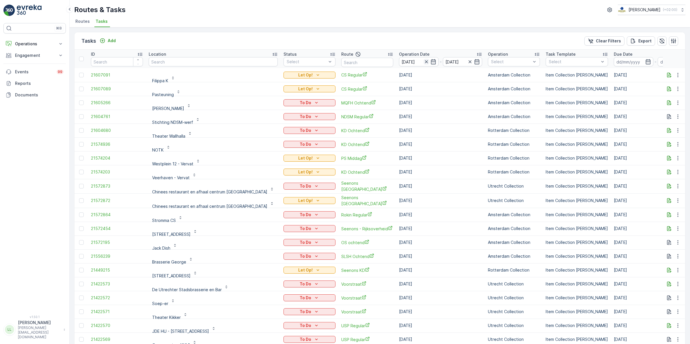
click at [425, 61] on icon "button" at bounding box center [426, 61] width 3 height 3
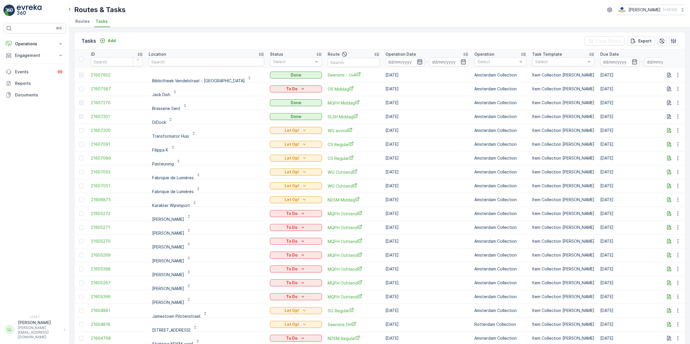
click at [417, 61] on icon "button" at bounding box center [420, 62] width 6 height 6
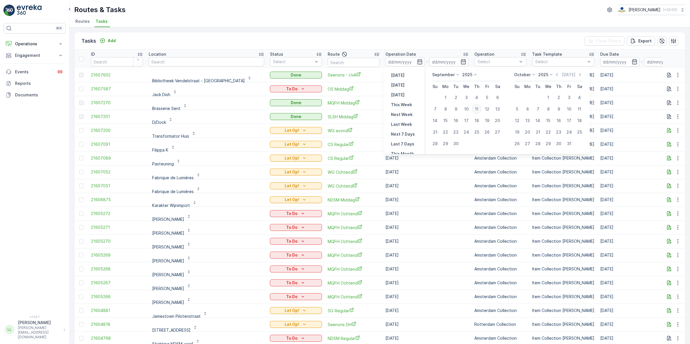
click at [475, 109] on div "11" at bounding box center [476, 108] width 9 height 9
type input "[DATE]"
click at [475, 109] on div "11" at bounding box center [476, 108] width 9 height 9
type input "[DATE]"
click at [475, 109] on div "11" at bounding box center [476, 108] width 9 height 9
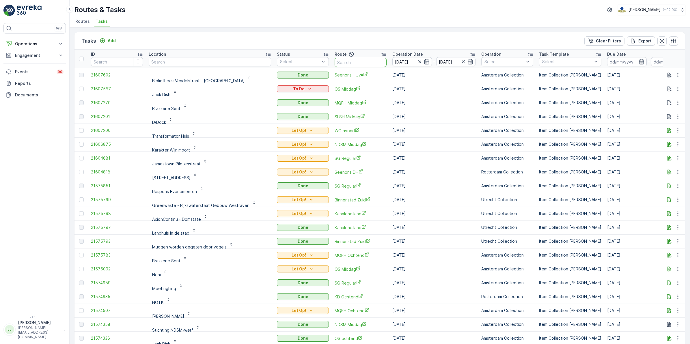
click at [371, 65] on input "text" at bounding box center [361, 62] width 52 height 9
type input "cs"
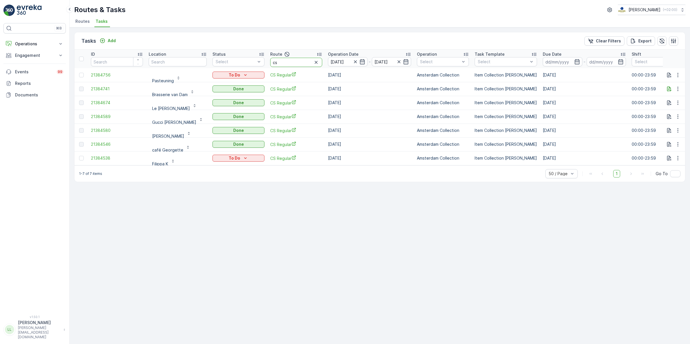
drag, startPoint x: 284, startPoint y: 62, endPoint x: 265, endPoint y: 78, distance: 24.8
click at [260, 63] on tr "ID Location Status Select Route cs Operation Date 11.09.2025 - 11.09.2025 Opera…" at bounding box center [522, 59] width 896 height 18
type input "o"
type input "ve"
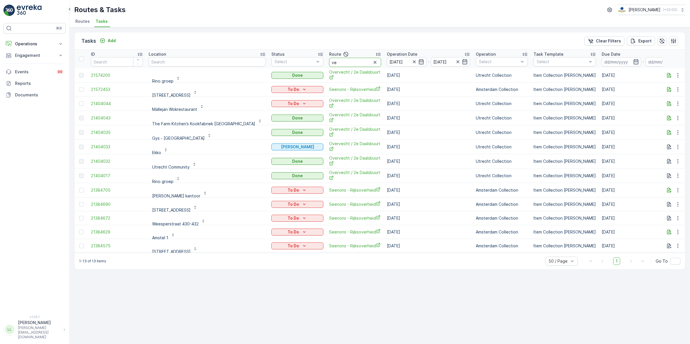
click at [326, 64] on th "Route ve" at bounding box center [355, 59] width 58 height 18
type input "ps"
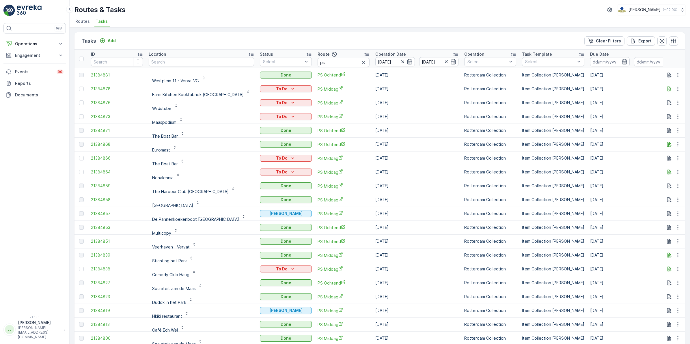
click at [327, 65] on input "ps" at bounding box center [343, 62] width 52 height 9
type input "ps mid"
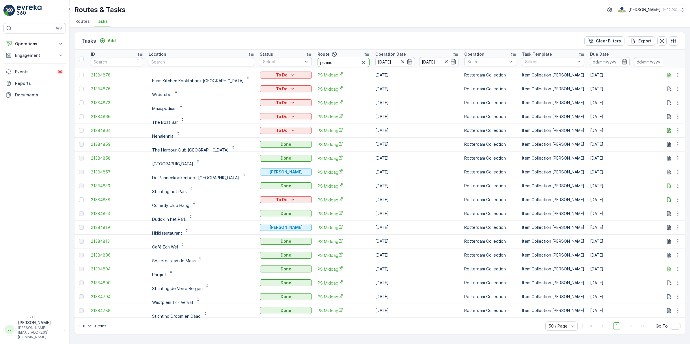
drag, startPoint x: 316, startPoint y: 63, endPoint x: 294, endPoint y: 65, distance: 22.6
click at [315, 65] on th "Route ps mid" at bounding box center [344, 59] width 58 height 18
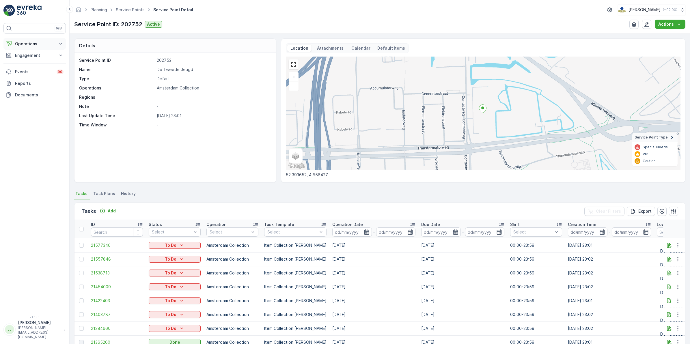
click at [38, 41] on button "Operations" at bounding box center [34, 44] width 62 height 12
click at [29, 68] on p "Routes & Tasks" at bounding box center [30, 70] width 30 height 6
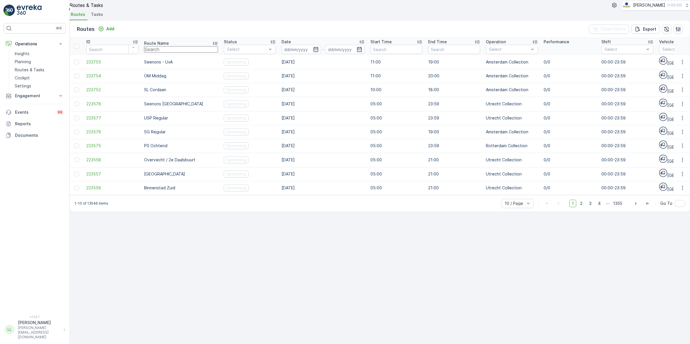
click at [183, 53] on input "text" at bounding box center [181, 49] width 74 height 6
type input "slh"
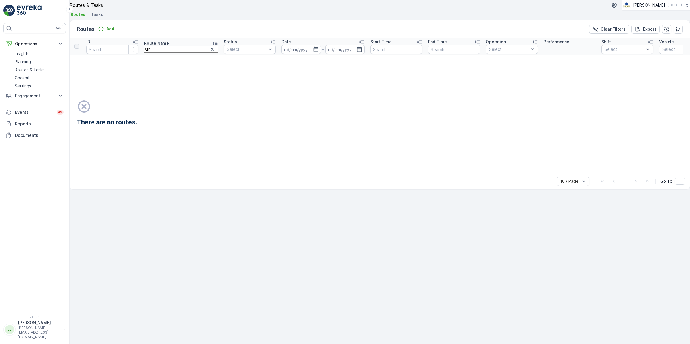
click at [178, 53] on input "slh" at bounding box center [181, 49] width 74 height 6
type input "sls"
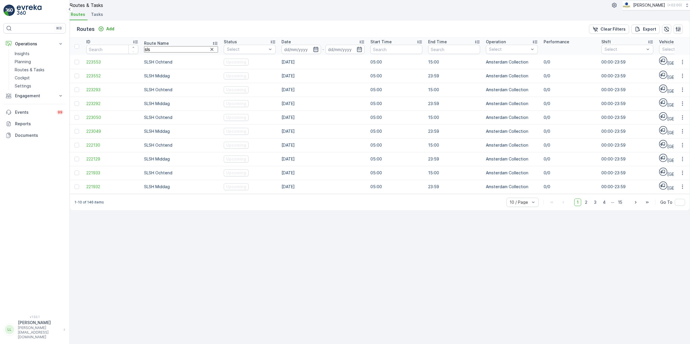
click at [313, 52] on icon "button" at bounding box center [315, 49] width 5 height 5
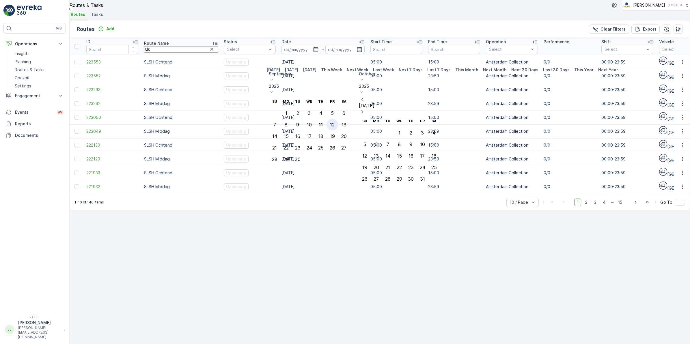
click at [350, 119] on tr "7 8 9 10 11 12 13" at bounding box center [309, 125] width 81 height 12
click at [323, 122] on div "11" at bounding box center [321, 124] width 4 height 5
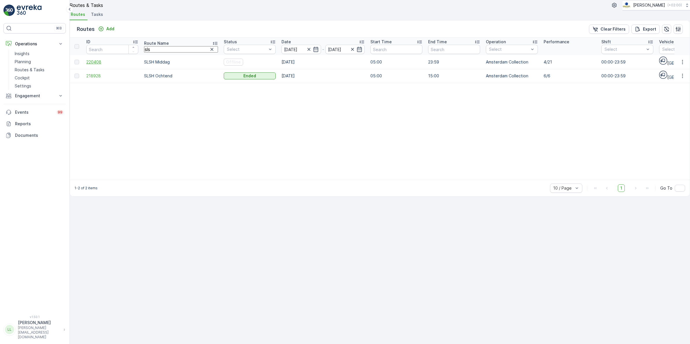
click at [103, 65] on span "220408" at bounding box center [112, 62] width 52 height 6
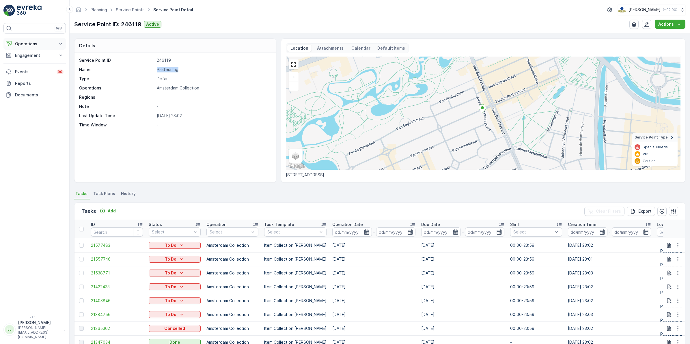
click at [35, 46] on p "Operations" at bounding box center [34, 44] width 39 height 6
click at [37, 68] on p "Routes & Tasks" at bounding box center [30, 70] width 30 height 6
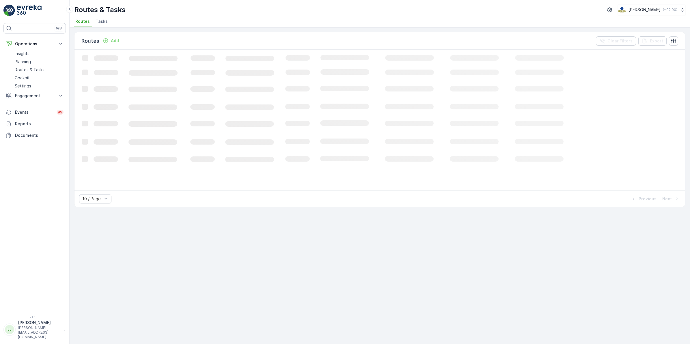
click at [100, 22] on span "Tasks" at bounding box center [102, 21] width 12 height 6
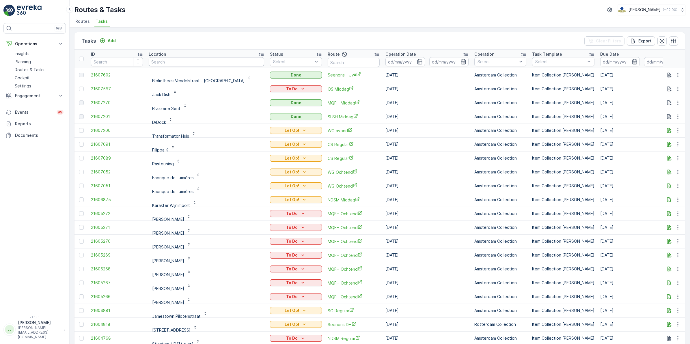
click at [182, 62] on input "text" at bounding box center [206, 61] width 115 height 9
click at [365, 62] on input "text" at bounding box center [354, 62] width 52 height 9
type input "sl"
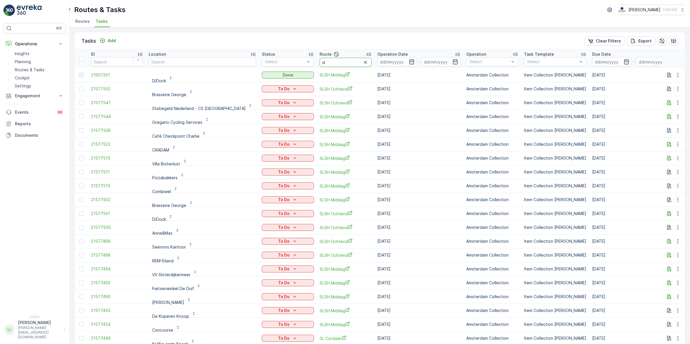
click at [328, 62] on input "sl" at bounding box center [346, 62] width 52 height 9
type input "slsh"
click at [364, 62] on icon "button" at bounding box center [365, 62] width 3 height 3
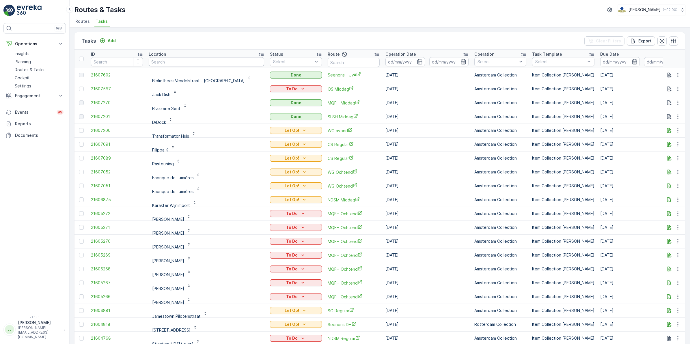
click at [176, 61] on input "text" at bounding box center [206, 61] width 115 height 9
type input "stadion"
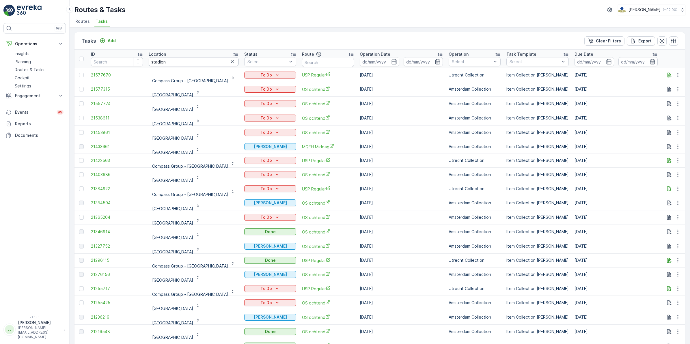
click at [180, 59] on input "stadion" at bounding box center [194, 61] width 90 height 9
type input "stadionplein"
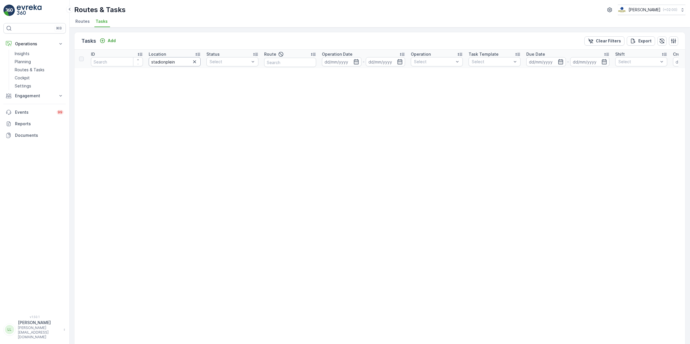
click at [175, 62] on input "stadionplein" at bounding box center [175, 61] width 52 height 9
click at [152, 65] on input "stadionplein" at bounding box center [175, 61] width 52 height 9
click at [150, 61] on input "stadionplein" at bounding box center [175, 61] width 52 height 9
drag, startPoint x: 166, startPoint y: 63, endPoint x: 180, endPoint y: 61, distance: 14.6
click at [166, 62] on input "stadionplein" at bounding box center [175, 61] width 52 height 9
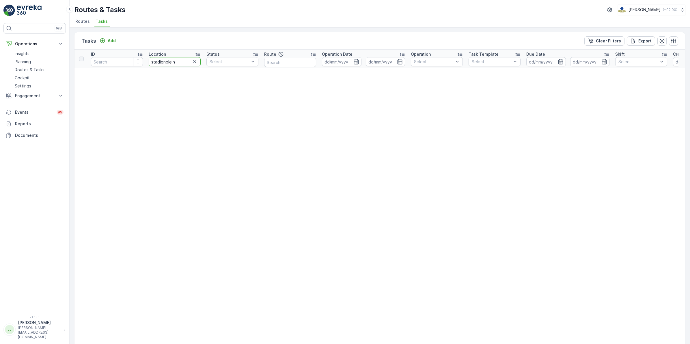
type input "stadion plein"
drag, startPoint x: 179, startPoint y: 62, endPoint x: 122, endPoint y: 68, distance: 57.7
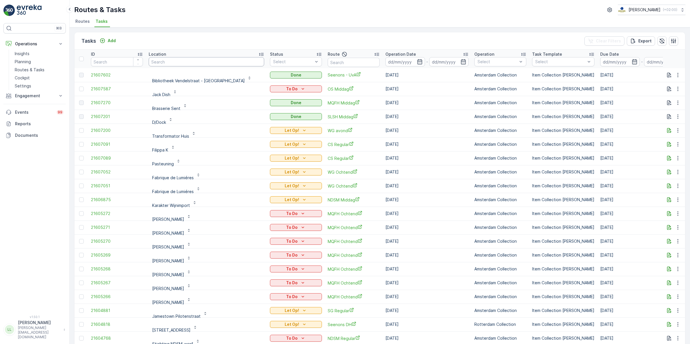
click at [185, 61] on input "text" at bounding box center [206, 61] width 115 height 9
type input "fasco"
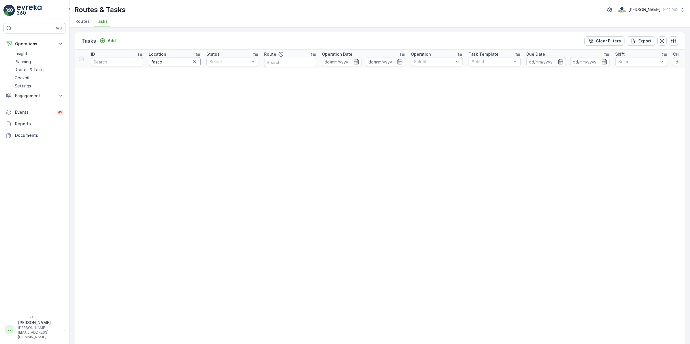
click at [184, 59] on input "fasco" at bounding box center [175, 61] width 52 height 9
type input "f"
type input "vasco"
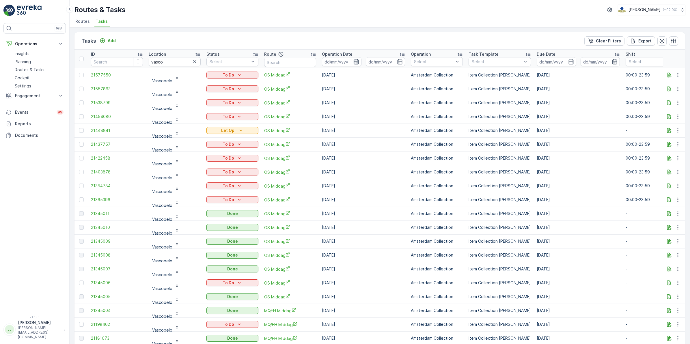
click at [358, 61] on icon "button" at bounding box center [356, 61] width 5 height 5
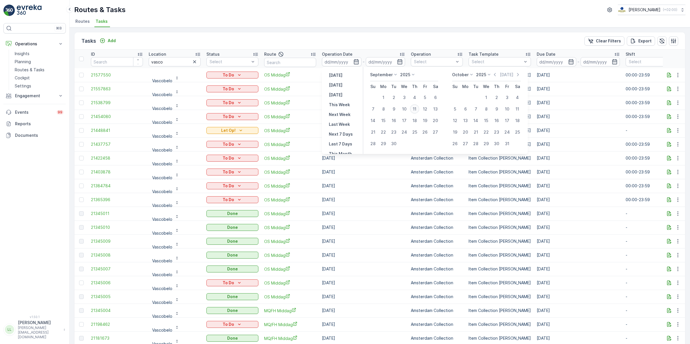
click at [416, 109] on div "11" at bounding box center [414, 108] width 9 height 9
type input "[DATE]"
click at [416, 109] on div "11" at bounding box center [414, 108] width 9 height 9
type input "[DATE]"
click at [416, 109] on div "11" at bounding box center [414, 108] width 9 height 9
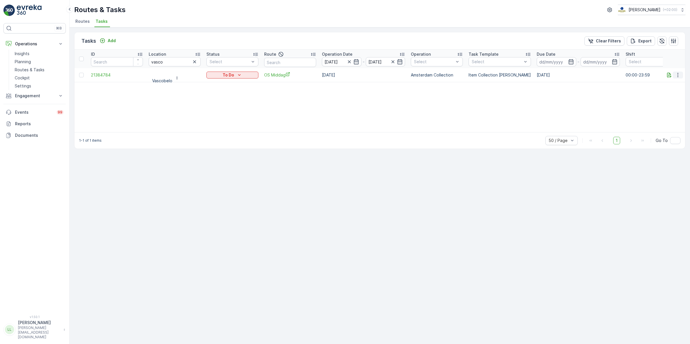
click at [678, 74] on icon "button" at bounding box center [678, 75] width 6 height 6
click at [677, 74] on icon "button" at bounding box center [678, 75] width 6 height 6
click at [673, 100] on span "Change Route" at bounding box center [663, 100] width 28 height 6
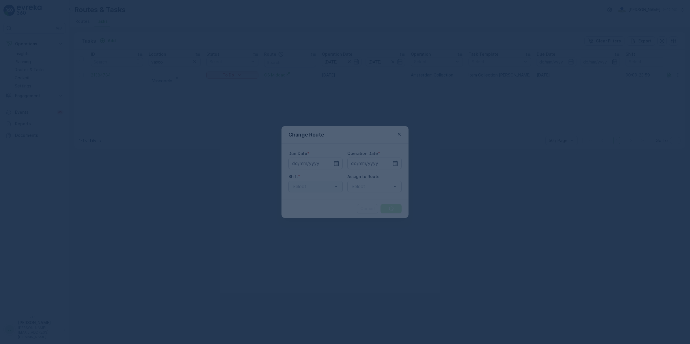
type input "[DATE]"
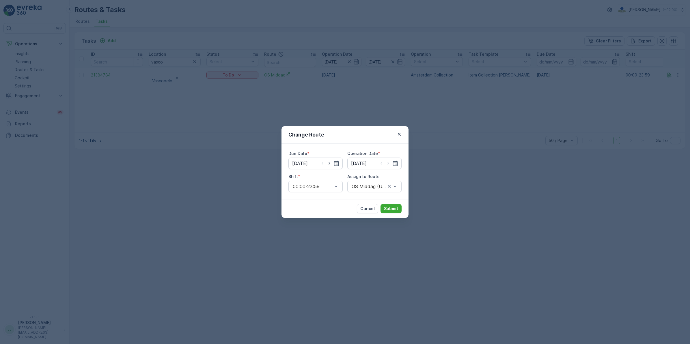
drag, startPoint x: 398, startPoint y: 133, endPoint x: 405, endPoint y: 130, distance: 6.8
click at [399, 133] on icon "button" at bounding box center [399, 134] width 6 height 6
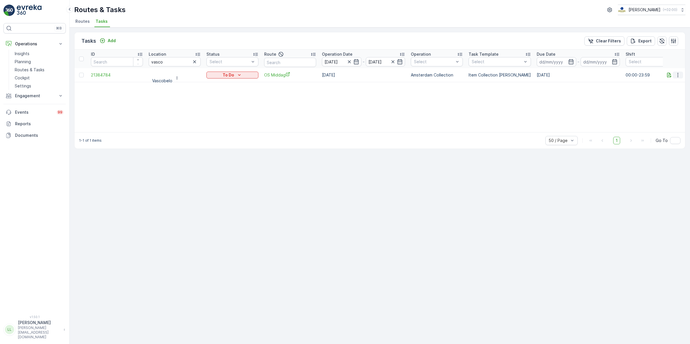
click at [676, 74] on icon "button" at bounding box center [678, 75] width 6 height 6
click at [665, 88] on div "History" at bounding box center [669, 91] width 44 height 8
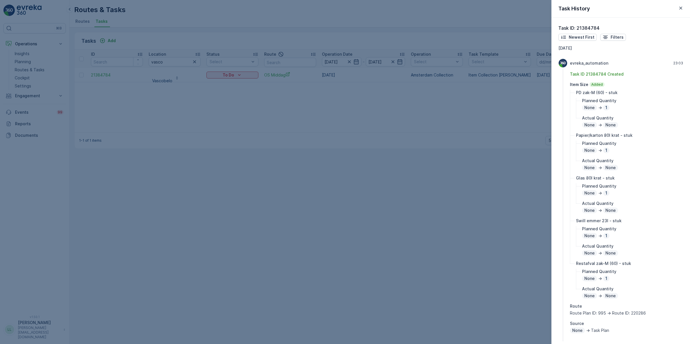
drag, startPoint x: 162, startPoint y: 203, endPoint x: 166, endPoint y: 209, distance: 7.0
click at [163, 203] on div at bounding box center [345, 172] width 690 height 344
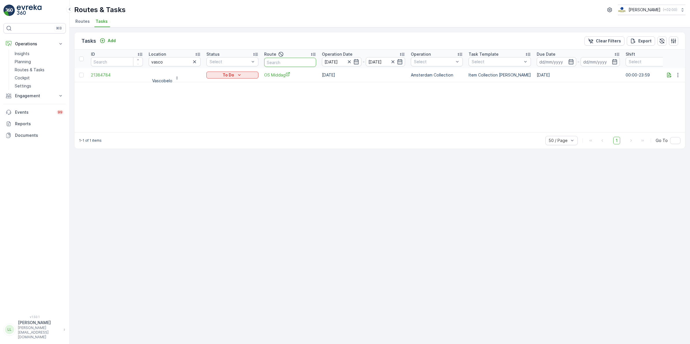
click at [293, 65] on input "text" at bounding box center [290, 62] width 52 height 9
click at [200, 60] on input "vasco" at bounding box center [175, 61] width 52 height 9
click at [190, 63] on input "vasco" at bounding box center [175, 61] width 52 height 9
click at [195, 62] on icon "button" at bounding box center [195, 62] width 6 height 6
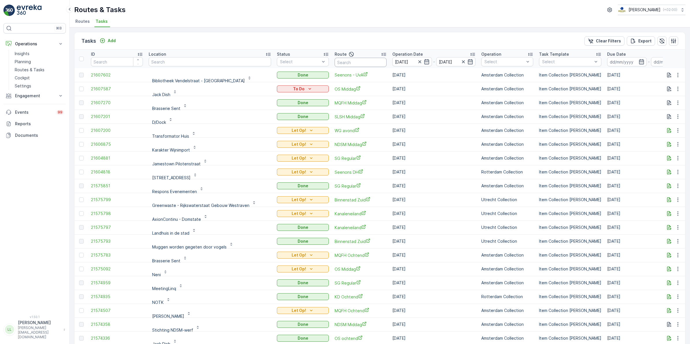
click at [338, 62] on input "text" at bounding box center [361, 62] width 52 height 9
type input "slsh"
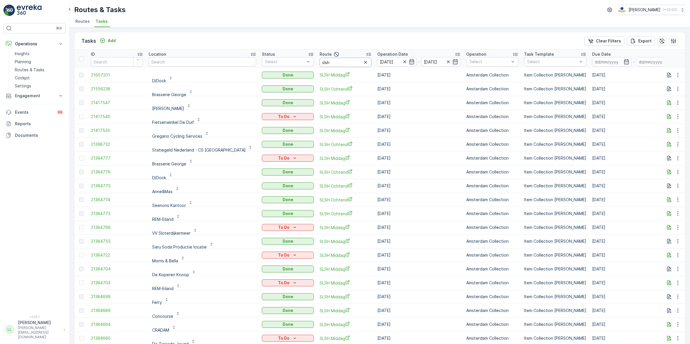
click at [329, 64] on input "slsh" at bounding box center [346, 62] width 52 height 9
type input "slsh mi"
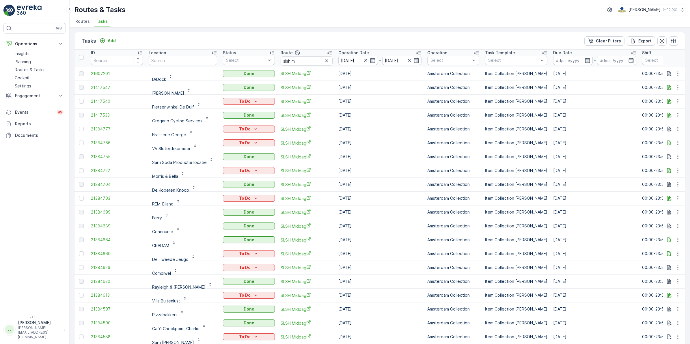
scroll to position [39, 0]
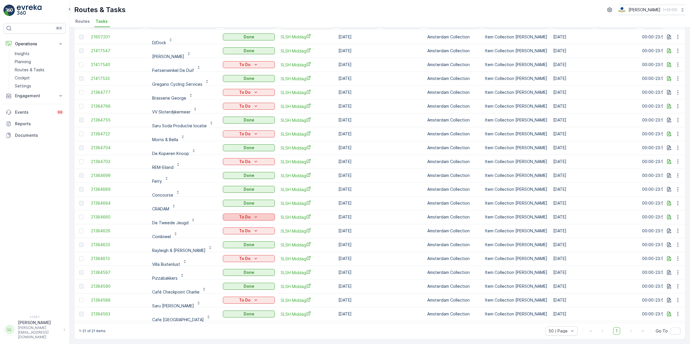
click at [263, 214] on div "To Do" at bounding box center [248, 217] width 47 height 6
click at [675, 215] on icon "button" at bounding box center [678, 217] width 6 height 6
click at [667, 215] on icon "button" at bounding box center [669, 217] width 4 height 5
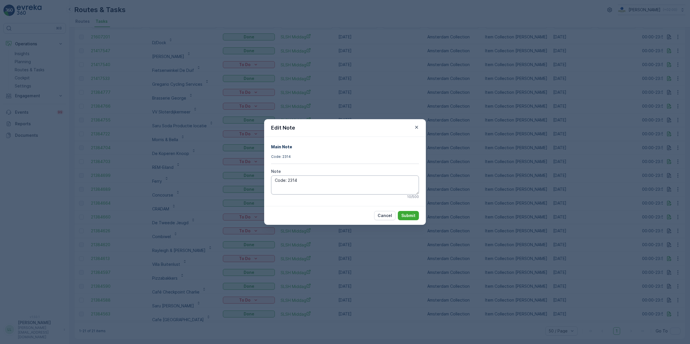
click at [318, 179] on textarea "Code: 2314" at bounding box center [345, 184] width 148 height 19
type textarea "Code: 2314 Kastje klemt dus kon niets worden opgehaald"
click at [406, 214] on p "Submit" at bounding box center [408, 216] width 14 height 6
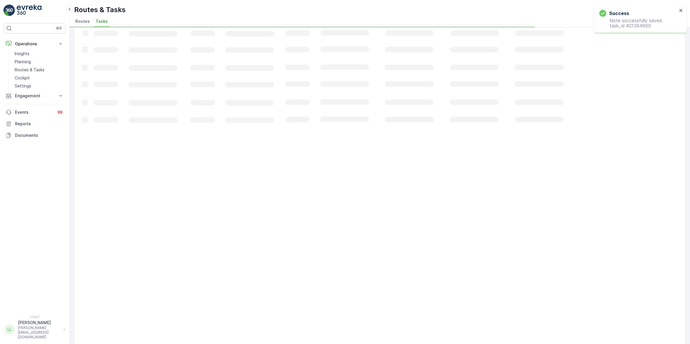
scroll to position [0, 0]
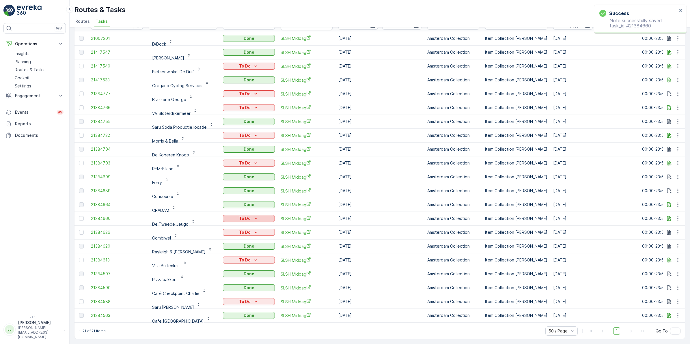
click at [259, 216] on div "To Do" at bounding box center [248, 219] width 47 height 6
click at [240, 246] on span "Cancelled" at bounding box center [234, 249] width 19 height 6
drag, startPoint x: 258, startPoint y: 300, endPoint x: 255, endPoint y: 299, distance: 2.9
click at [256, 299] on div "To Do" at bounding box center [248, 302] width 47 height 6
click at [675, 299] on icon "button" at bounding box center [678, 302] width 6 height 6
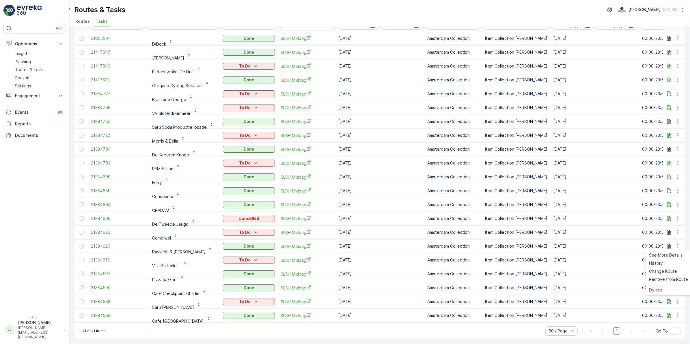
click at [626, 298] on td "[DATE]" at bounding box center [594, 302] width 89 height 14
click at [666, 300] on icon "button" at bounding box center [669, 302] width 6 height 6
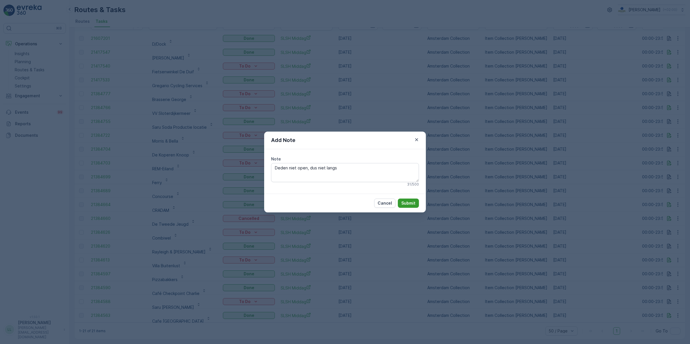
type textarea "Deden niet open, dus niet langs"
click at [410, 202] on p "Submit" at bounding box center [408, 203] width 14 height 6
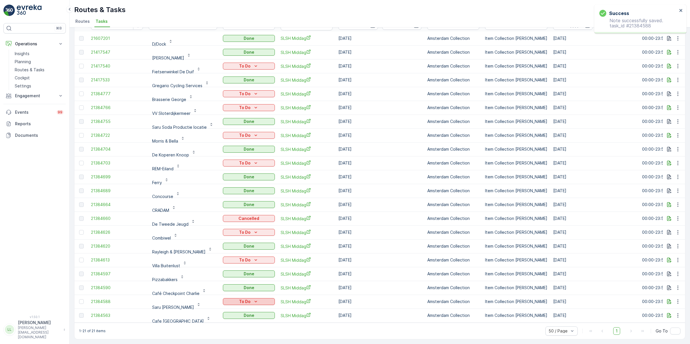
click at [250, 299] on div "To Do" at bounding box center [248, 302] width 47 height 6
click at [239, 315] on span "[PERSON_NAME]" at bounding box center [241, 316] width 32 height 6
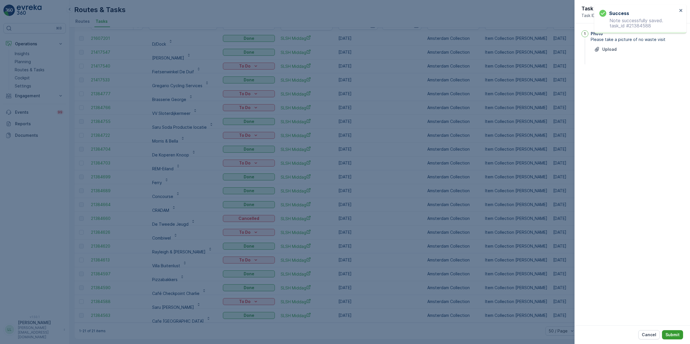
click at [669, 331] on button "Submit" at bounding box center [672, 334] width 21 height 9
click at [608, 56] on p "Upload" at bounding box center [609, 58] width 14 height 6
click at [680, 334] on button "Submit" at bounding box center [672, 334] width 21 height 9
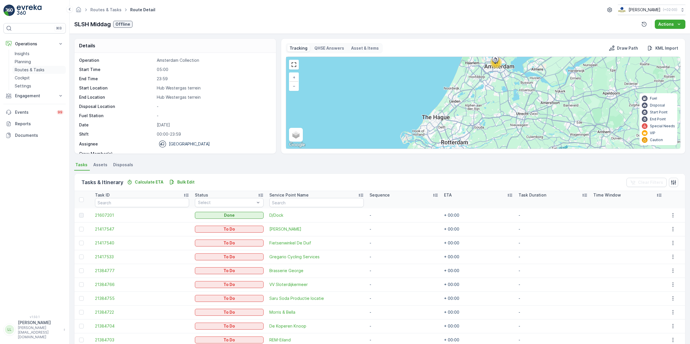
drag, startPoint x: 29, startPoint y: 68, endPoint x: 33, endPoint y: 69, distance: 4.1
click at [29, 68] on p "Routes & Tasks" at bounding box center [30, 70] width 30 height 6
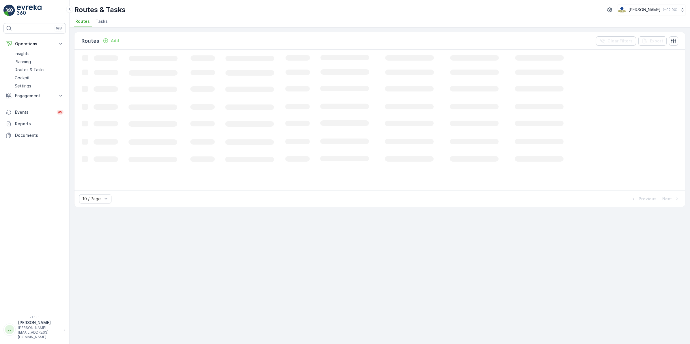
click at [100, 21] on span "Tasks" at bounding box center [102, 21] width 12 height 6
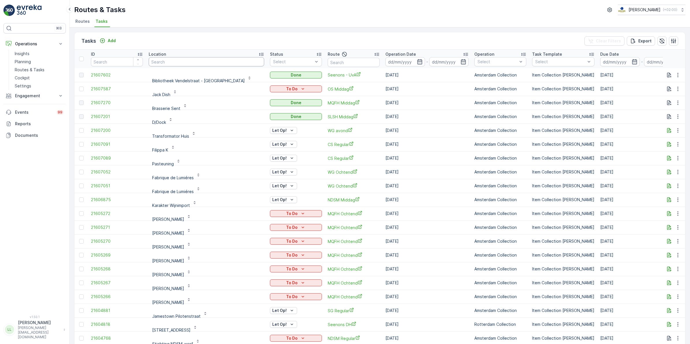
click at [170, 59] on input "text" at bounding box center [206, 61] width 115 height 9
type input "tweede"
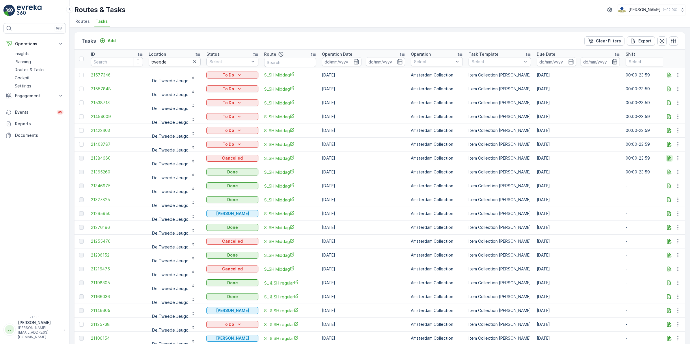
click at [668, 159] on icon "button" at bounding box center [669, 158] width 6 height 6
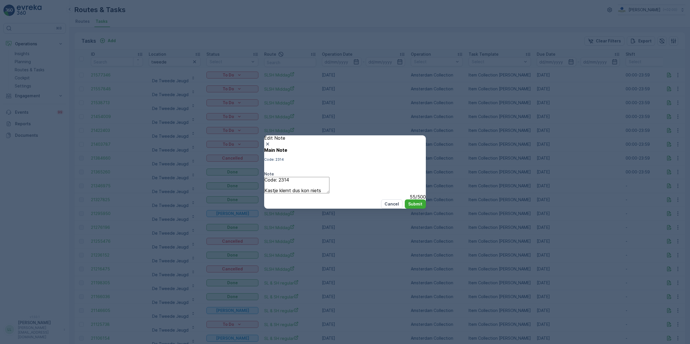
click at [308, 180] on textarea "Code: 2314 Kastje klemt dus kon niets worden opgehaald" at bounding box center [296, 185] width 65 height 16
type textarea "Code: 2314 Kastje klemt dus kon niets worden opgehaald"
drag, startPoint x: 416, startPoint y: 126, endPoint x: 348, endPoint y: 153, distance: 73.4
click at [270, 141] on icon "button" at bounding box center [268, 144] width 6 height 6
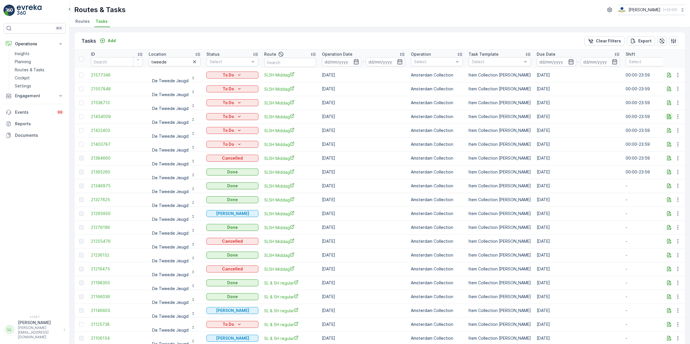
click at [668, 117] on icon "button" at bounding box center [669, 117] width 6 height 6
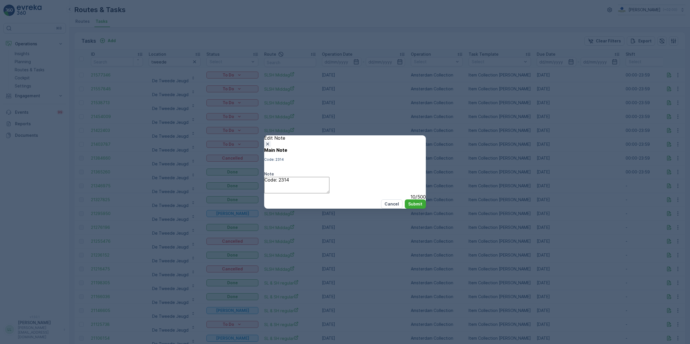
click at [270, 141] on icon "button" at bounding box center [268, 144] width 6 height 6
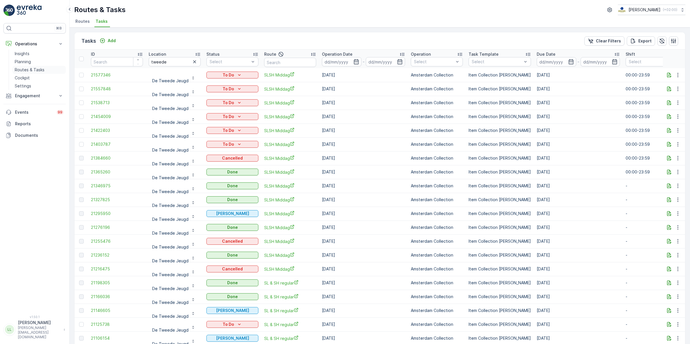
click at [26, 69] on p "Routes & Tasks" at bounding box center [30, 70] width 30 height 6
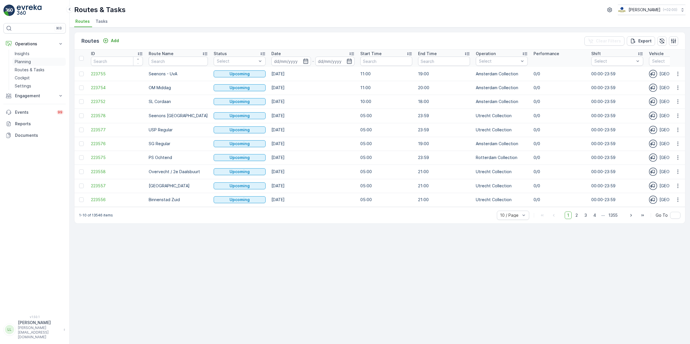
click at [19, 59] on p "Planning" at bounding box center [23, 62] width 16 height 6
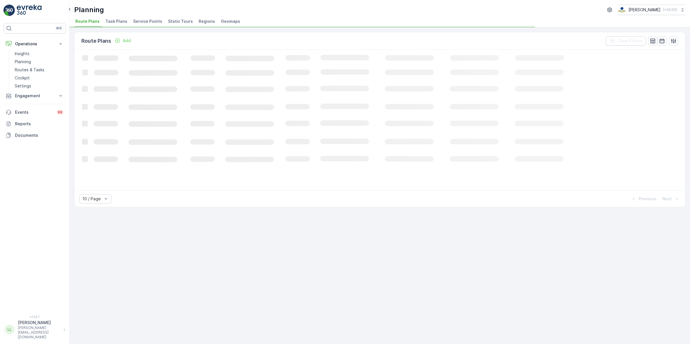
click at [112, 20] on span "Task Plans" at bounding box center [116, 21] width 22 height 6
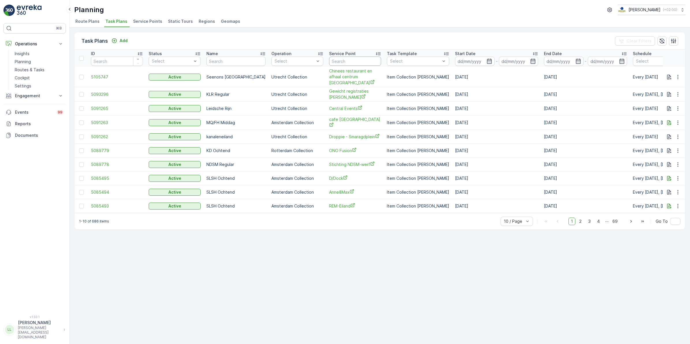
click at [349, 61] on input "text" at bounding box center [355, 61] width 52 height 9
type input "tweede"
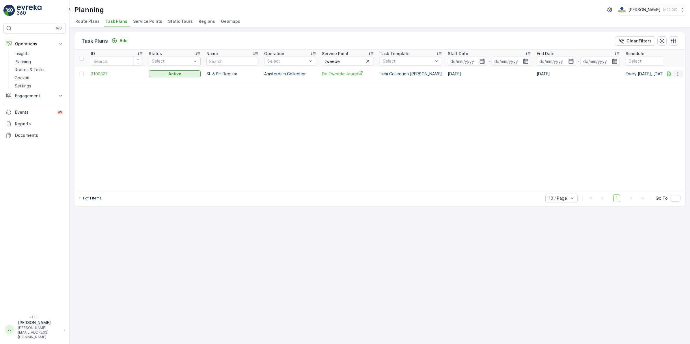
click at [676, 75] on icon "button" at bounding box center [678, 74] width 6 height 6
click at [670, 71] on icon "button" at bounding box center [669, 74] width 6 height 6
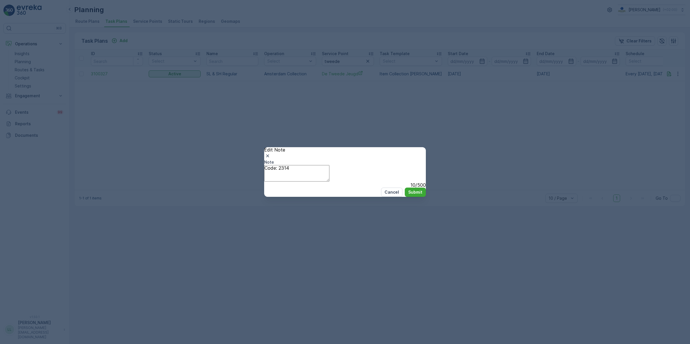
drag, startPoint x: 417, startPoint y: 139, endPoint x: 480, endPoint y: 119, distance: 65.6
click at [270, 153] on icon "button" at bounding box center [268, 156] width 6 height 6
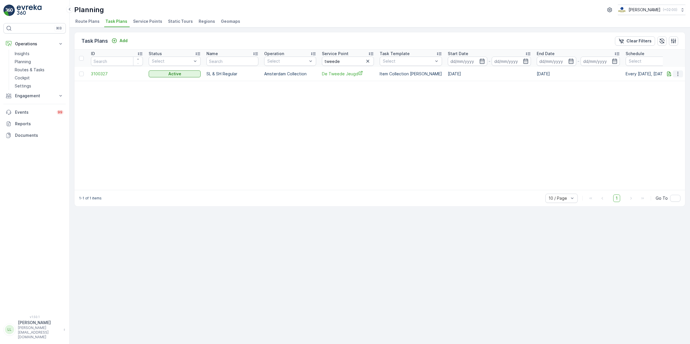
click at [677, 74] on icon "button" at bounding box center [678, 74] width 6 height 6
click at [674, 90] on span "Edit Task Plan" at bounding box center [670, 92] width 27 height 6
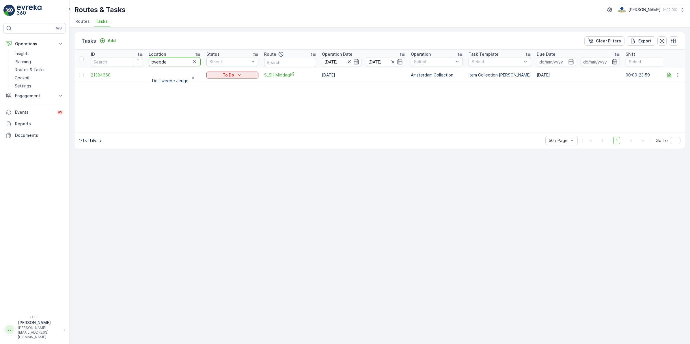
drag, startPoint x: 173, startPoint y: 57, endPoint x: 146, endPoint y: 54, distance: 27.3
click at [146, 54] on th "Location tweede" at bounding box center [175, 59] width 58 height 18
type input "de duif"
click at [245, 75] on icon "To Do" at bounding box center [243, 75] width 6 height 6
click at [218, 98] on span "Done" at bounding box center [218, 100] width 10 height 6
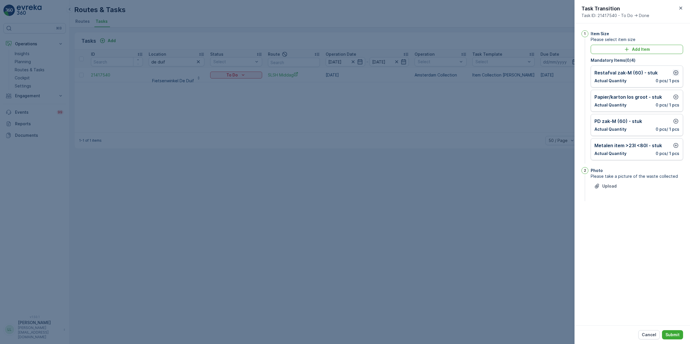
click at [673, 74] on icon "button" at bounding box center [675, 72] width 5 height 5
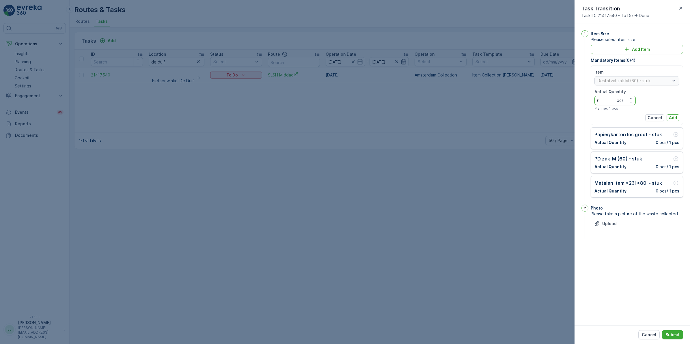
click at [607, 102] on Quantity "0" at bounding box center [614, 100] width 41 height 9
type Quantity "1"
click at [676, 119] on p "Add" at bounding box center [673, 118] width 8 height 6
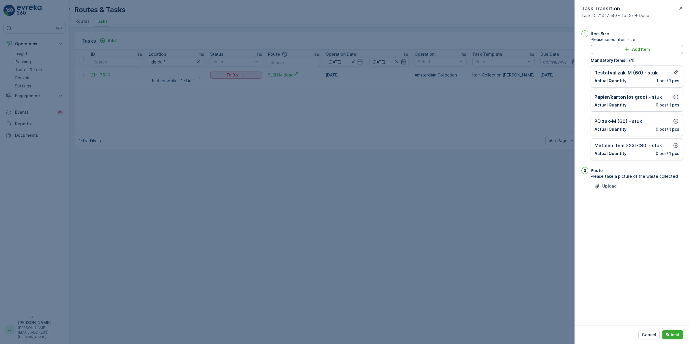
click at [676, 96] on icon "button" at bounding box center [676, 97] width 6 height 6
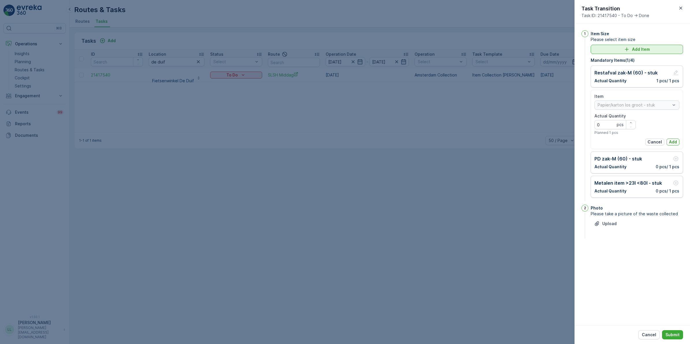
click at [641, 50] on p "Add Item" at bounding box center [641, 49] width 18 height 6
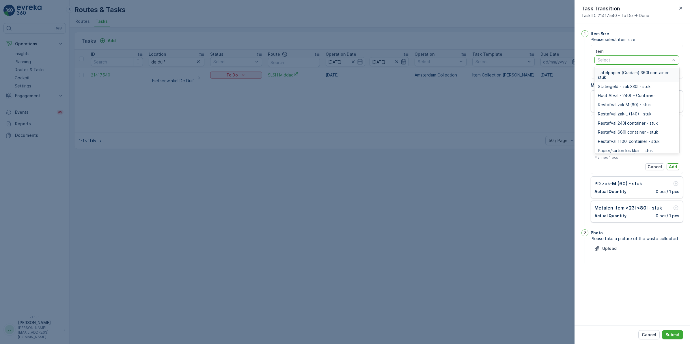
click at [632, 63] on div "Select" at bounding box center [636, 59] width 85 height 9
type input "papier"
click at [629, 104] on span "Papier/karton 80l krat - stuk" at bounding box center [625, 104] width 54 height 5
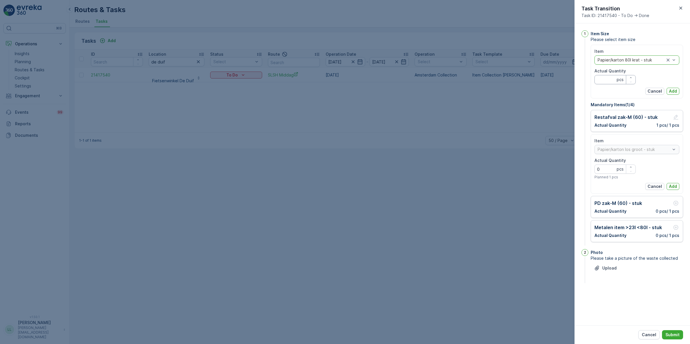
click at [598, 84] on Quantity "Actual Quantity" at bounding box center [614, 79] width 41 height 9
type Quantity "1"
click at [675, 91] on p "Add" at bounding box center [673, 91] width 8 height 6
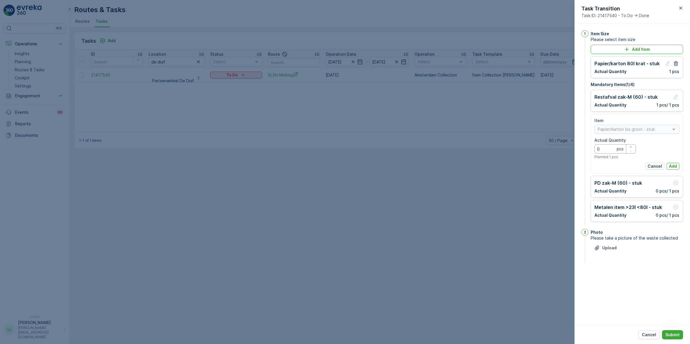
click at [609, 151] on Quantity "0" at bounding box center [614, 148] width 41 height 9
type Quantity "1"
click at [674, 165] on p "Add" at bounding box center [673, 166] width 8 height 6
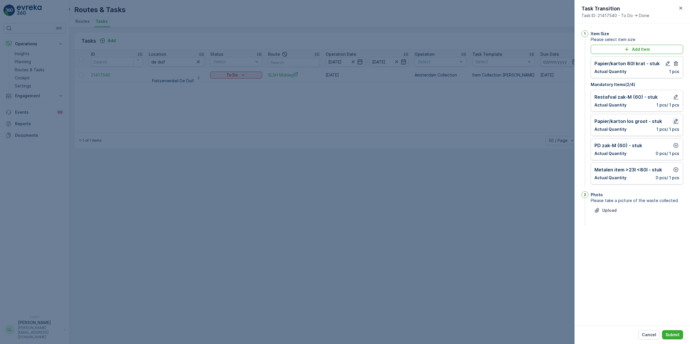
click at [673, 122] on icon "button" at bounding box center [676, 121] width 6 height 6
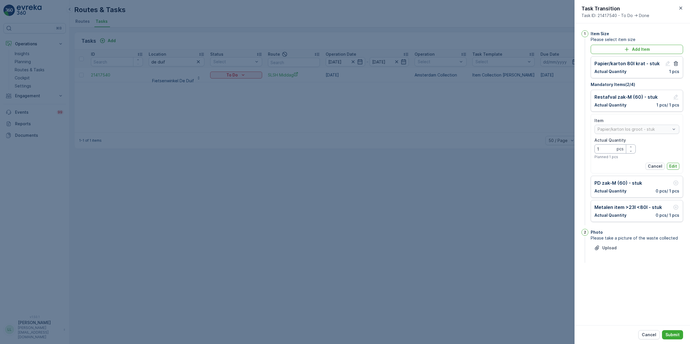
click at [598, 151] on Quantity "1" at bounding box center [614, 148] width 41 height 9
type Quantity "0"
click at [673, 165] on p "Edit" at bounding box center [673, 166] width 8 height 6
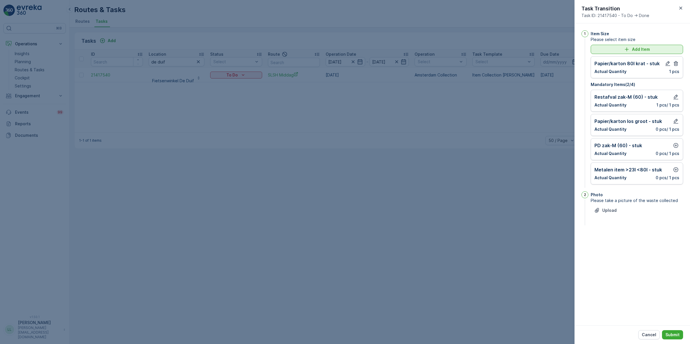
click at [638, 46] on button "Add Item" at bounding box center [637, 49] width 92 height 9
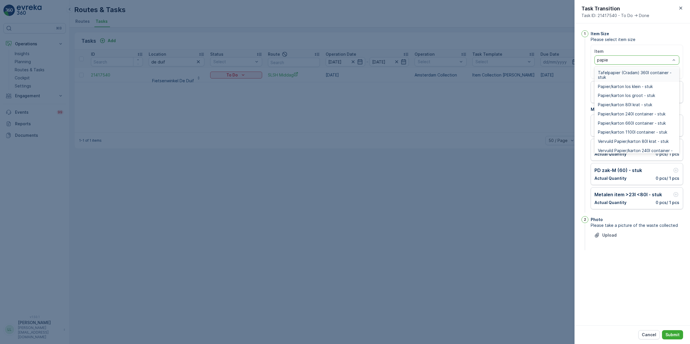
type input "papier"
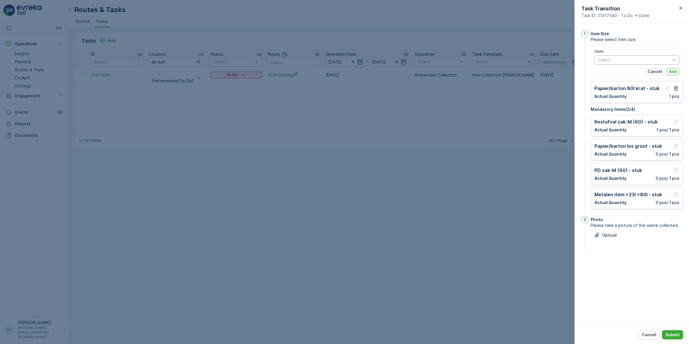
click at [647, 48] on div "Item" at bounding box center [636, 51] width 85 height 6
click at [644, 87] on p "Papier/karton 80l krat - stuk" at bounding box center [626, 88] width 65 height 7
click at [645, 98] on div "Actual Quantity 1 pcs" at bounding box center [636, 97] width 85 height 6
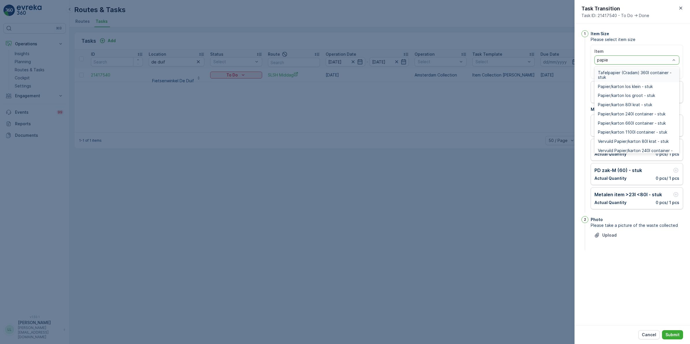
type input "papier"
click at [621, 99] on div "Papier/karton los groot - stuk" at bounding box center [636, 95] width 85 height 9
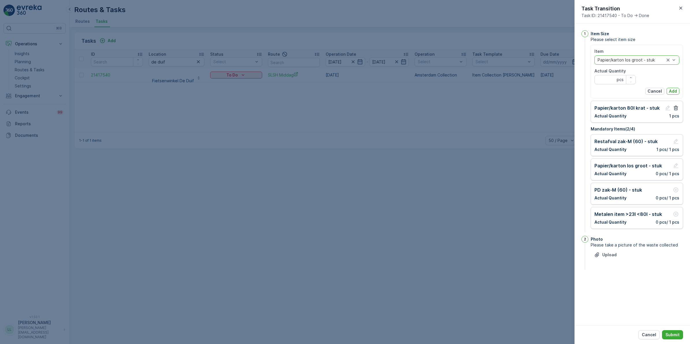
click at [650, 61] on div at bounding box center [631, 60] width 68 height 5
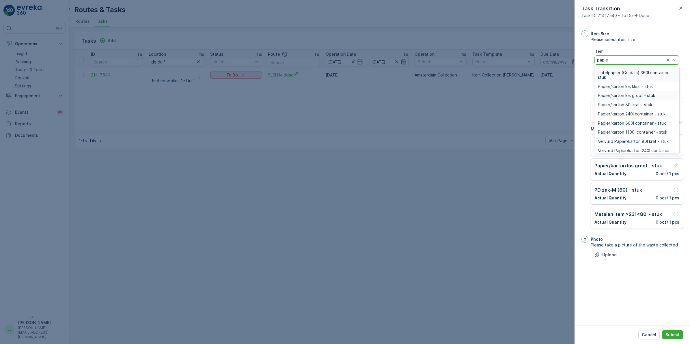
type input "papier"
click at [634, 105] on span "Papier/karton 80l krat - stuk" at bounding box center [625, 104] width 54 height 5
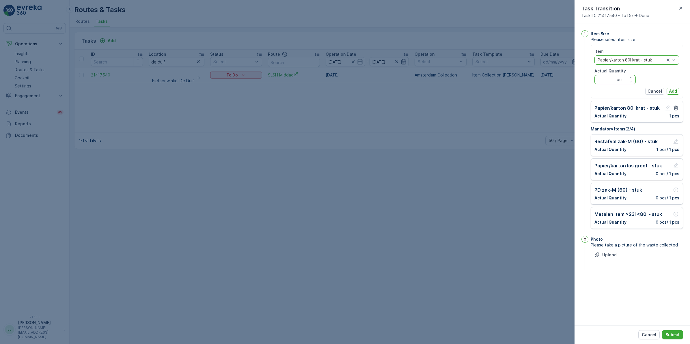
click at [606, 80] on Quantity "Actual Quantity" at bounding box center [614, 79] width 41 height 9
type Quantity "3"
click at [673, 90] on p "Add" at bounding box center [673, 91] width 8 height 6
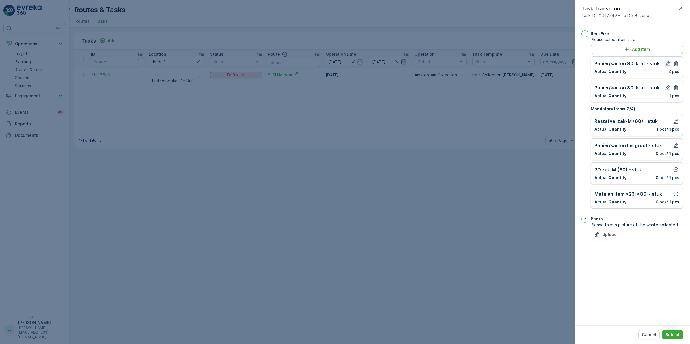
click at [666, 64] on icon "button" at bounding box center [668, 64] width 6 height 6
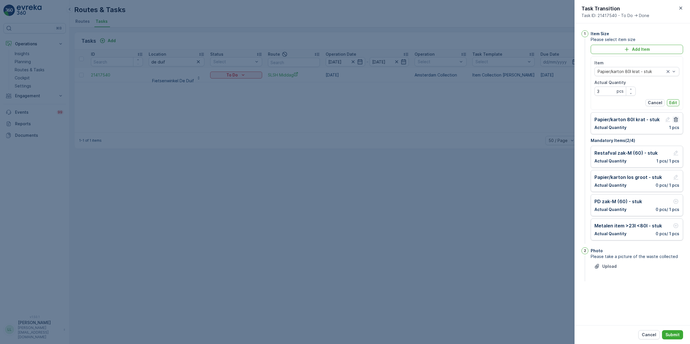
click at [674, 121] on icon "button" at bounding box center [676, 119] width 4 height 5
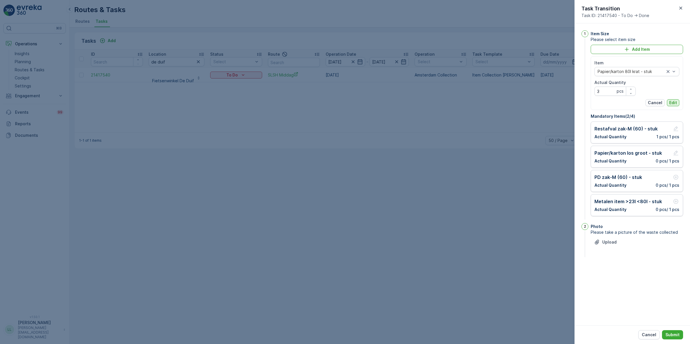
click at [673, 102] on p "Edit" at bounding box center [673, 103] width 8 height 6
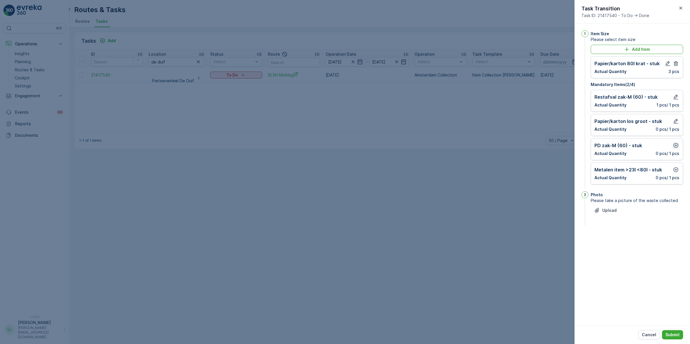
click at [673, 146] on icon "button" at bounding box center [675, 145] width 5 height 5
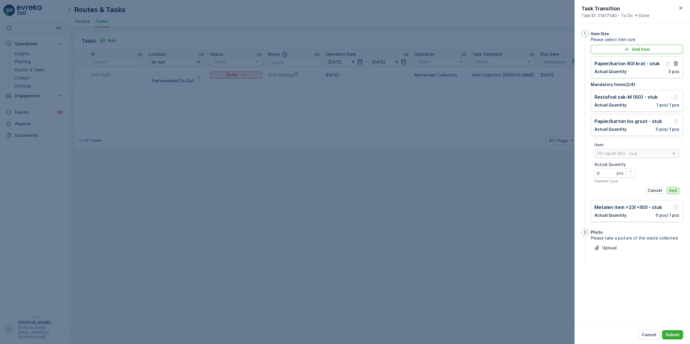
click at [673, 192] on p "Add" at bounding box center [673, 191] width 8 height 6
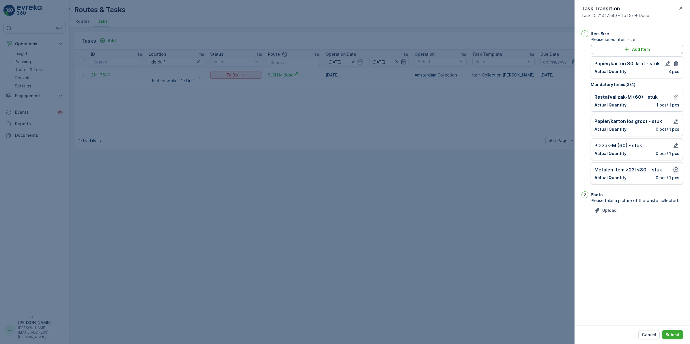
click at [676, 170] on icon "button" at bounding box center [675, 169] width 5 height 5
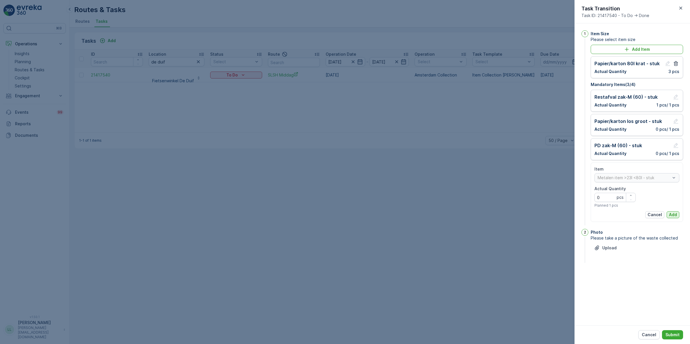
click at [674, 213] on p "Add" at bounding box center [673, 215] width 8 height 6
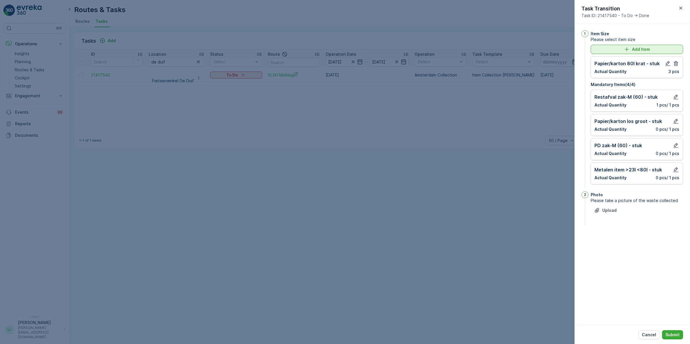
click at [627, 45] on button "Add Item" at bounding box center [637, 49] width 92 height 9
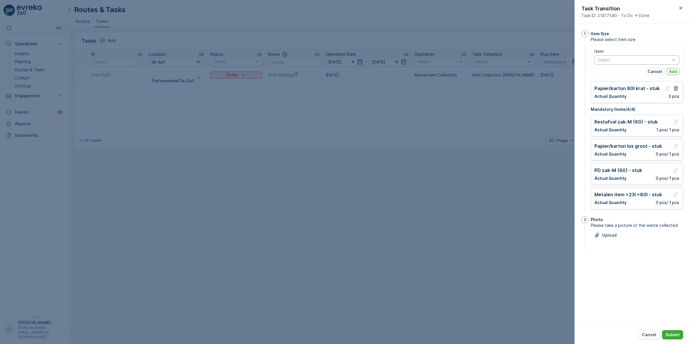
click at [613, 64] on div "Select" at bounding box center [636, 59] width 85 height 9
type input "grofv"
click at [644, 73] on div "Grofvuil 80l krat - stuk" at bounding box center [637, 72] width 78 height 5
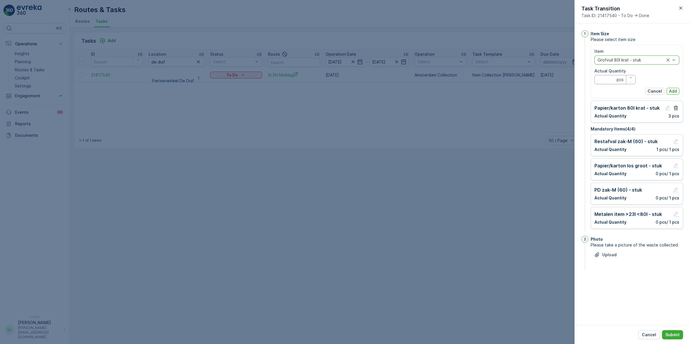
click at [608, 80] on Quantity "Actual Quantity" at bounding box center [614, 79] width 41 height 9
type Quantity "1"
click at [674, 90] on p "Add" at bounding box center [673, 91] width 8 height 6
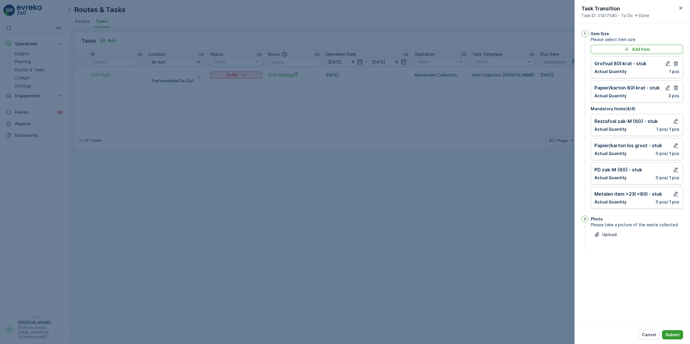
click at [671, 335] on p "Submit" at bounding box center [672, 335] width 14 height 6
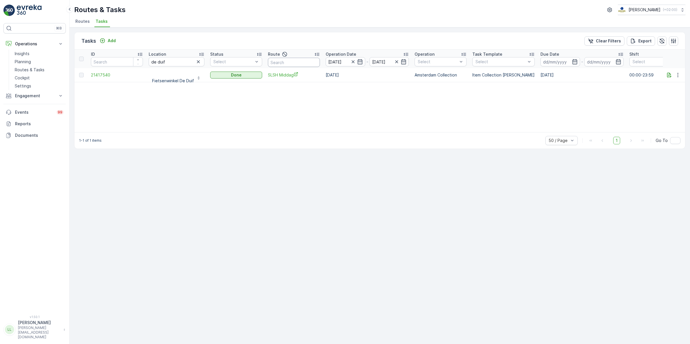
click at [289, 61] on input "text" at bounding box center [294, 62] width 52 height 9
click at [196, 60] on icon "button" at bounding box center [198, 62] width 6 height 6
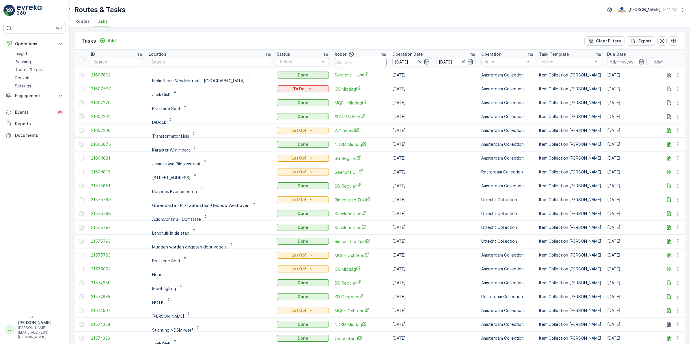
click at [337, 59] on input "text" at bounding box center [361, 62] width 52 height 9
type input "slsh"
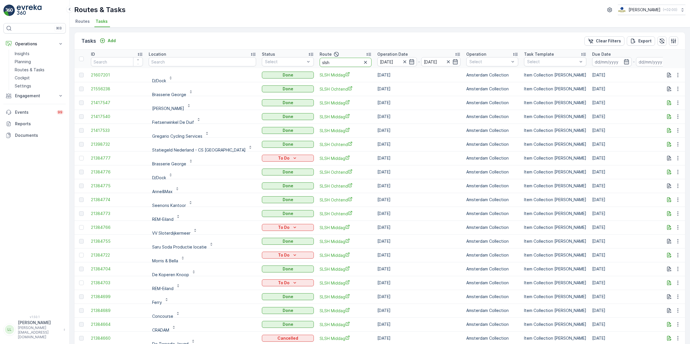
drag, startPoint x: 315, startPoint y: 61, endPoint x: 293, endPoint y: 58, distance: 21.6
click at [293, 58] on tr "ID Location Status Select Route slsh Operation Date [DATE] - [DATE] Operation S…" at bounding box center [547, 59] width 946 height 18
type input "mq"
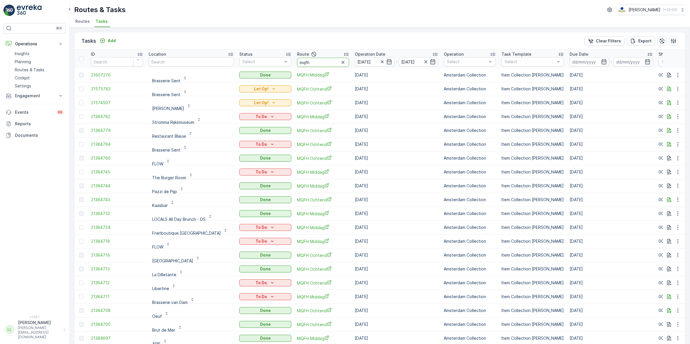
click at [321, 62] on input "mqfh" at bounding box center [323, 62] width 52 height 9
type input "mqfh mid"
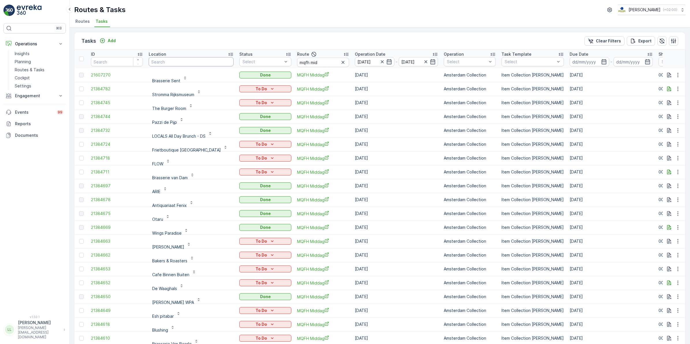
click at [197, 62] on input "text" at bounding box center [191, 61] width 85 height 9
type input "oly"
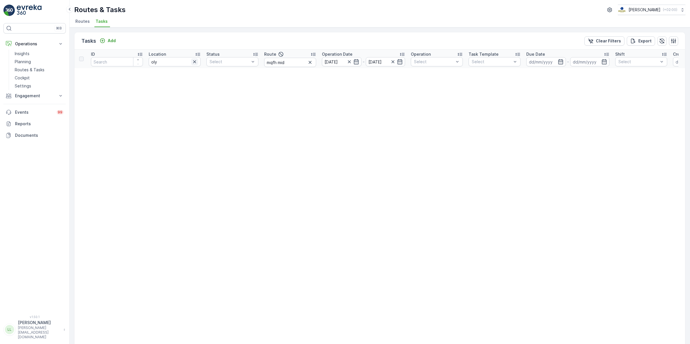
click at [194, 63] on icon "button" at bounding box center [195, 62] width 6 height 6
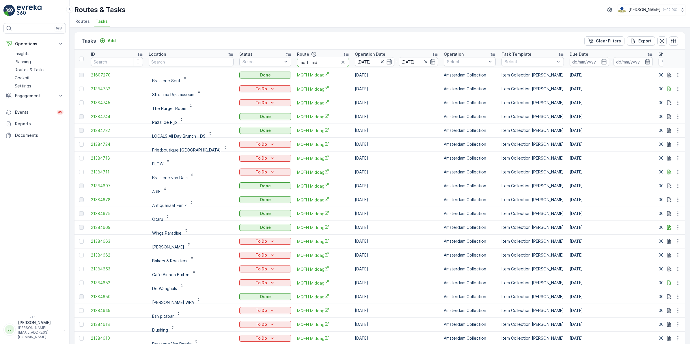
drag, startPoint x: 316, startPoint y: 61, endPoint x: 292, endPoint y: 60, distance: 24.0
click at [294, 60] on th "Route mqfh mid" at bounding box center [323, 59] width 58 height 18
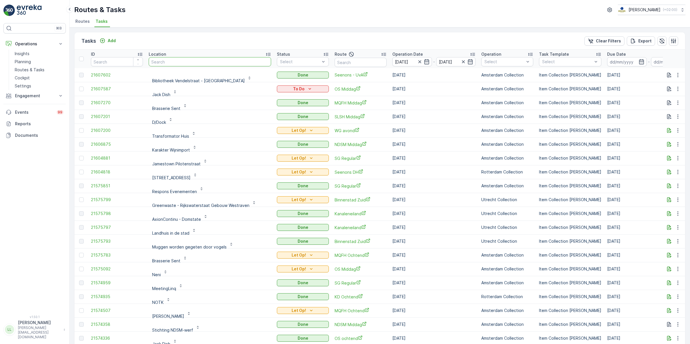
click at [181, 61] on input "text" at bounding box center [210, 61] width 122 height 9
type input "olymp"
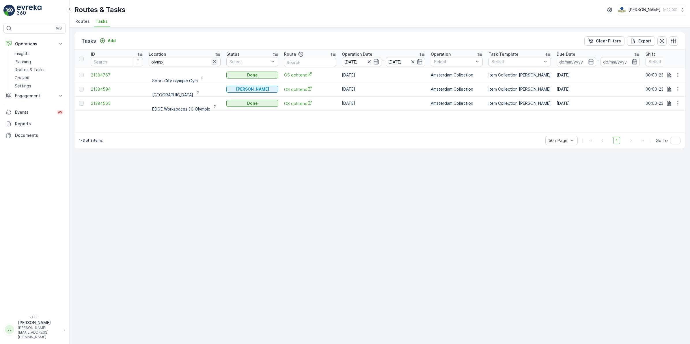
click at [215, 63] on icon "button" at bounding box center [215, 62] width 6 height 6
click at [309, 63] on input "text" at bounding box center [310, 62] width 52 height 9
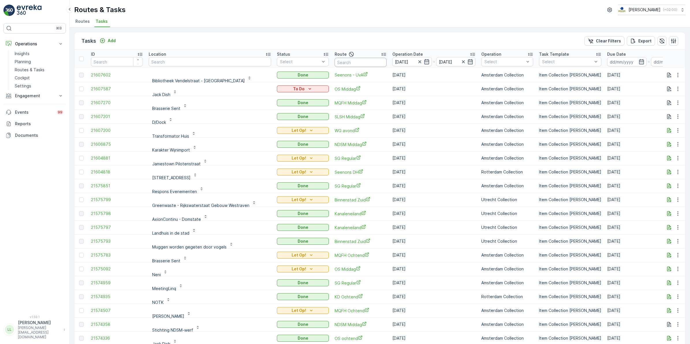
click at [351, 59] on input "text" at bounding box center [361, 62] width 52 height 9
type input "ps mid"
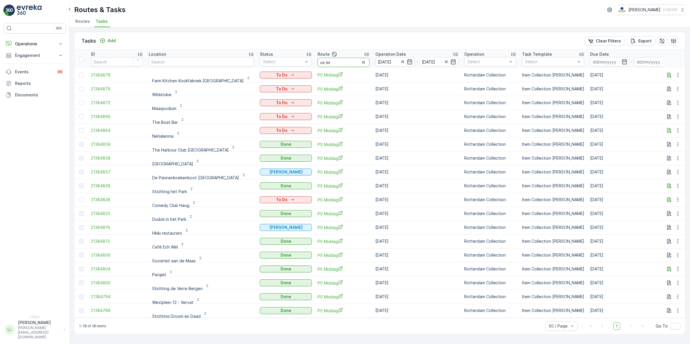
type input "os mid"
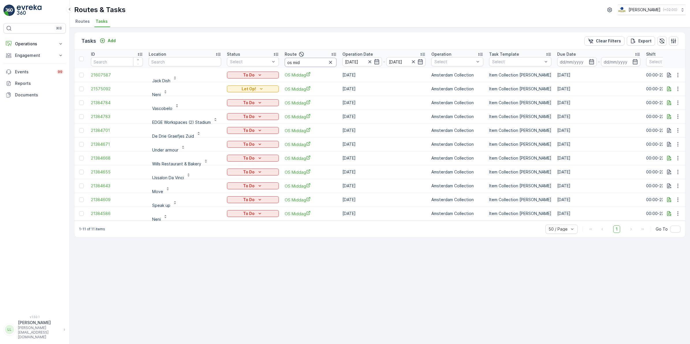
click at [302, 60] on input "os mid" at bounding box center [311, 62] width 52 height 9
type input "os ochte"
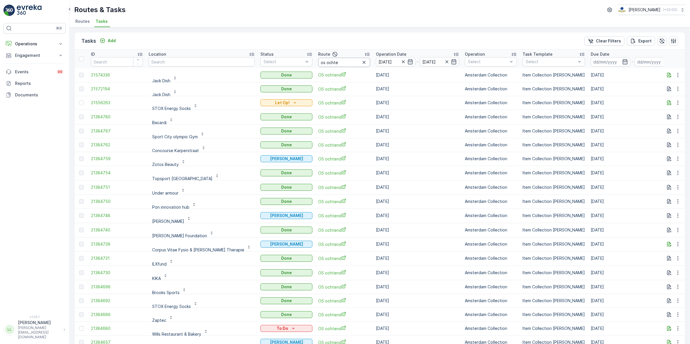
click at [333, 61] on input "os ochte" at bounding box center [344, 62] width 52 height 9
drag, startPoint x: 322, startPoint y: 61, endPoint x: 285, endPoint y: 68, distance: 37.2
click at [284, 66] on tr "ID Location Status Select Route os ochte Operation Date [DATE] - [DATE] Operati…" at bounding box center [546, 59] width 944 height 18
type input "sg"
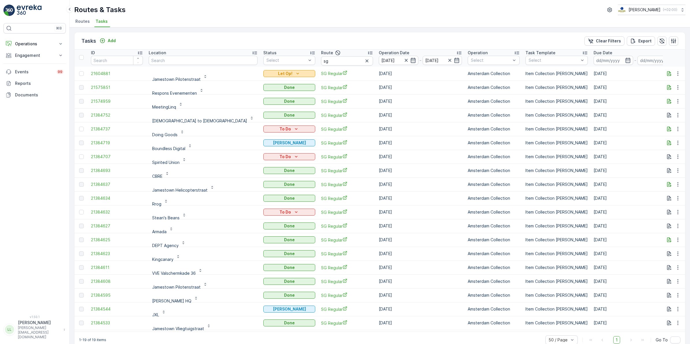
click at [295, 74] on icon "Let Op!" at bounding box center [298, 74] width 6 height 6
click at [253, 38] on div "Tasks Add Clear Filters Export" at bounding box center [379, 40] width 610 height 17
drag, startPoint x: 290, startPoint y: 61, endPoint x: 276, endPoint y: 62, distance: 14.5
click at [276, 62] on tr "ID Location Status Select Route sg Operation Date [DATE] - [DATE] Operation Sel…" at bounding box center [547, 57] width 947 height 18
type input "os"
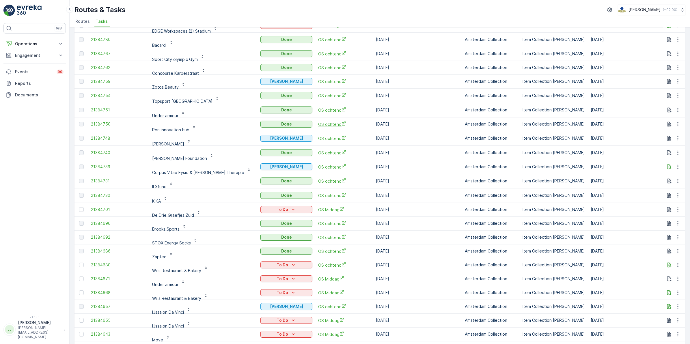
scroll to position [25, 0]
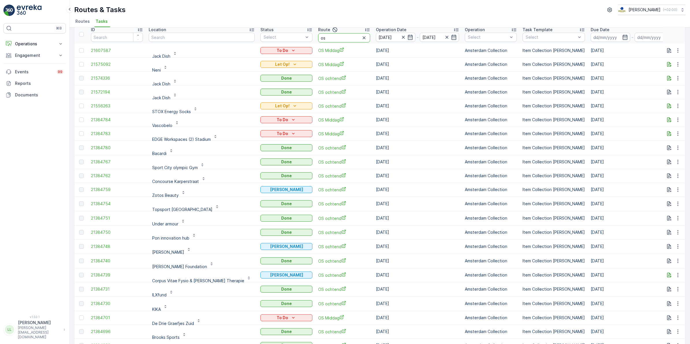
click at [318, 40] on input "os" at bounding box center [344, 37] width 52 height 9
drag, startPoint x: 324, startPoint y: 38, endPoint x: 284, endPoint y: 35, distance: 39.7
click at [284, 35] on tr "ID Location Status Select Route os Operation Date [DATE] - [DATE] Operation Sel…" at bounding box center [546, 34] width 944 height 18
type input "mq"
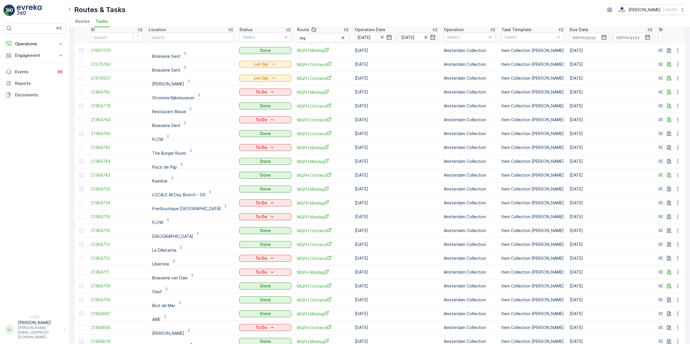
scroll to position [1, 0]
click at [313, 35] on input "mq" at bounding box center [323, 36] width 52 height 9
type input "mq mid"
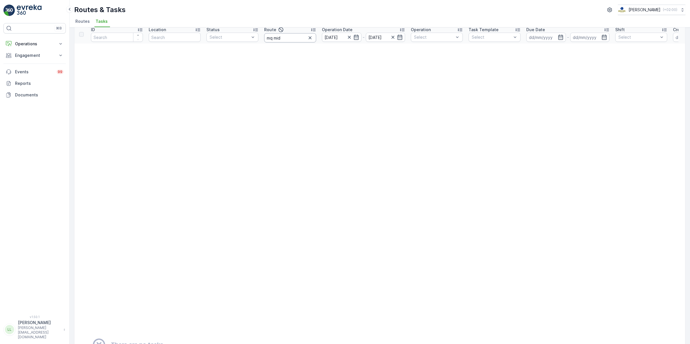
click at [286, 36] on input "mq mid" at bounding box center [290, 37] width 52 height 9
type input "mq"
click at [283, 40] on input "mq" at bounding box center [290, 37] width 52 height 9
type input "mq"
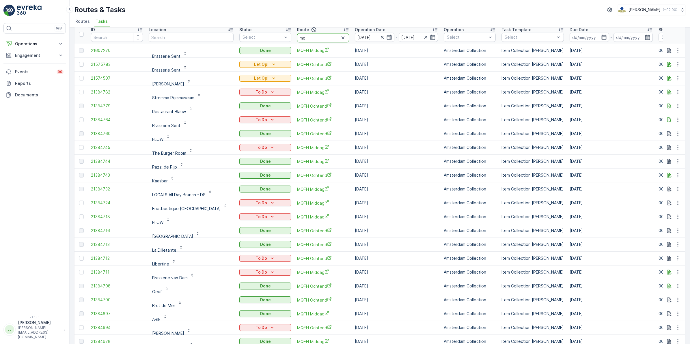
click at [326, 38] on input "mq" at bounding box center [323, 37] width 52 height 9
type input "mqfh mid"
